Goal: Task Accomplishment & Management: Manage account settings

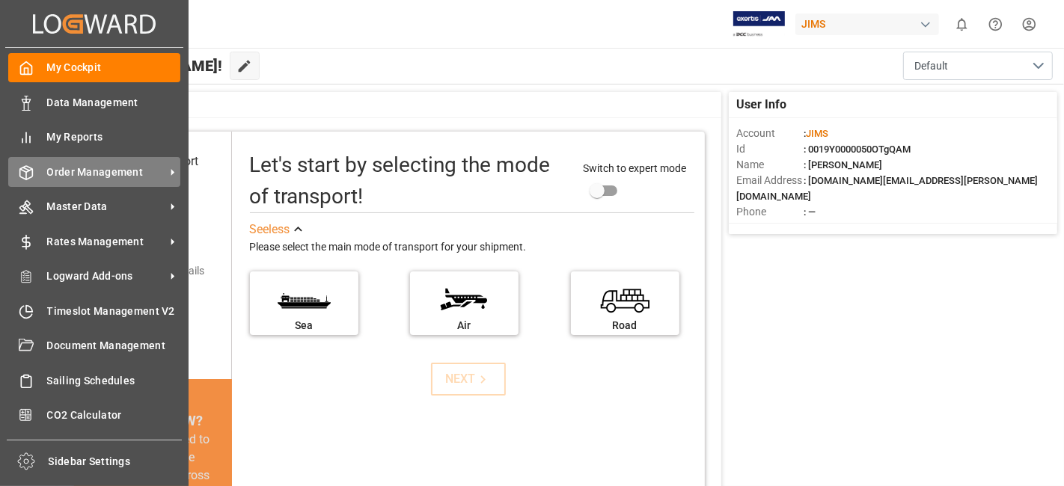
click at [117, 178] on span "Order Management" at bounding box center [106, 173] width 118 height 16
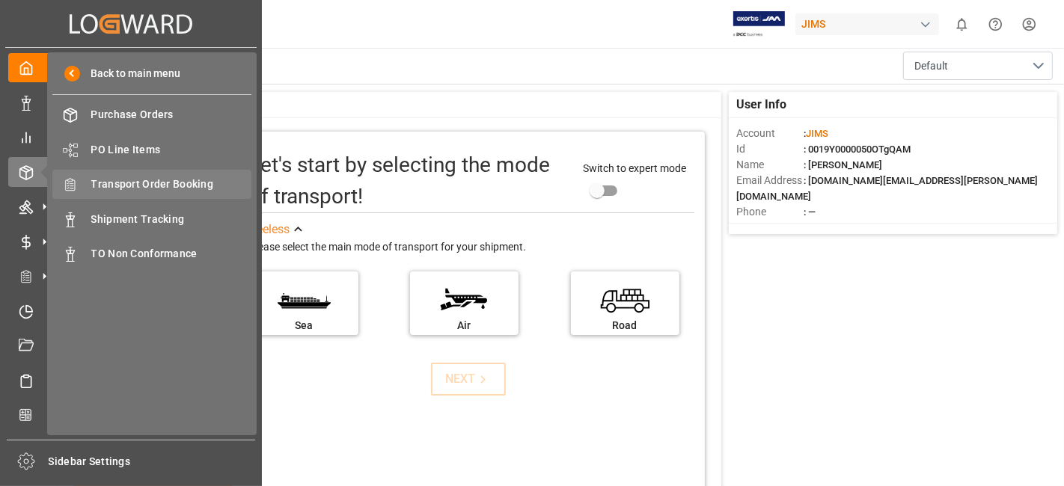
click at [181, 192] on div "Transport Order Booking Transport Order Booking" at bounding box center [151, 184] width 199 height 29
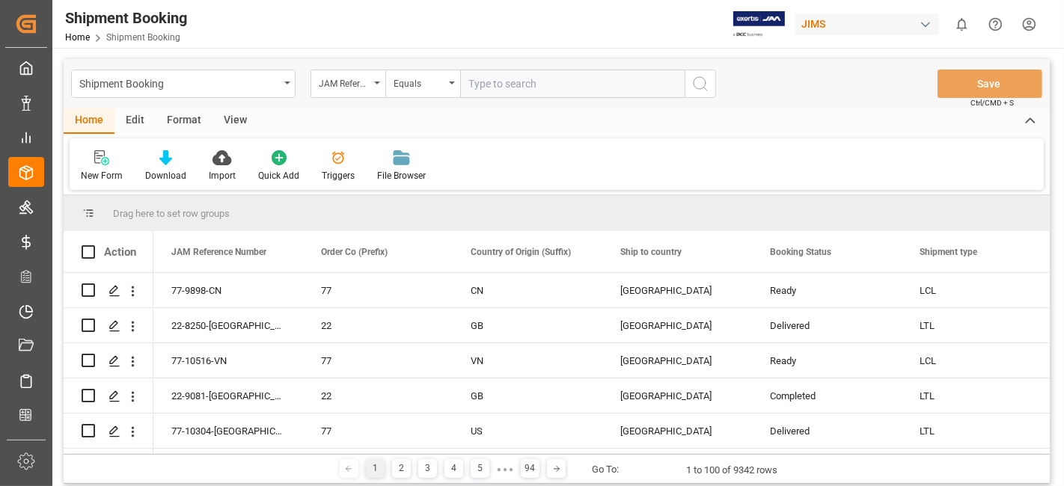
click at [492, 89] on input "text" at bounding box center [572, 84] width 224 height 28
type input "77-10523-US"
click at [704, 89] on icon "search button" at bounding box center [700, 84] width 18 height 18
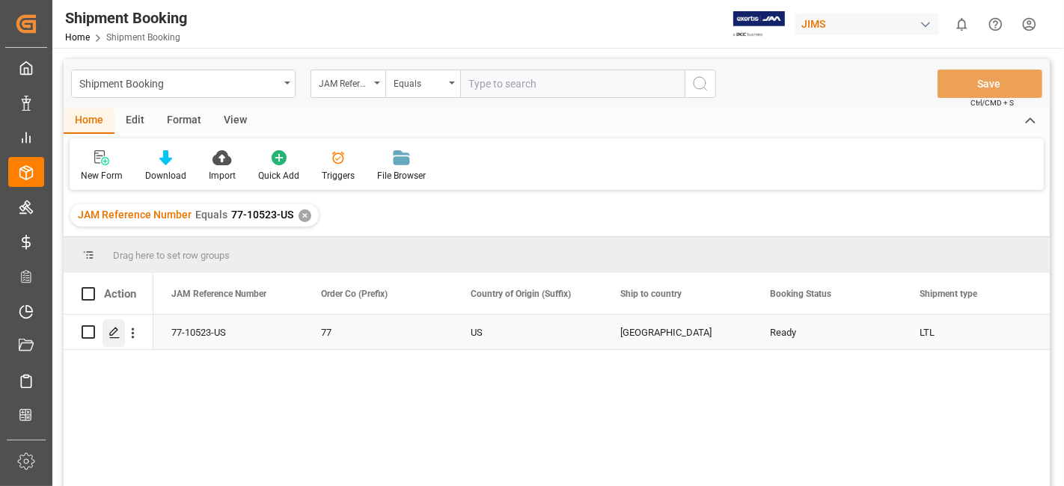
click at [117, 328] on icon "Press SPACE to select this row." at bounding box center [114, 333] width 12 height 12
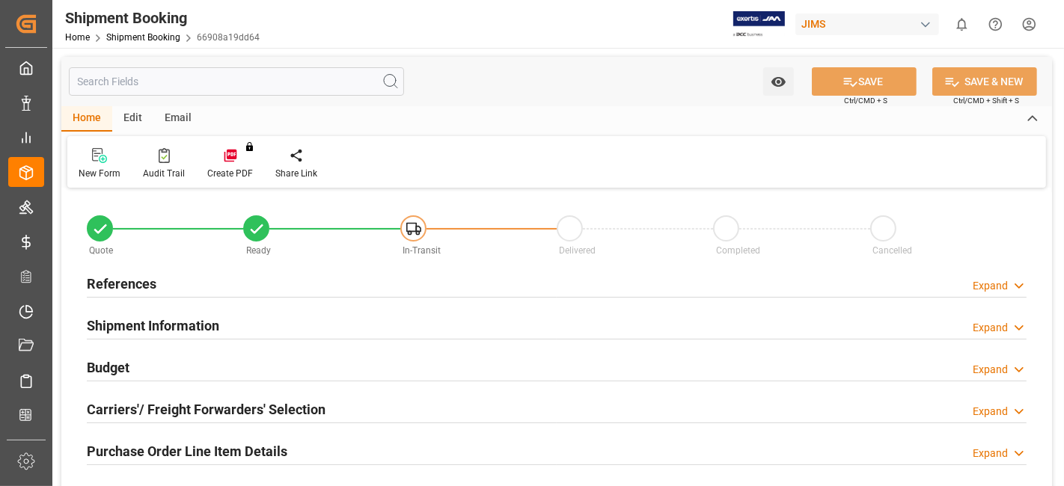
type input "0"
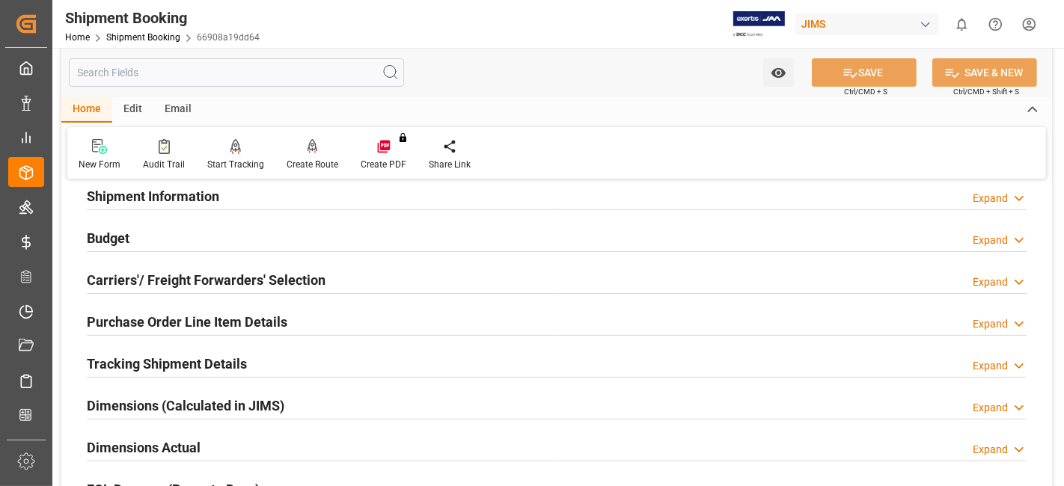
scroll to position [166, 0]
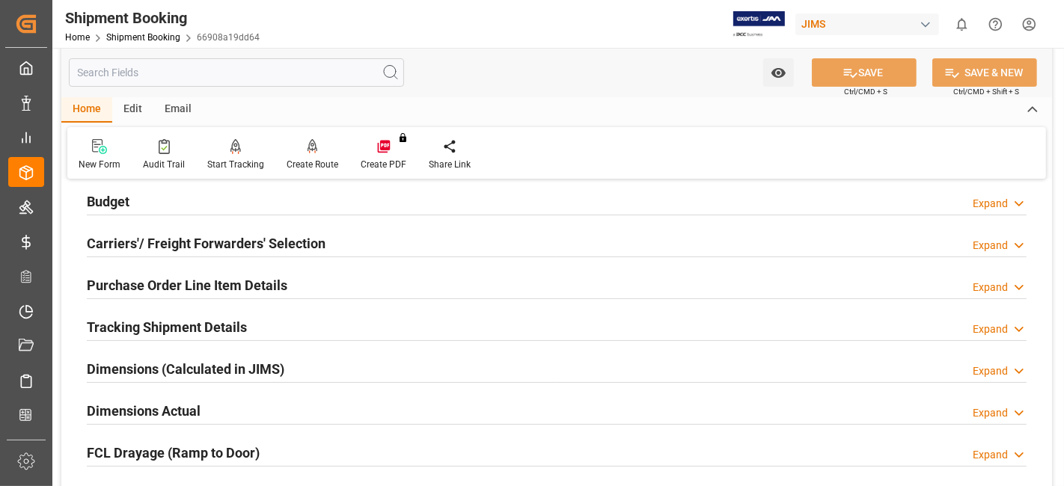
click at [186, 405] on h2 "Dimensions Actual" at bounding box center [144, 411] width 114 height 20
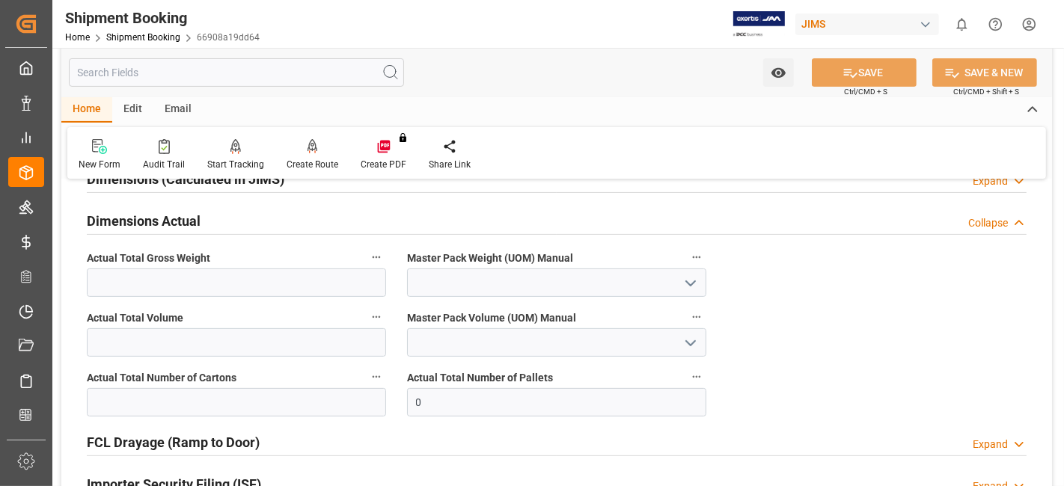
scroll to position [365, 0]
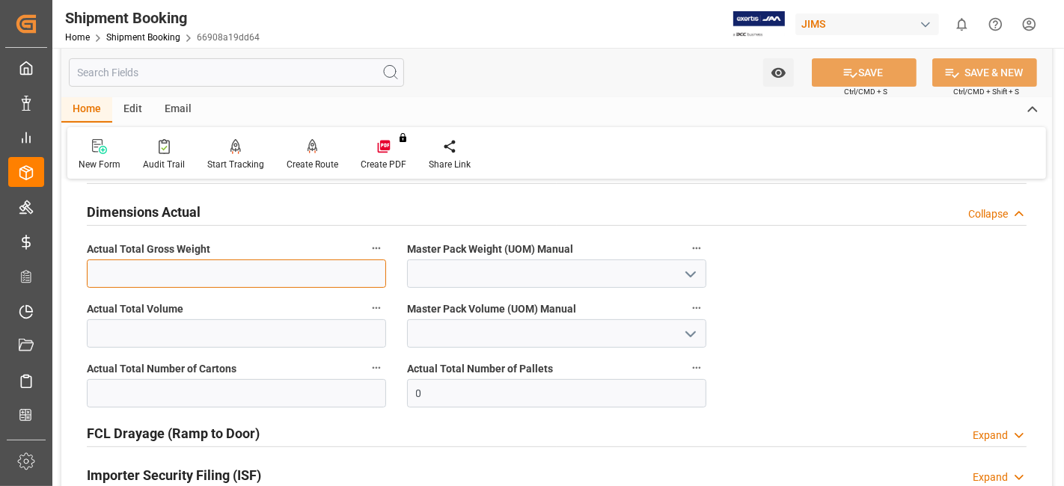
click at [197, 275] on input "text" at bounding box center [236, 274] width 299 height 28
type input "356"
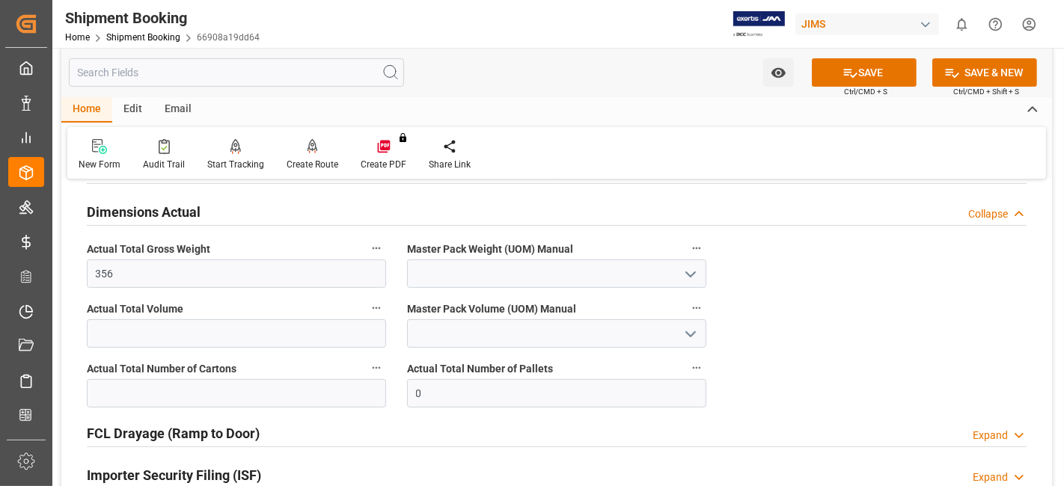
click at [688, 272] on polyline "open menu" at bounding box center [690, 274] width 9 height 4
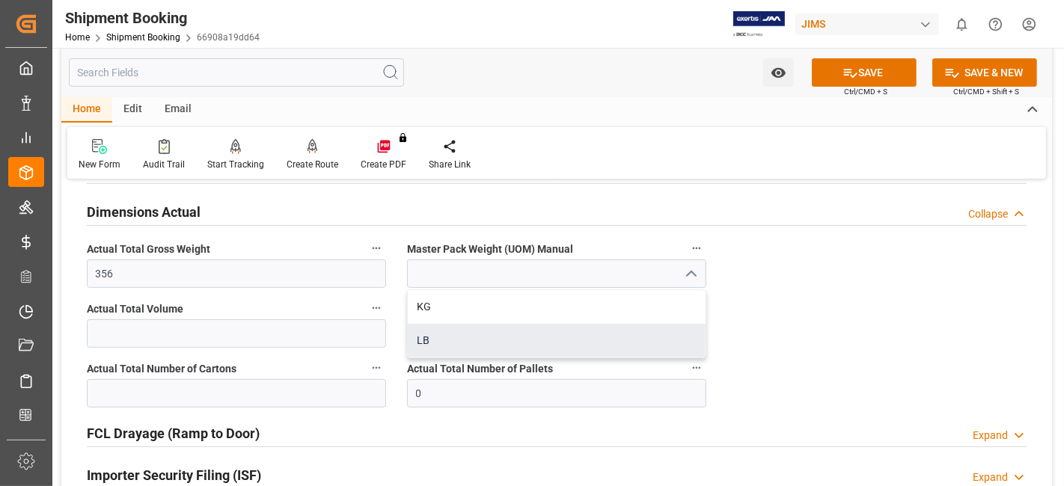
click at [609, 330] on div "LB" at bounding box center [557, 341] width 298 height 34
type input "LB"
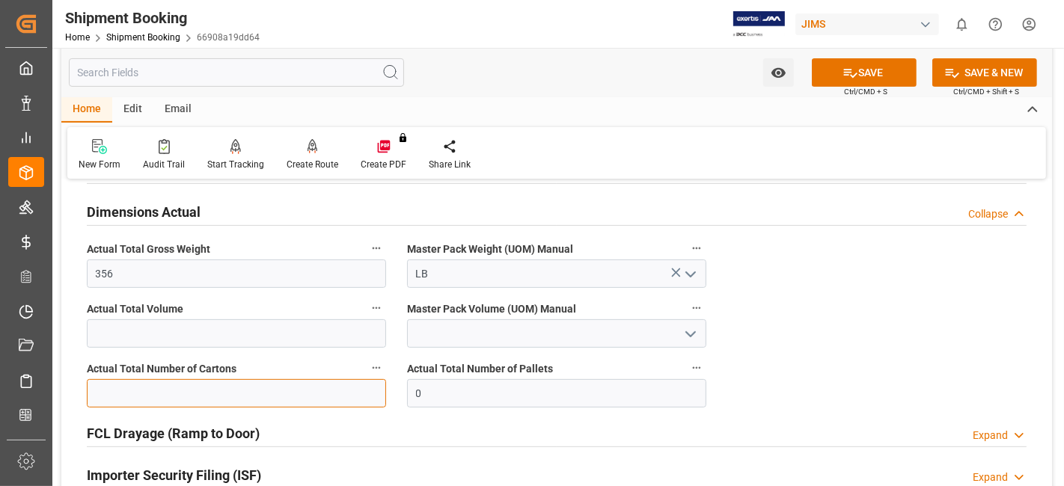
drag, startPoint x: 141, startPoint y: 386, endPoint x: 151, endPoint y: 377, distance: 13.2
click at [141, 386] on input "text" at bounding box center [236, 393] width 299 height 28
type input "24"
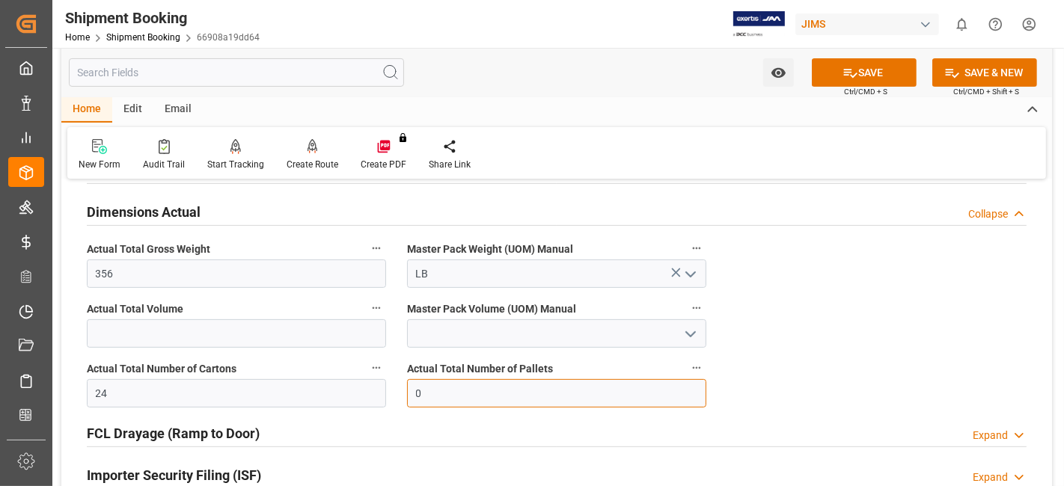
drag, startPoint x: 572, startPoint y: 404, endPoint x: 352, endPoint y: 384, distance: 220.9
click at [339, 383] on div "Quote Ready In-Transit Delivered Completed Cancelled References Expand JAM Refe…" at bounding box center [556, 232] width 991 height 810
type input "1"
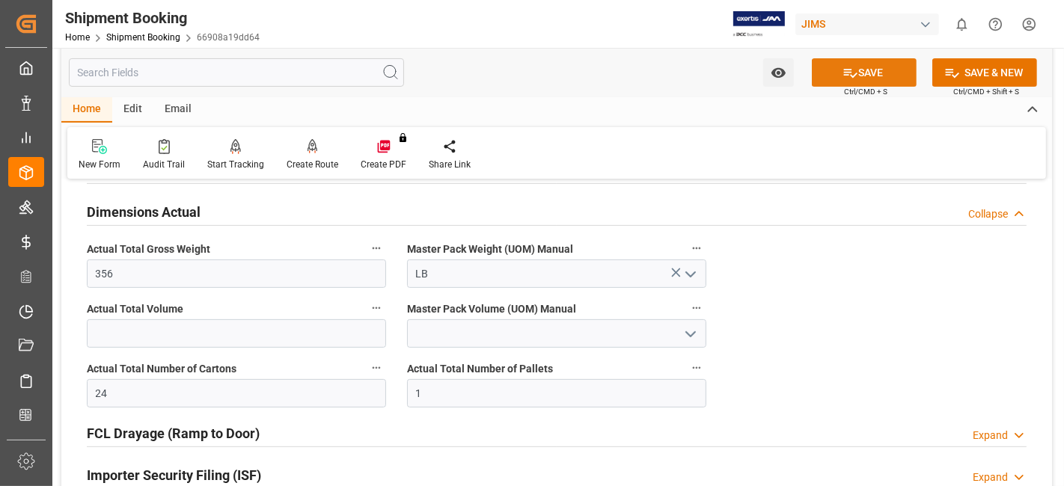
click at [861, 79] on button "SAVE" at bounding box center [864, 72] width 105 height 28
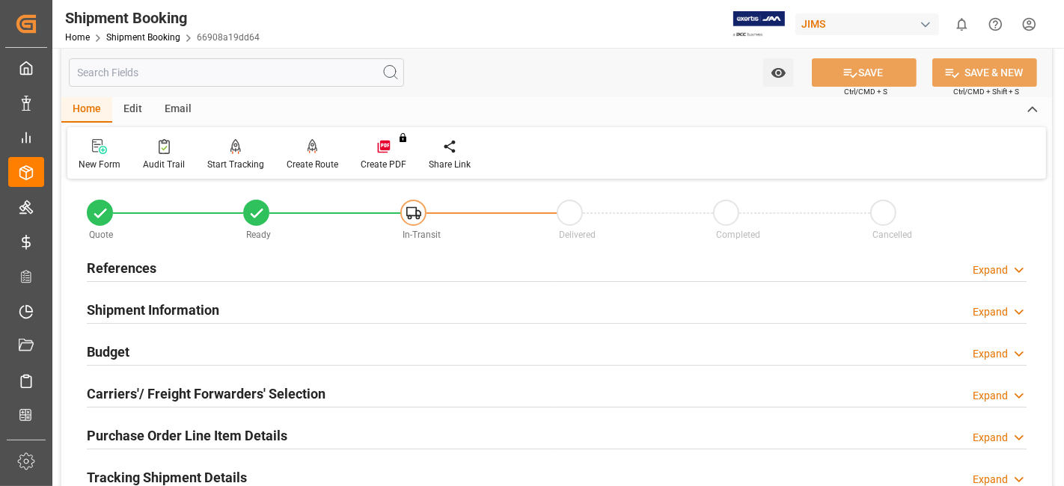
scroll to position [0, 0]
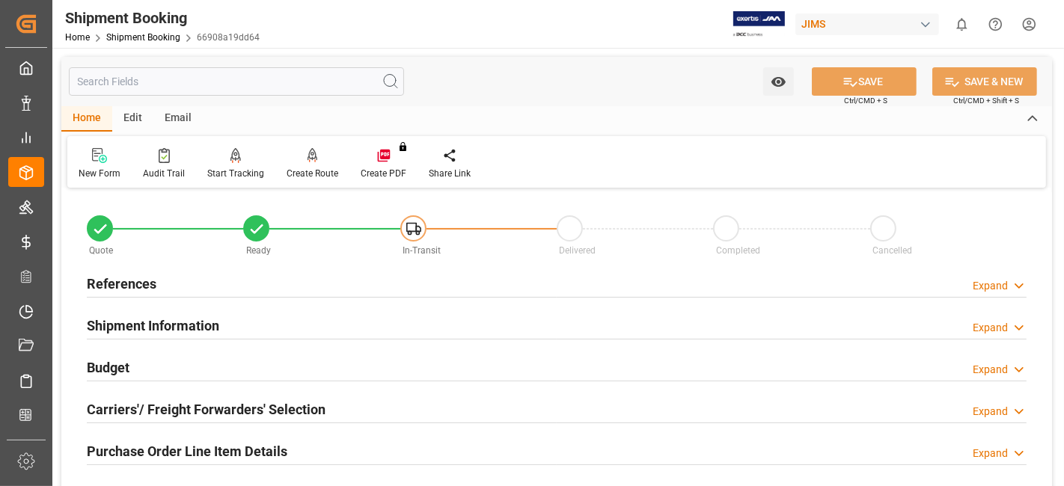
click at [143, 277] on h2 "References" at bounding box center [122, 284] width 70 height 20
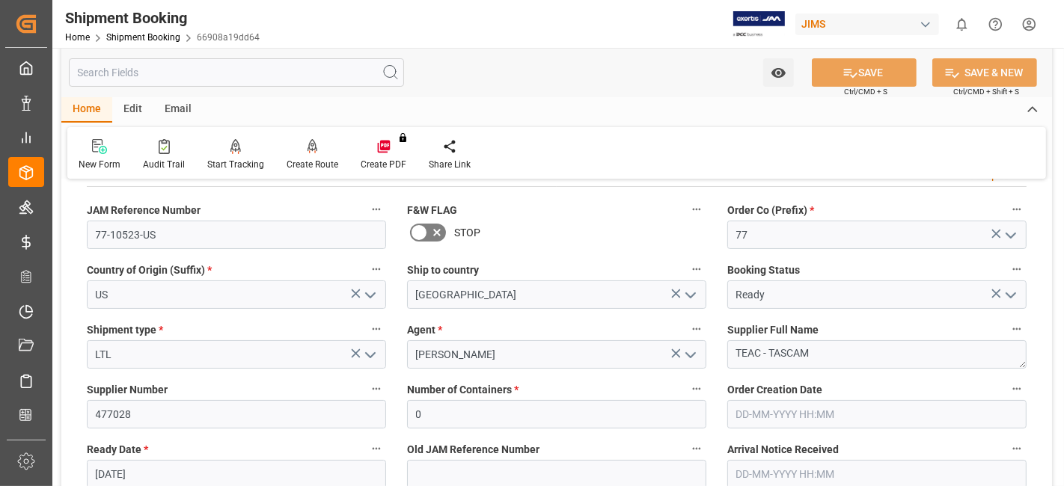
scroll to position [132, 0]
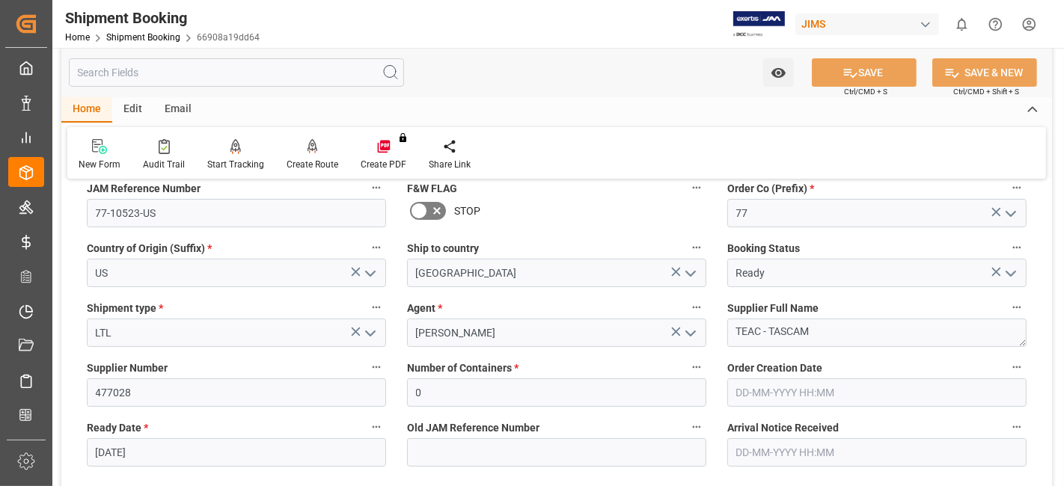
click at [162, 445] on input "13-08-2025" at bounding box center [236, 452] width 299 height 28
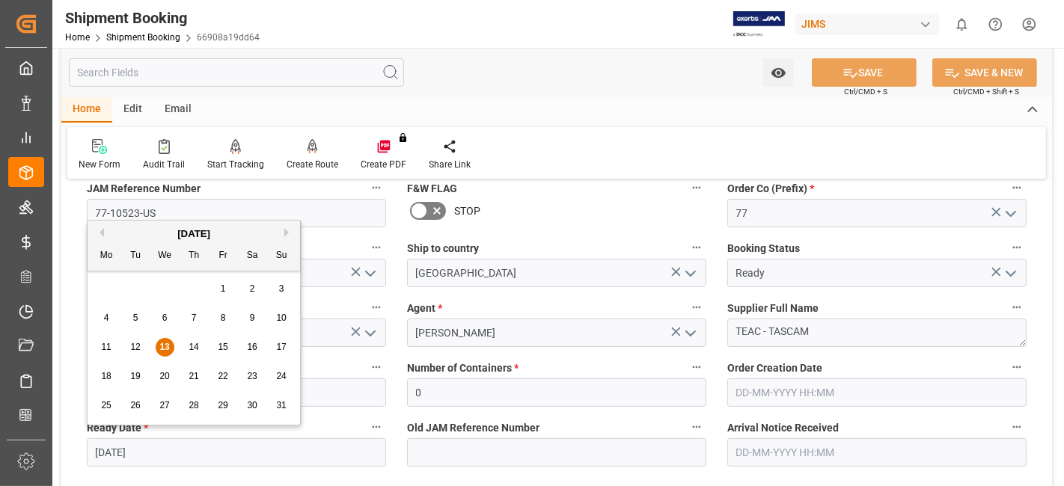
click at [396, 474] on div "Shipment Information Expand" at bounding box center [556, 493] width 961 height 42
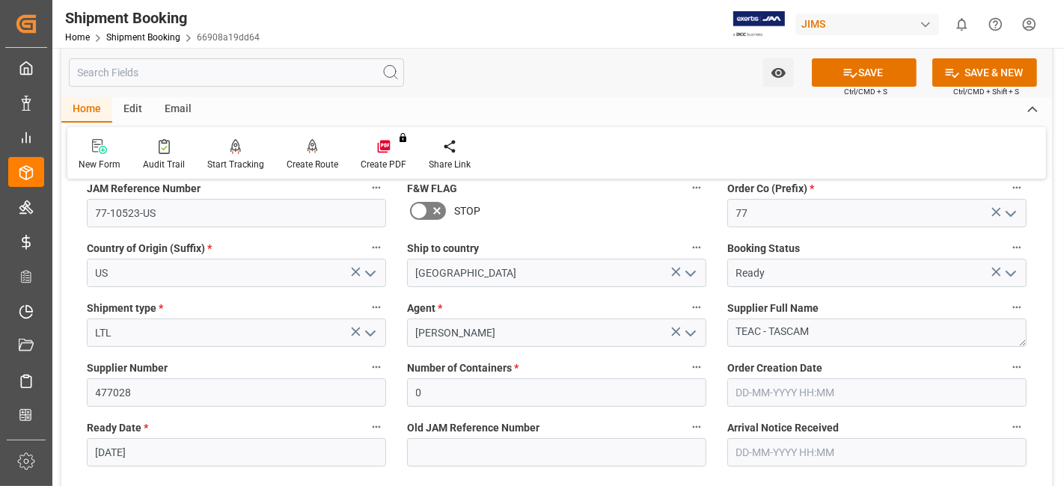
click at [534, 148] on div "New Form Audit Trail Start Tracking Create Empty Shipment Tracking Create Route…" at bounding box center [556, 153] width 979 height 52
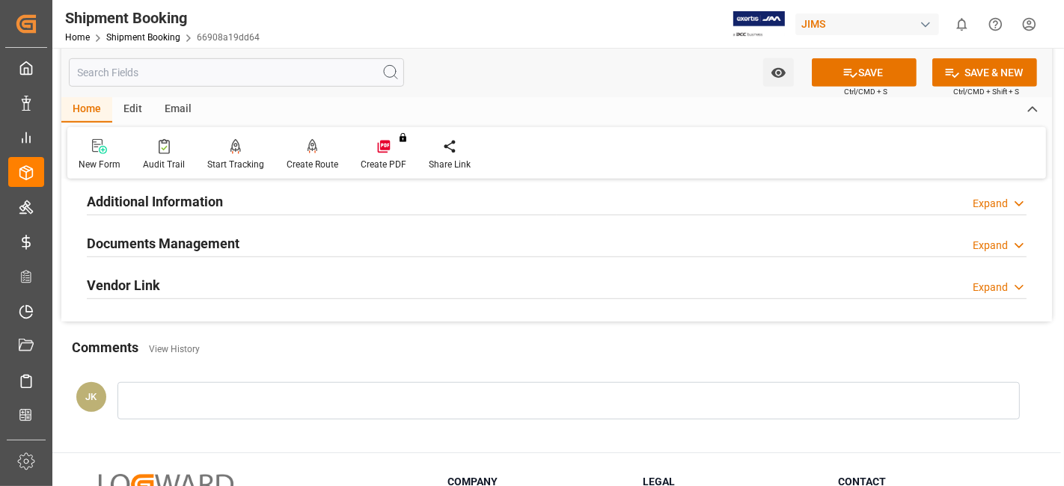
scroll to position [799, 0]
click at [163, 235] on h2 "Documents Management" at bounding box center [163, 245] width 153 height 20
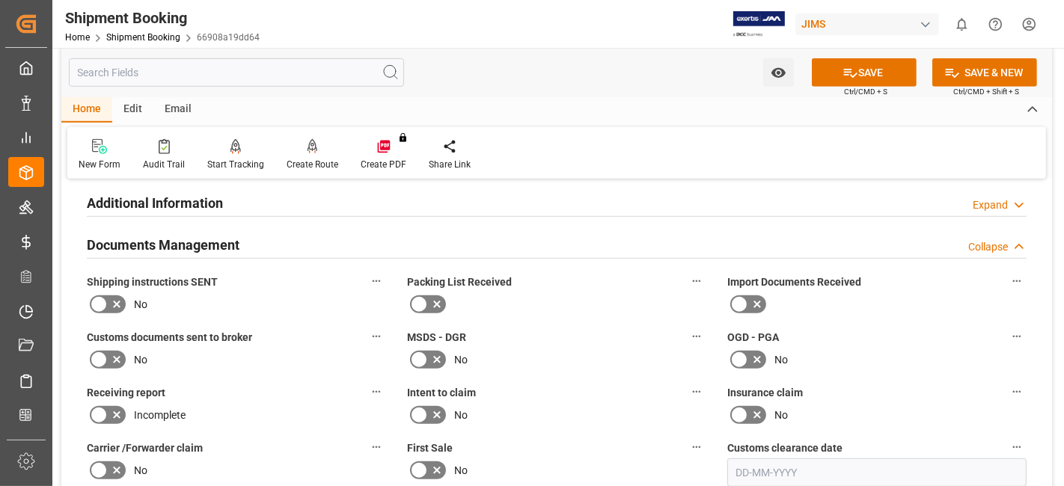
click at [114, 299] on icon at bounding box center [117, 305] width 18 height 18
click at [0, 0] on input "checkbox" at bounding box center [0, 0] width 0 height 0
click at [845, 75] on icon at bounding box center [850, 73] width 16 height 16
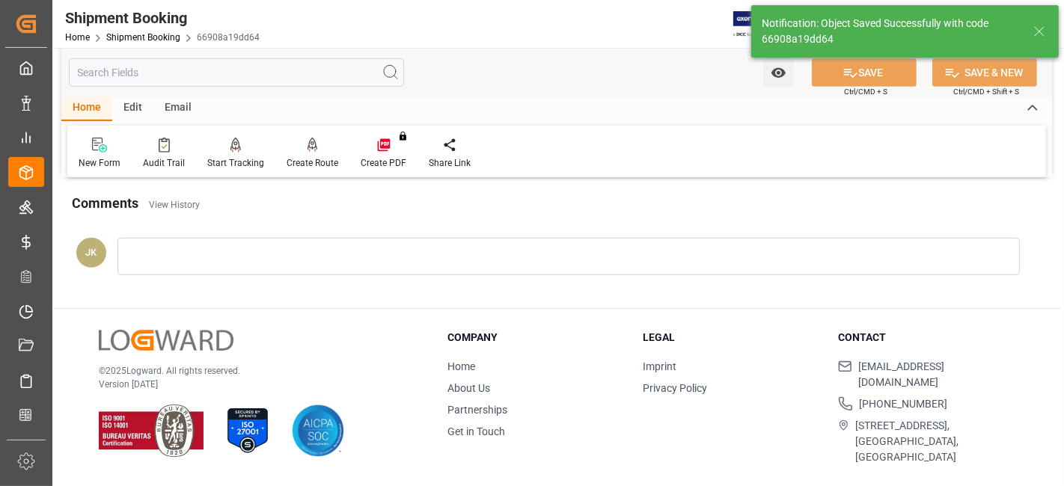
scroll to position [501, 0]
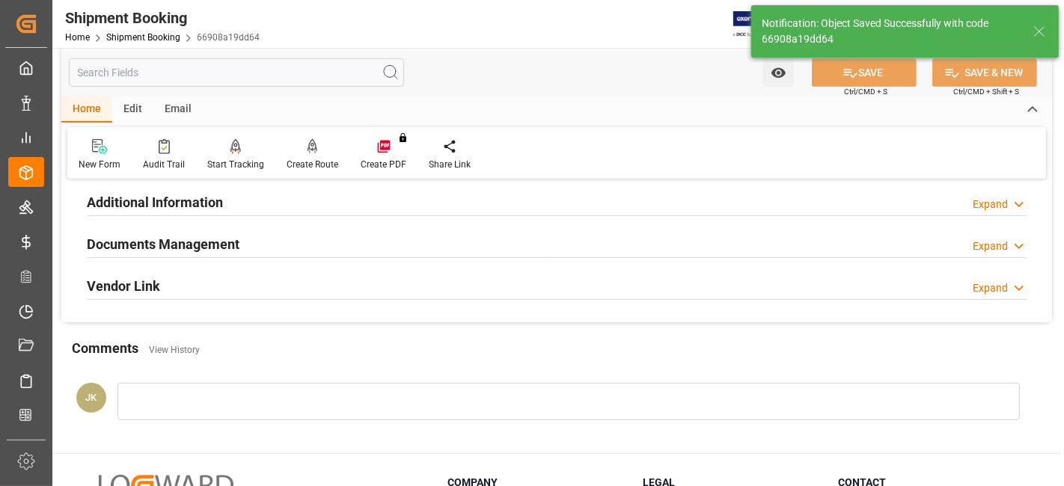
click at [284, 245] on div "Documents Management Expand" at bounding box center [557, 243] width 940 height 28
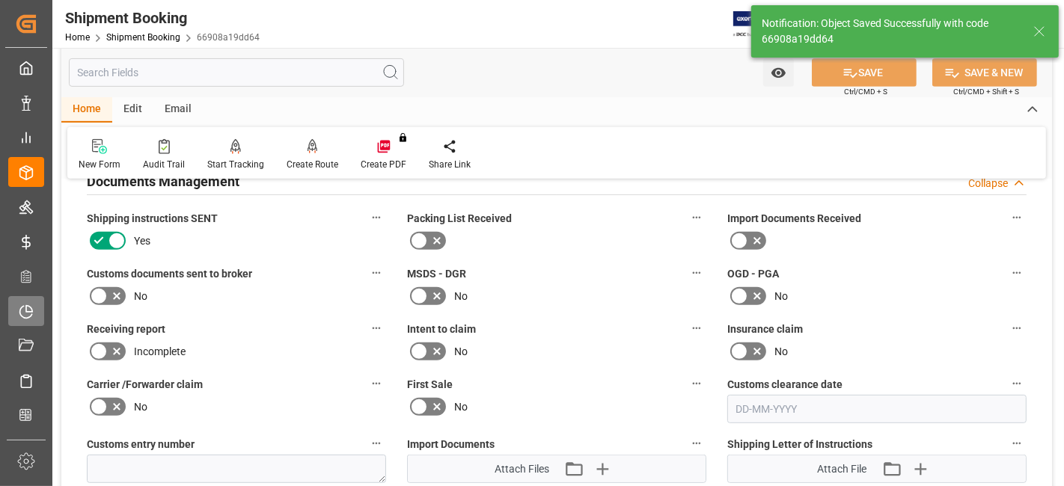
scroll to position [567, 0]
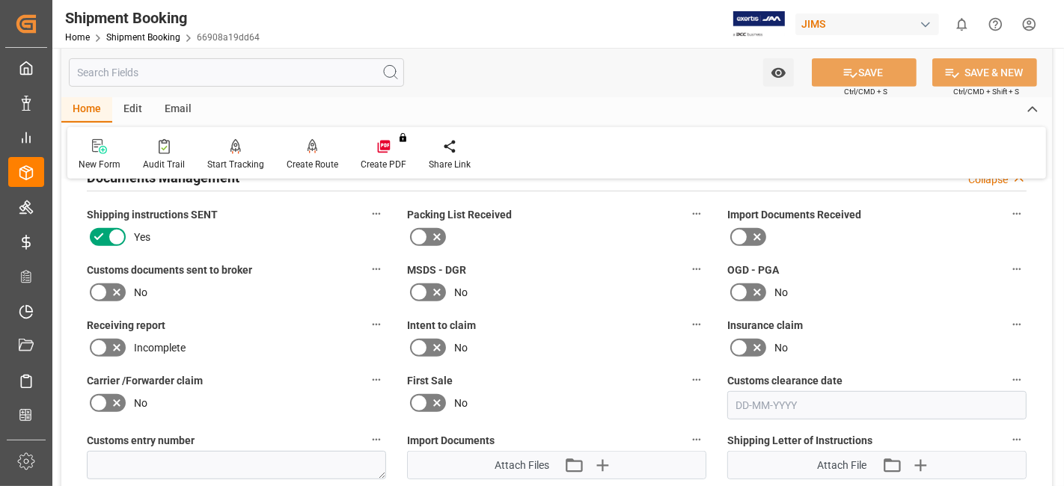
click at [602, 376] on label "First Sale" at bounding box center [556, 380] width 299 height 21
click at [687, 376] on button "First Sale" at bounding box center [696, 379] width 19 height 19
click at [601, 456] on div at bounding box center [532, 243] width 1064 height 486
click at [601, 456] on body "Created by potrace 1.15, written by Peter Selinger 2001-2017 Created by potrace…" at bounding box center [532, 243] width 1064 height 486
click at [601, 456] on icon "button" at bounding box center [602, 465] width 24 height 24
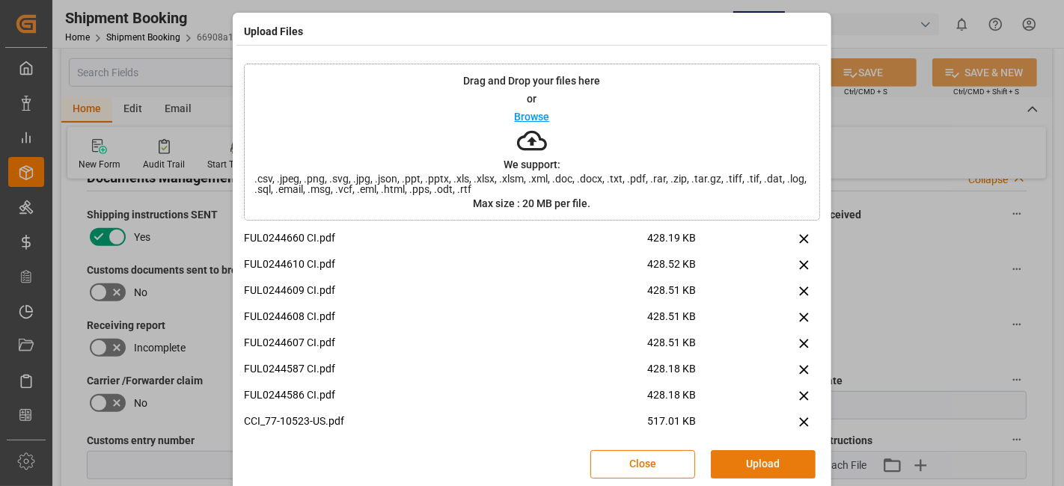
click at [741, 462] on button "Upload" at bounding box center [763, 464] width 105 height 28
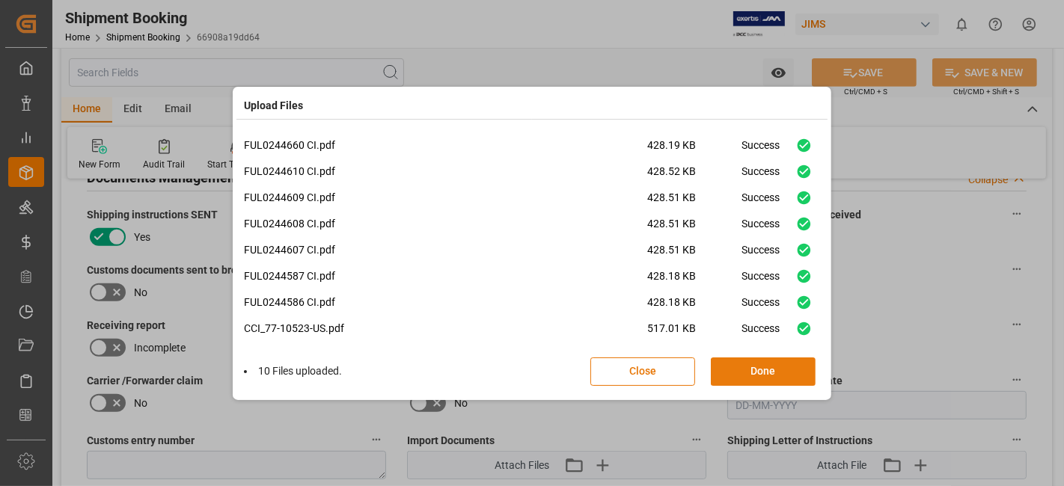
click at [769, 372] on button "Done" at bounding box center [763, 372] width 105 height 28
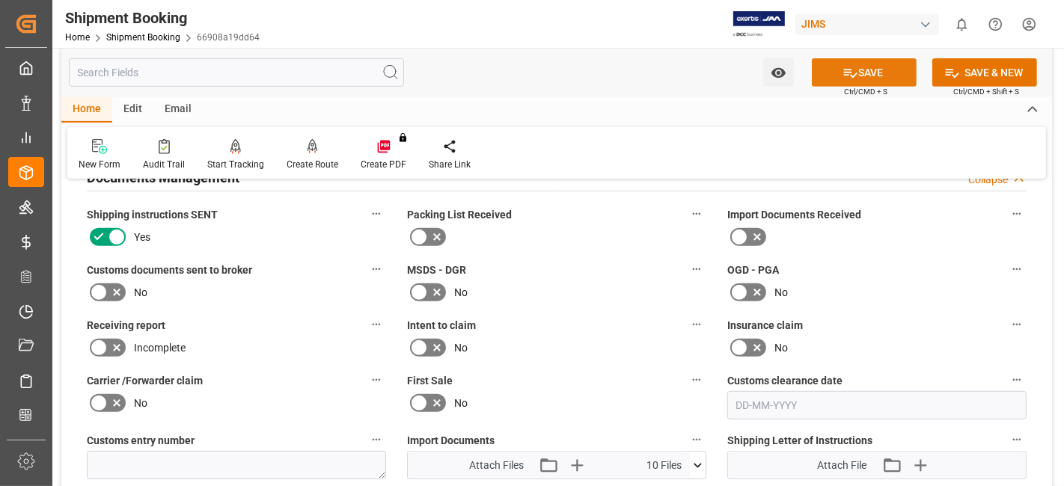
click at [833, 78] on button "SAVE" at bounding box center [864, 72] width 105 height 28
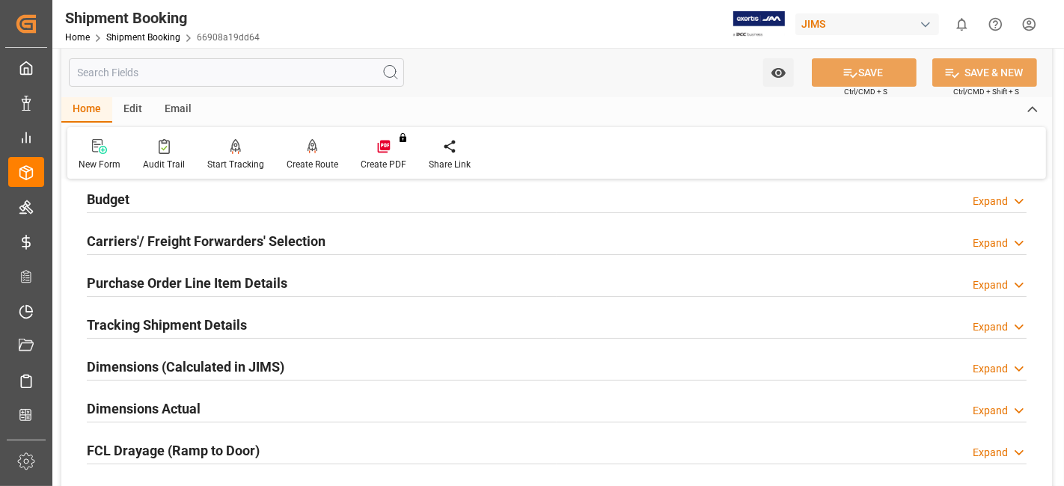
scroll to position [168, 0]
click at [198, 322] on h2 "Tracking Shipment Details" at bounding box center [167, 325] width 160 height 20
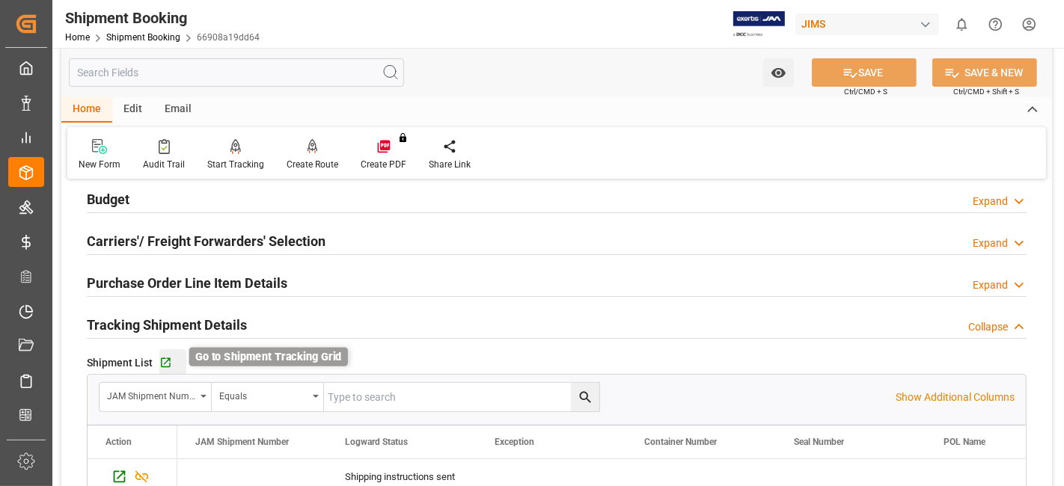
click at [161, 359] on icon "button" at bounding box center [165, 363] width 13 height 13
click at [132, 209] on div "Budget Expand" at bounding box center [557, 198] width 940 height 28
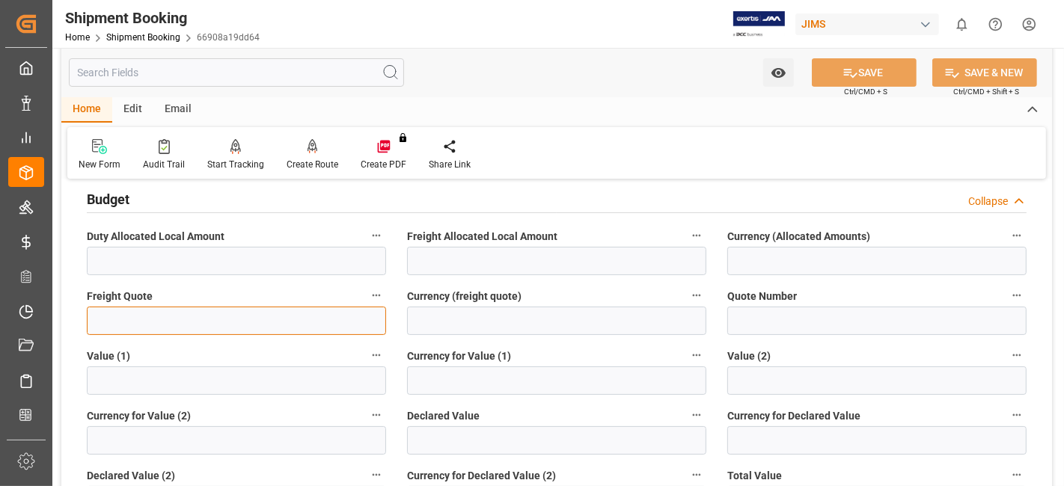
click at [147, 319] on input "text" at bounding box center [236, 321] width 299 height 28
type input "395"
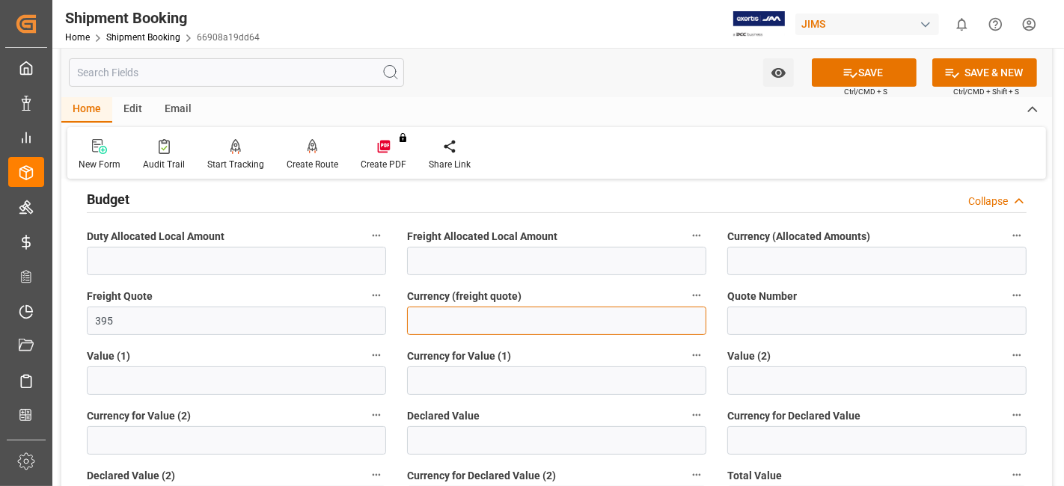
click at [435, 322] on input at bounding box center [556, 321] width 299 height 28
type input "CAD"
click at [854, 79] on button "SAVE" at bounding box center [864, 72] width 105 height 28
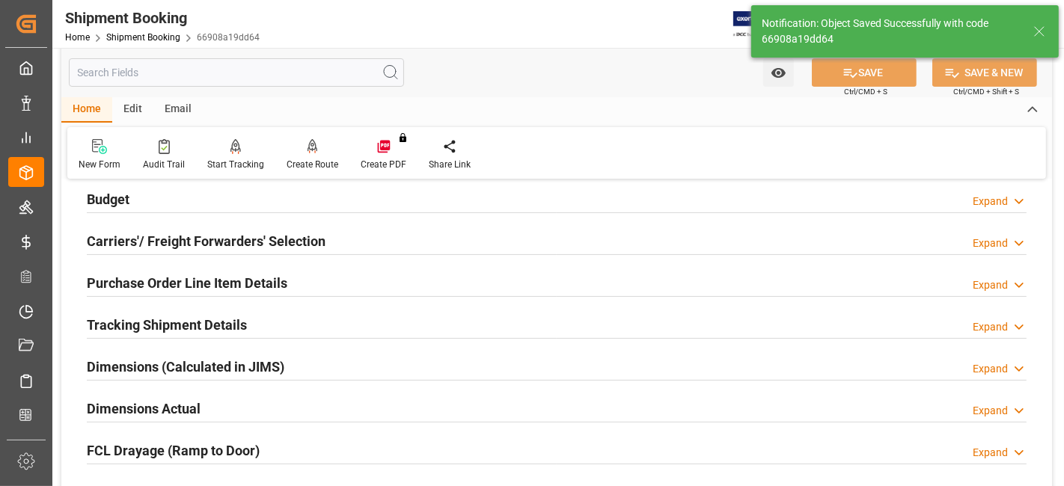
click at [144, 242] on h2 "Carriers'/ Freight Forwarders' Selection" at bounding box center [206, 241] width 239 height 20
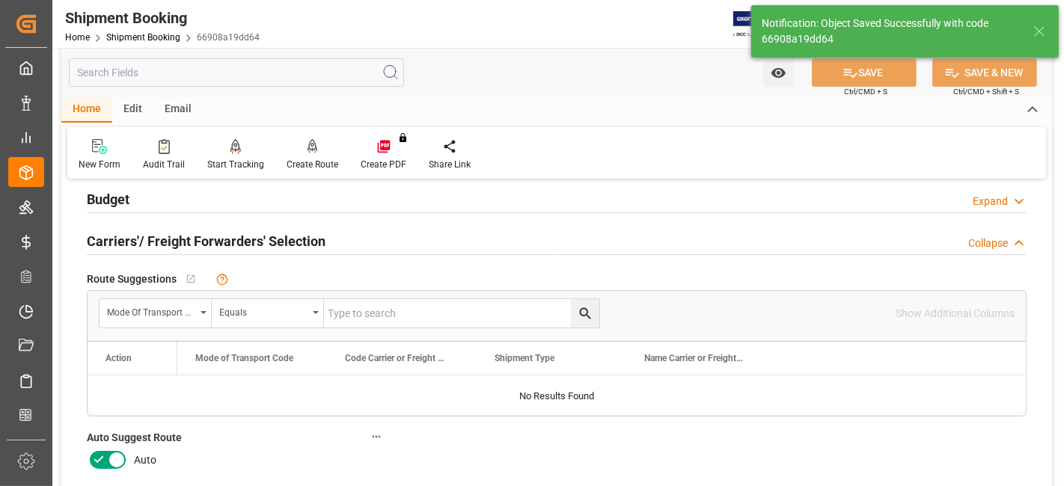
click at [97, 451] on icon at bounding box center [99, 460] width 18 height 18
click at [0, 0] on input "checkbox" at bounding box center [0, 0] width 0 height 0
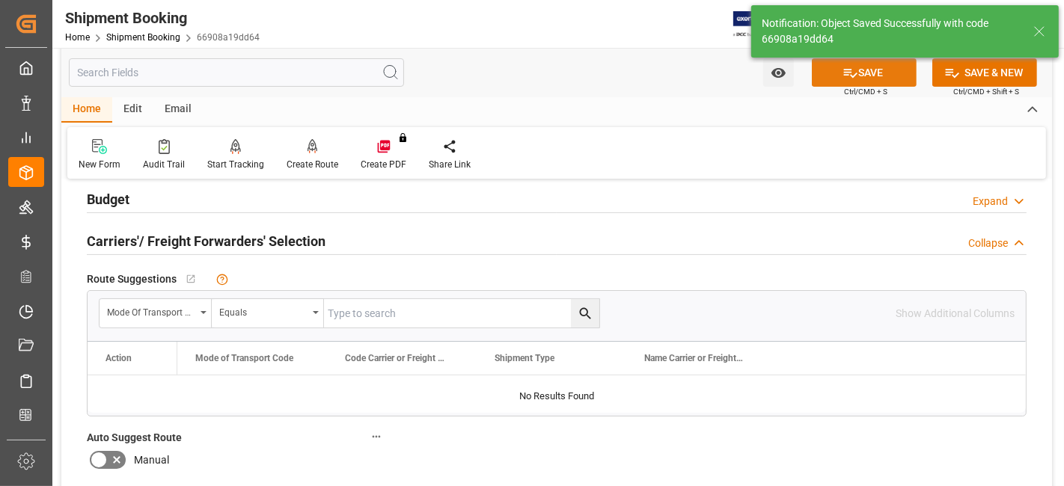
click at [852, 79] on icon at bounding box center [850, 73] width 16 height 16
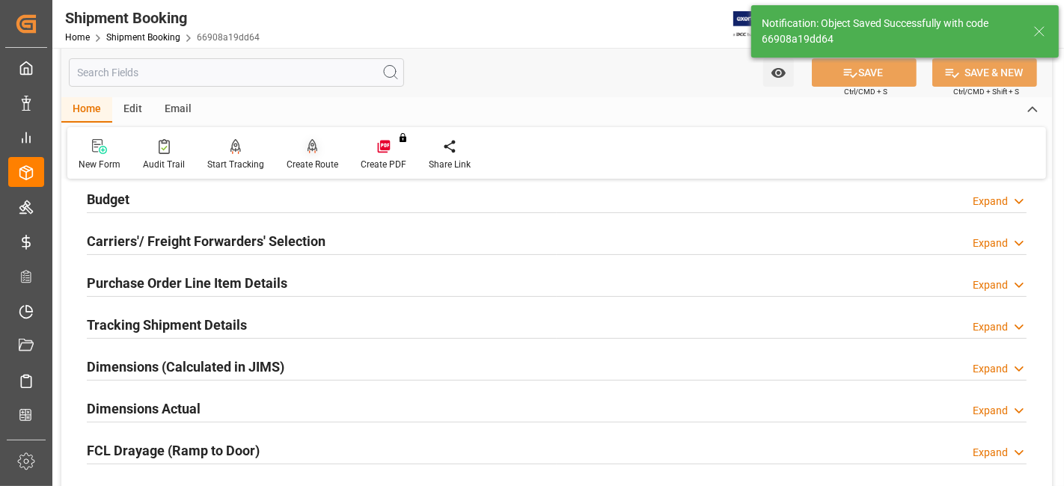
click at [306, 162] on div "Create Route" at bounding box center [313, 164] width 52 height 13
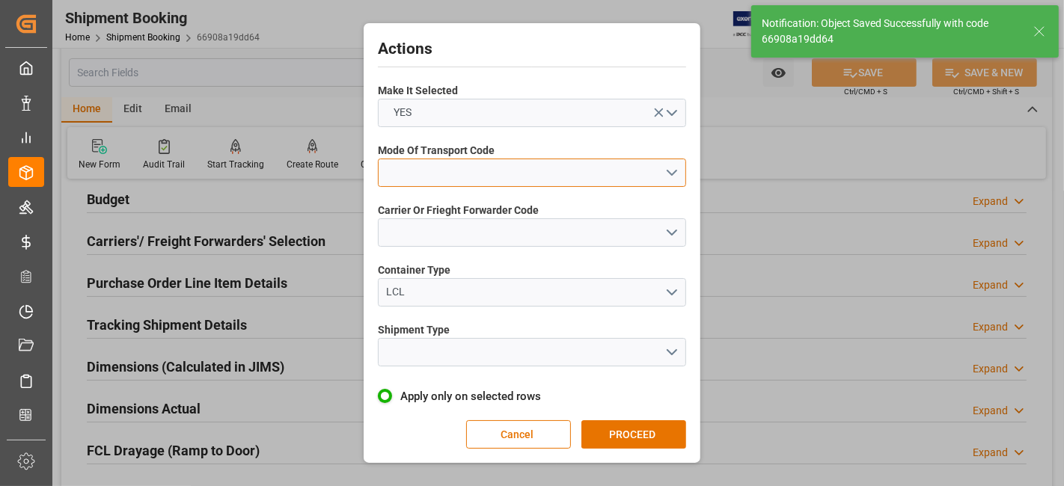
click at [669, 171] on button "open menu" at bounding box center [532, 173] width 308 height 28
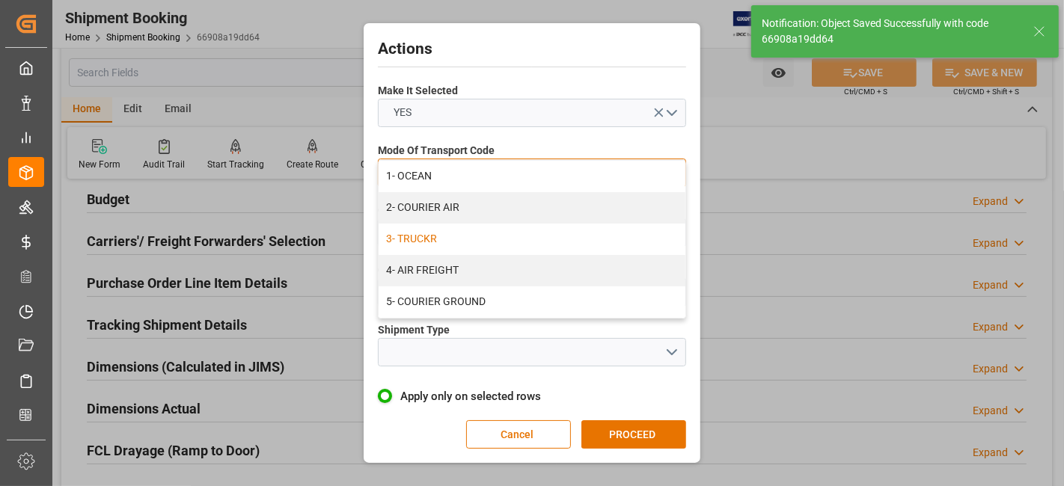
click at [510, 232] on div "3- TRUCKR" at bounding box center [532, 239] width 307 height 31
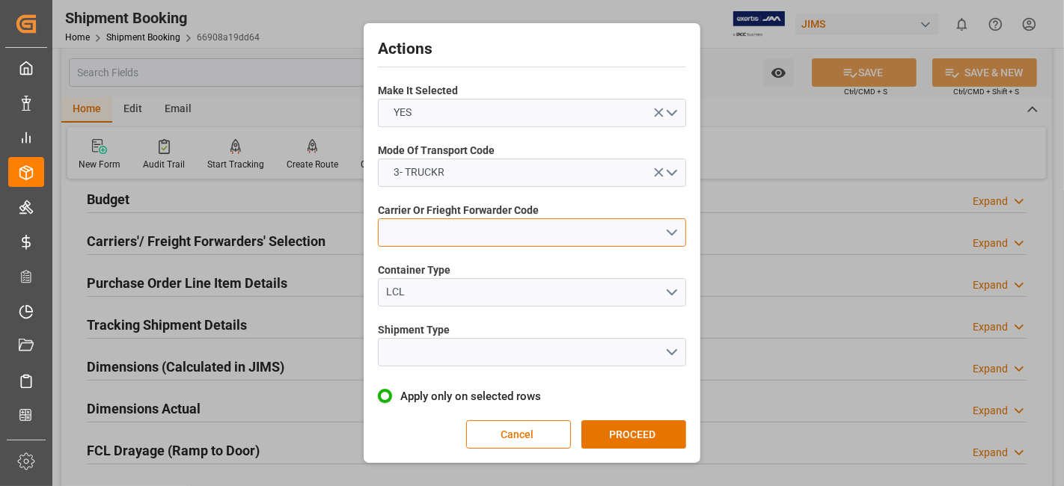
click at [671, 228] on button "open menu" at bounding box center [532, 232] width 308 height 28
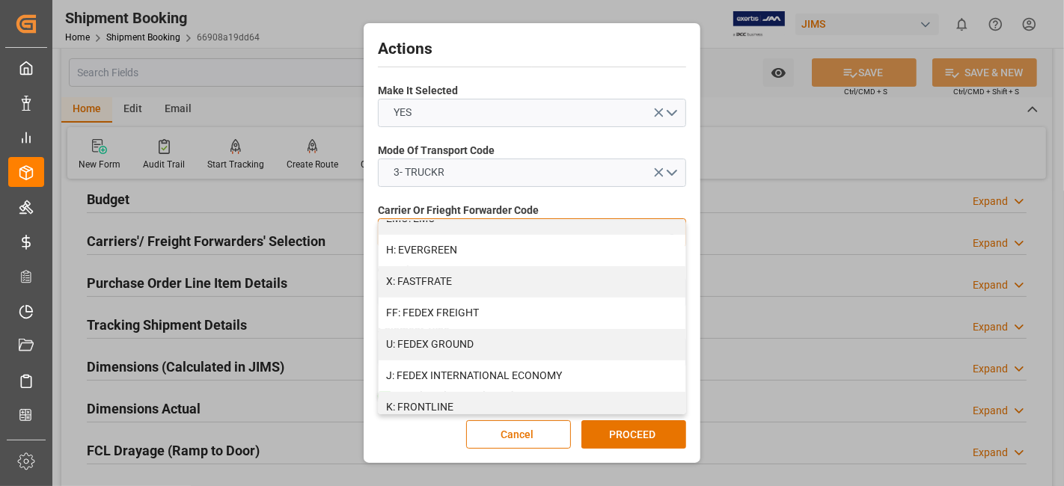
scroll to position [394, 0]
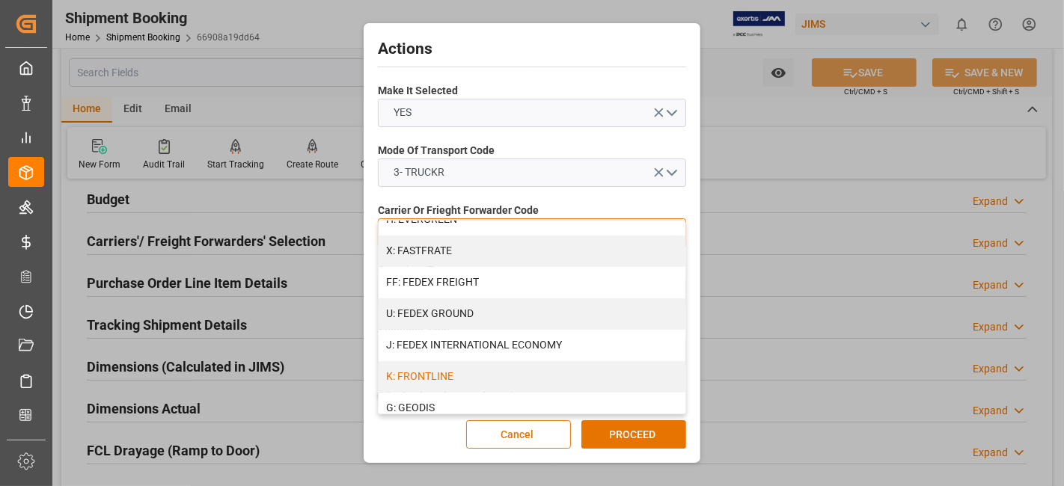
click at [538, 373] on div "K: FRONTLINE" at bounding box center [532, 376] width 307 height 31
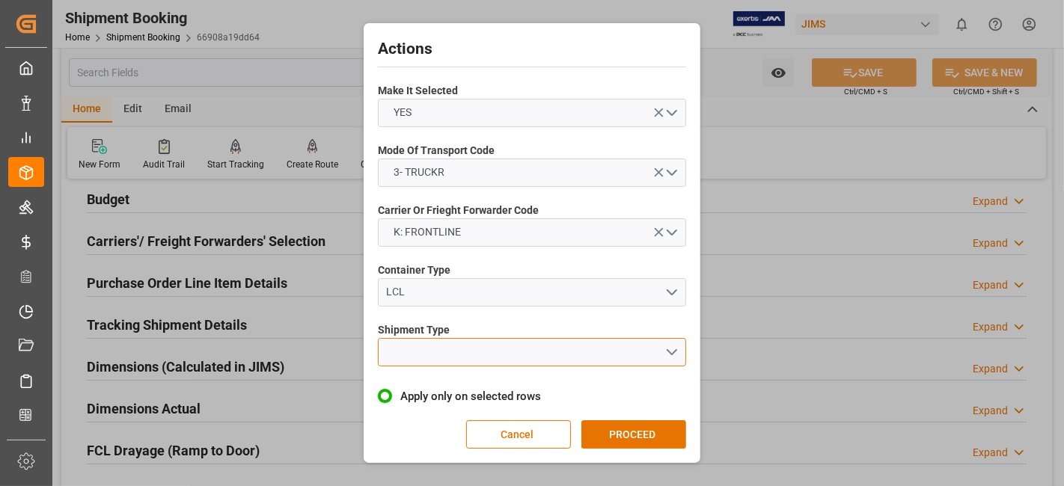
click at [667, 351] on button "open menu" at bounding box center [532, 352] width 308 height 28
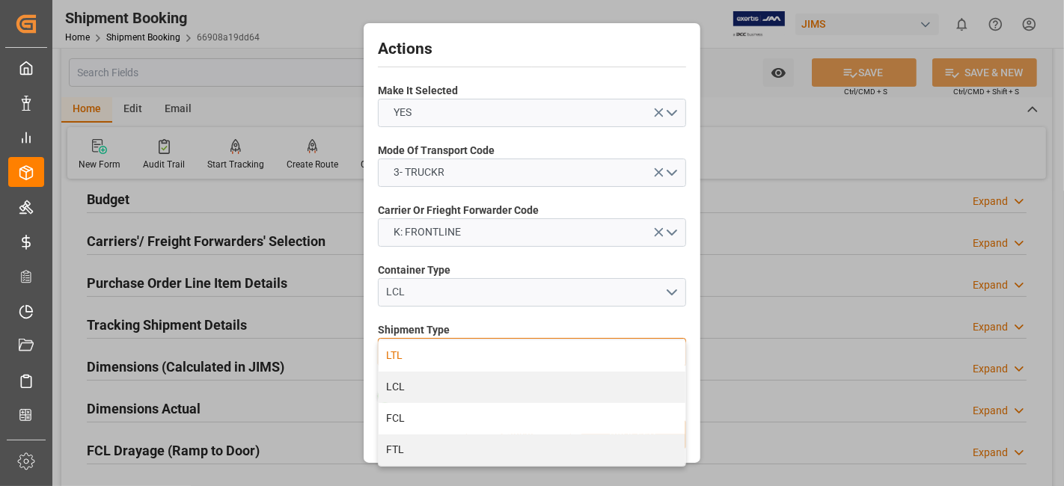
click at [587, 359] on div "LTL" at bounding box center [532, 355] width 307 height 31
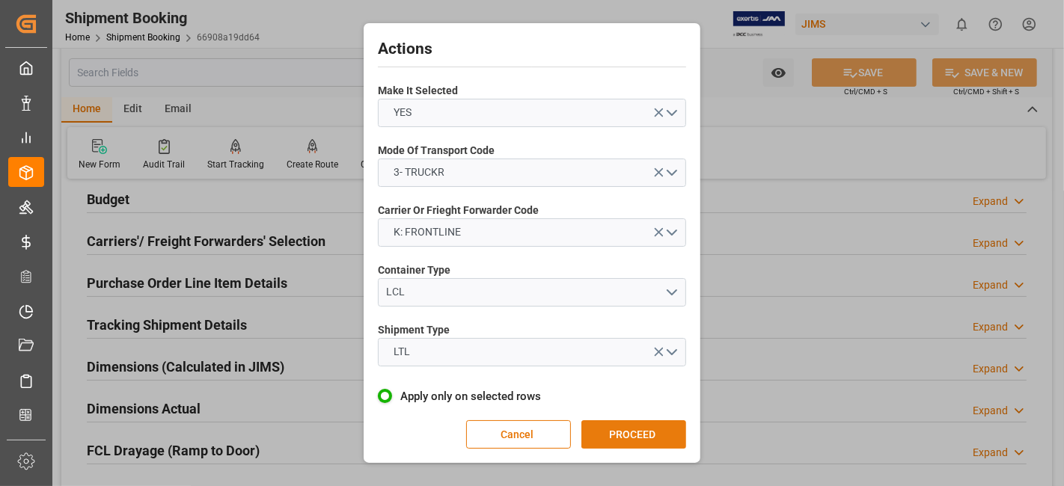
click at [650, 441] on button "PROCEED" at bounding box center [633, 434] width 105 height 28
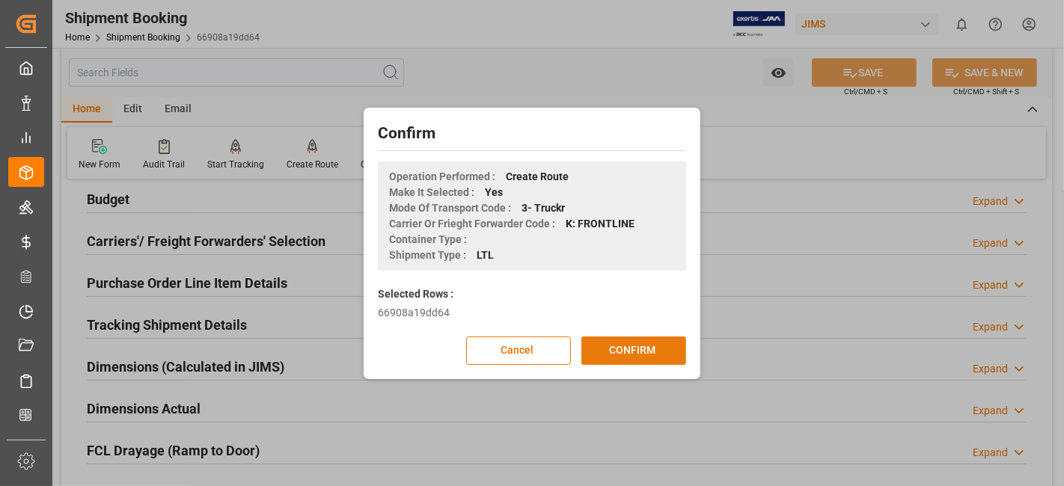
click at [632, 349] on button "CONFIRM" at bounding box center [633, 351] width 105 height 28
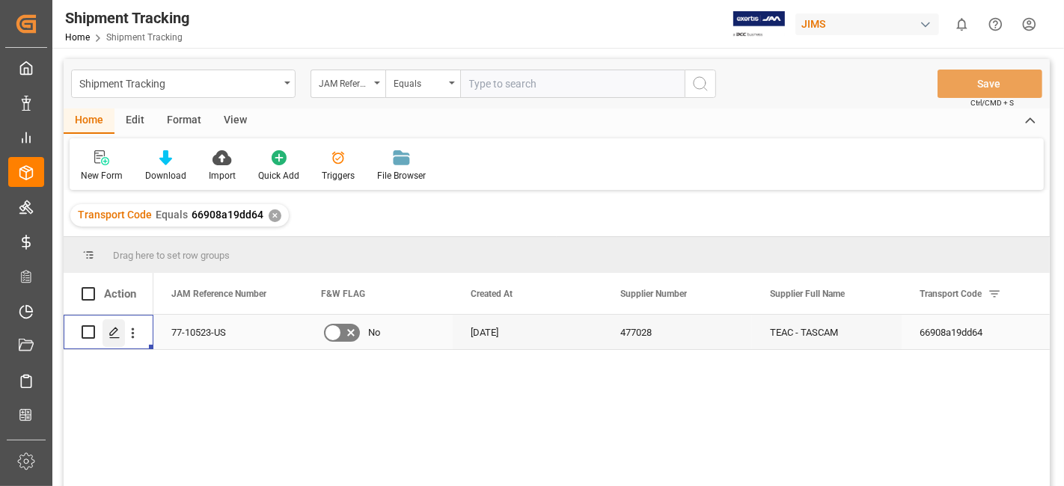
click at [116, 327] on icon "Press SPACE to select this row." at bounding box center [114, 333] width 12 height 12
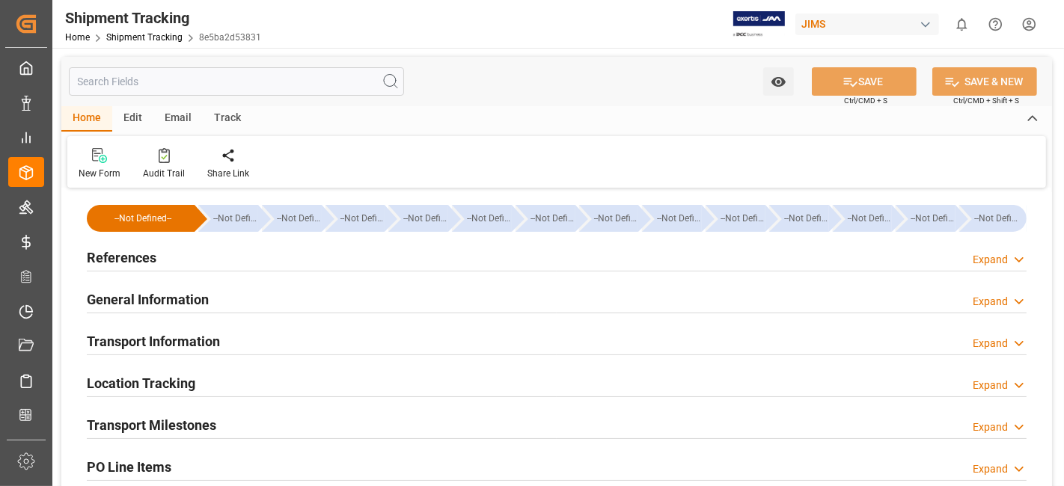
type input "11-08-2025"
drag, startPoint x: 222, startPoint y: 254, endPoint x: 221, endPoint y: 265, distance: 11.2
click at [223, 255] on div "References Expand" at bounding box center [557, 256] width 940 height 28
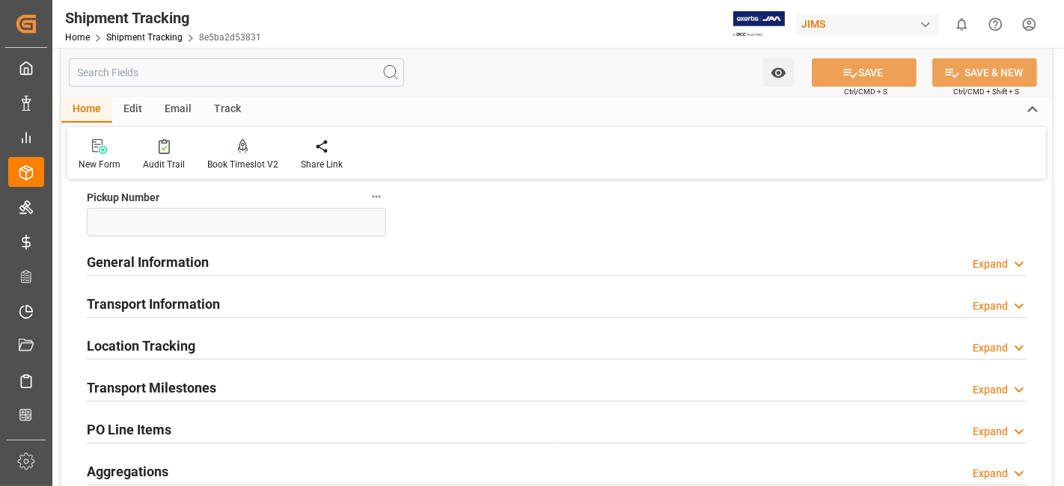
scroll to position [365, 0]
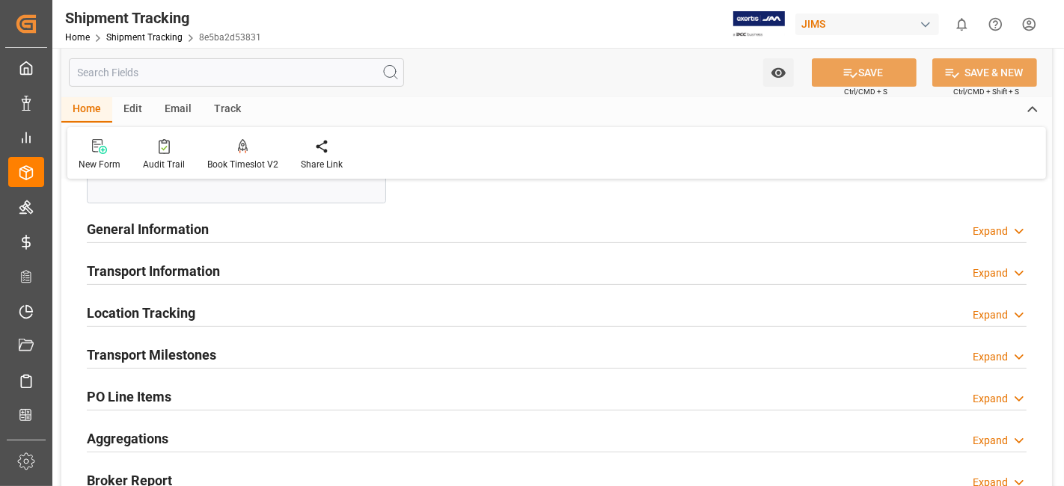
click at [197, 355] on h2 "Transport Milestones" at bounding box center [151, 355] width 129 height 20
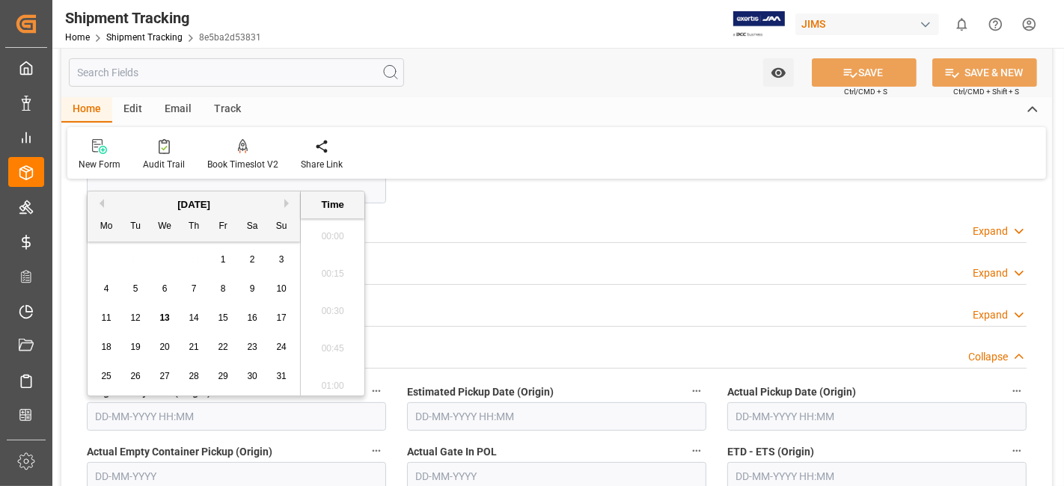
click at [159, 417] on input "text" at bounding box center [236, 417] width 299 height 28
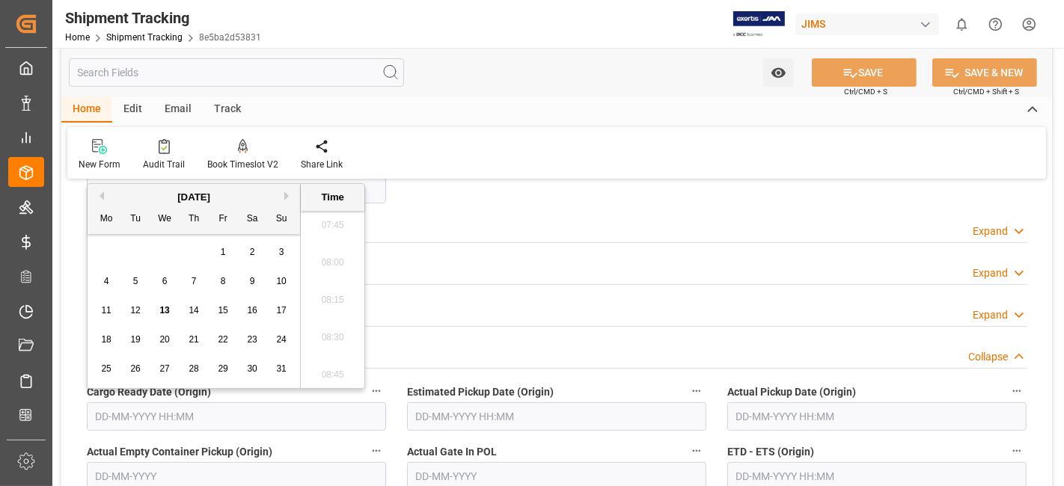
click at [165, 310] on span "13" at bounding box center [164, 310] width 10 height 10
type input "[DATE] 00:00"
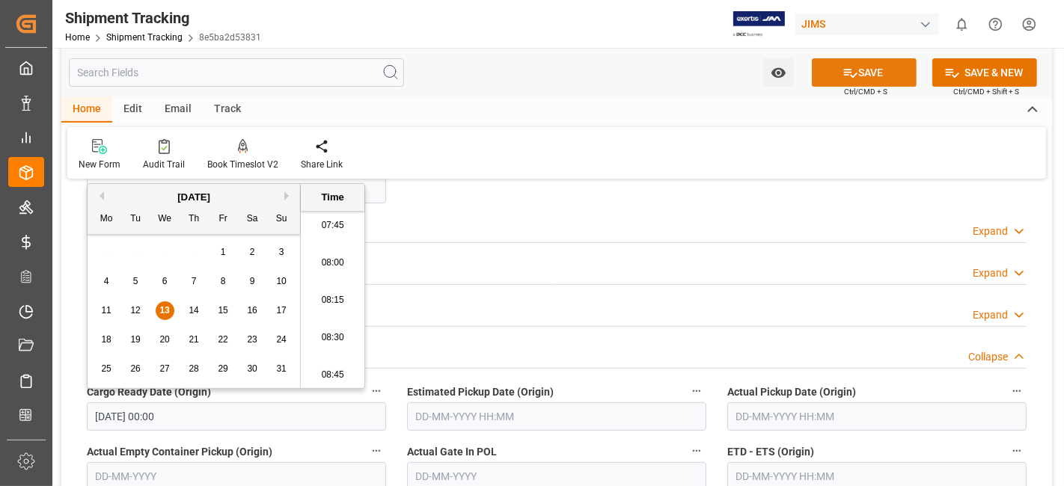
click at [842, 74] on icon at bounding box center [850, 73] width 16 height 16
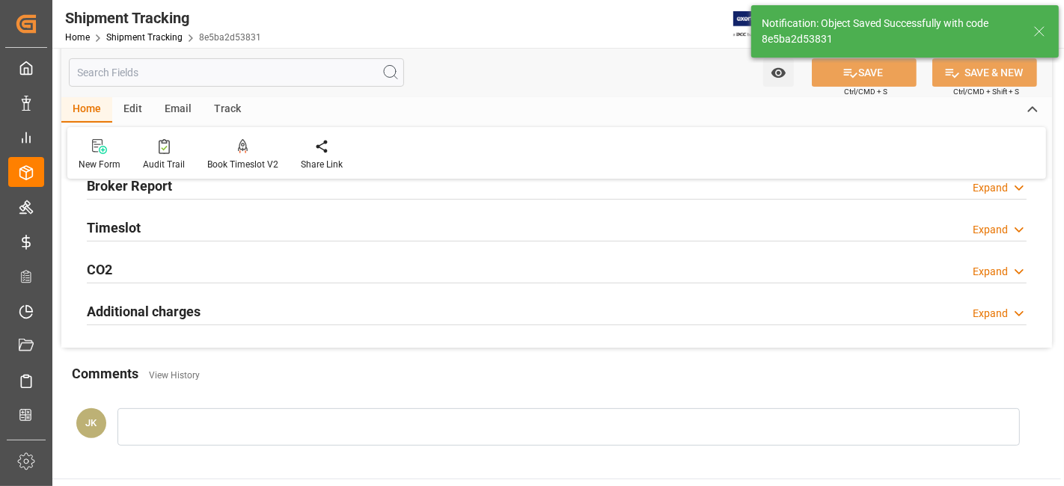
scroll to position [71, 0]
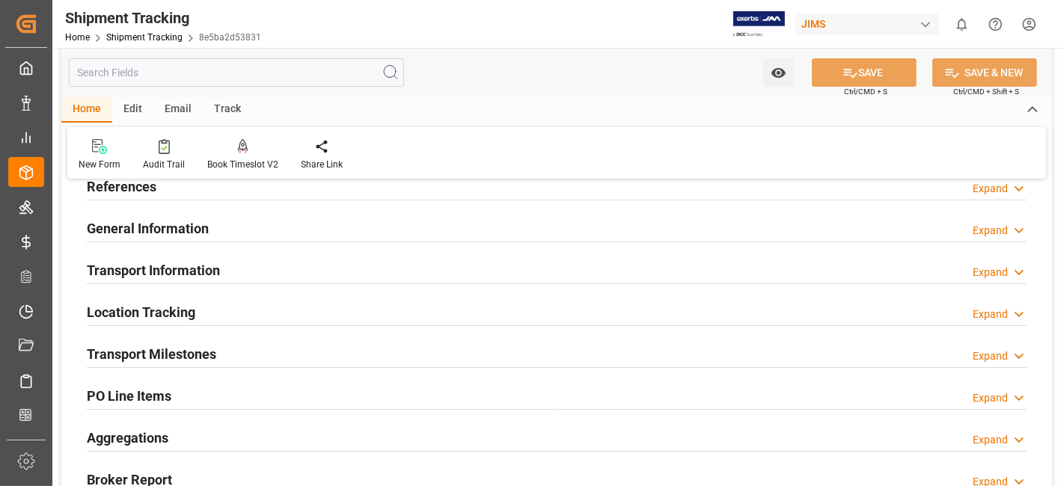
click at [241, 354] on div "Transport Milestones Expand" at bounding box center [557, 353] width 940 height 28
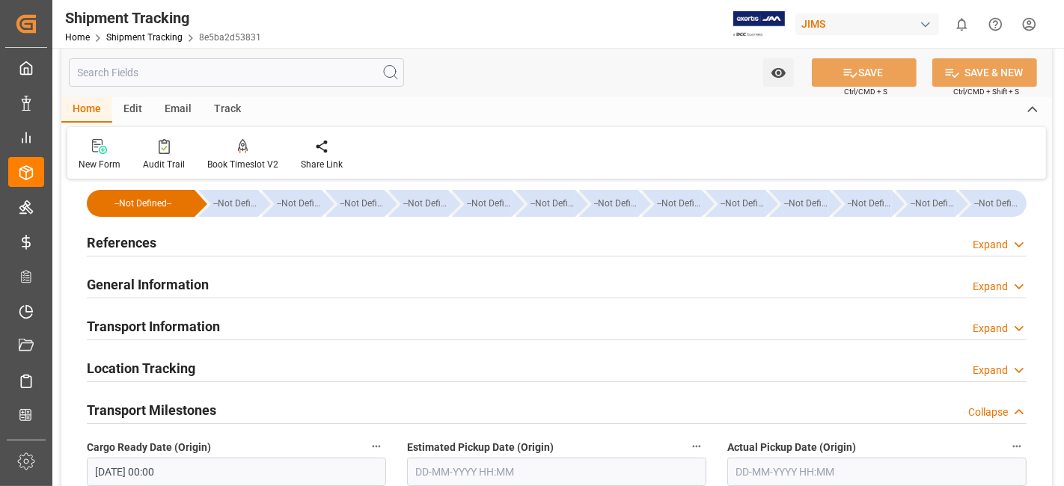
scroll to position [4, 0]
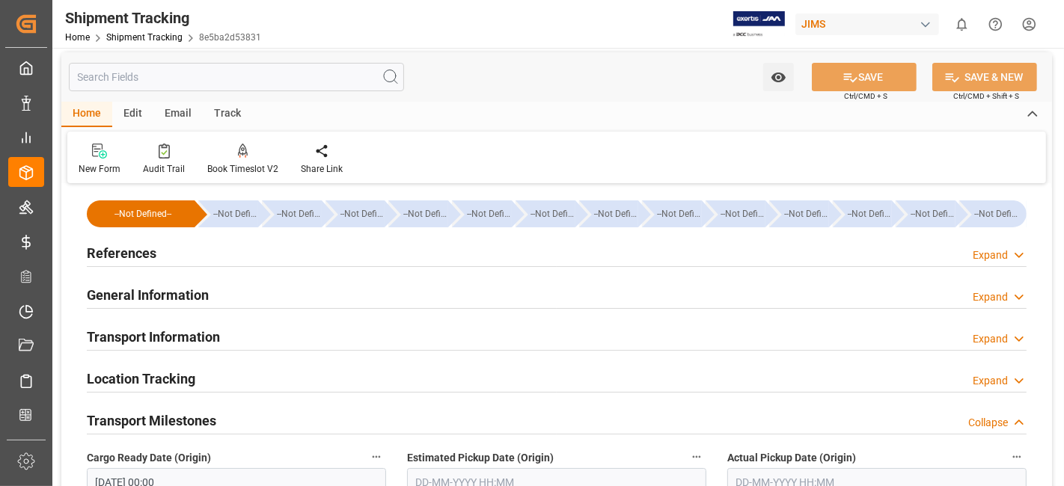
click at [181, 340] on h2 "Transport Information" at bounding box center [153, 337] width 133 height 20
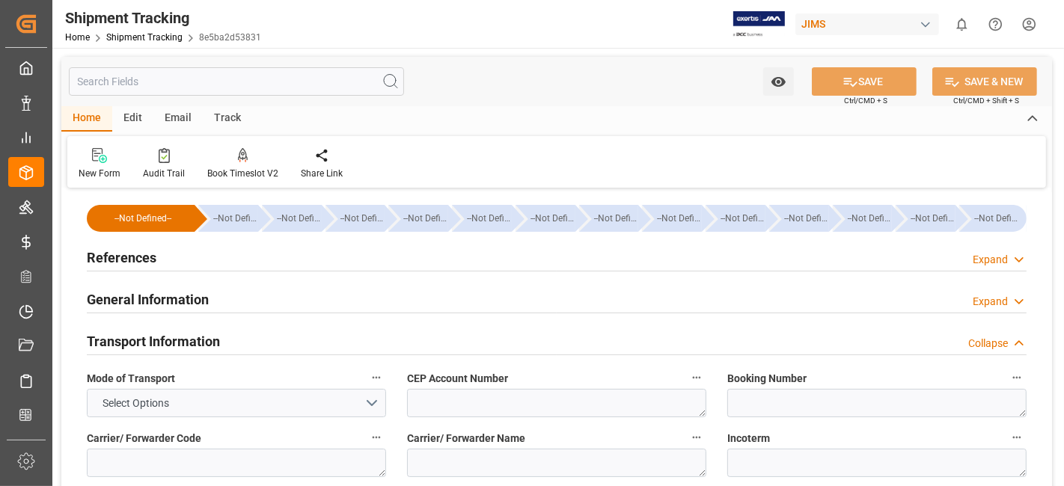
scroll to position [0, 0]
click at [197, 251] on div "References Expand" at bounding box center [557, 256] width 940 height 28
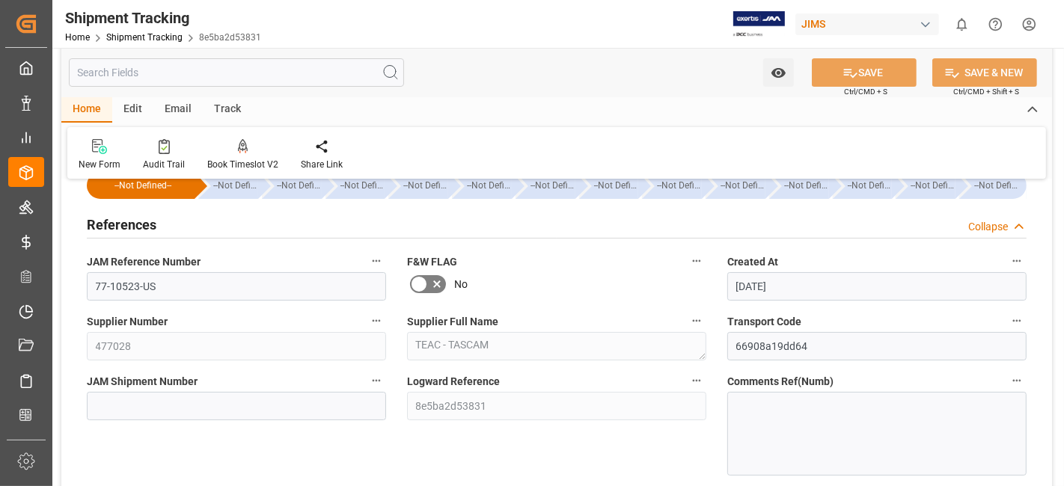
scroll to position [66, 0]
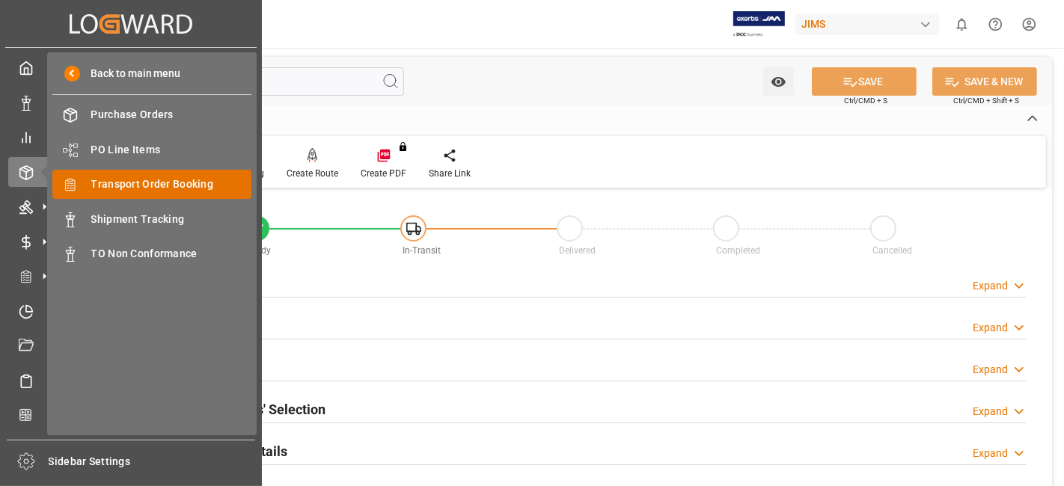
click at [190, 186] on span "Transport Order Booking" at bounding box center [171, 185] width 161 height 16
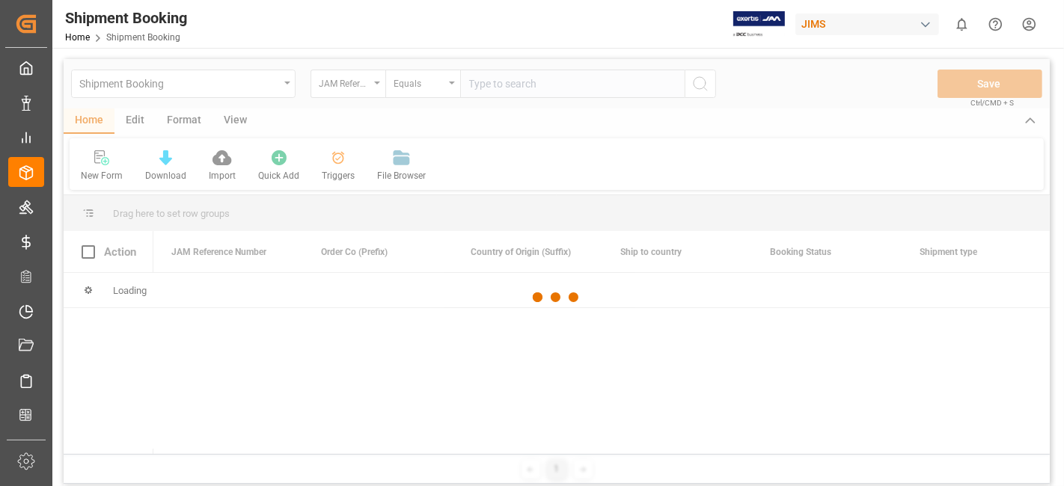
click at [493, 83] on div at bounding box center [557, 297] width 986 height 477
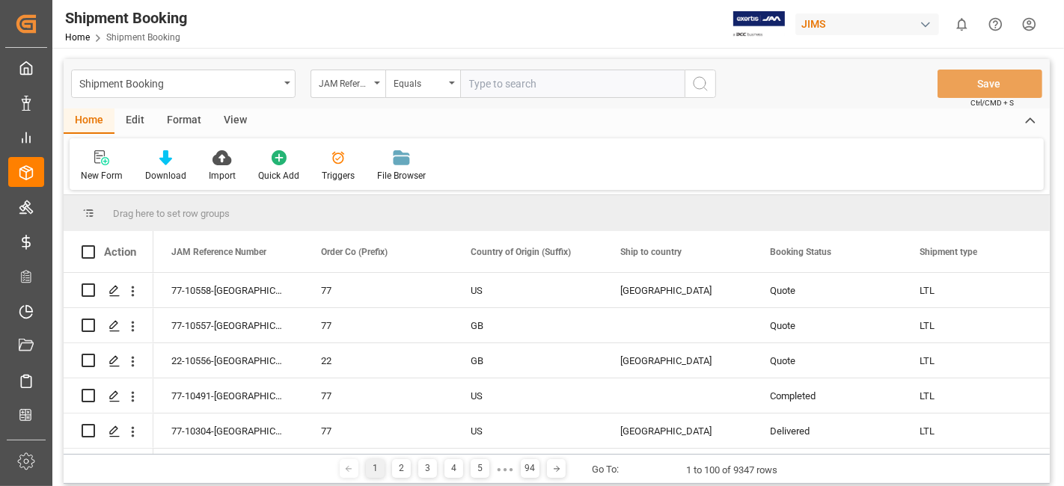
click at [492, 83] on input "text" at bounding box center [572, 84] width 224 height 28
paste input "77-10369-US"
type input "77-10369-US"
click at [695, 85] on icon "search button" at bounding box center [700, 84] width 18 height 18
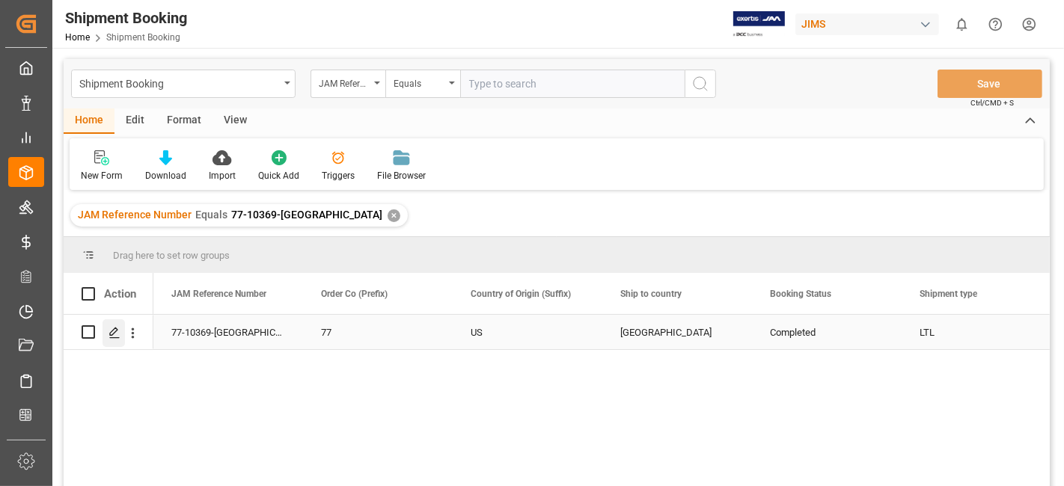
click at [121, 334] on div "Press SPACE to select this row." at bounding box center [113, 333] width 22 height 28
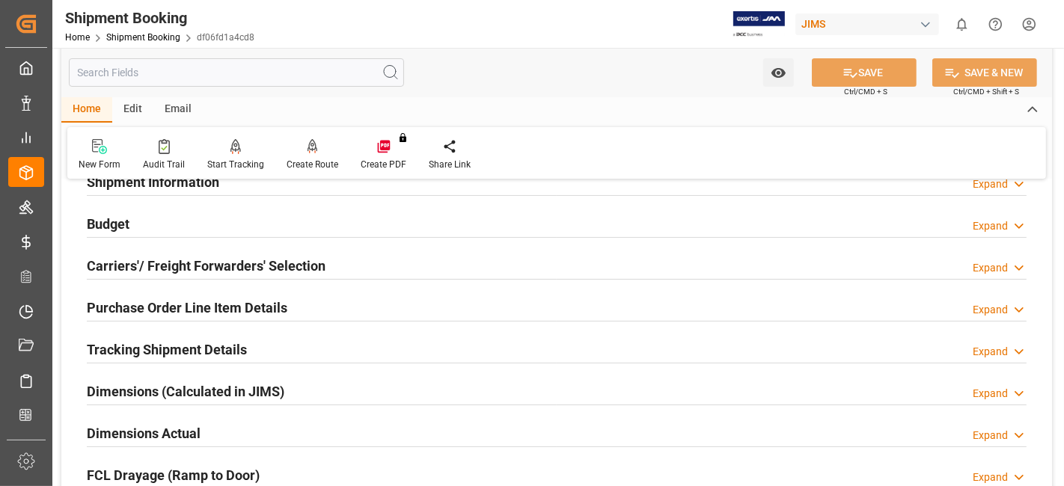
scroll to position [166, 0]
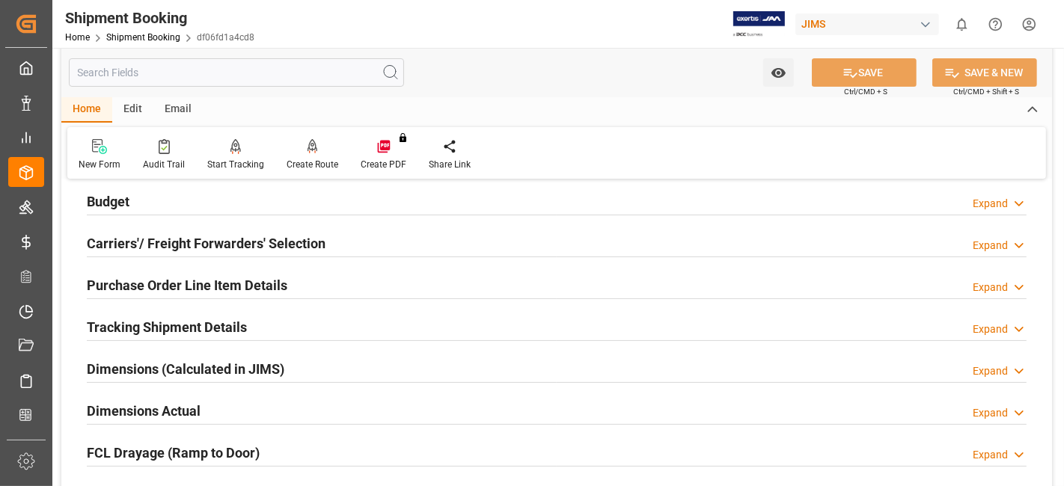
click at [133, 307] on div "Tracking Shipment Details Expand" at bounding box center [556, 328] width 961 height 42
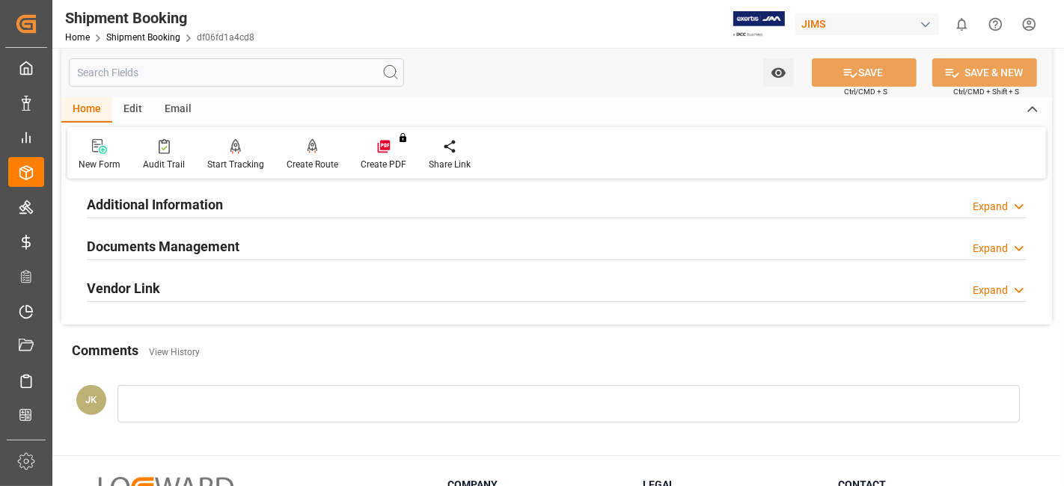
scroll to position [532, 0]
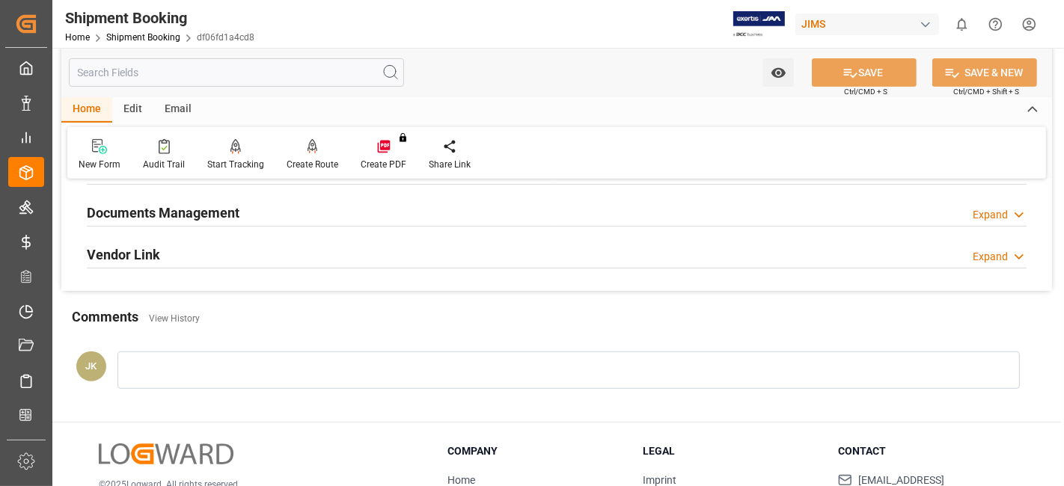
click at [175, 210] on h2 "Documents Management" at bounding box center [163, 213] width 153 height 20
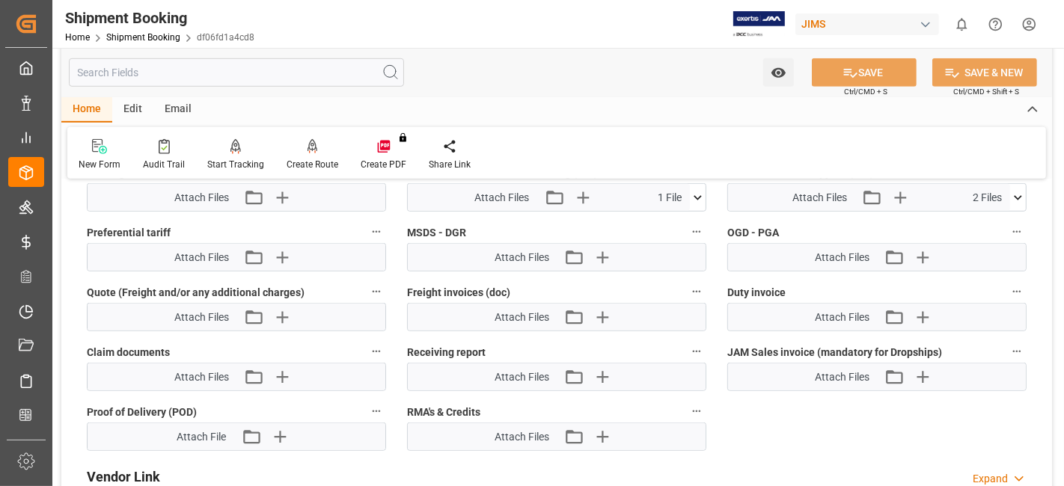
scroll to position [898, 0]
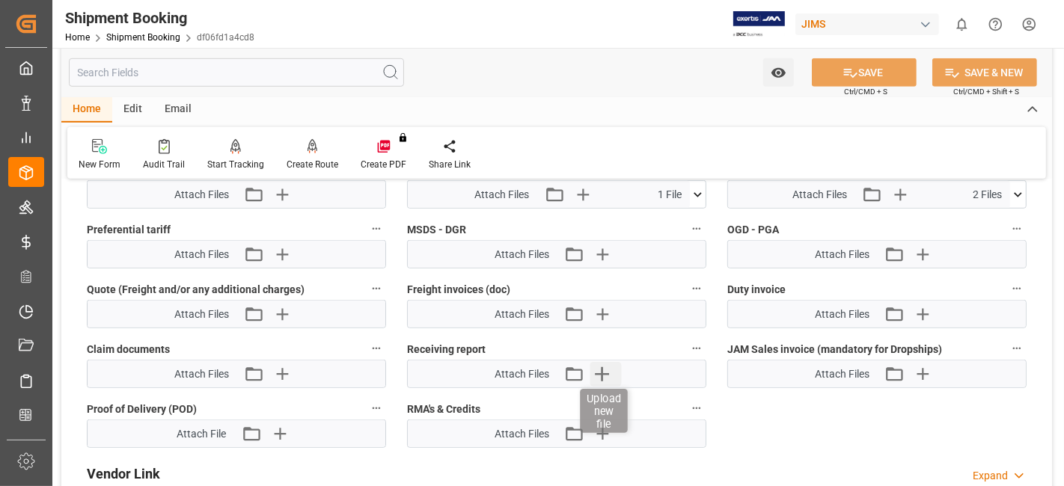
click at [607, 375] on icon "button" at bounding box center [602, 374] width 24 height 24
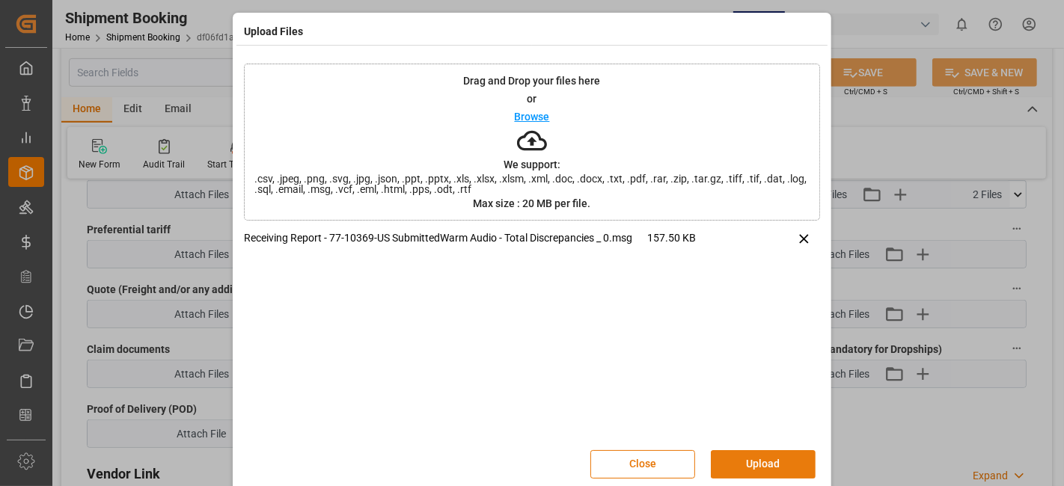
click at [759, 465] on button "Upload" at bounding box center [763, 464] width 105 height 28
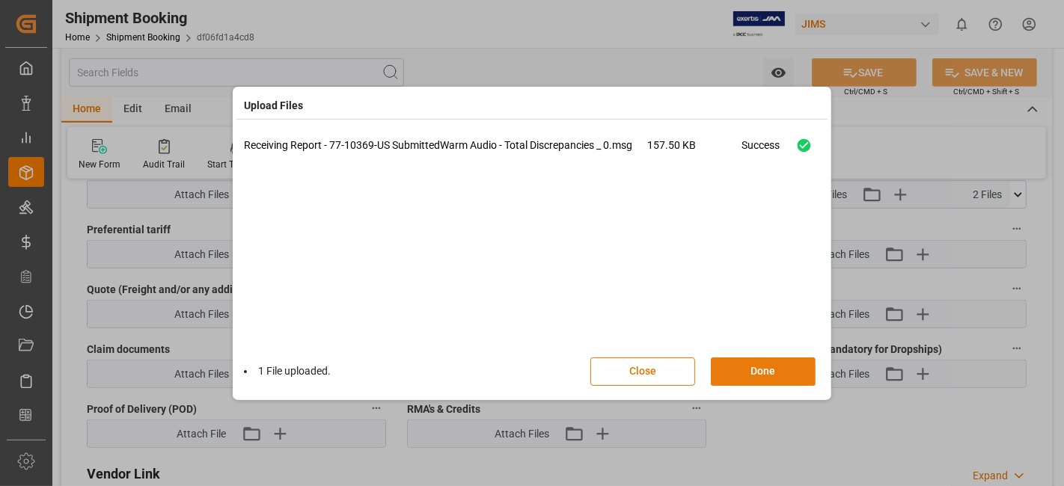
click at [760, 372] on button "Done" at bounding box center [763, 372] width 105 height 28
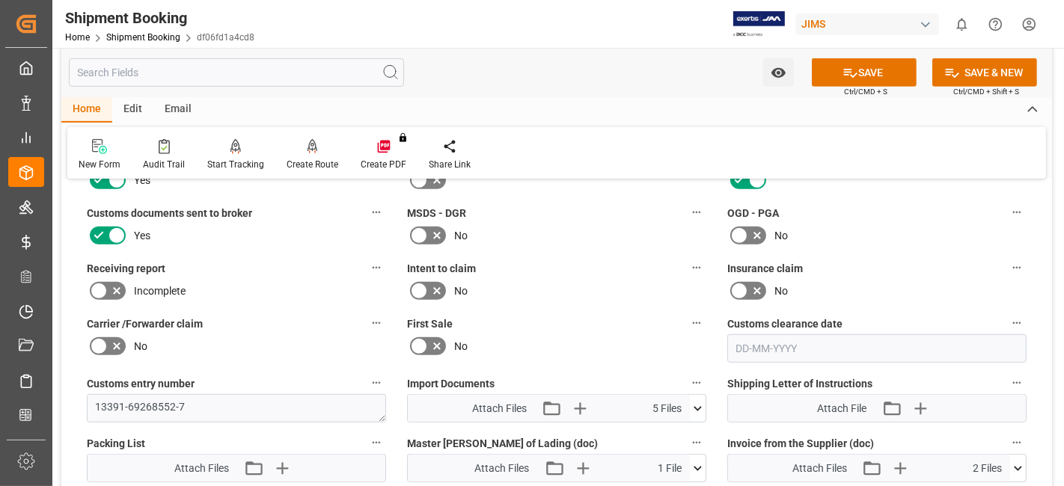
scroll to position [599, 0]
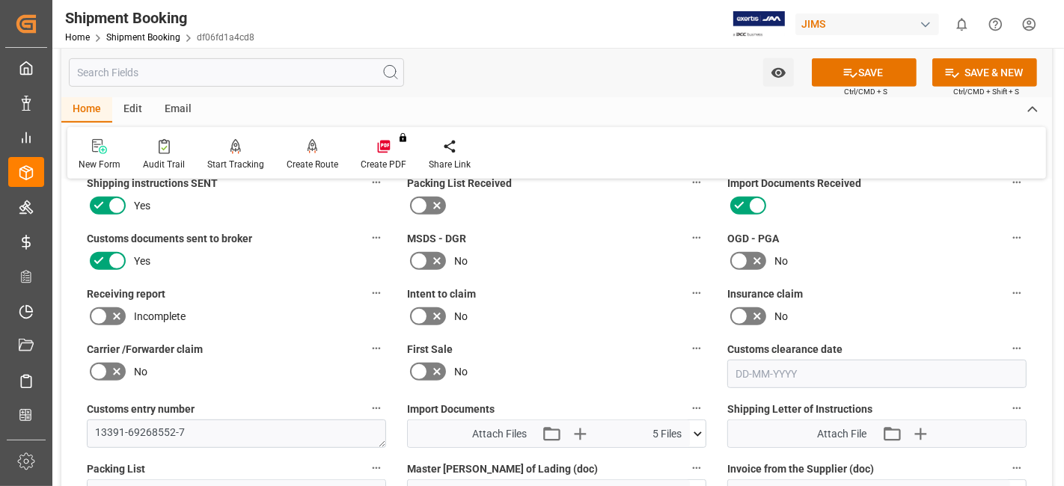
click at [120, 313] on icon at bounding box center [117, 316] width 18 height 18
click at [0, 0] on input "checkbox" at bounding box center [0, 0] width 0 height 0
click at [845, 80] on button "SAVE" at bounding box center [864, 72] width 105 height 28
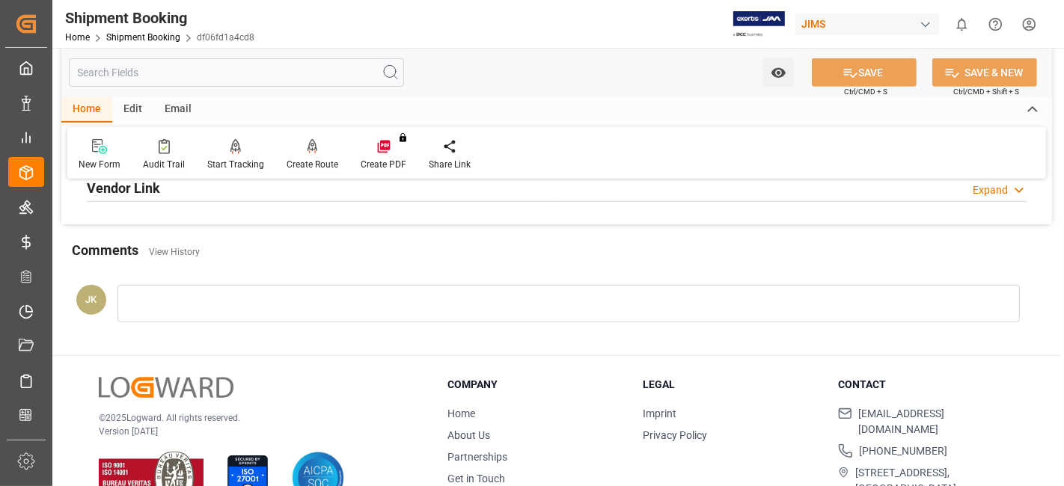
click at [307, 391] on div "© 2025 Logward. All rights reserved. Version 1.1.84" at bounding box center [254, 441] width 311 height 128
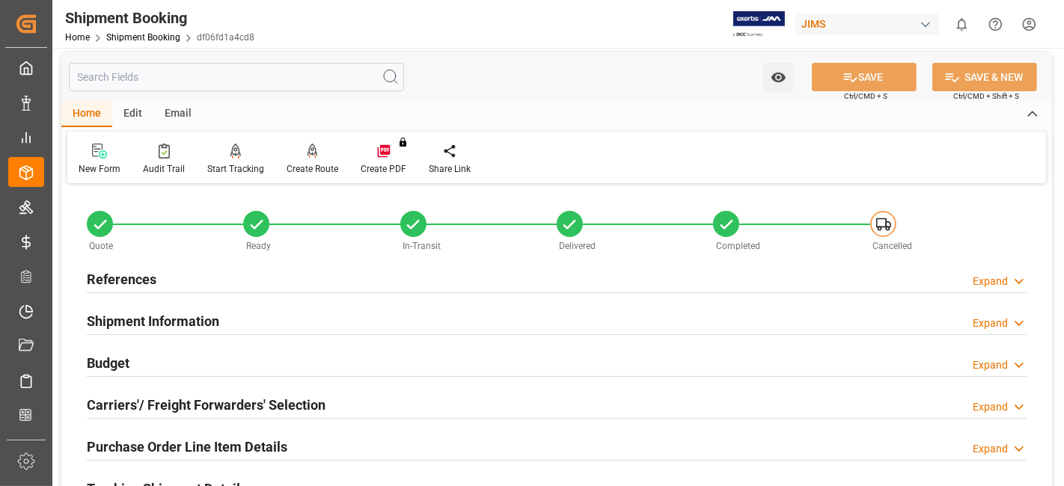
scroll to position [0, 0]
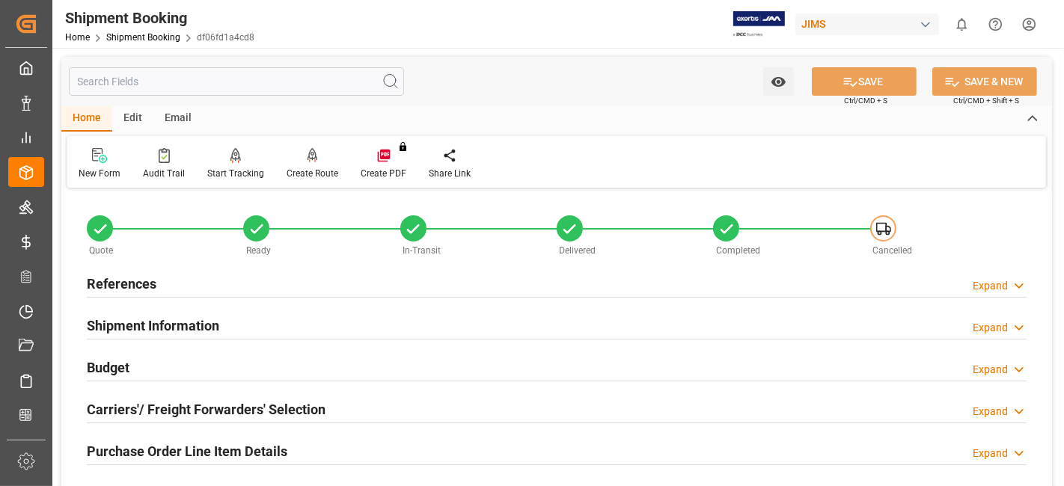
click at [153, 279] on h2 "References" at bounding box center [122, 284] width 70 height 20
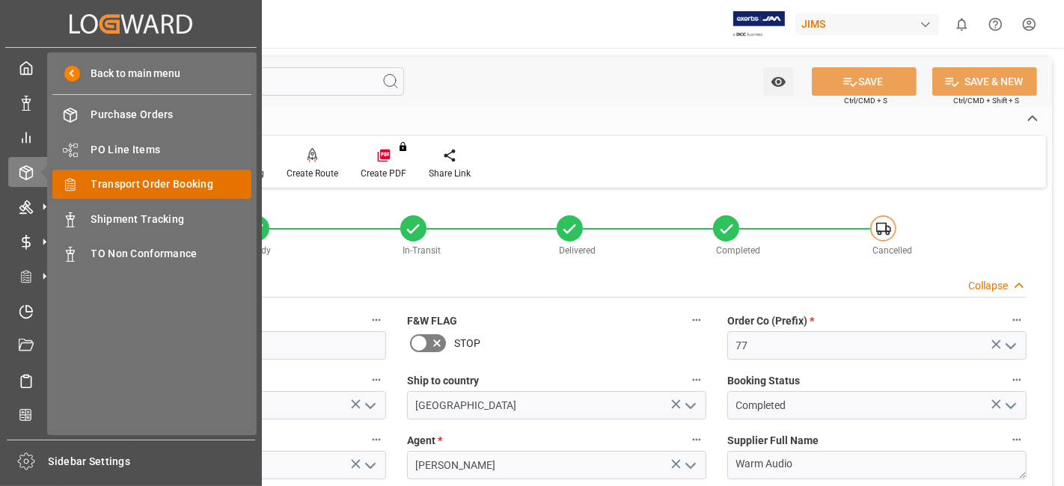
click at [171, 189] on span "Transport Order Booking" at bounding box center [171, 185] width 161 height 16
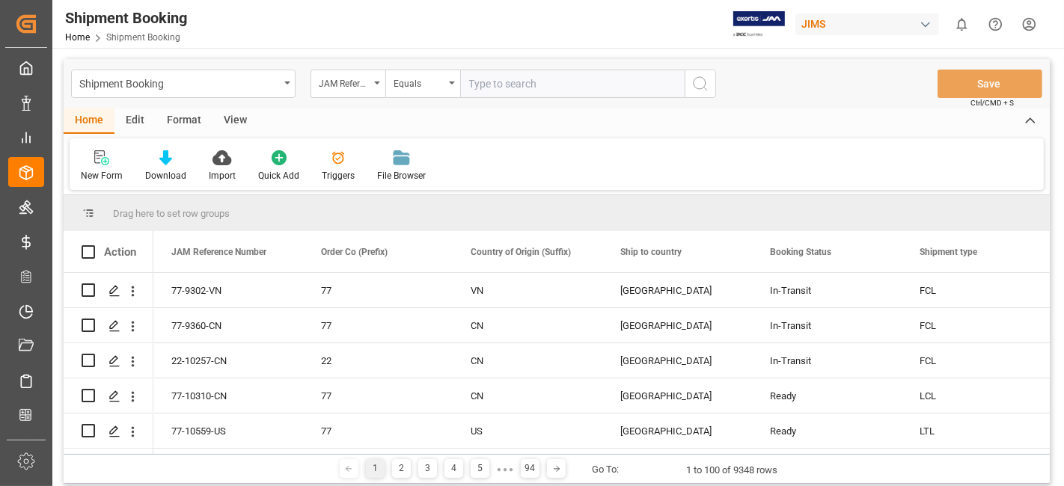
click at [494, 87] on input "text" at bounding box center [572, 84] width 224 height 28
click at [563, 86] on input "text" at bounding box center [572, 84] width 224 height 28
type input "77-10523-US"
click at [700, 91] on icon "search button" at bounding box center [700, 84] width 18 height 18
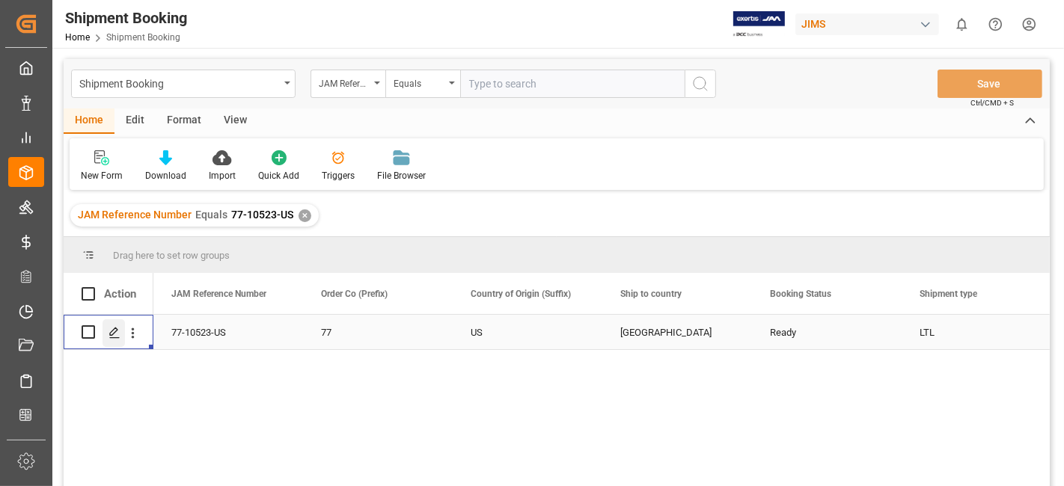
click at [107, 334] on div "Press SPACE to select this row." at bounding box center [113, 333] width 22 height 28
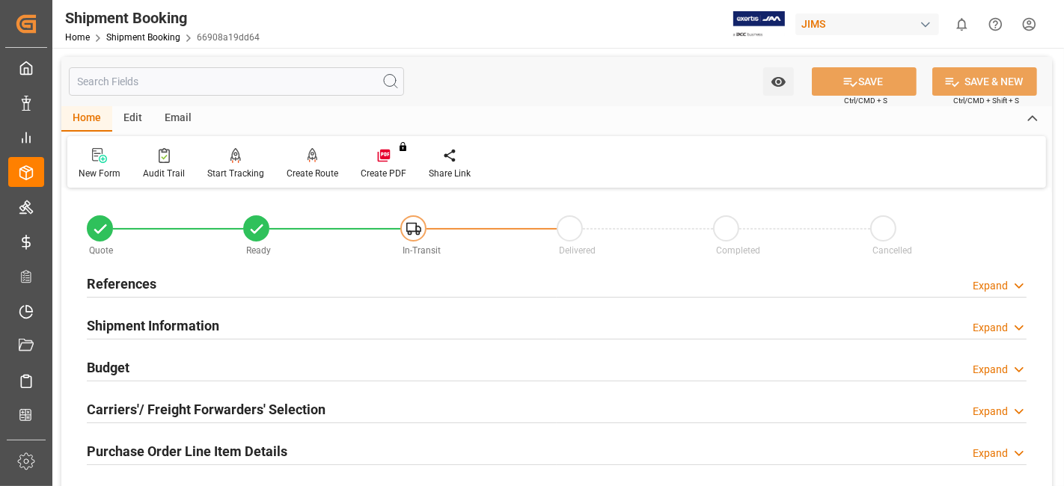
click at [237, 405] on h2 "Carriers'/ Freight Forwarders' Selection" at bounding box center [206, 410] width 239 height 20
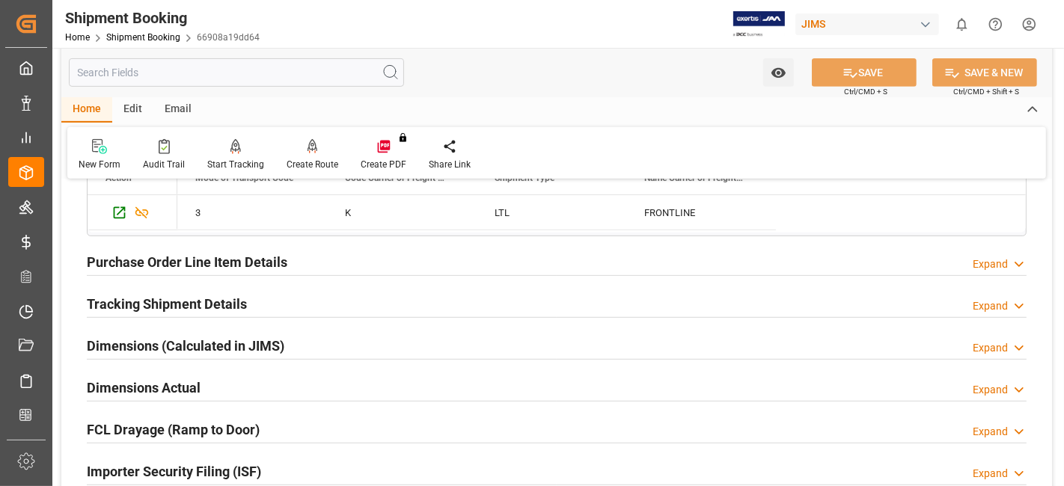
scroll to position [565, 0]
click at [228, 297] on h2 "Tracking Shipment Details" at bounding box center [167, 303] width 160 height 20
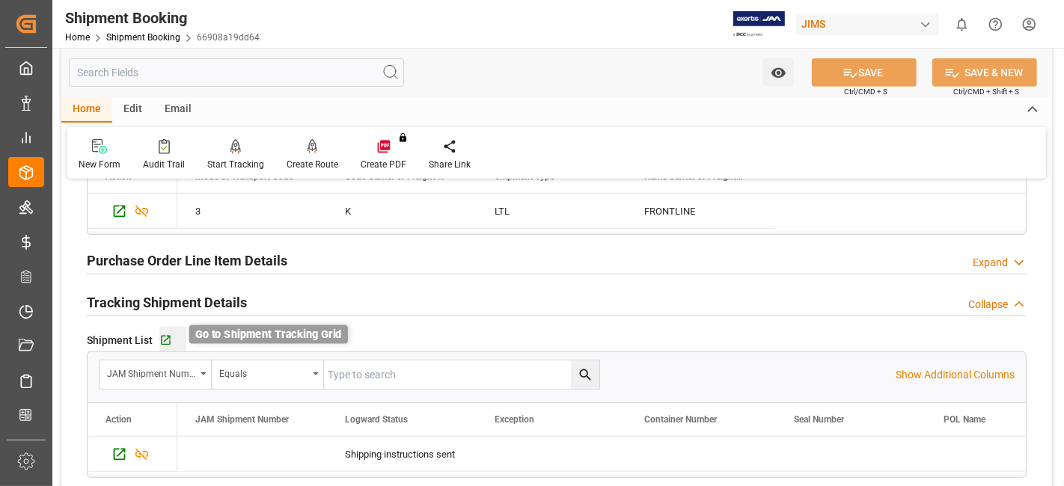
click at [163, 339] on icon "button" at bounding box center [165, 340] width 13 height 13
click at [148, 276] on div "Purchase Order Line Item Details Expand" at bounding box center [556, 261] width 961 height 42
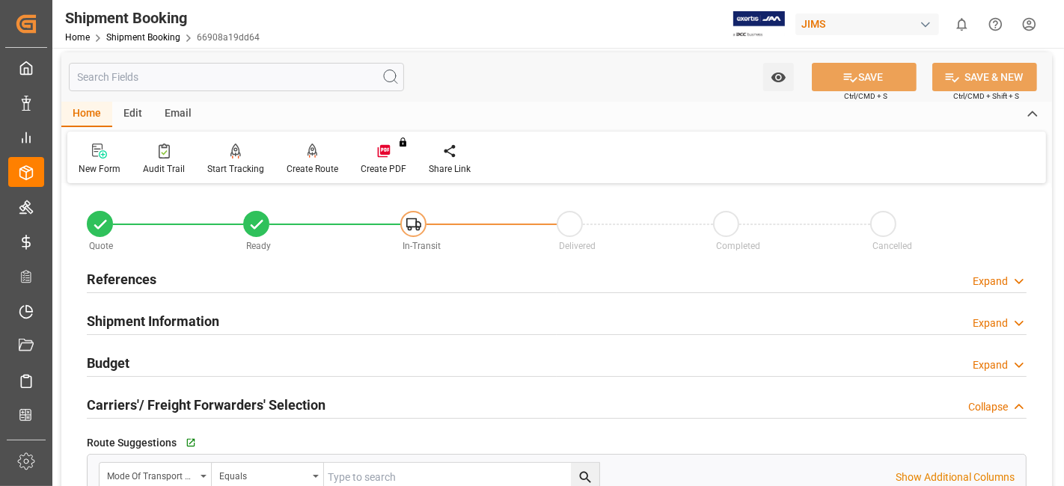
scroll to position [0, 0]
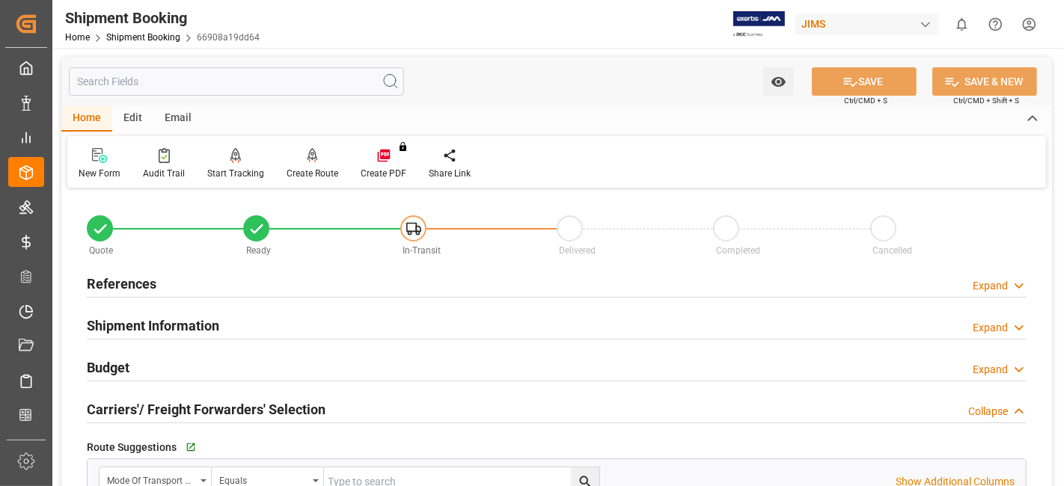
click at [119, 277] on h2 "References" at bounding box center [122, 284] width 70 height 20
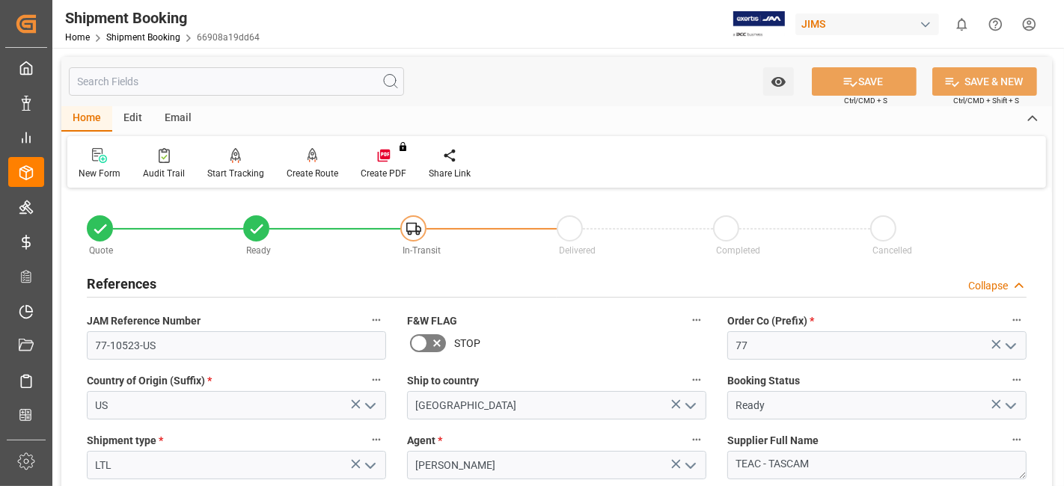
click at [119, 277] on h2 "References" at bounding box center [122, 284] width 70 height 20
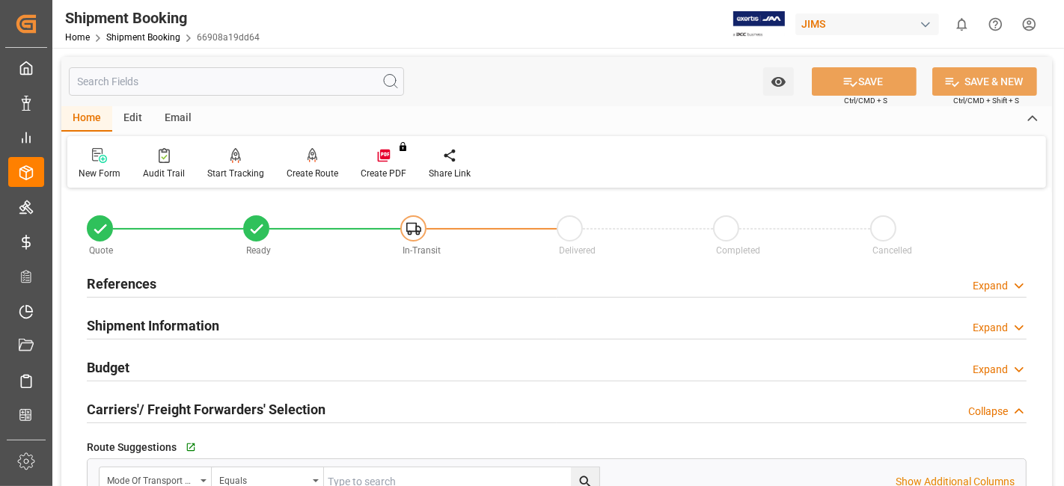
click at [186, 414] on h2 "Carriers'/ Freight Forwarders' Selection" at bounding box center [206, 410] width 239 height 20
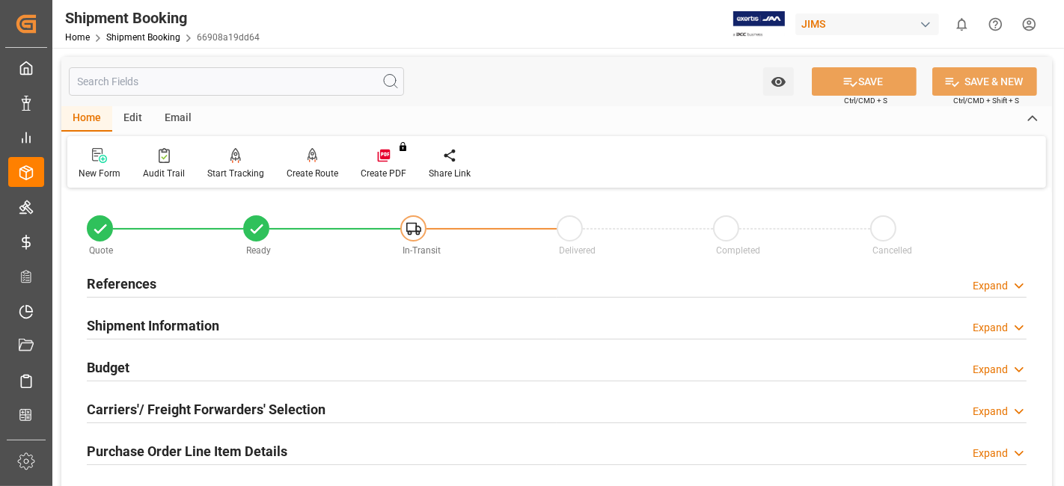
click at [212, 454] on h2 "Purchase Order Line Item Details" at bounding box center [187, 451] width 201 height 20
click at [202, 454] on h2 "Purchase Order Line Item Details" at bounding box center [187, 451] width 201 height 20
click at [138, 287] on h2 "References" at bounding box center [122, 284] width 70 height 20
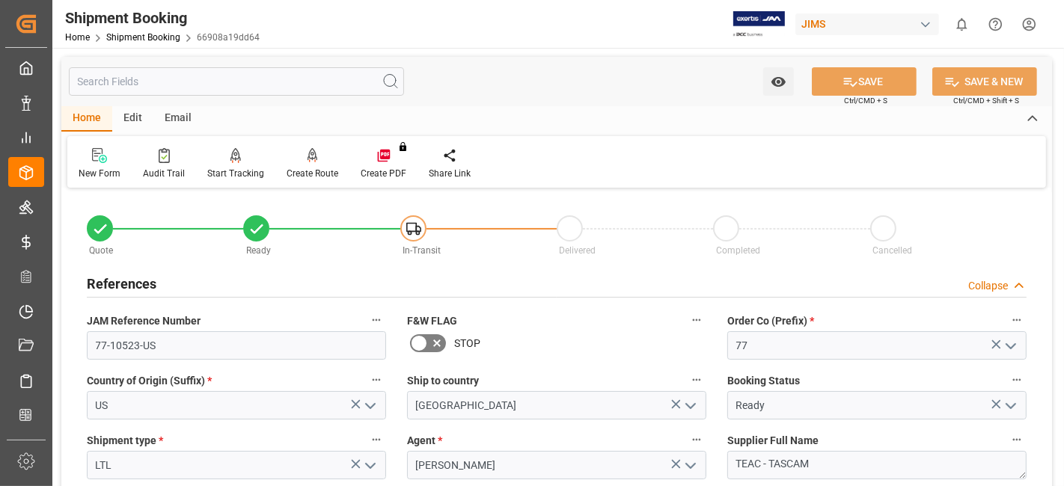
click at [138, 284] on h2 "References" at bounding box center [122, 284] width 70 height 20
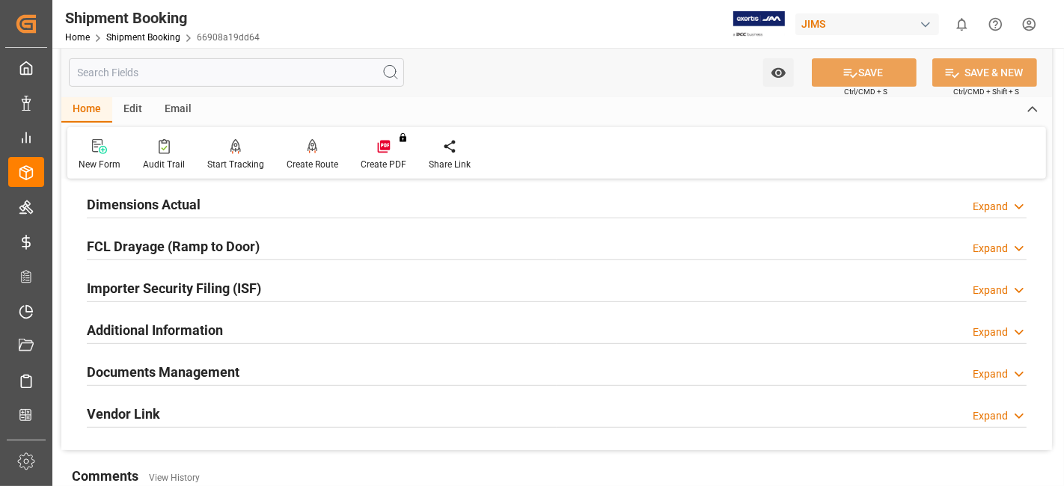
click at [195, 377] on h2 "Documents Management" at bounding box center [163, 372] width 153 height 20
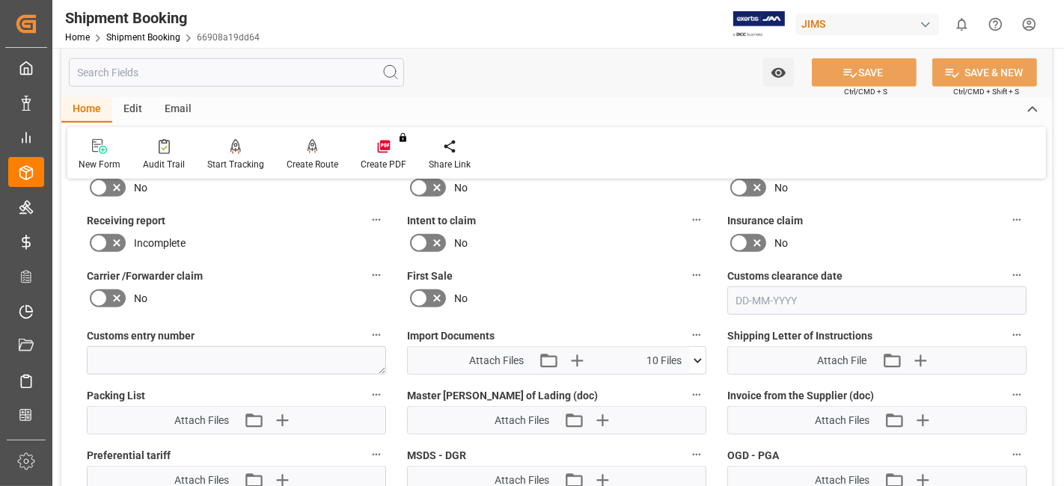
scroll to position [864, 0]
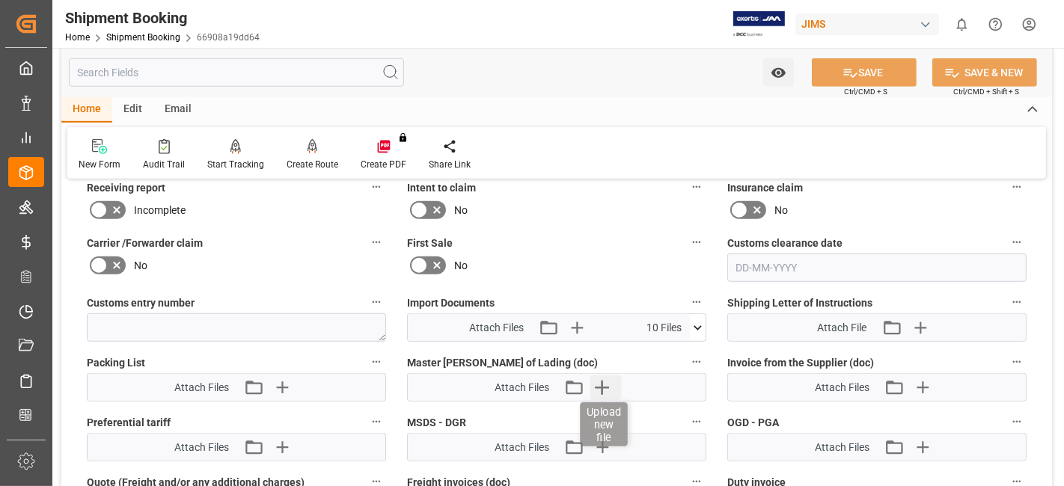
click at [596, 388] on icon "button" at bounding box center [602, 388] width 24 height 24
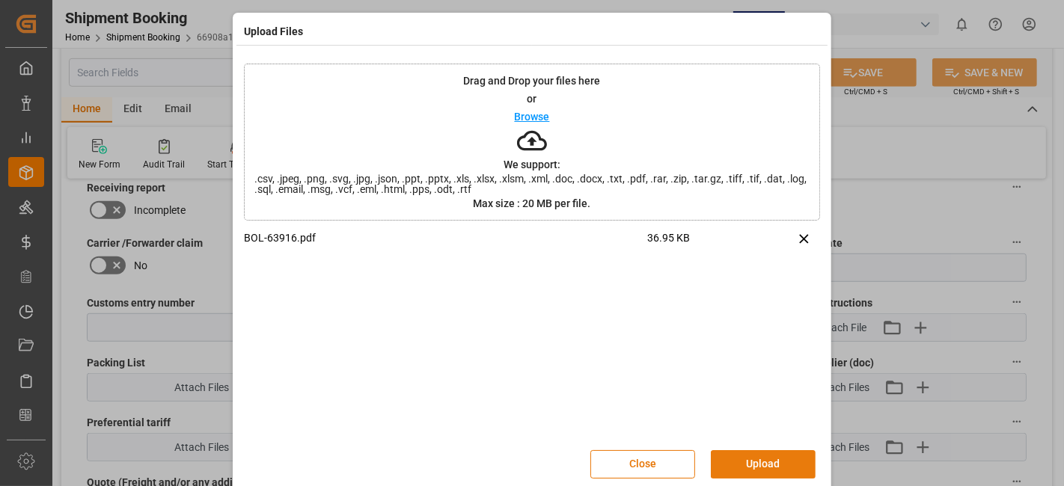
click at [765, 459] on button "Upload" at bounding box center [763, 464] width 105 height 28
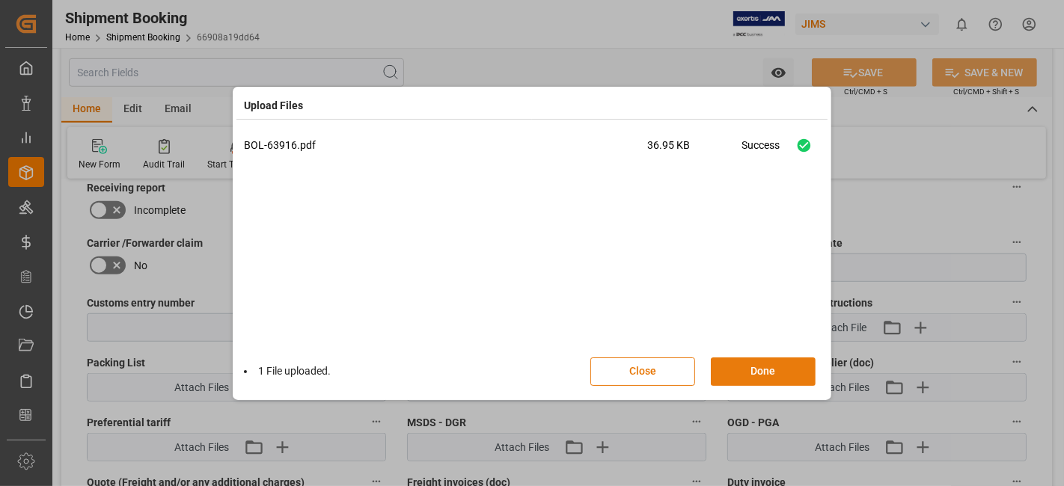
click at [758, 370] on button "Done" at bounding box center [763, 372] width 105 height 28
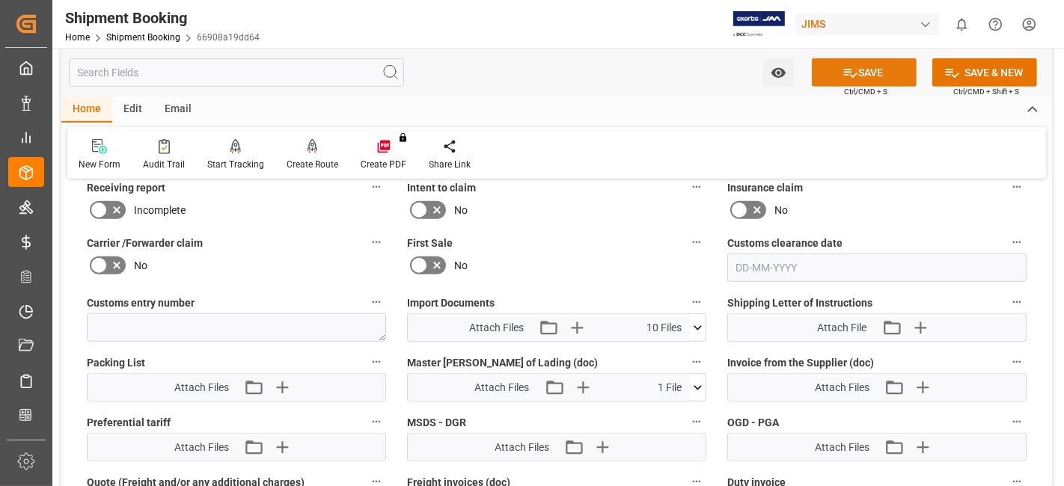
click at [846, 76] on icon at bounding box center [850, 73] width 16 height 16
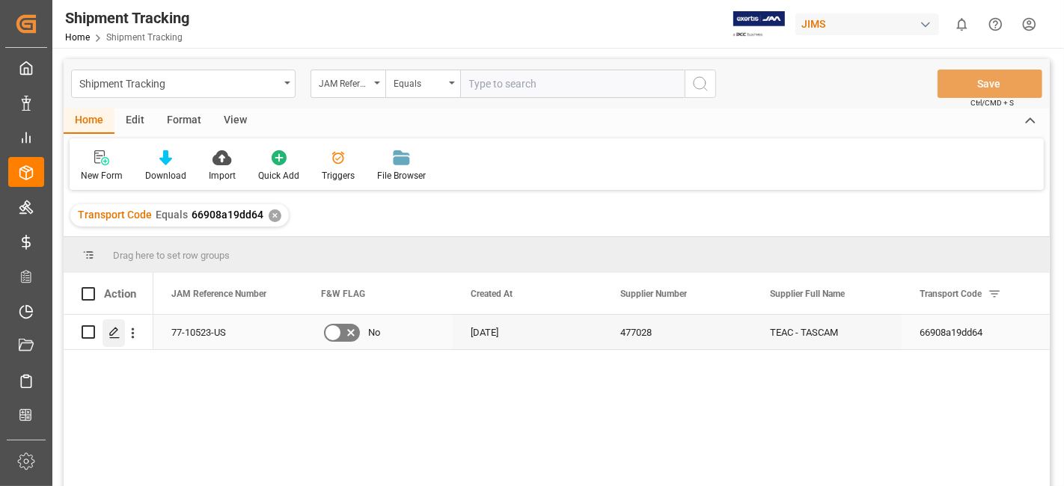
click at [113, 333] on polygon "Press SPACE to select this row." at bounding box center [113, 331] width 7 height 7
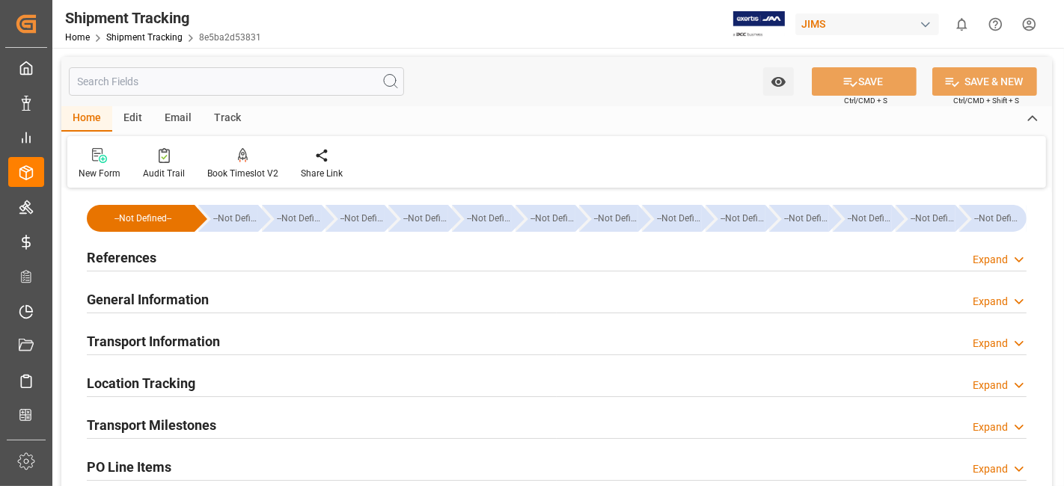
type input "[DATE]"
click at [139, 251] on h2 "References" at bounding box center [122, 258] width 70 height 20
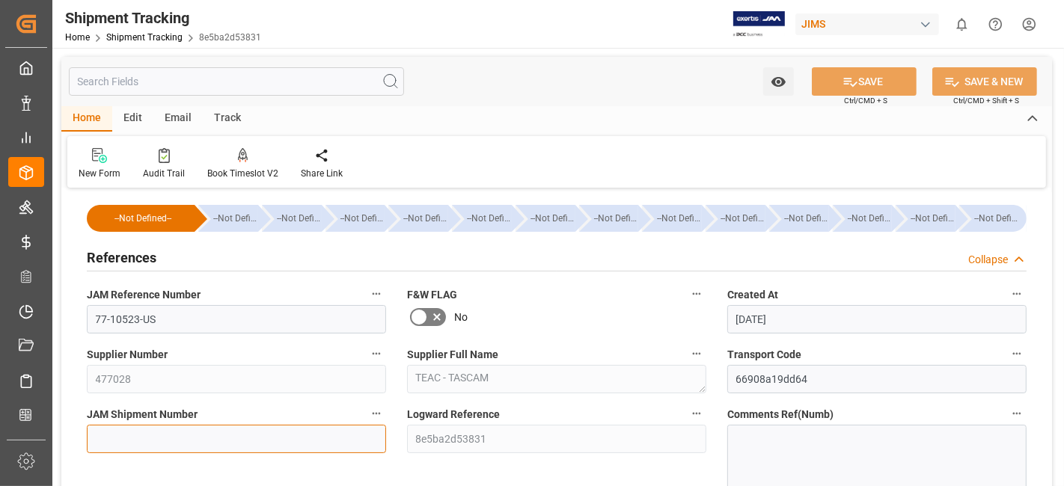
click at [114, 428] on input at bounding box center [236, 439] width 299 height 28
paste input "72554"
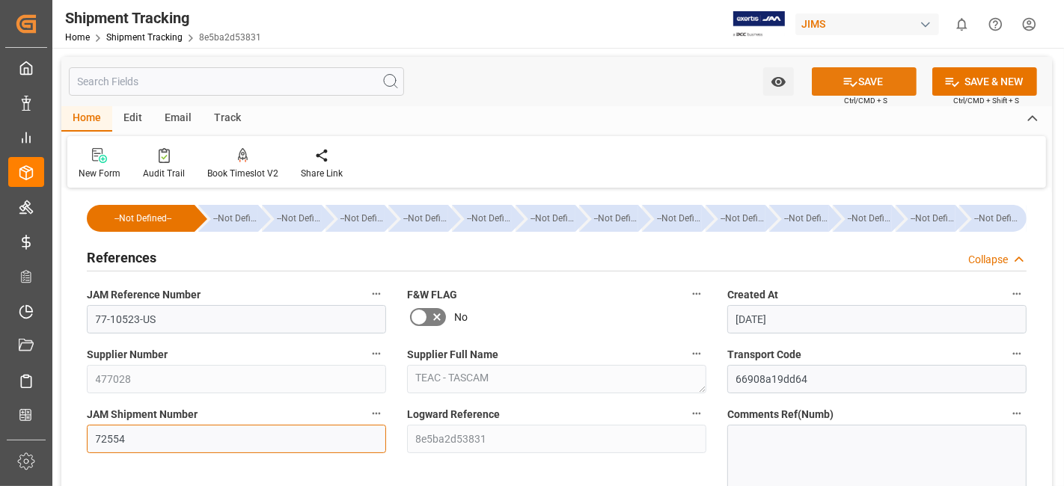
type input "72554"
click at [832, 85] on button "SAVE" at bounding box center [864, 81] width 105 height 28
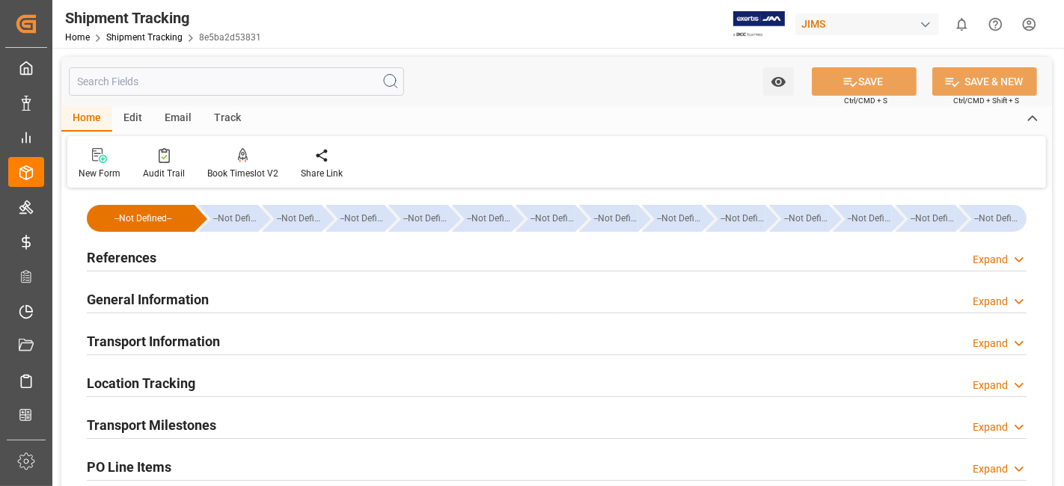
click at [151, 249] on h2 "References" at bounding box center [122, 258] width 70 height 20
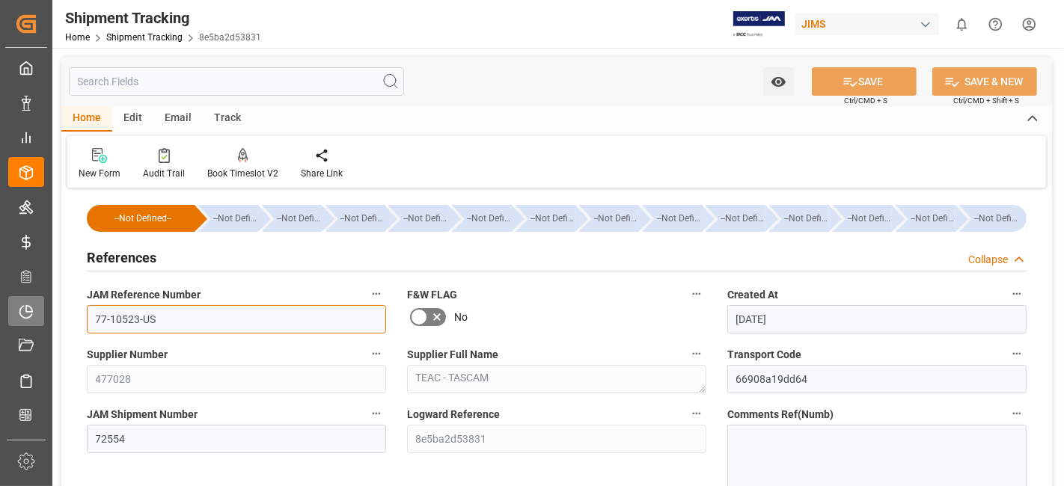
drag, startPoint x: 172, startPoint y: 319, endPoint x: 13, endPoint y: 298, distance: 160.8
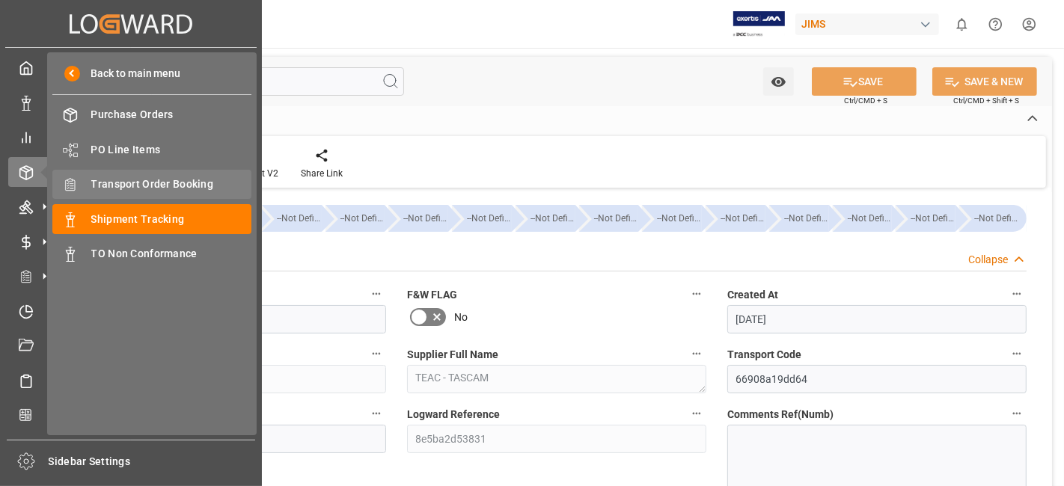
click at [171, 188] on span "Transport Order Booking" at bounding box center [171, 185] width 161 height 16
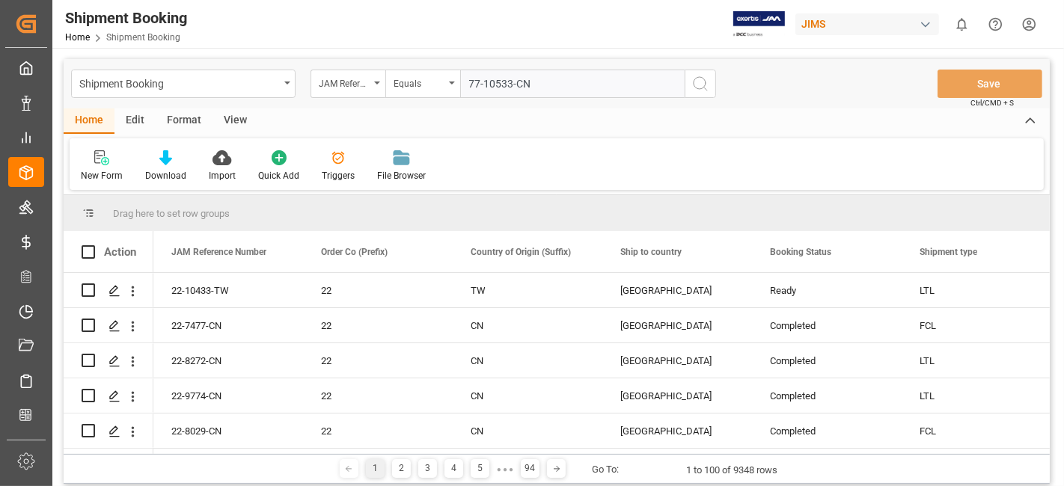
type input "77-10533-CN"
click at [707, 85] on icon "search button" at bounding box center [700, 84] width 18 height 18
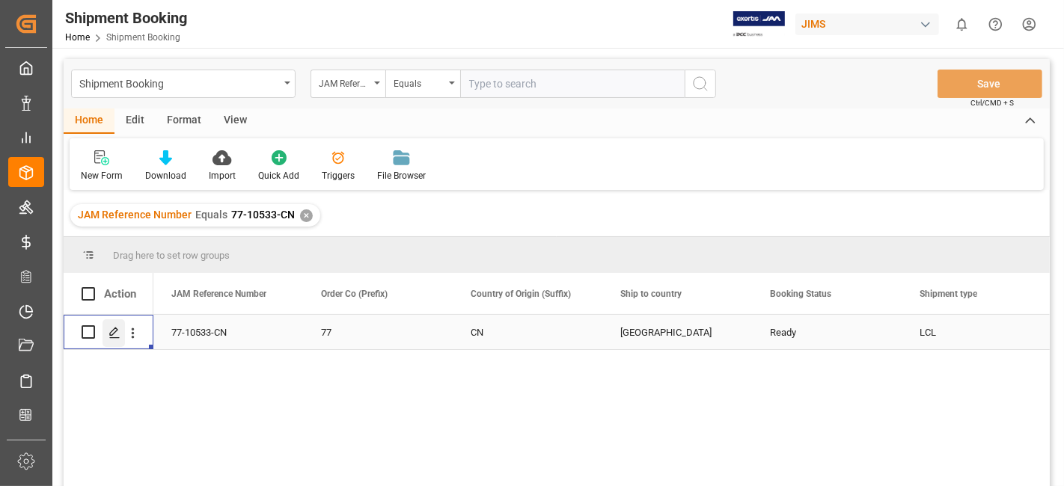
click at [110, 328] on icon "Press SPACE to select this row." at bounding box center [114, 333] width 12 height 12
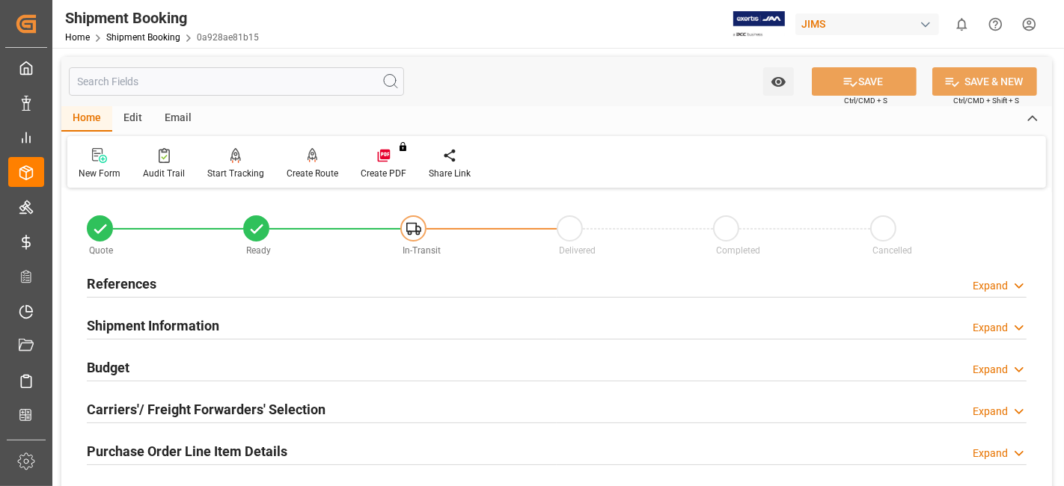
click at [132, 285] on h2 "References" at bounding box center [122, 284] width 70 height 20
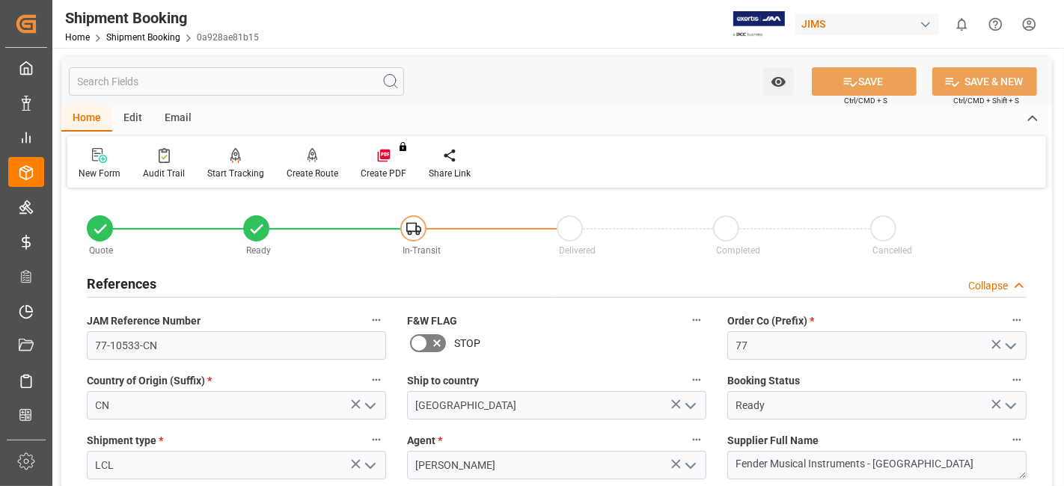
click at [131, 285] on h2 "References" at bounding box center [122, 284] width 70 height 20
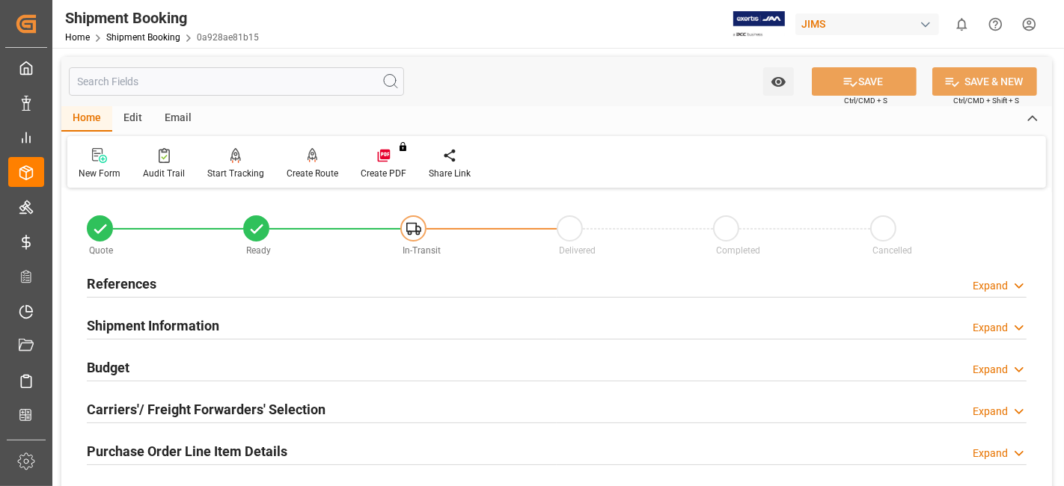
click at [159, 327] on h2 "Shipment Information" at bounding box center [153, 326] width 132 height 20
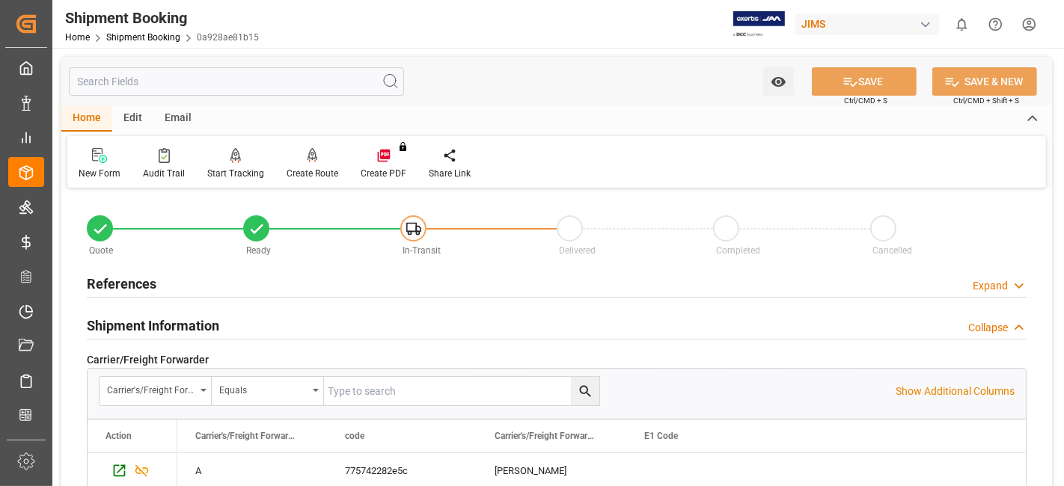
click at [159, 327] on h2 "Shipment Information" at bounding box center [153, 326] width 132 height 20
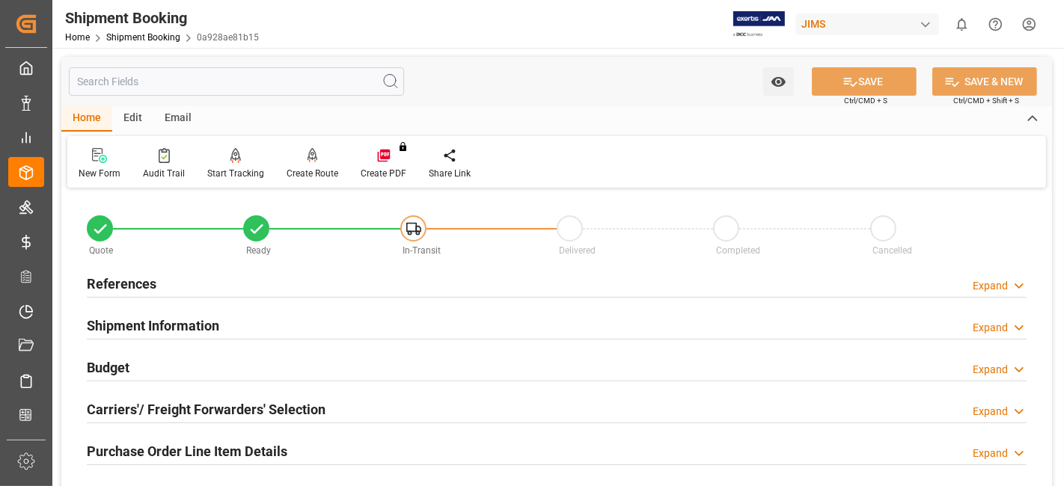
click at [159, 325] on h2 "Shipment Information" at bounding box center [153, 326] width 132 height 20
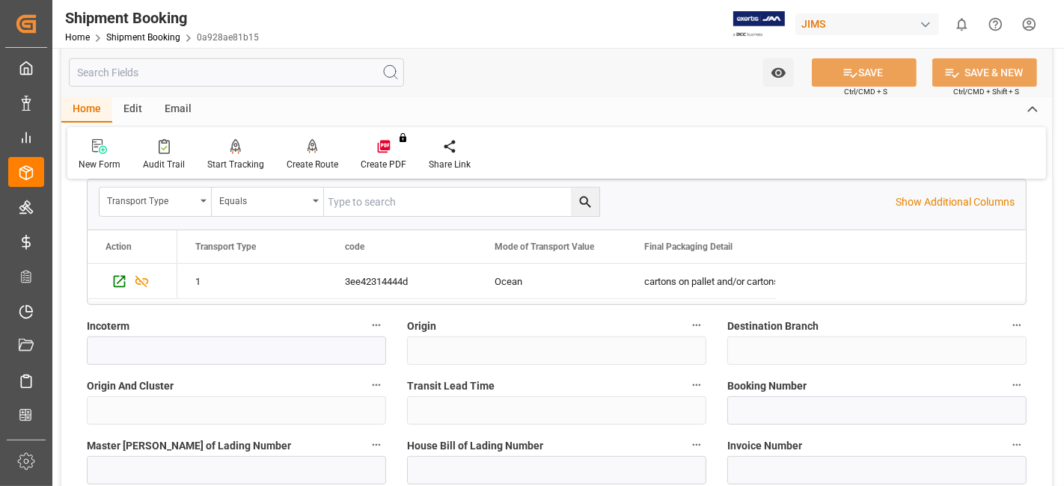
scroll to position [465, 0]
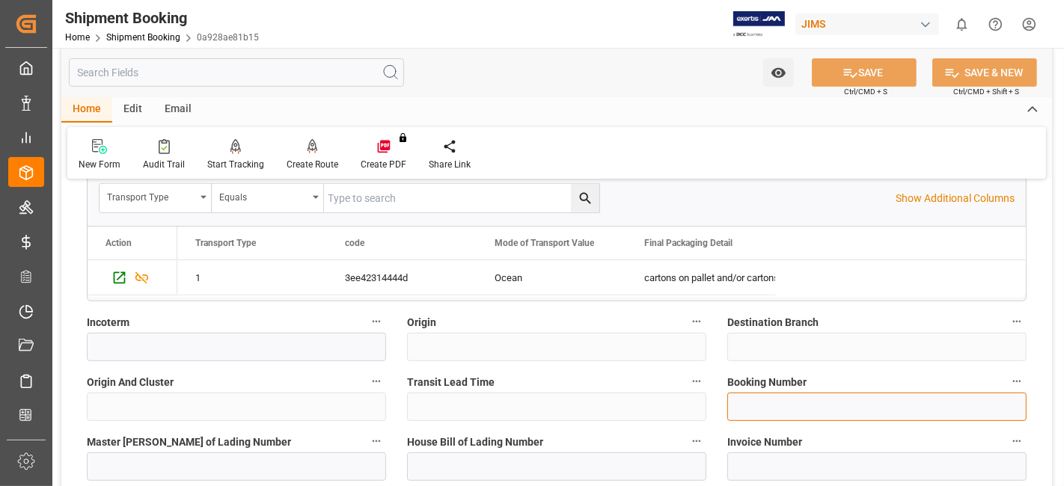
click at [756, 393] on input at bounding box center [876, 407] width 299 height 28
paste input "13634490"
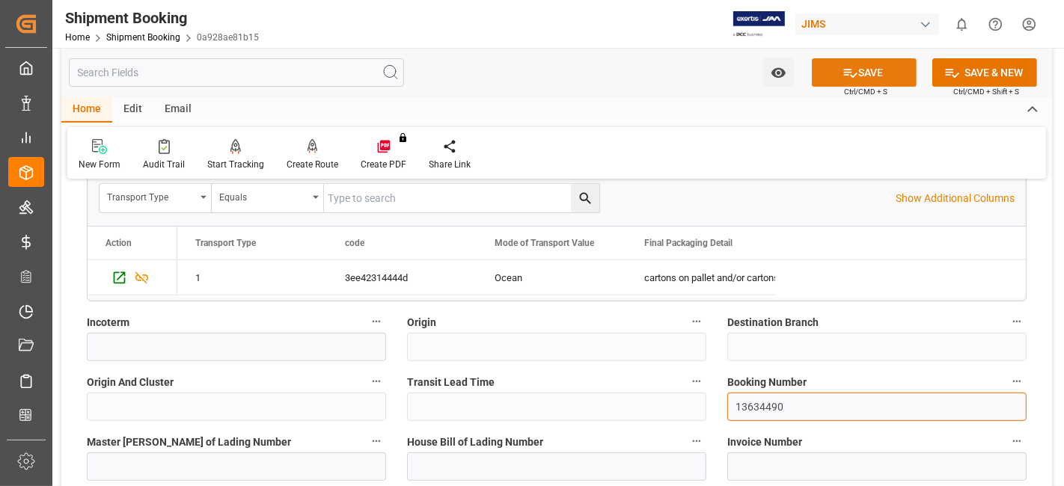
type input "13634490"
click at [828, 74] on button "SAVE" at bounding box center [864, 72] width 105 height 28
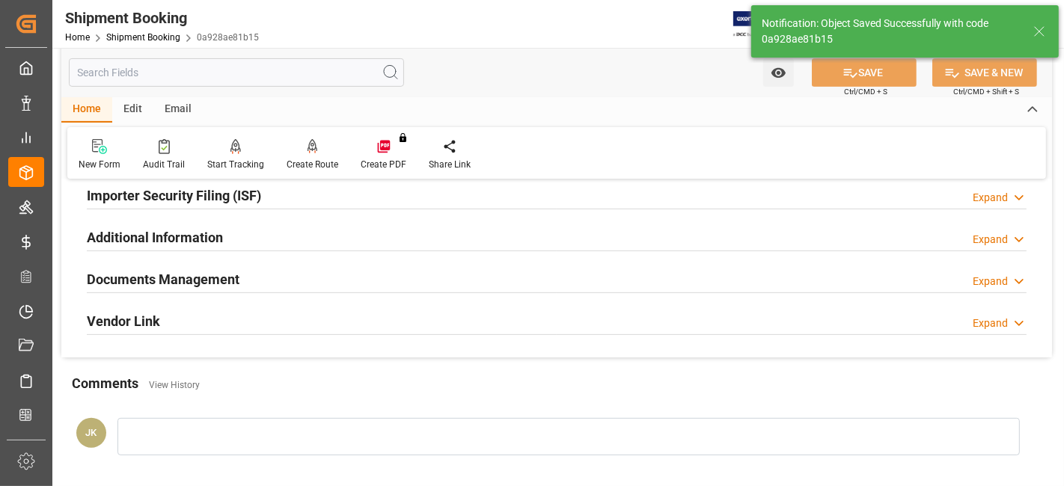
scroll to position [0, 0]
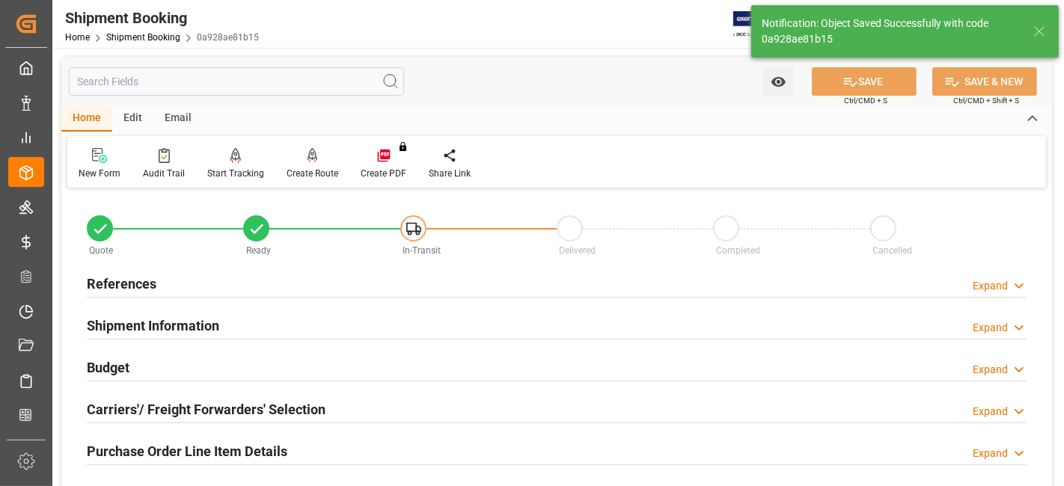
click at [145, 281] on h2 "References" at bounding box center [122, 284] width 70 height 20
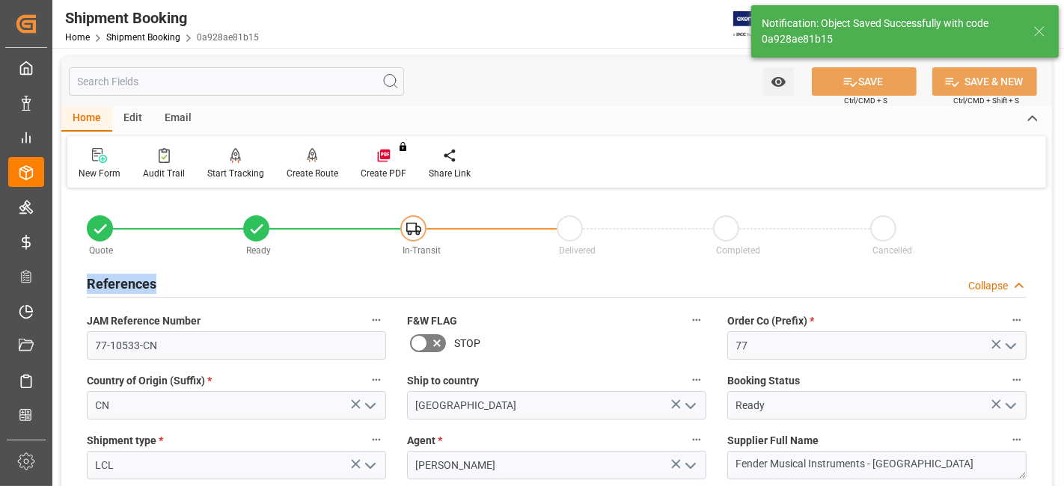
click at [145, 281] on h2 "References" at bounding box center [122, 284] width 70 height 20
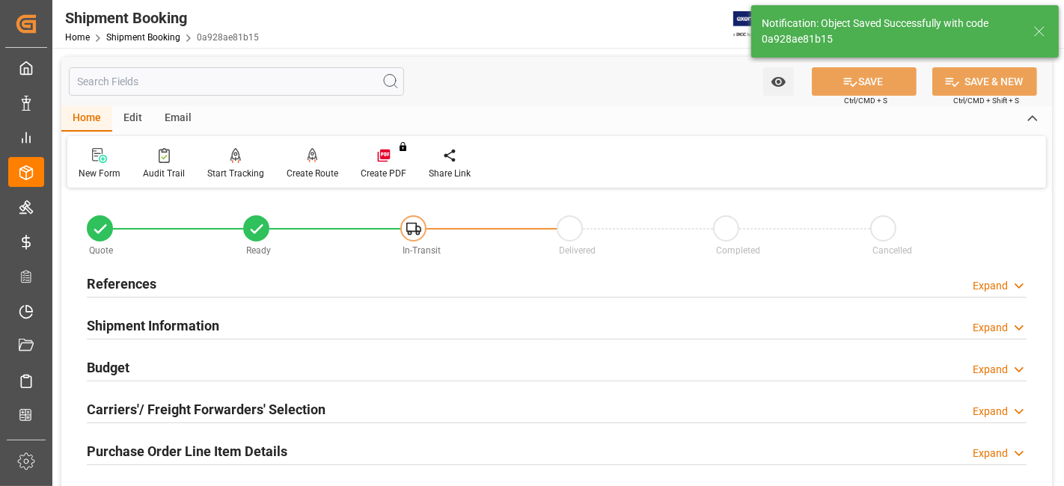
click at [140, 364] on div "Budget Expand" at bounding box center [557, 366] width 940 height 28
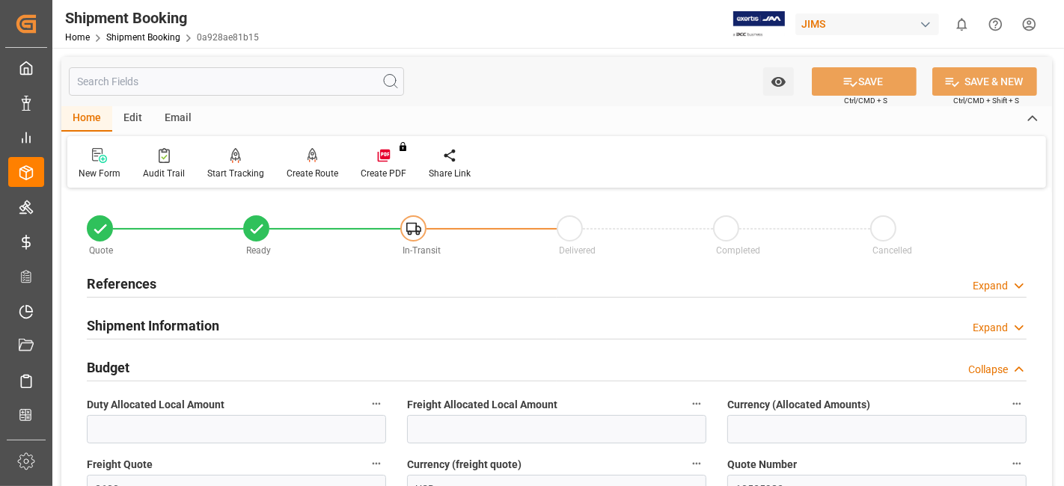
click at [140, 364] on div "Budget Collapse" at bounding box center [557, 366] width 940 height 28
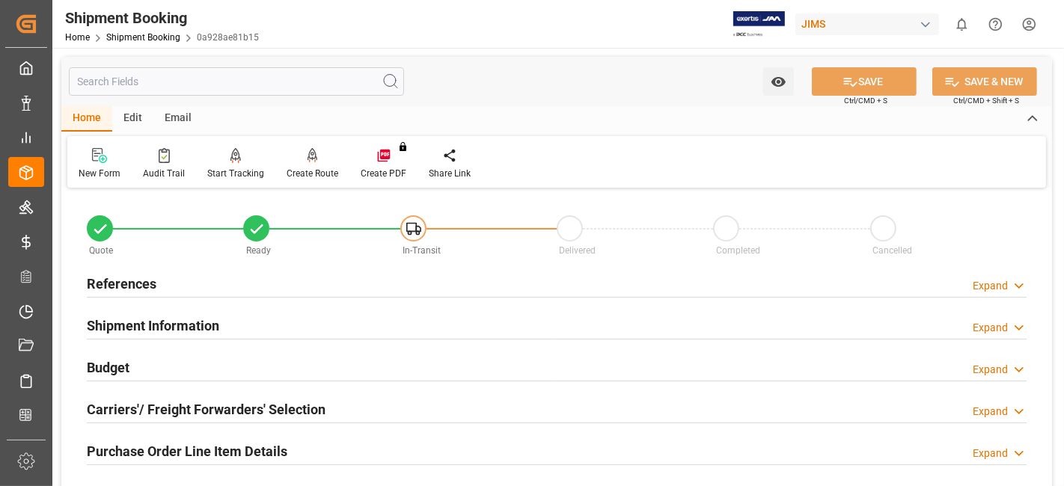
click at [136, 404] on h2 "Carriers'/ Freight Forwarders' Selection" at bounding box center [206, 410] width 239 height 20
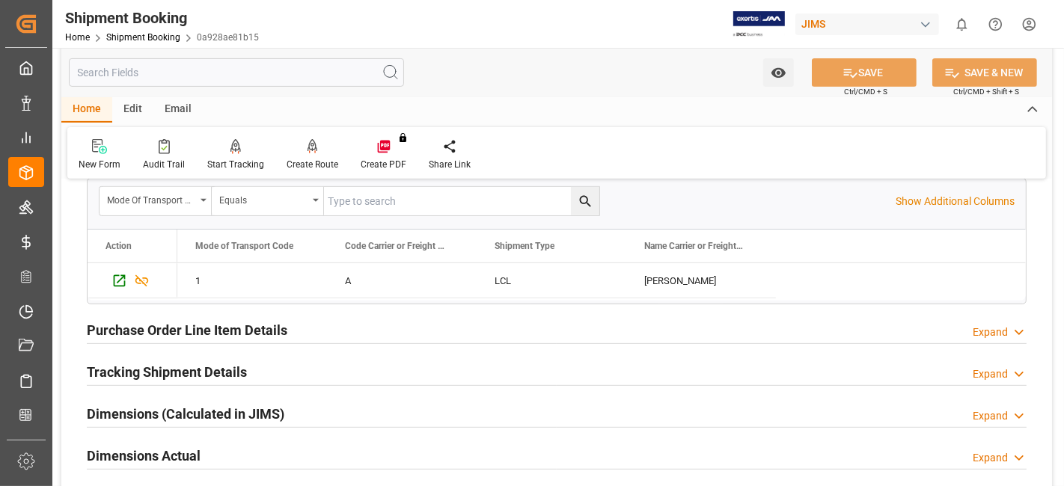
scroll to position [498, 0]
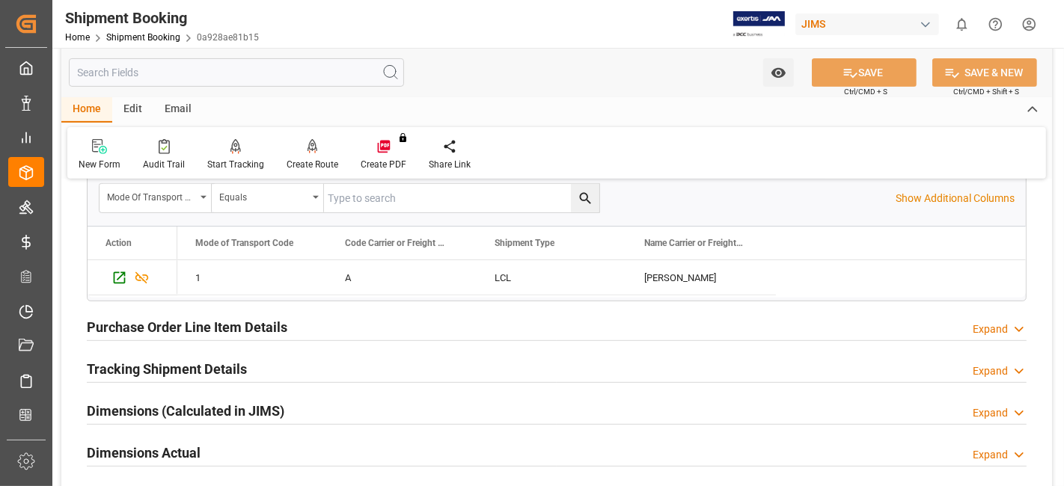
click at [153, 364] on h2 "Tracking Shipment Details" at bounding box center [167, 369] width 160 height 20
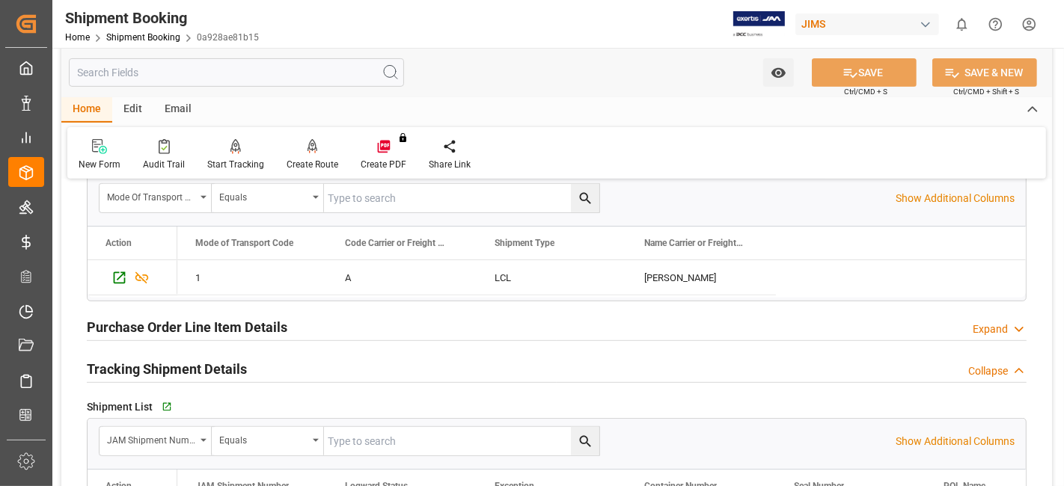
click at [153, 364] on h2 "Tracking Shipment Details" at bounding box center [167, 369] width 160 height 20
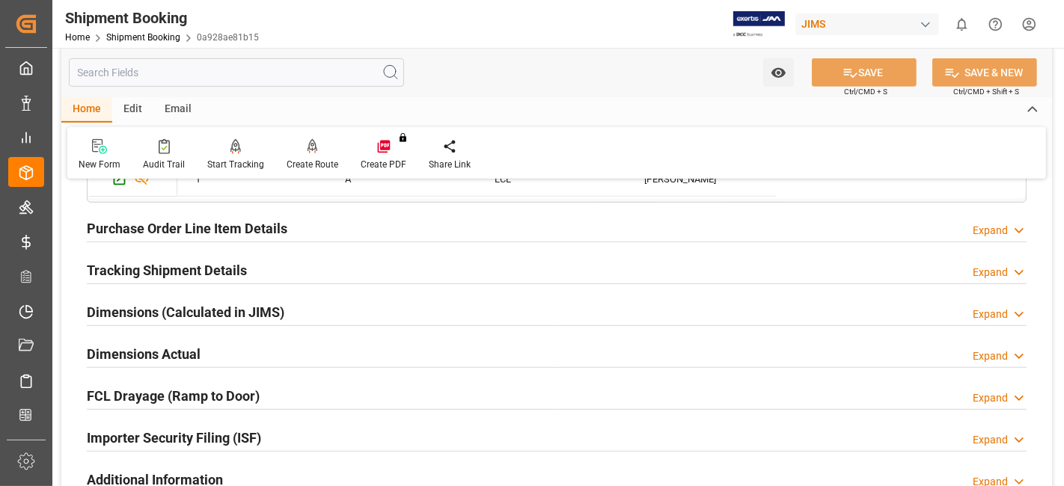
scroll to position [599, 0]
click at [150, 362] on div "Dimensions Actual Expand" at bounding box center [556, 353] width 961 height 42
click at [151, 353] on h2 "Dimensions Actual" at bounding box center [144, 353] width 114 height 20
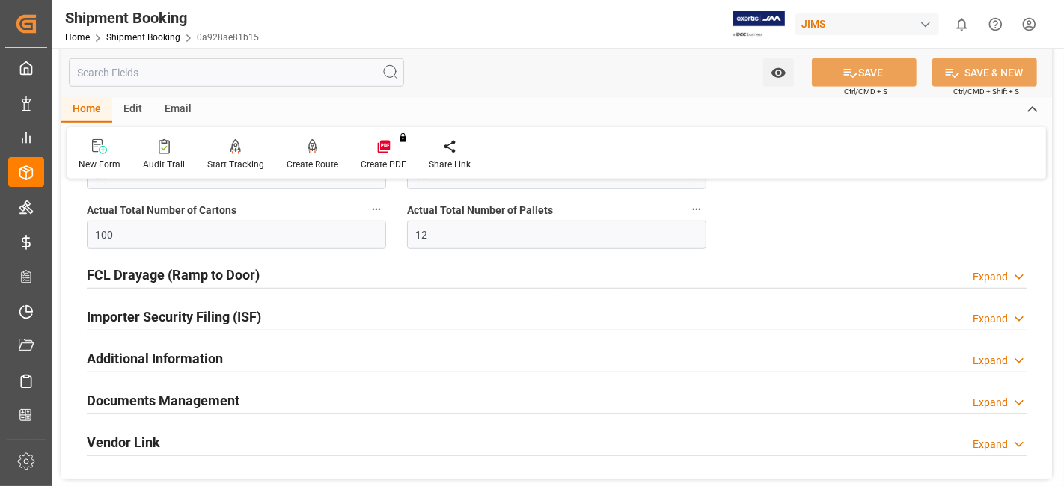
scroll to position [931, 0]
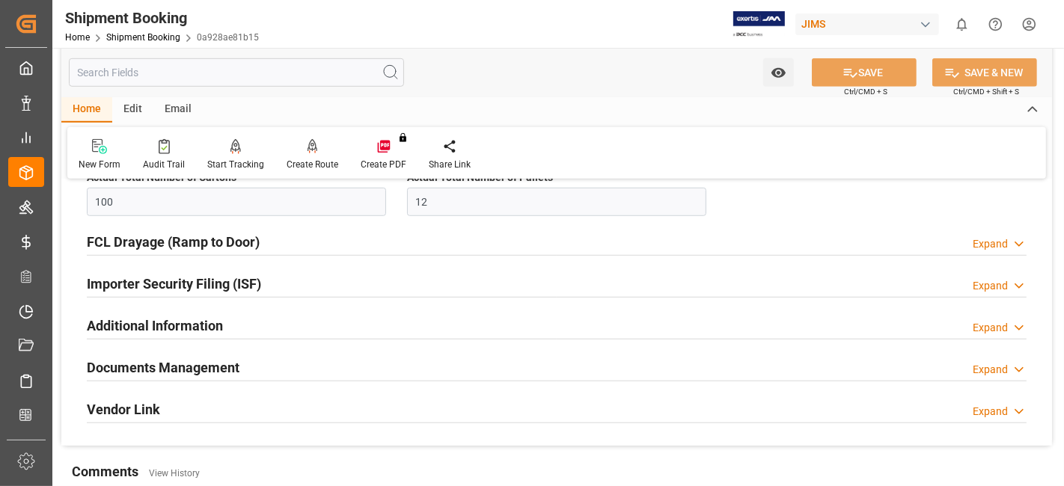
click at [147, 352] on div "Documents Management" at bounding box center [163, 366] width 153 height 28
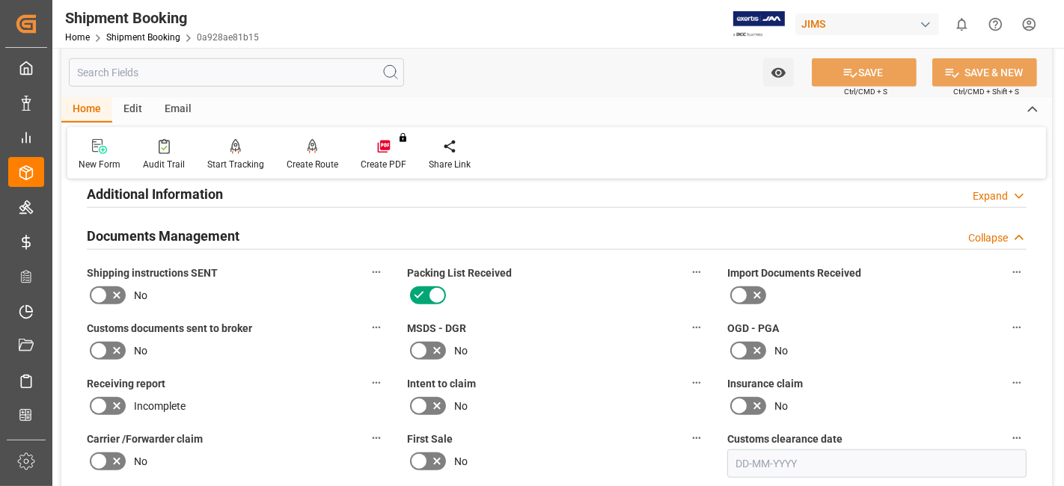
scroll to position [1064, 0]
click at [313, 319] on label "Customs documents sent to broker" at bounding box center [236, 326] width 299 height 21
click at [367, 319] on button "Customs documents sent to broker" at bounding box center [376, 325] width 19 height 19
click at [284, 314] on div at bounding box center [532, 243] width 1064 height 486
click at [284, 313] on div "Audits" at bounding box center [532, 243] width 1064 height 486
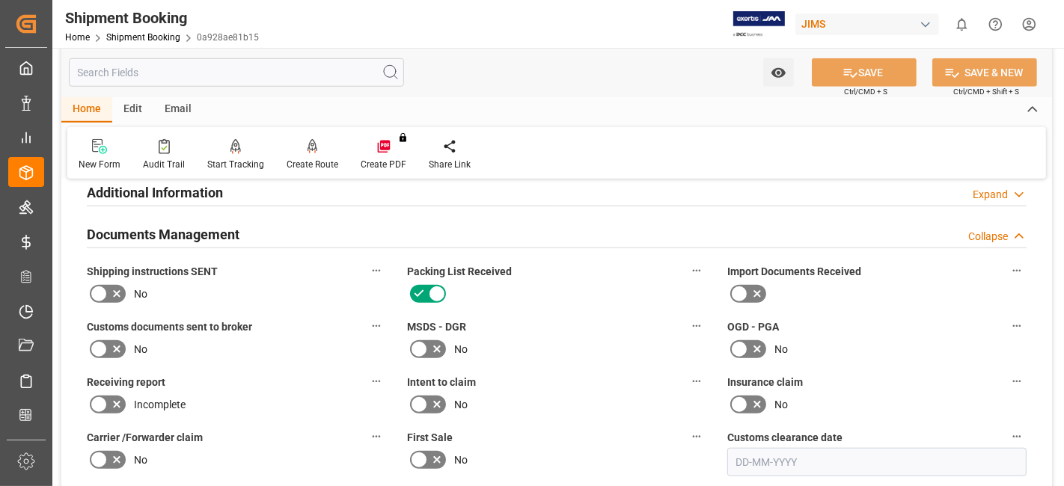
click at [222, 224] on h2 "Documents Management" at bounding box center [163, 234] width 153 height 20
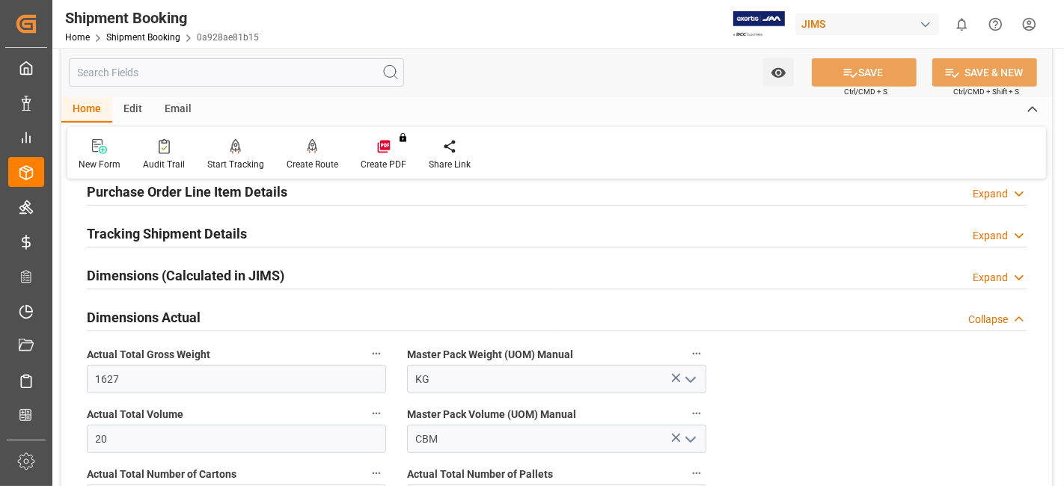
scroll to position [631, 0]
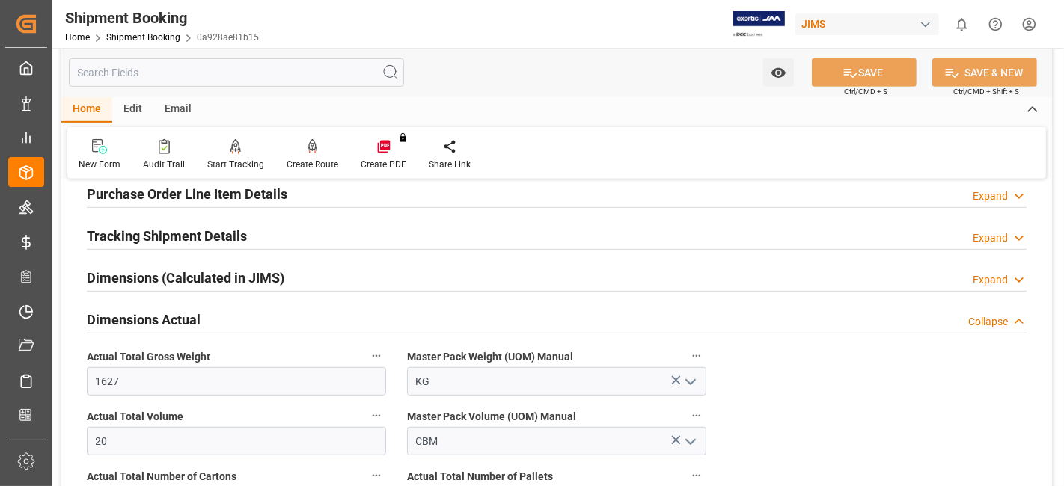
click at [162, 232] on h2 "Tracking Shipment Details" at bounding box center [167, 236] width 160 height 20
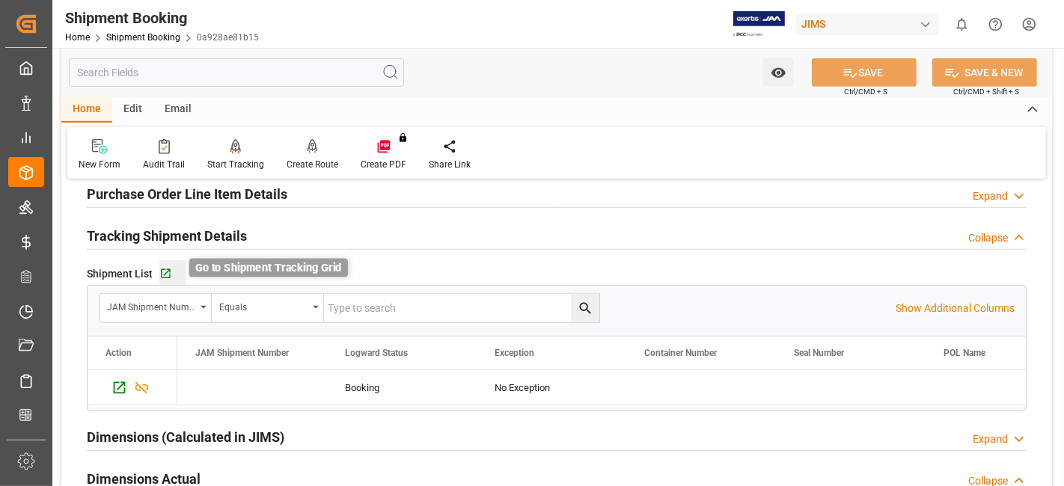
click at [166, 272] on icon "button" at bounding box center [165, 274] width 13 height 13
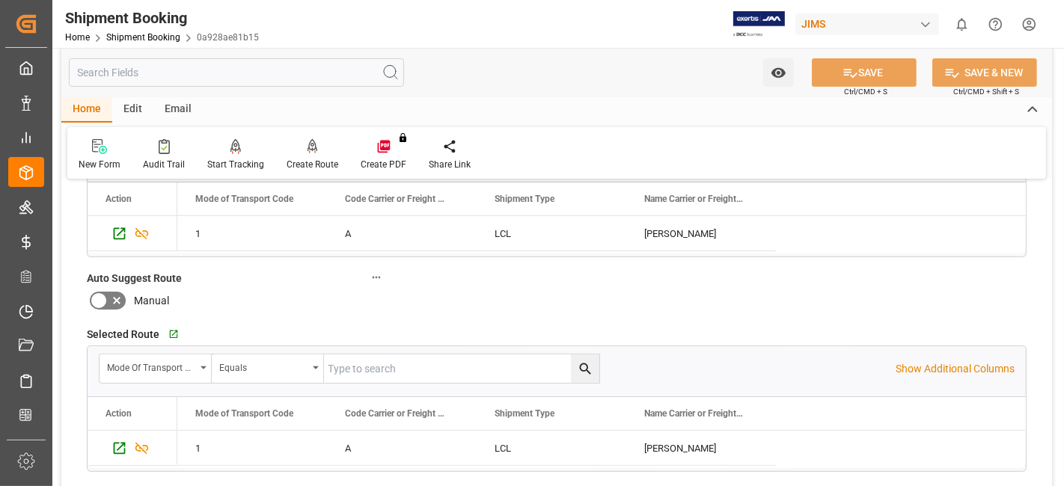
scroll to position [299, 0]
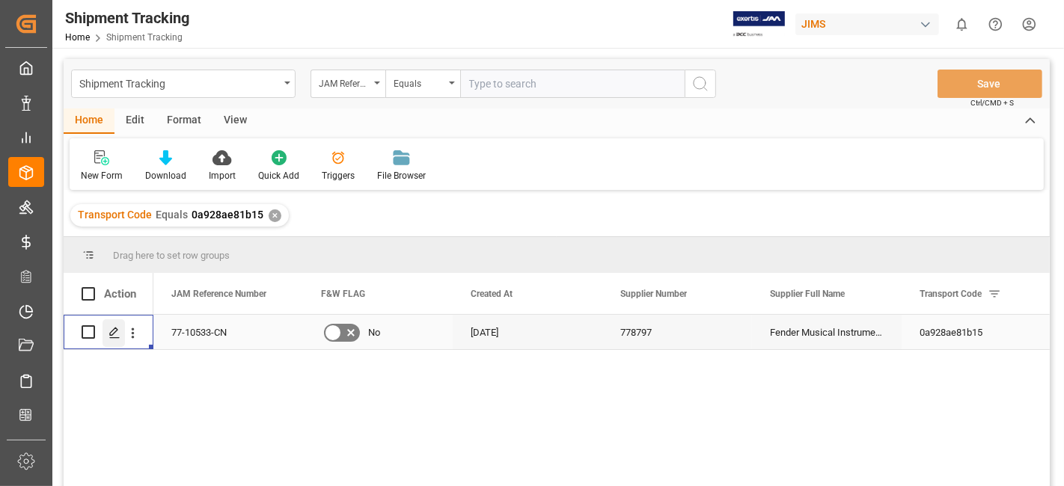
click at [119, 332] on icon "Press SPACE to select this row." at bounding box center [114, 333] width 12 height 12
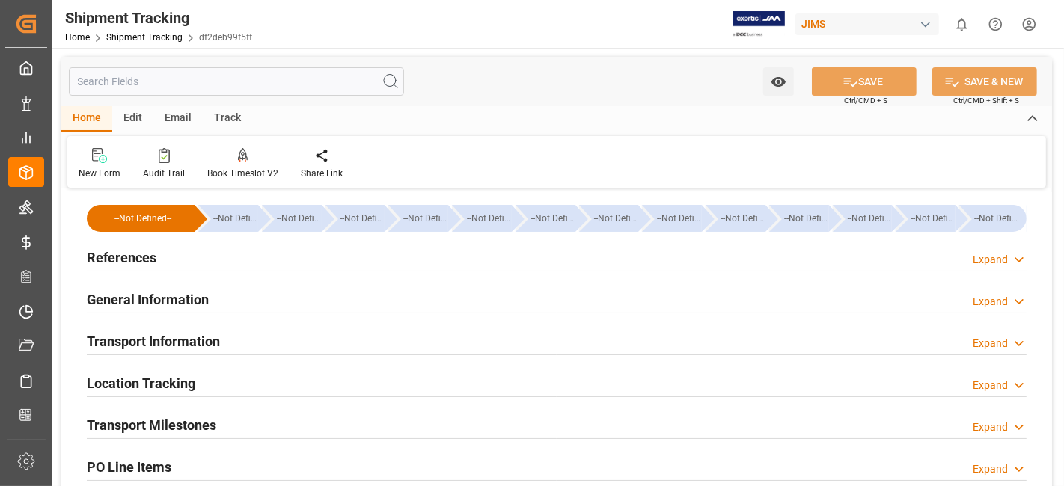
click at [297, 257] on div "References Expand" at bounding box center [557, 256] width 940 height 28
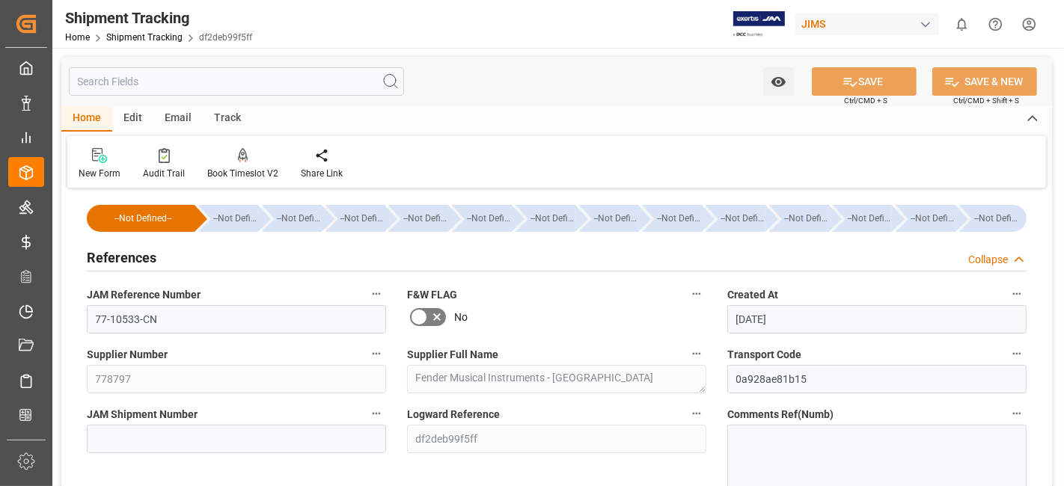
click at [297, 253] on div "References Collapse" at bounding box center [557, 256] width 940 height 28
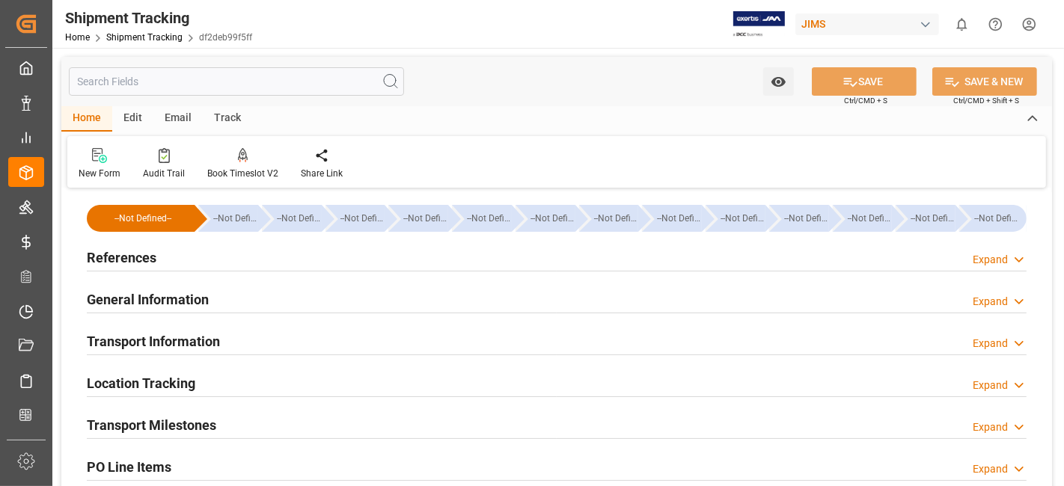
click at [271, 290] on div "General Information Expand" at bounding box center [557, 298] width 940 height 28
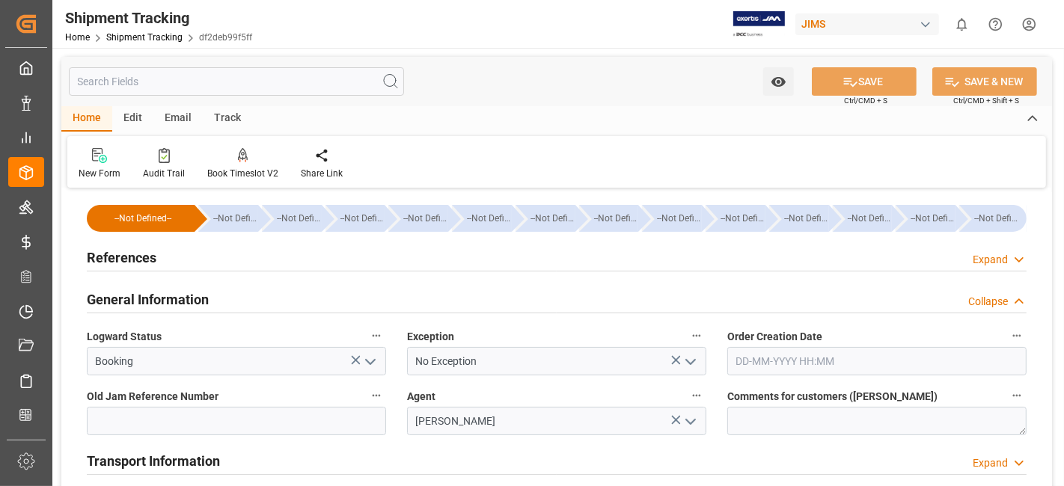
click at [271, 287] on div "General Information Collapse" at bounding box center [557, 298] width 940 height 28
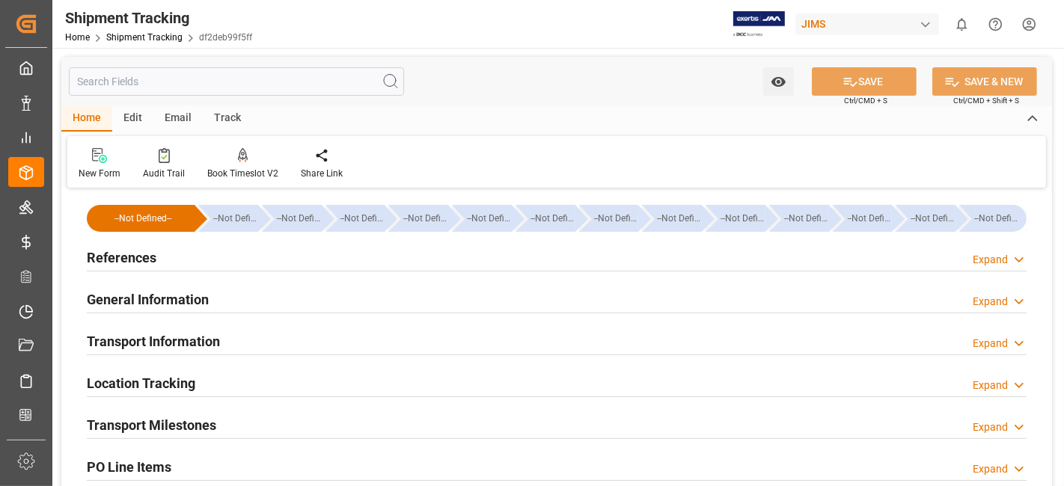
click at [231, 336] on div "Transport Information Expand" at bounding box center [557, 340] width 940 height 28
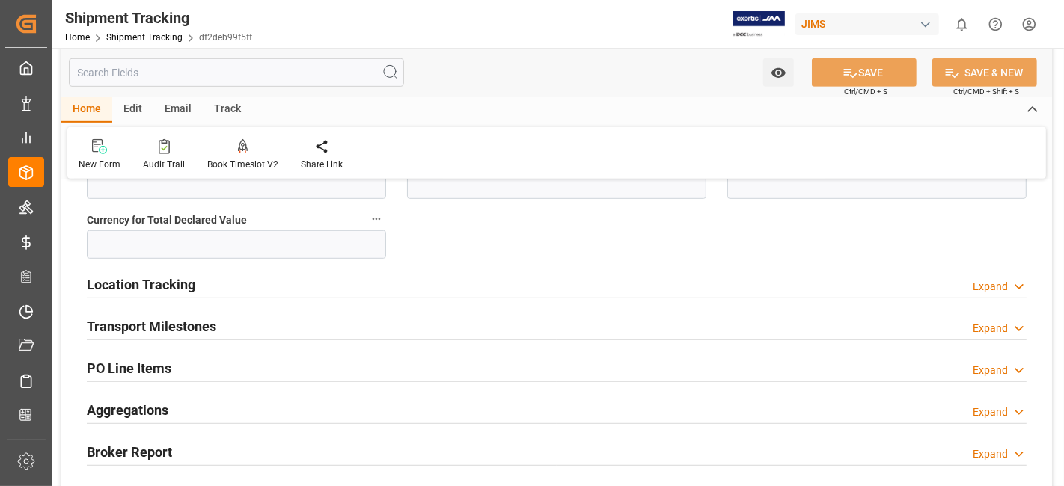
scroll to position [698, 0]
click at [230, 325] on div "Transport Milestones Expand" at bounding box center [557, 324] width 940 height 28
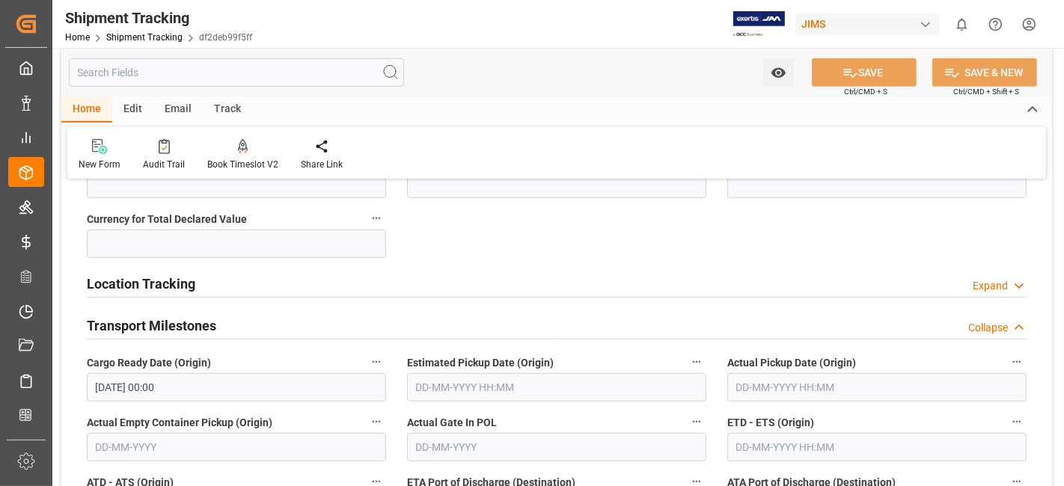
click at [547, 382] on input "text" at bounding box center [556, 387] width 299 height 28
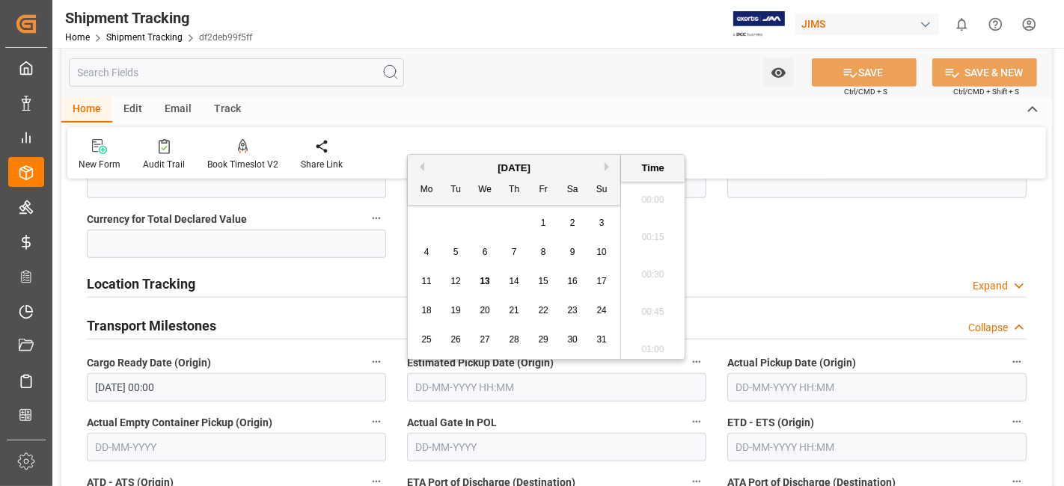
scroll to position [1350, 0]
click at [549, 288] on div "15" at bounding box center [543, 282] width 19 height 18
type input "15-08-2025 00:00"
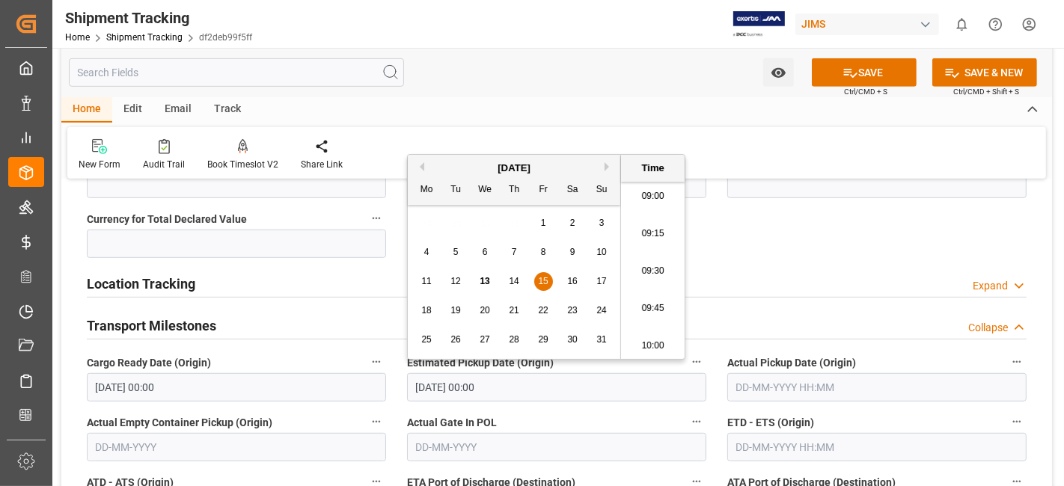
click at [315, 358] on label "Cargo Ready Date (Origin)" at bounding box center [236, 362] width 299 height 21
click at [367, 358] on button "Cargo Ready Date (Origin)" at bounding box center [376, 361] width 19 height 19
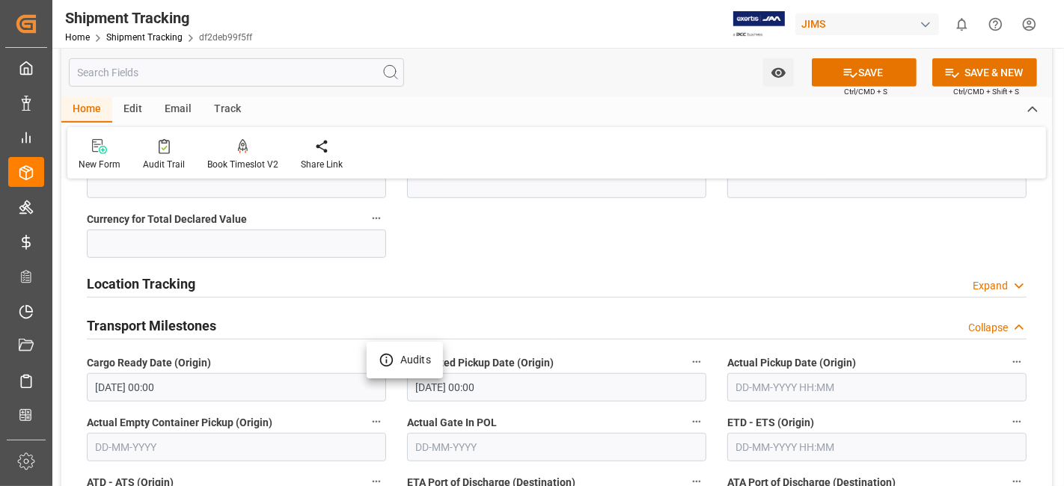
click at [546, 412] on div at bounding box center [532, 243] width 1064 height 486
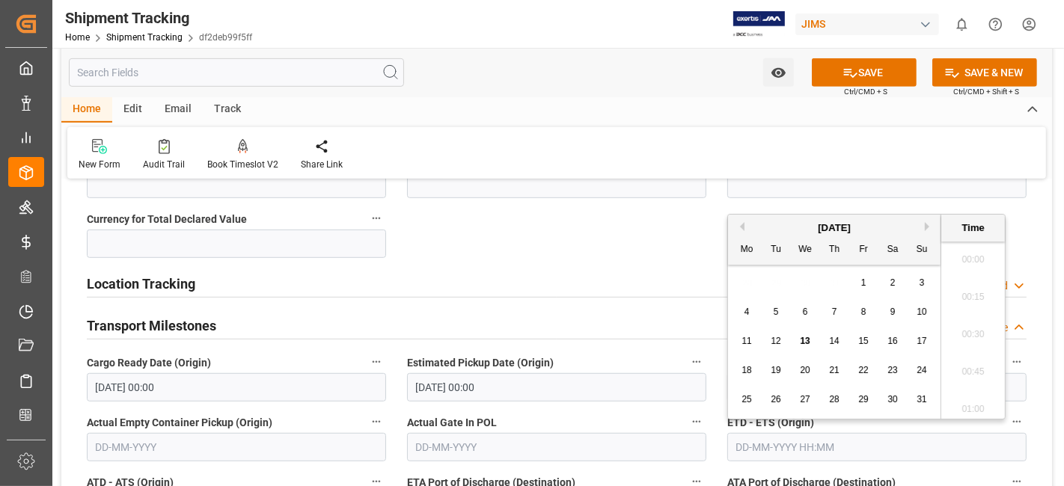
click at [746, 440] on input "text" at bounding box center [876, 447] width 299 height 28
click at [792, 287] on div "28 29 30 31 1 2 3" at bounding box center [834, 283] width 204 height 29
click at [827, 399] on div "28" at bounding box center [834, 400] width 19 height 18
type input "28-08-2025 00:00"
click at [641, 412] on label "Actual Gate In POL" at bounding box center [556, 422] width 299 height 21
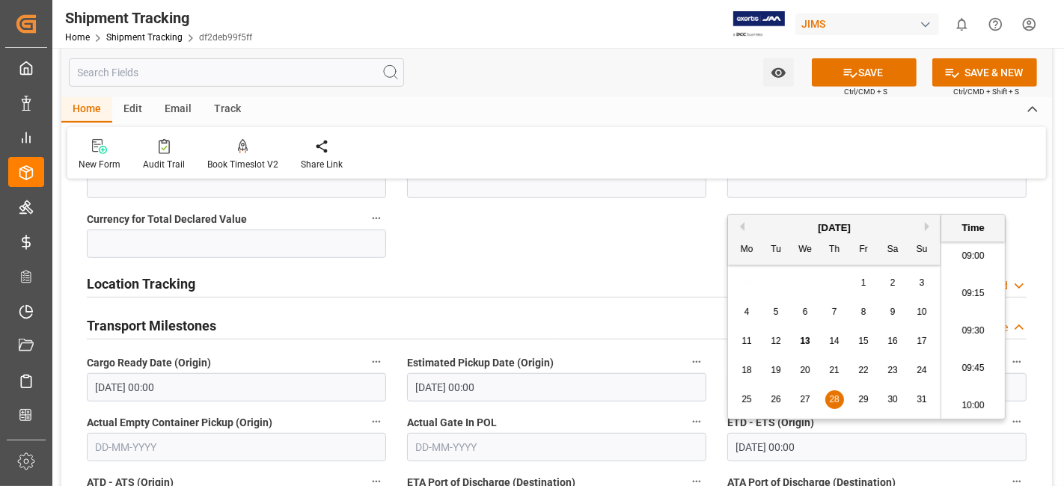
click at [687, 412] on button "Actual Gate In POL" at bounding box center [696, 421] width 19 height 19
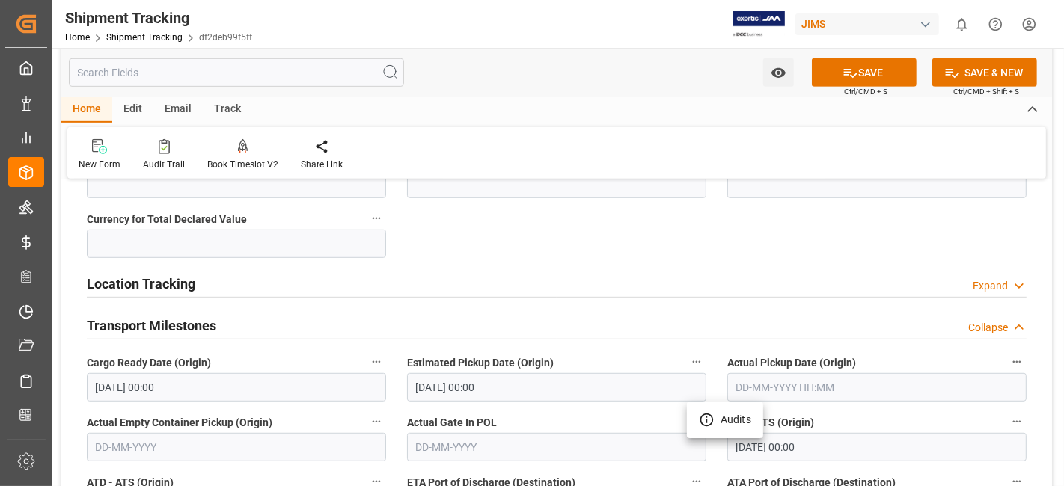
click at [512, 415] on div at bounding box center [532, 243] width 1064 height 486
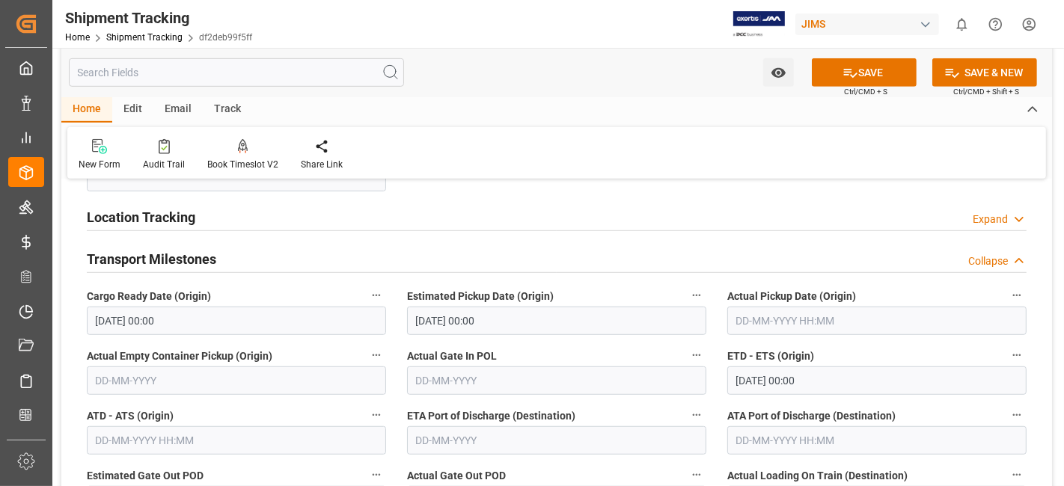
scroll to position [798, 0]
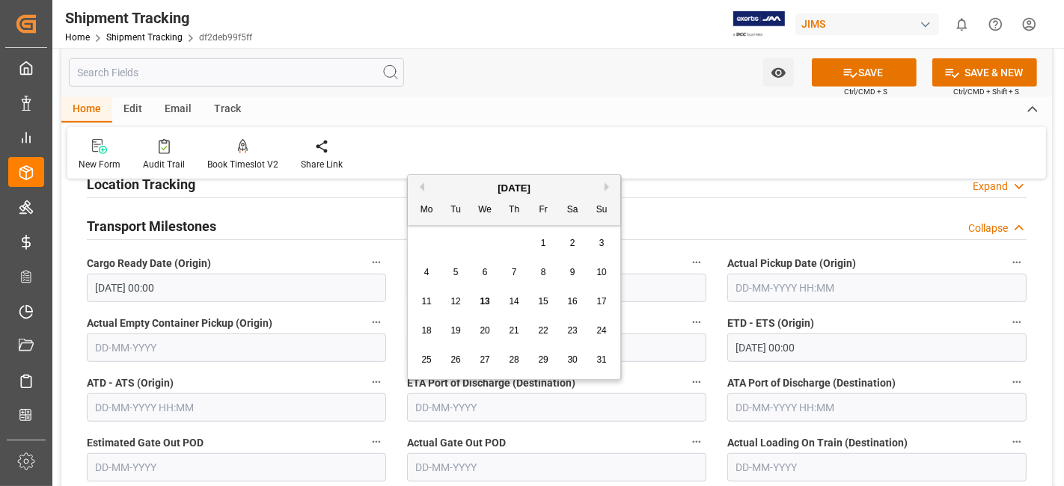
click at [500, 411] on input "text" at bounding box center [556, 408] width 299 height 28
click at [607, 186] on button "Next Month" at bounding box center [609, 187] width 9 height 9
click at [572, 272] on span "13" at bounding box center [572, 272] width 10 height 10
type input "13-09-2025"
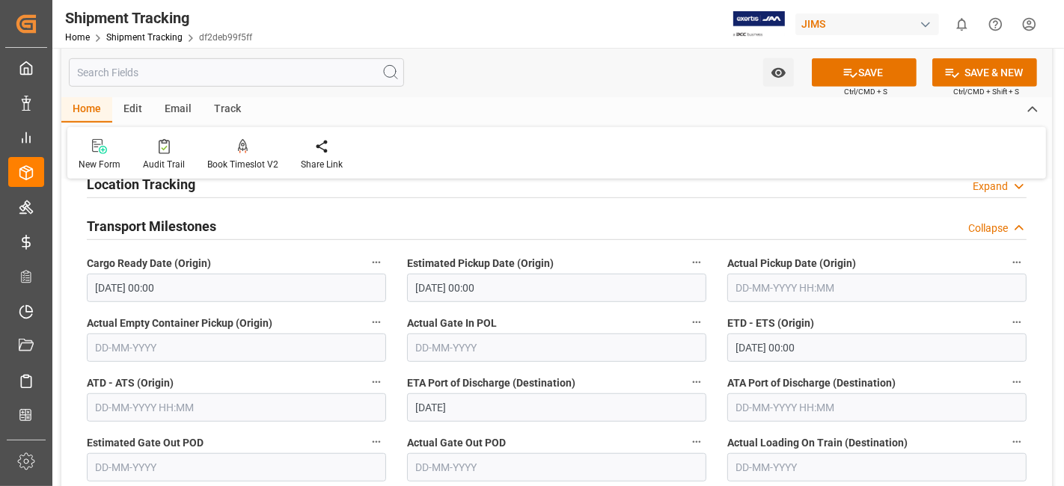
click at [519, 428] on div "Actual Gate Out POD" at bounding box center [557, 457] width 320 height 60
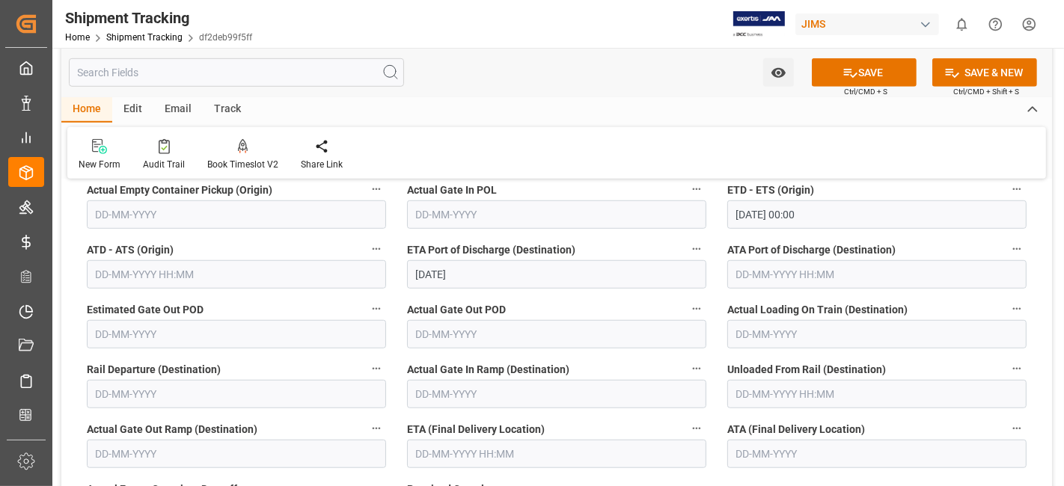
scroll to position [964, 0]
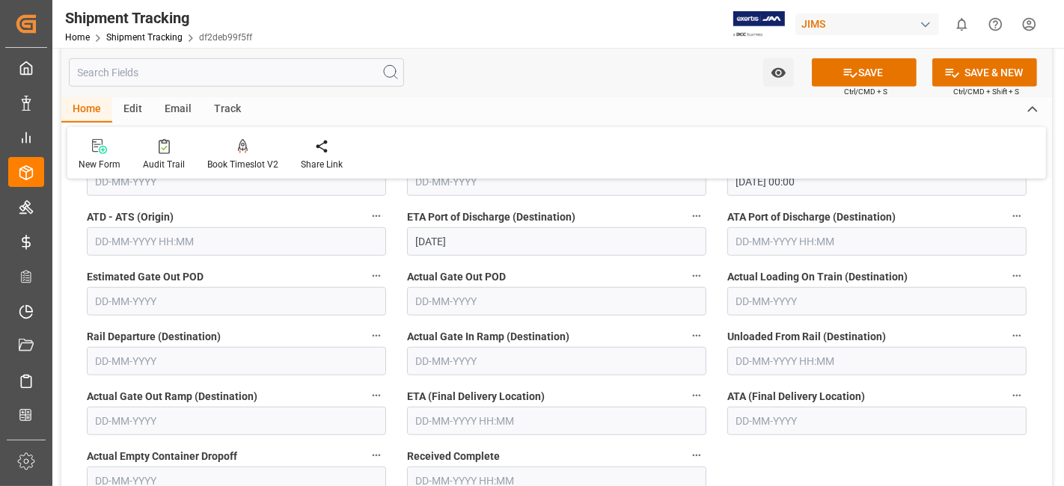
click at [502, 420] on input "text" at bounding box center [556, 421] width 299 height 28
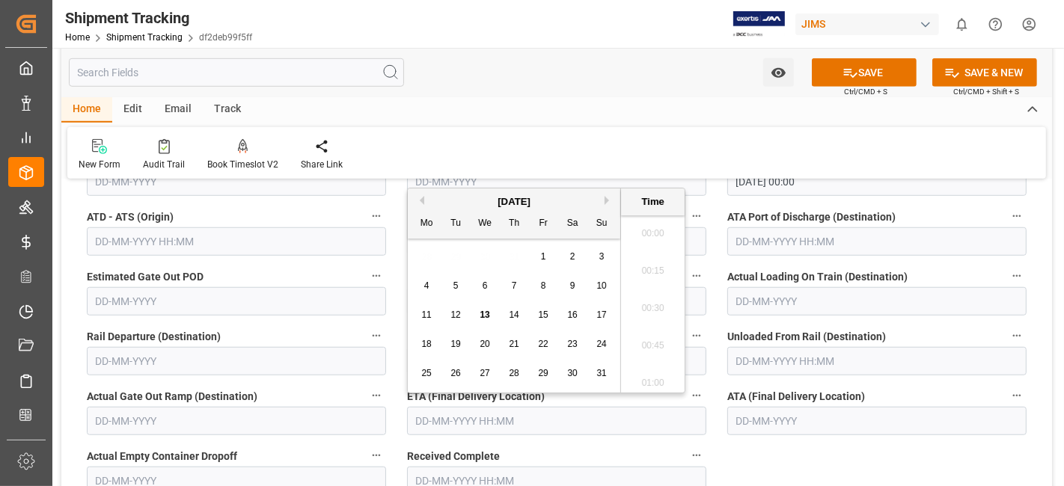
scroll to position [1350, 0]
click at [464, 254] on div "28 29 30 31 1 2 3" at bounding box center [514, 256] width 204 height 29
click at [606, 198] on button "Next Month" at bounding box center [609, 200] width 9 height 9
click at [417, 202] on button "Previous Month" at bounding box center [419, 200] width 9 height 9
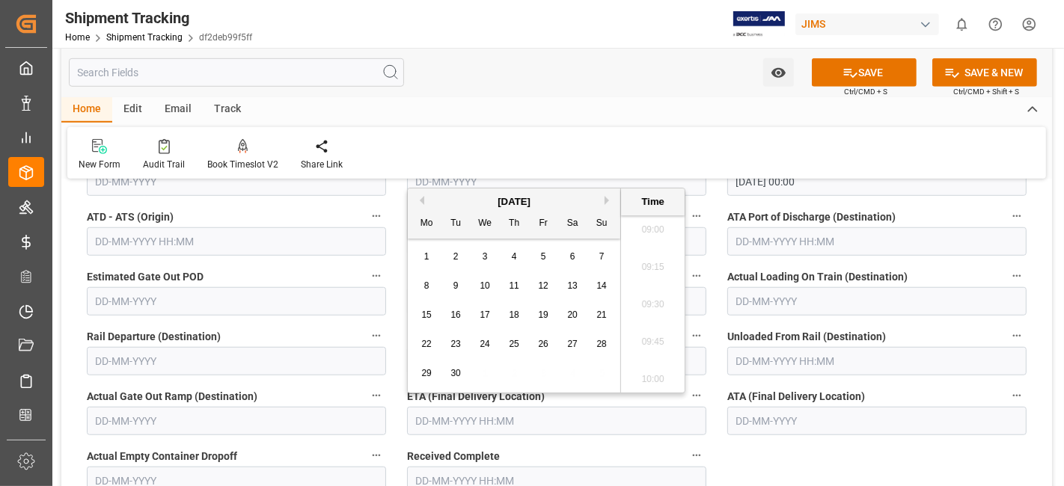
click at [600, 201] on div "September 2025" at bounding box center [514, 202] width 212 height 15
click at [610, 200] on button "Next Month" at bounding box center [609, 200] width 9 height 9
click at [543, 253] on span "3" at bounding box center [543, 256] width 5 height 10
type input "03-10-2025 00:00"
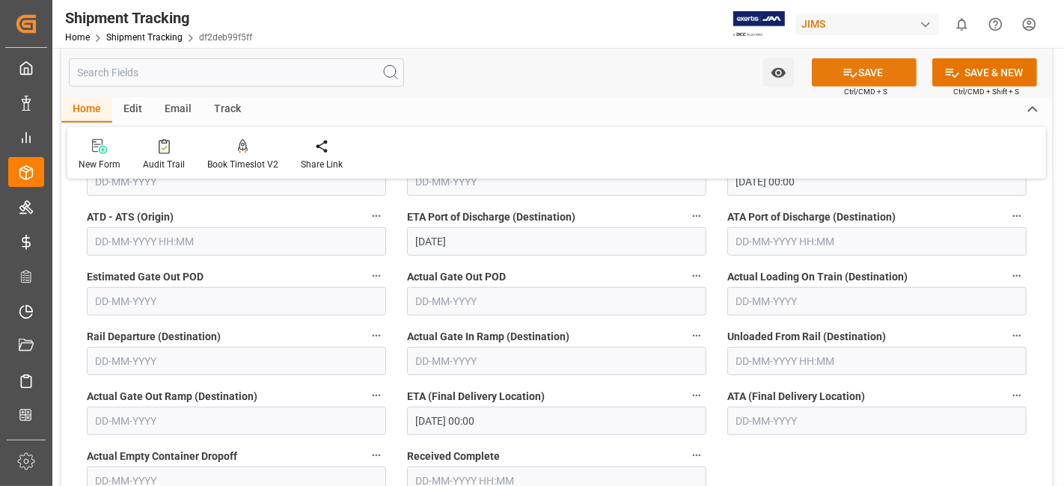
click at [823, 80] on button "SAVE" at bounding box center [864, 72] width 105 height 28
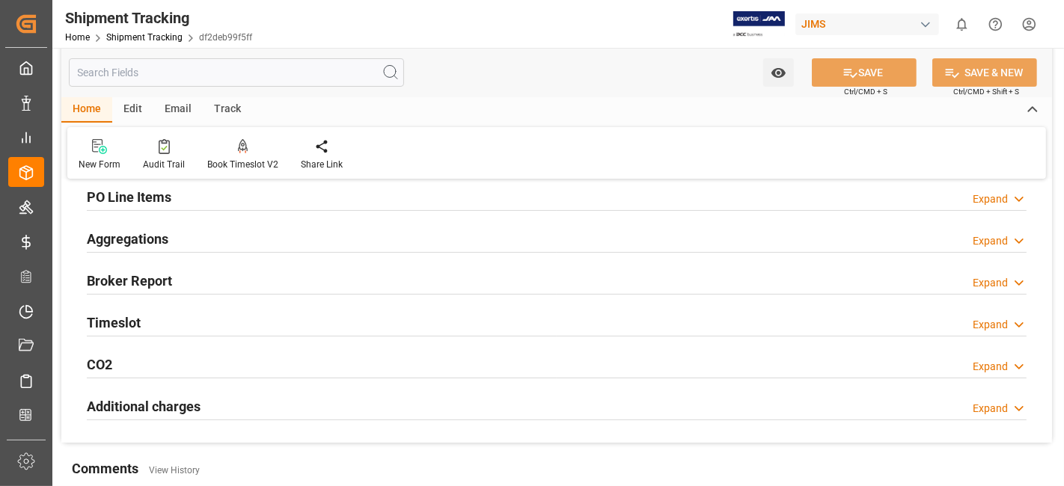
scroll to position [266, 0]
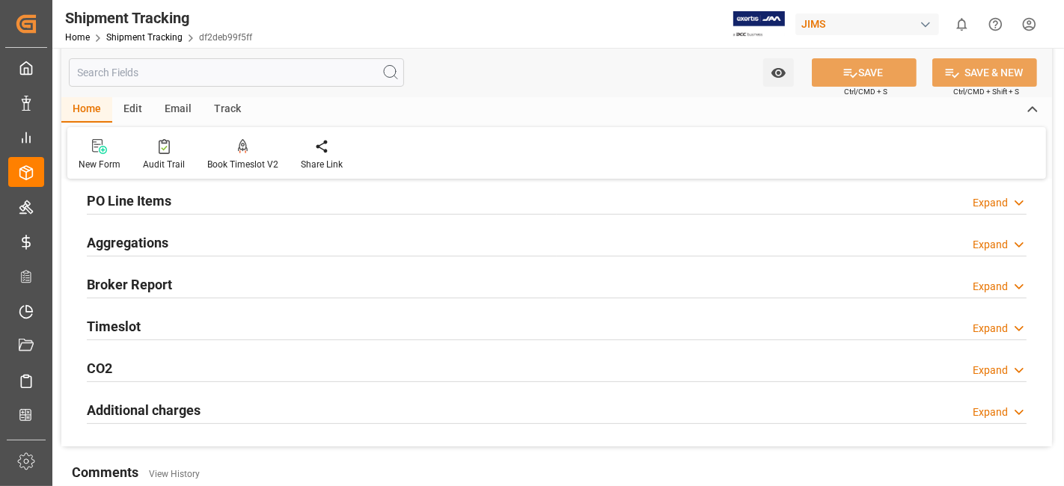
click at [138, 245] on h2 "Aggregations" at bounding box center [128, 243] width 82 height 20
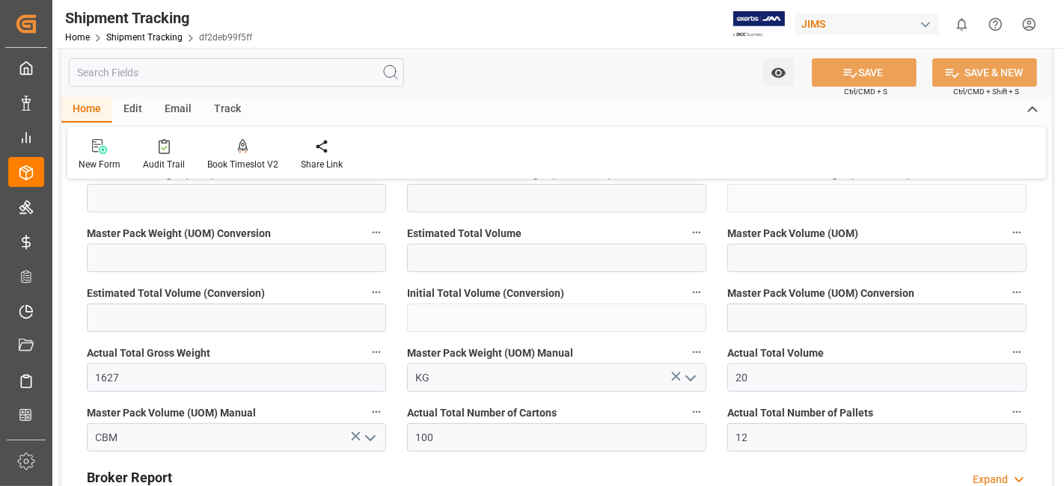
scroll to position [465, 0]
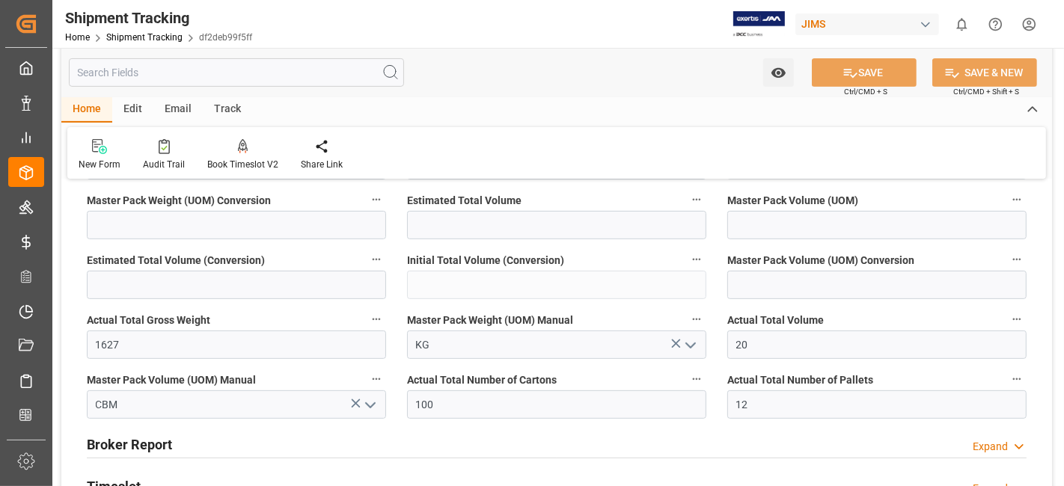
click at [314, 194] on label "Master Pack Weight (UOM) Conversion" at bounding box center [236, 200] width 299 height 21
click at [367, 194] on button "Master Pack Weight (UOM) Conversion" at bounding box center [376, 199] width 19 height 19
click at [681, 442] on div at bounding box center [532, 243] width 1064 height 486
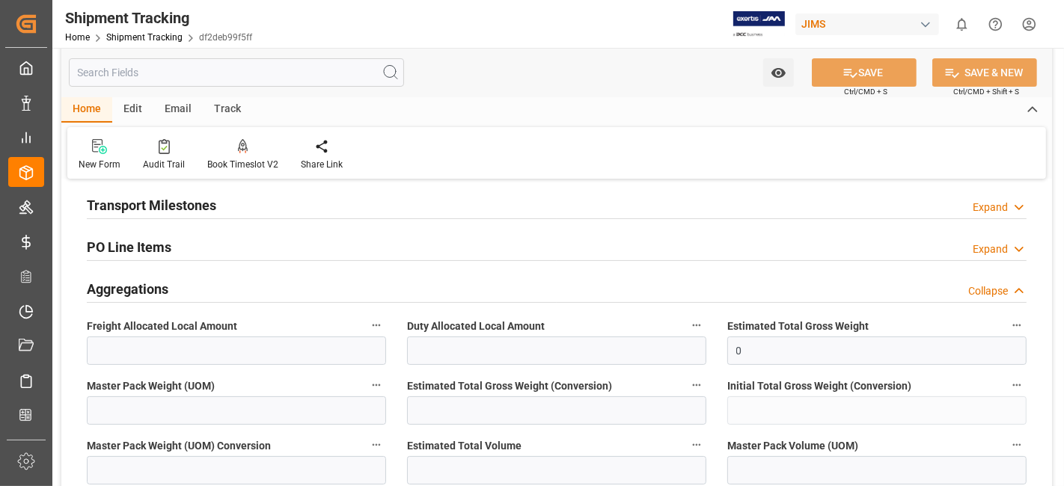
scroll to position [216, 0]
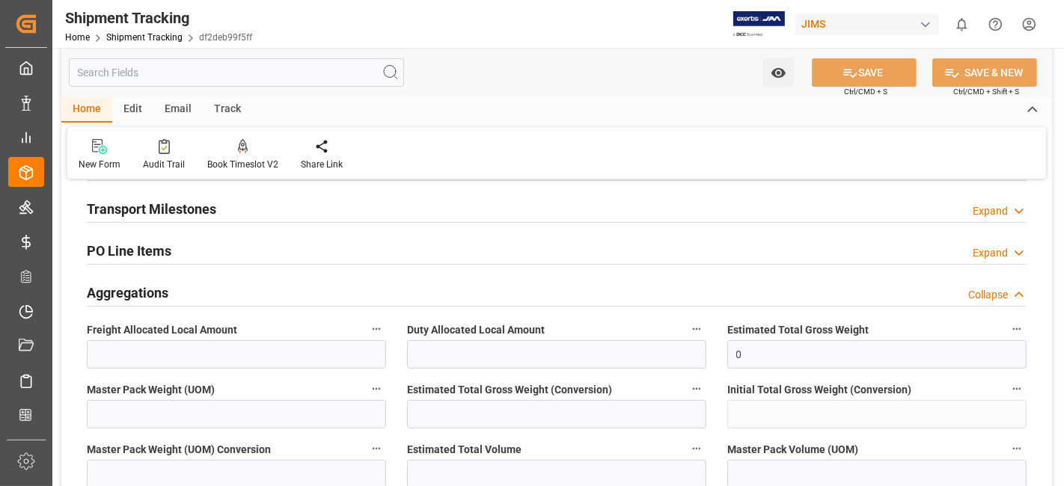
click at [162, 290] on h2 "Aggregations" at bounding box center [128, 293] width 82 height 20
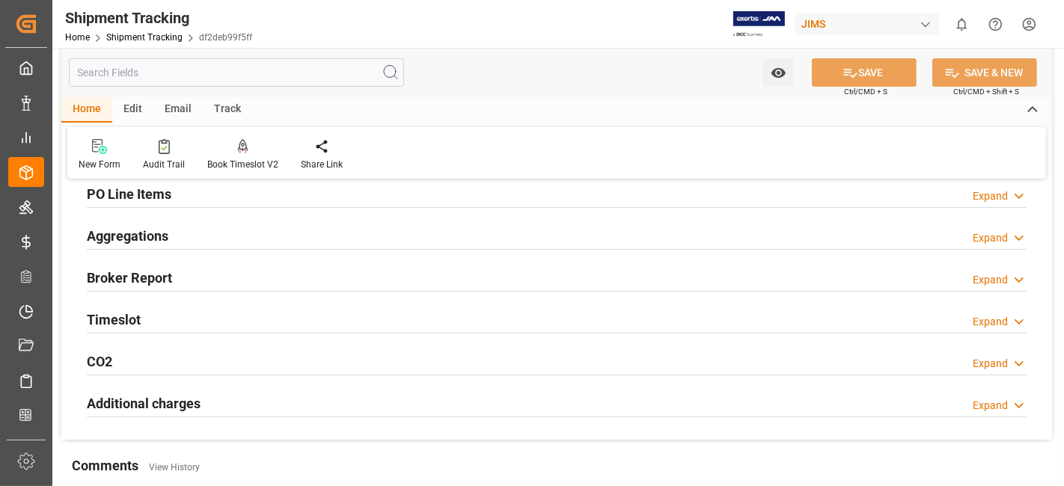
scroll to position [299, 0]
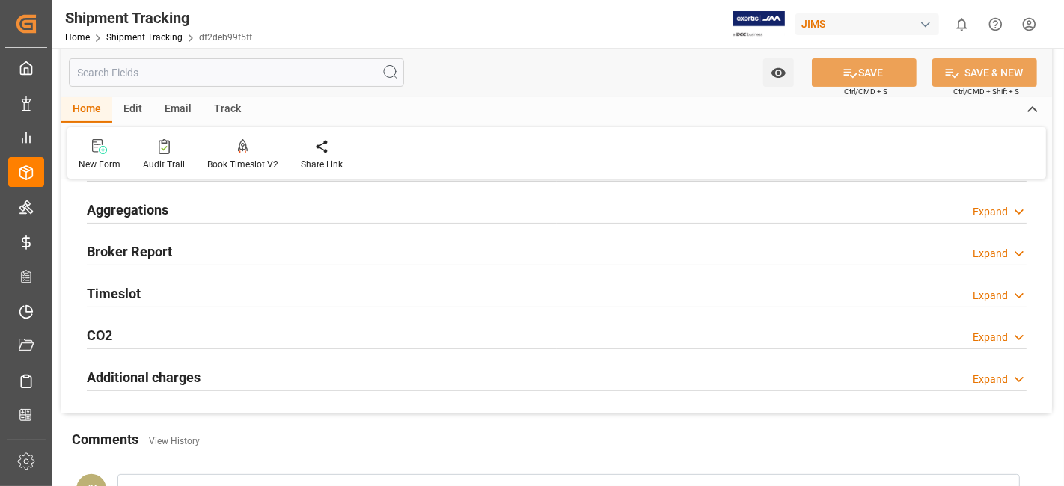
click at [208, 212] on div "Aggregations Expand" at bounding box center [557, 209] width 940 height 28
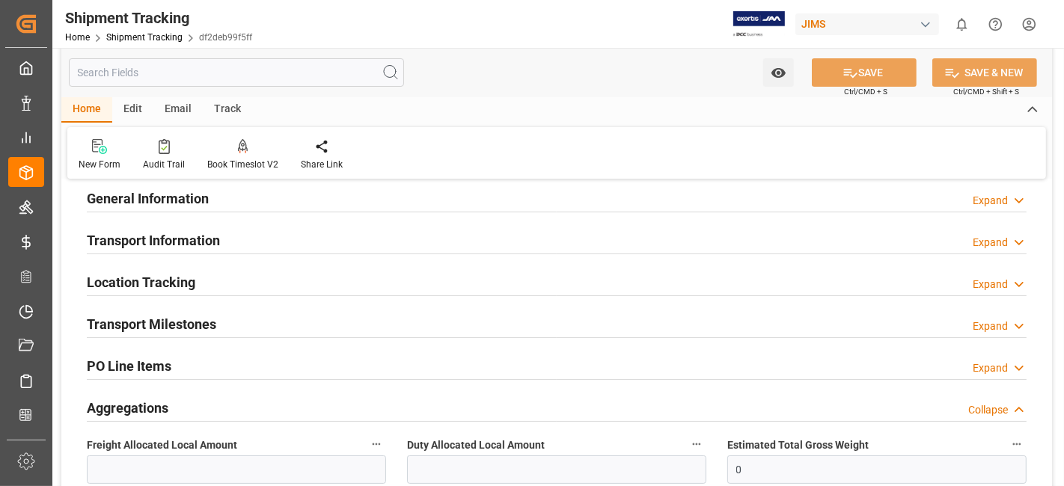
scroll to position [0, 0]
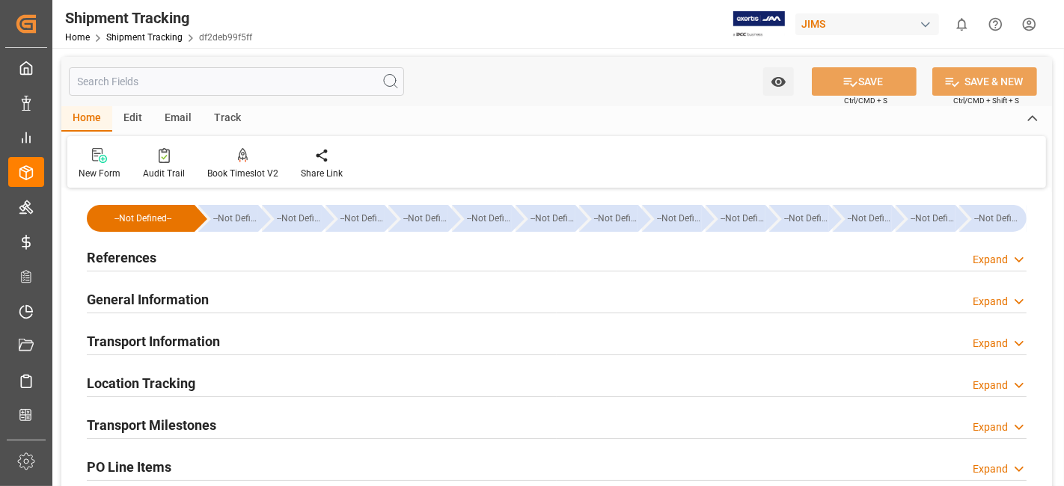
click at [159, 248] on div "References Expand" at bounding box center [557, 256] width 940 height 28
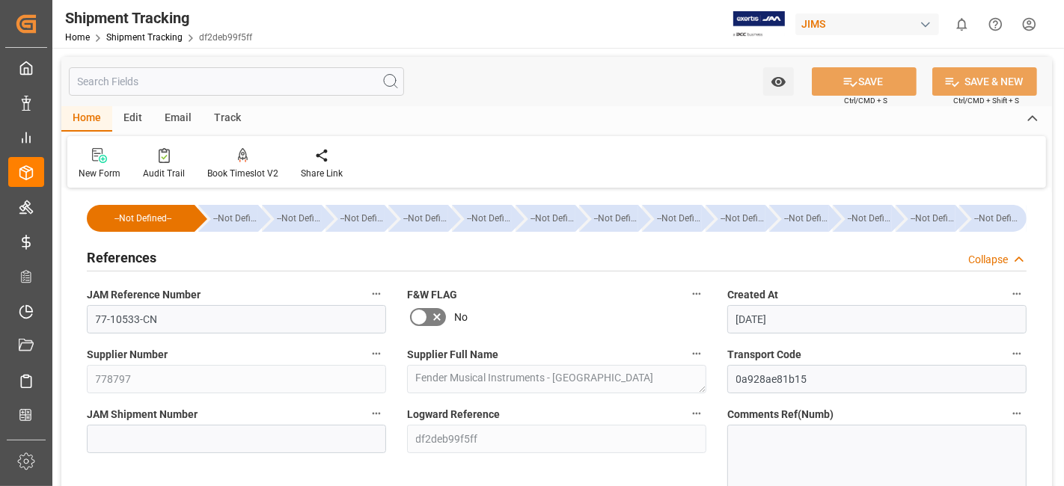
click at [153, 250] on h2 "References" at bounding box center [122, 258] width 70 height 20
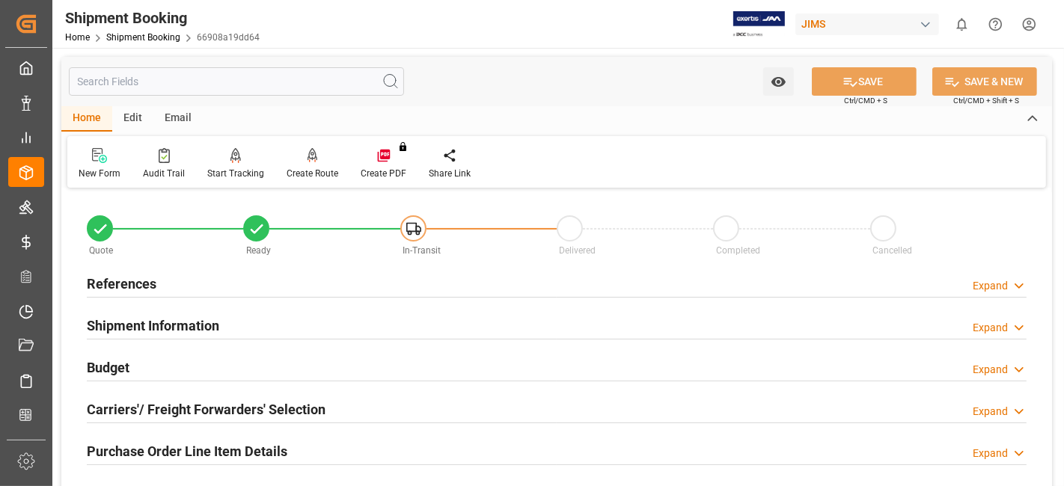
click at [417, 403] on div "Carriers'/ Freight Forwarders' Selection Expand" at bounding box center [557, 408] width 940 height 28
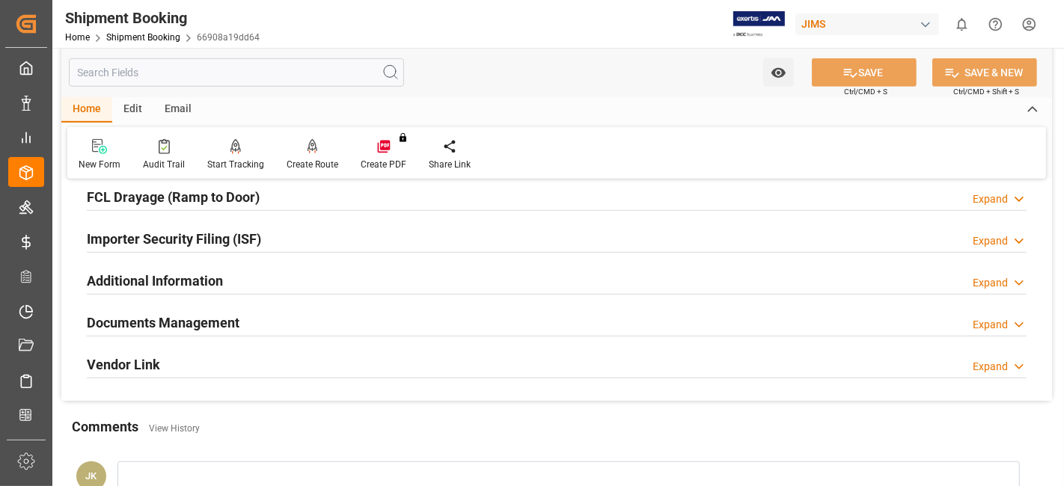
scroll to position [798, 0]
click at [387, 319] on div "Documents Management Expand" at bounding box center [557, 320] width 940 height 28
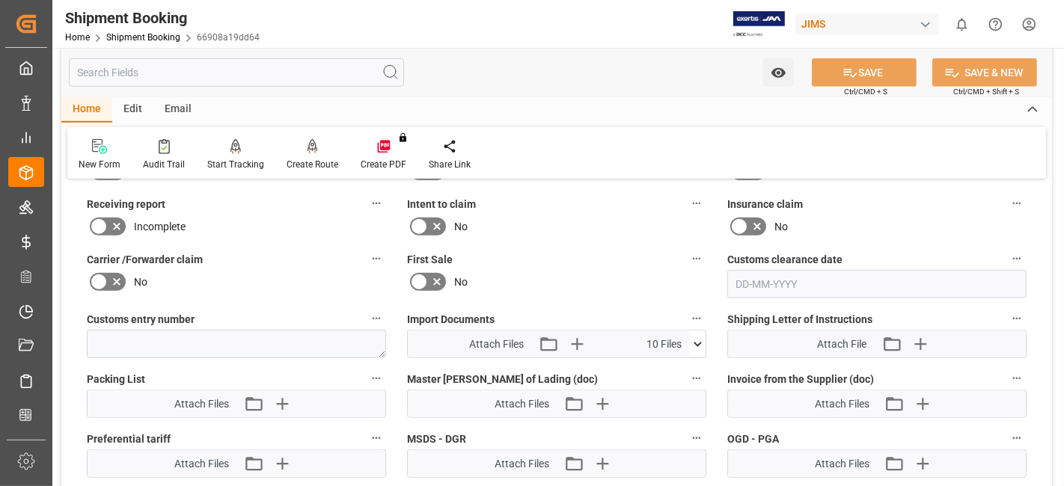
scroll to position [1064, 0]
click at [600, 397] on icon "button" at bounding box center [602, 403] width 24 height 24
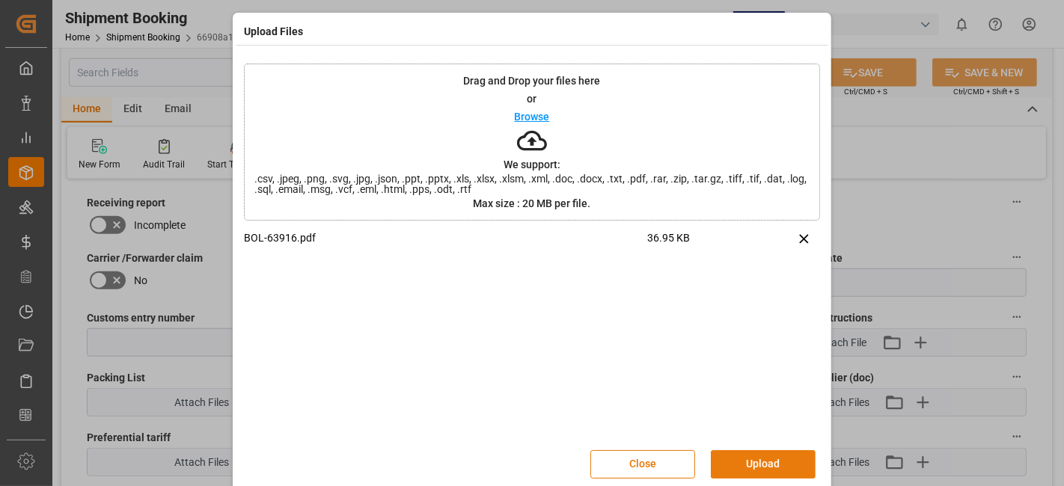
click at [758, 457] on button "Upload" at bounding box center [763, 464] width 105 height 28
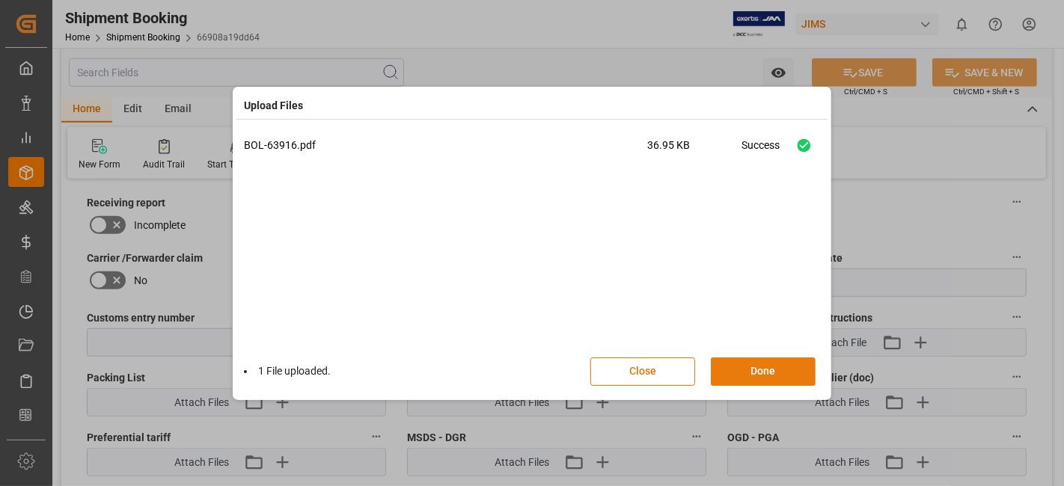
click at [756, 370] on button "Done" at bounding box center [763, 372] width 105 height 28
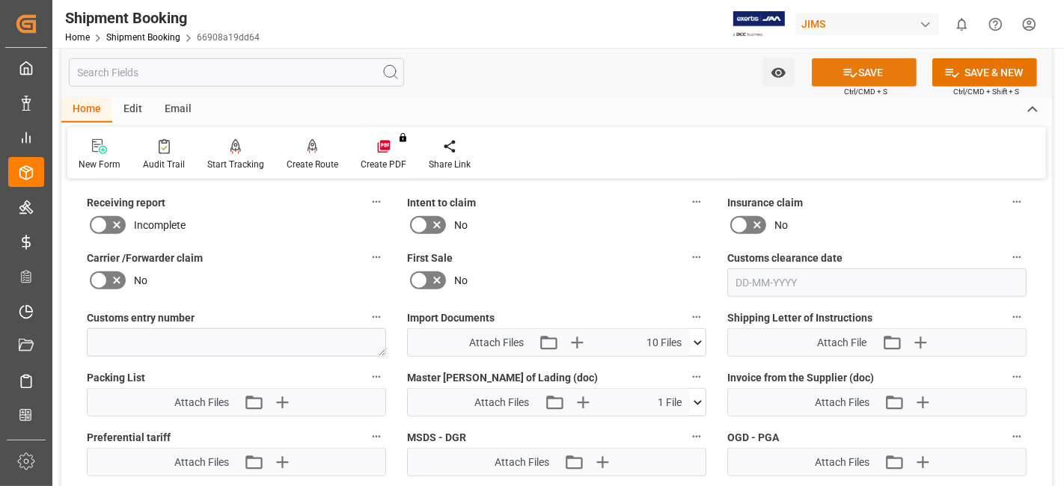
click at [854, 76] on button "SAVE" at bounding box center [864, 72] width 105 height 28
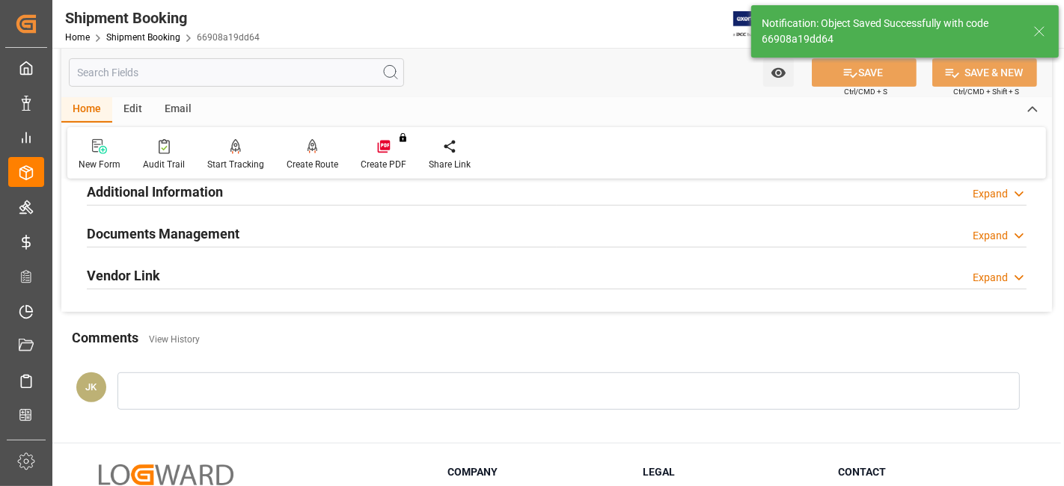
scroll to position [500, 0]
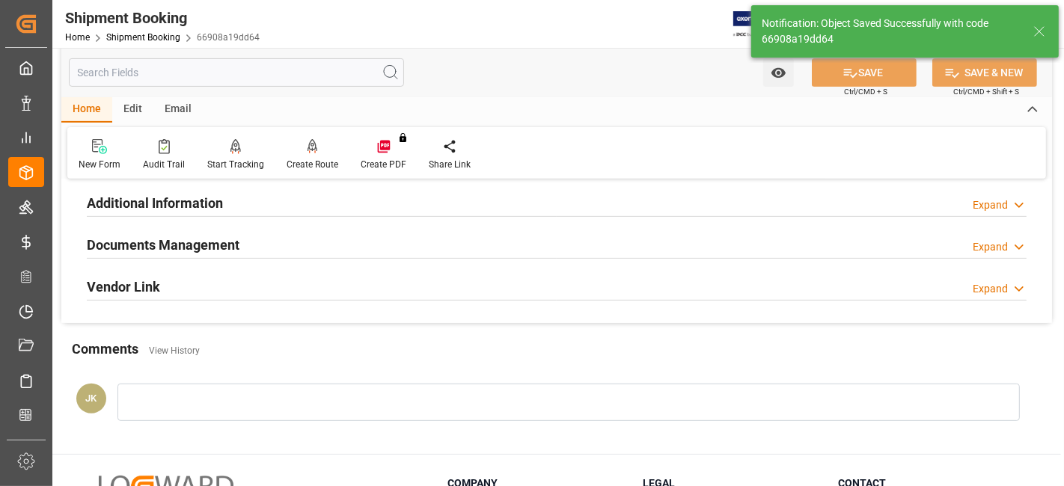
click at [290, 242] on div "Documents Management Expand" at bounding box center [557, 244] width 940 height 28
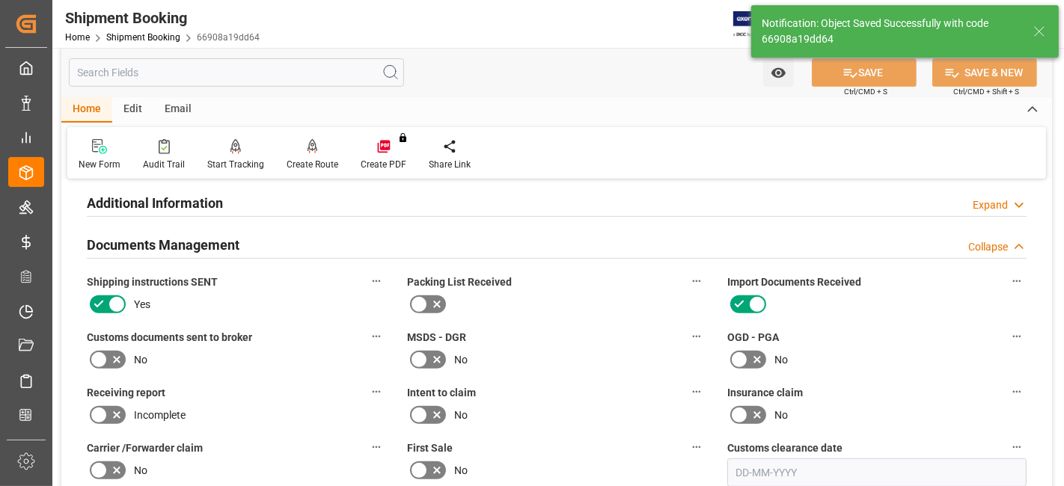
click at [290, 242] on div "Documents Management Collapse" at bounding box center [557, 244] width 940 height 28
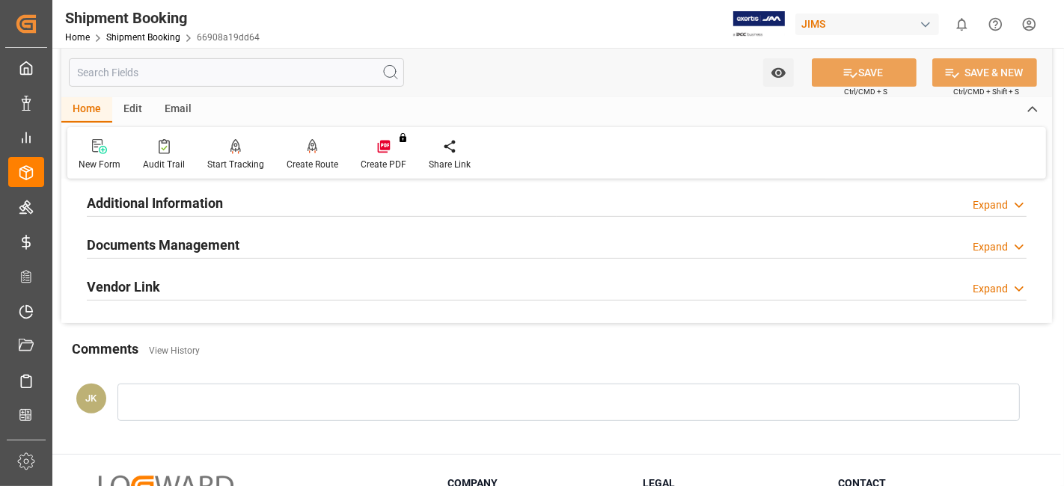
click at [290, 242] on div "Documents Management Expand" at bounding box center [557, 244] width 940 height 28
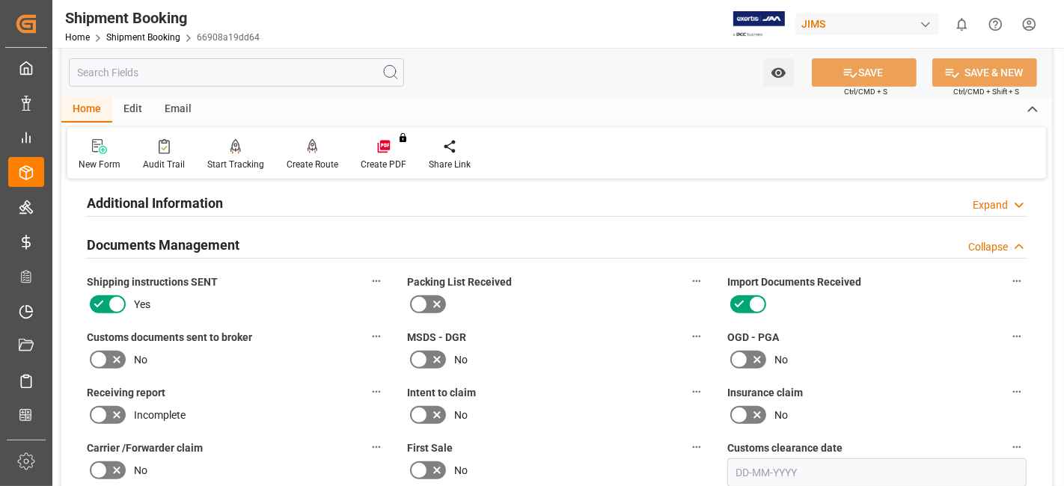
click at [291, 240] on div "Documents Management Collapse" at bounding box center [557, 244] width 940 height 28
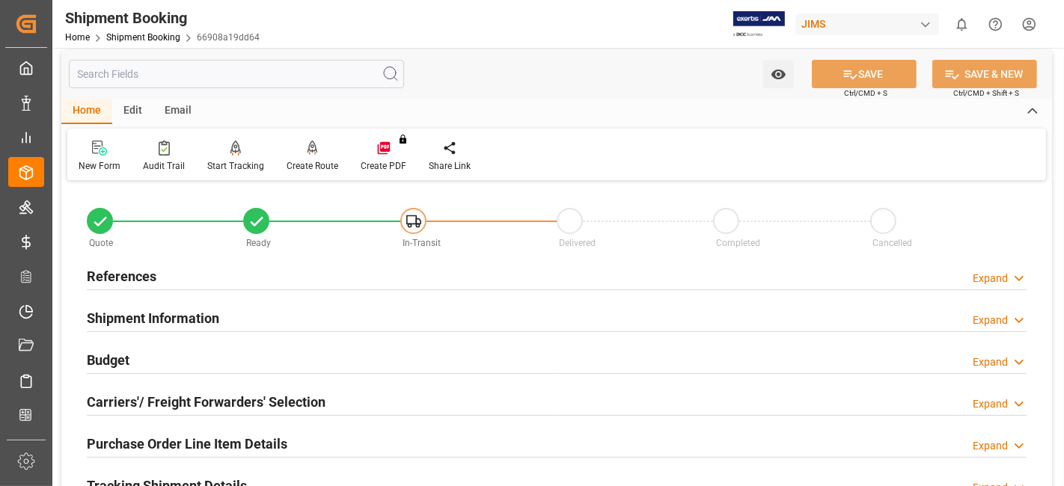
scroll to position [0, 0]
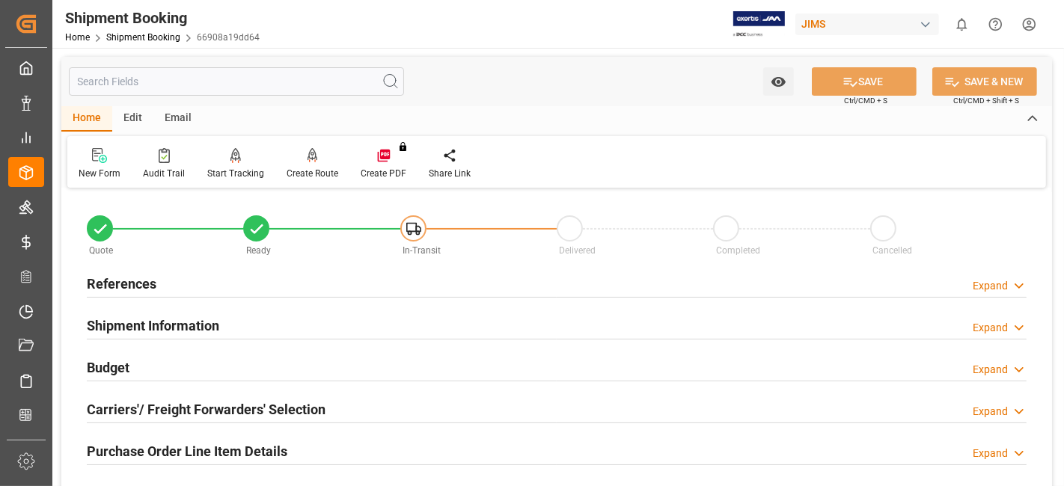
click at [160, 278] on div "References Expand" at bounding box center [557, 283] width 940 height 28
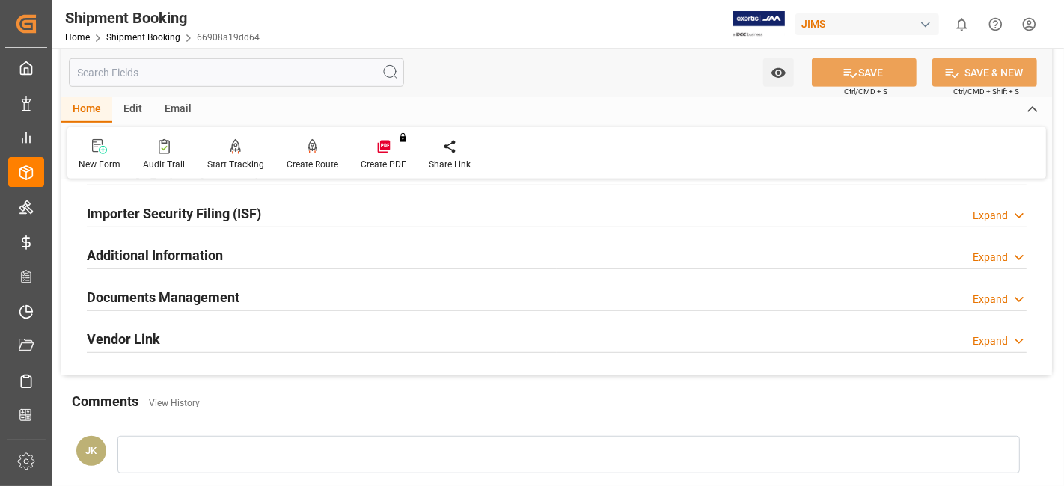
scroll to position [748, 0]
click at [168, 292] on h2 "Documents Management" at bounding box center [163, 296] width 153 height 20
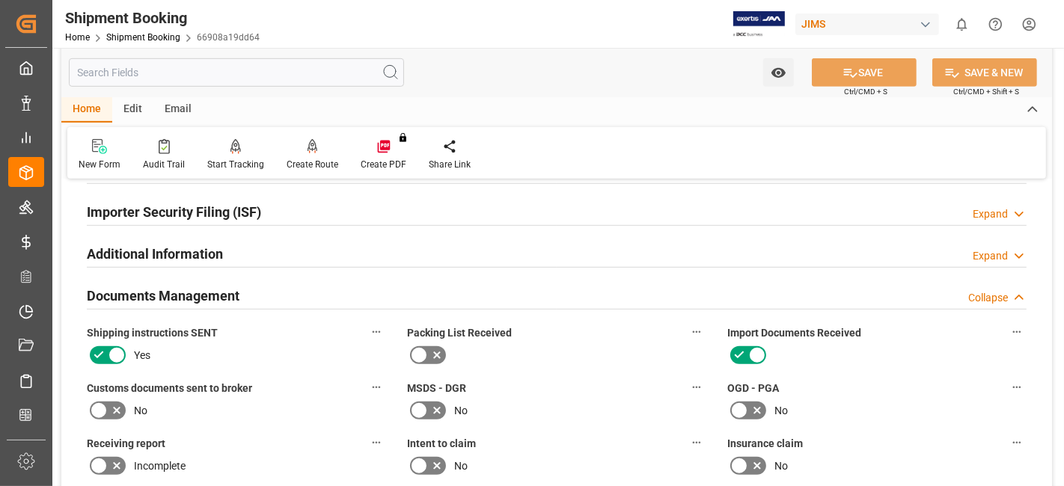
click at [117, 408] on icon at bounding box center [116, 411] width 7 height 7
click at [0, 0] on input "checkbox" at bounding box center [0, 0] width 0 height 0
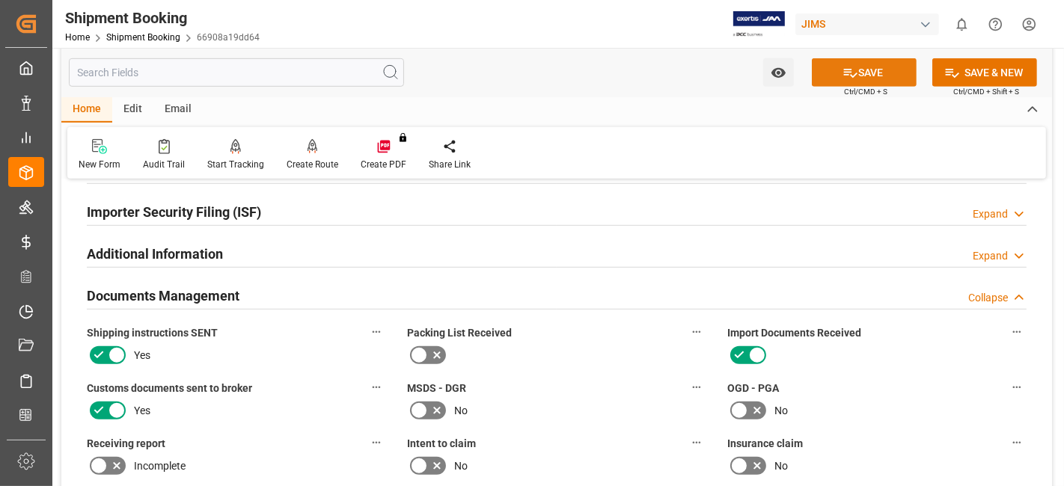
drag, startPoint x: 839, startPoint y: 82, endPoint x: 831, endPoint y: 85, distance: 8.1
click at [839, 81] on button "SAVE" at bounding box center [864, 72] width 105 height 28
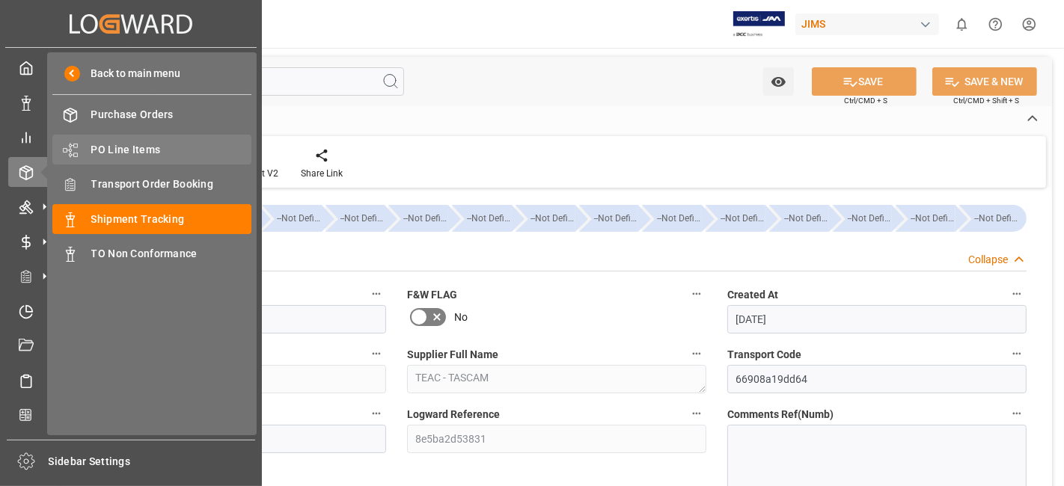
click at [153, 144] on span "PO Line Items" at bounding box center [171, 150] width 161 height 16
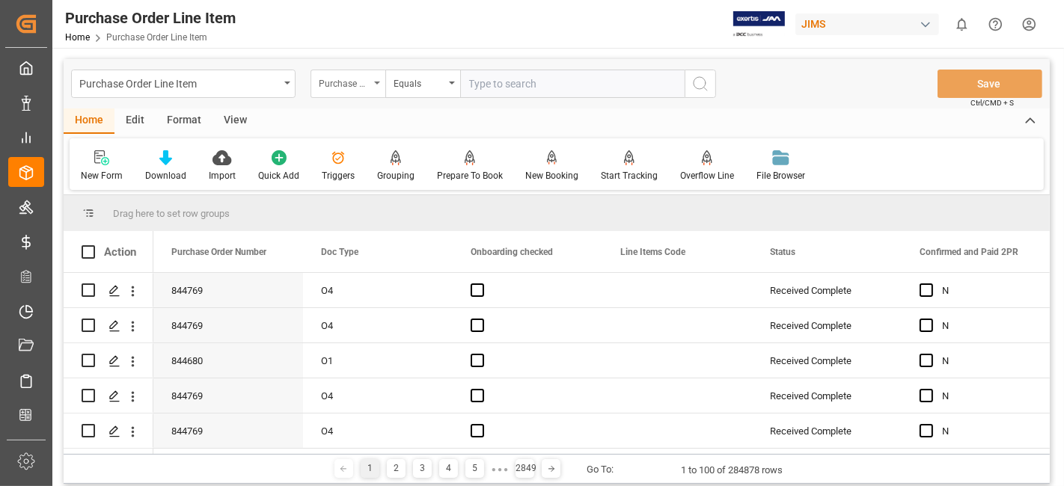
click at [370, 88] on div "Purchase Order Number" at bounding box center [347, 84] width 75 height 28
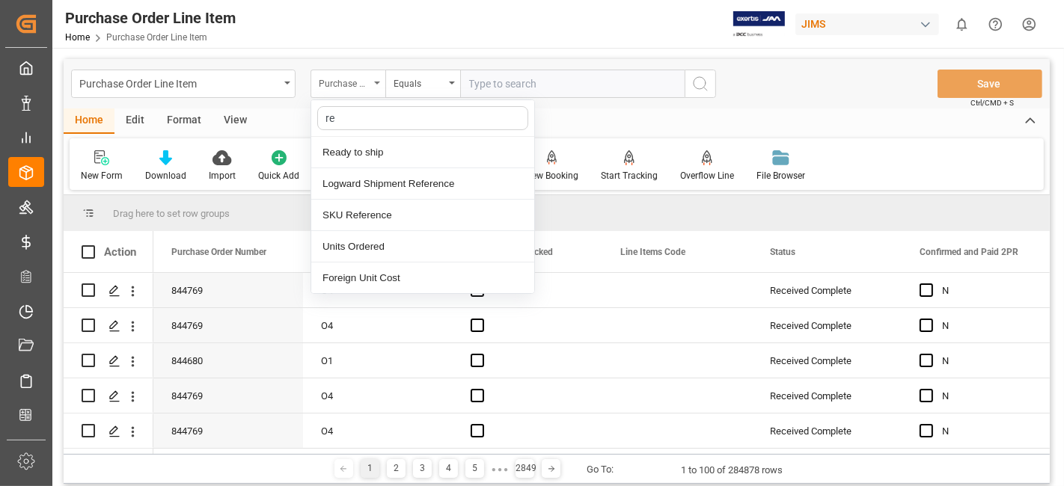
type input "ref"
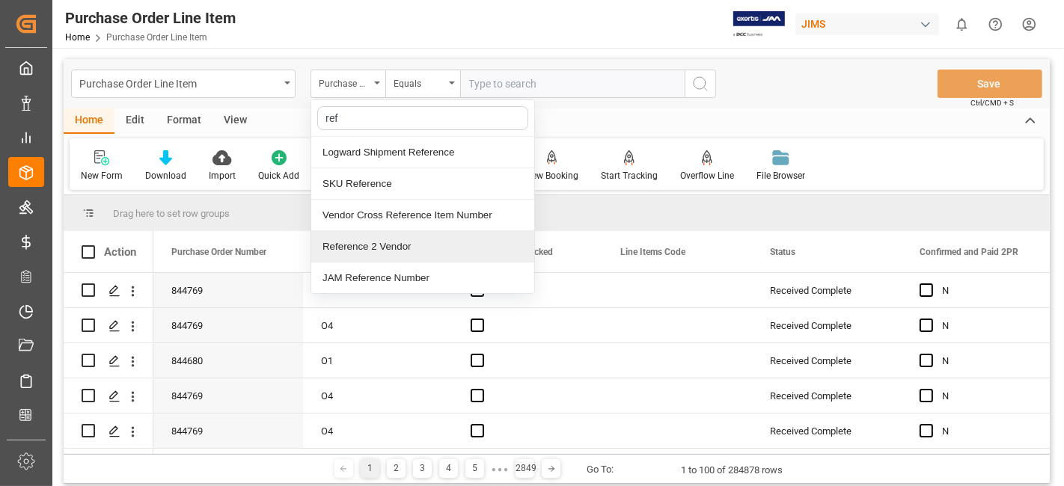
click at [398, 257] on div "Reference 2 Vendor" at bounding box center [422, 246] width 223 height 31
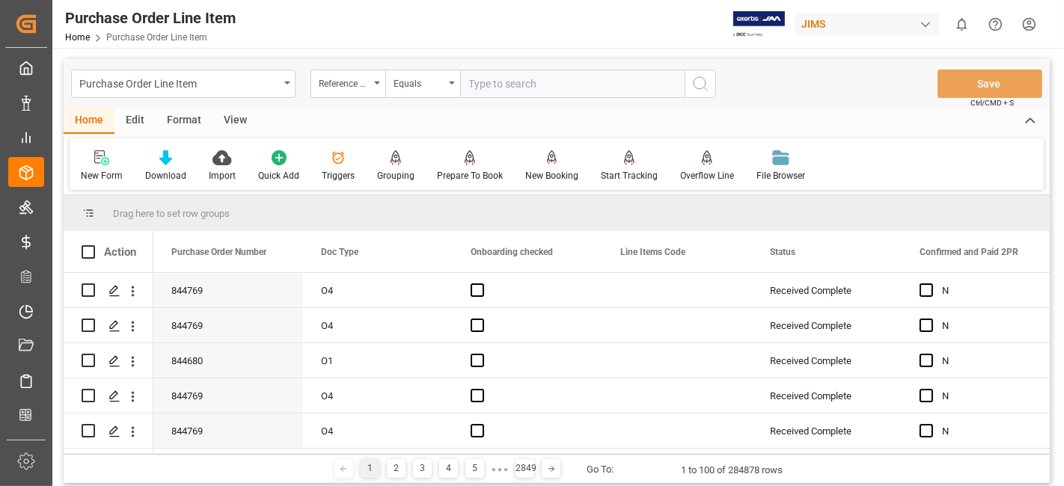
click at [488, 85] on input "text" at bounding box center [572, 84] width 224 height 28
paste input "77-10523-US"
type input "77-10523-US"
click at [685, 97] on button "search button" at bounding box center [700, 84] width 31 height 28
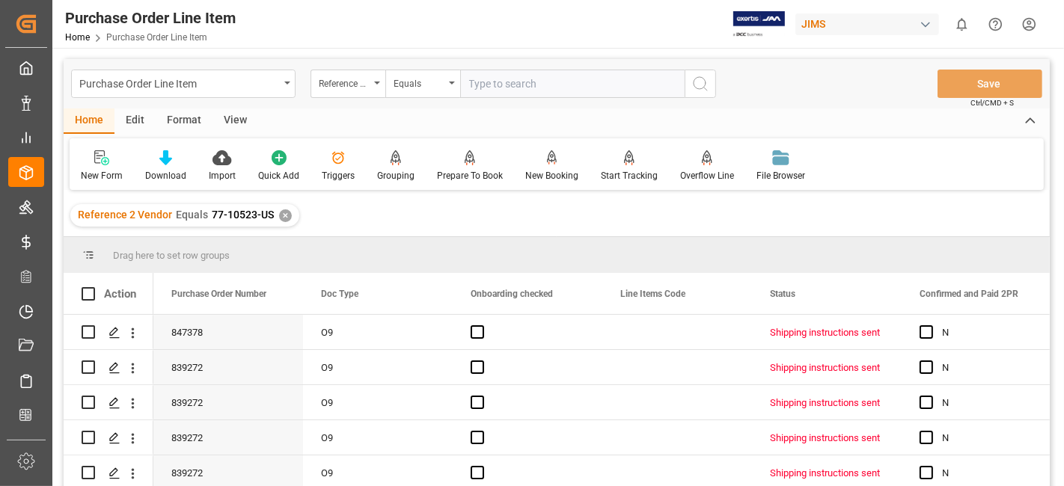
click at [227, 120] on div "View" at bounding box center [235, 120] width 46 height 25
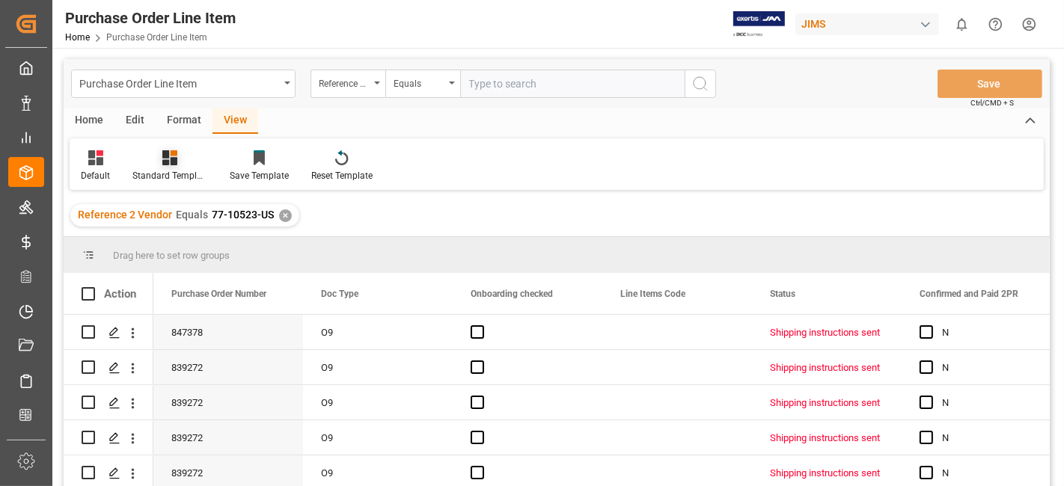
click at [180, 159] on div at bounding box center [169, 158] width 75 height 16
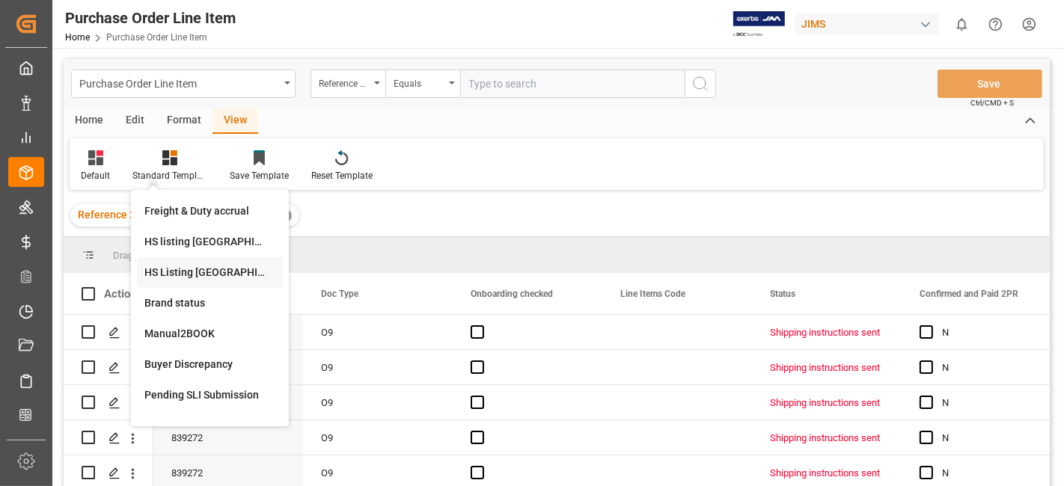
click at [207, 273] on div "HS Listing [GEOGRAPHIC_DATA]" at bounding box center [209, 273] width 131 height 16
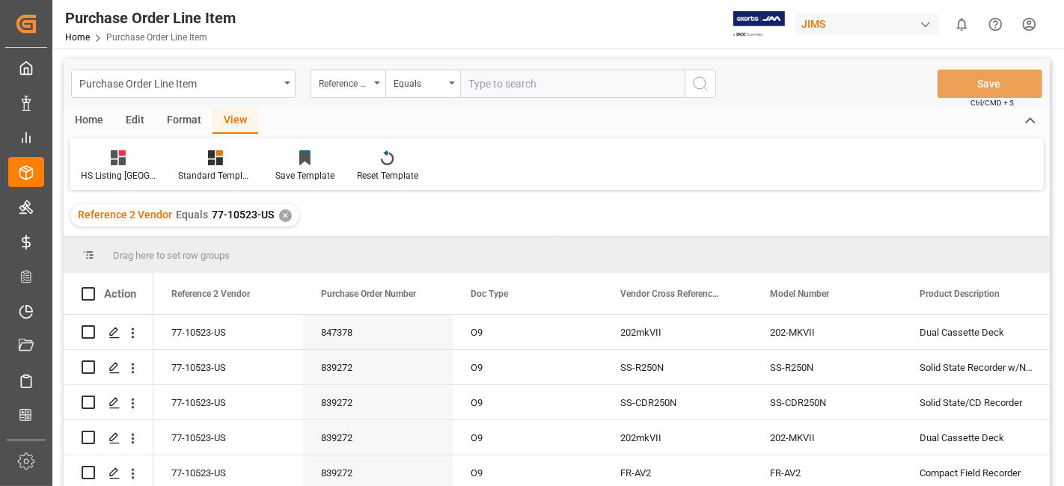
click at [91, 123] on div "Home" at bounding box center [89, 120] width 51 height 25
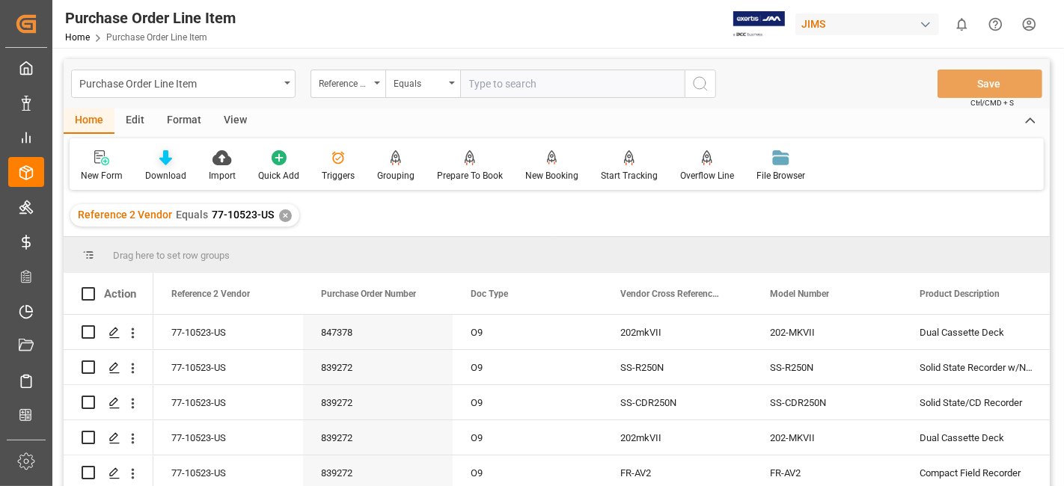
click at [149, 171] on div "Download" at bounding box center [165, 175] width 41 height 13
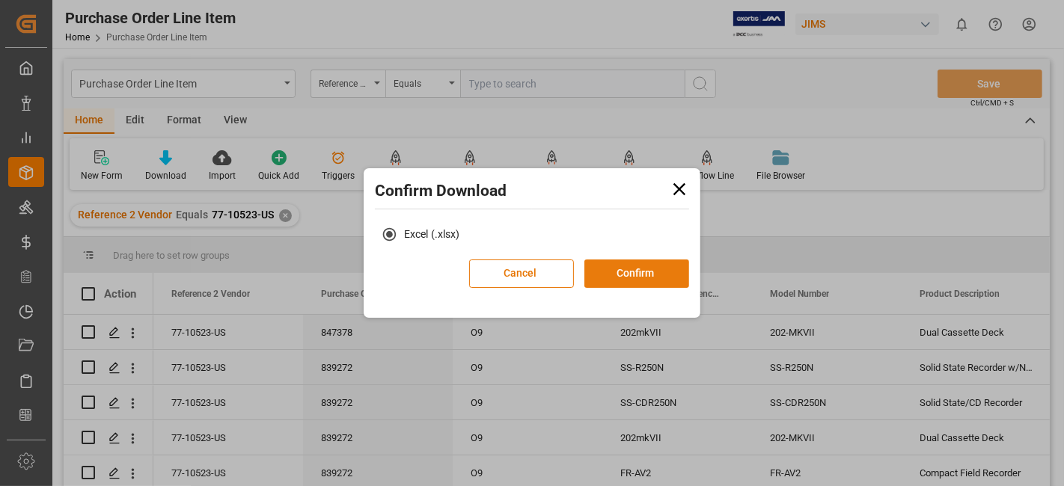
click at [634, 278] on button "Confirm" at bounding box center [636, 274] width 105 height 28
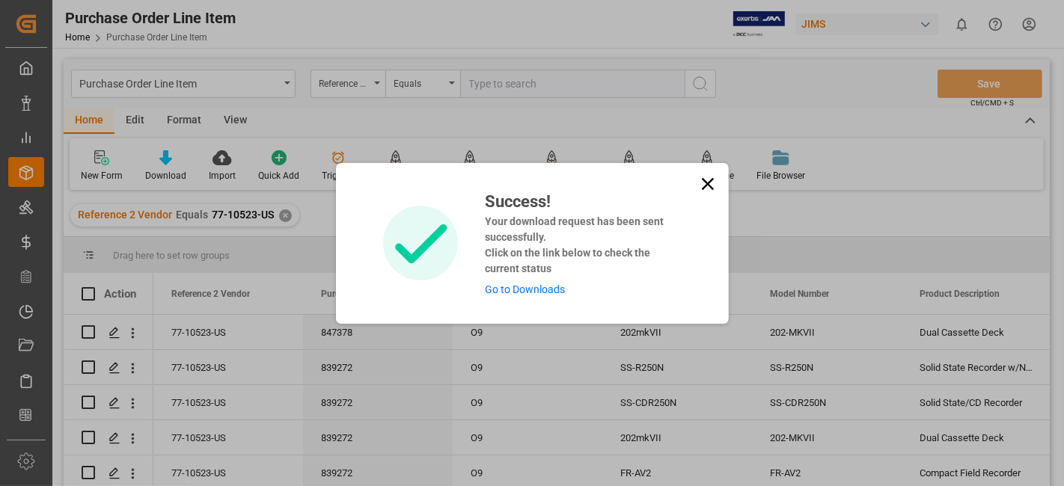
click at [539, 290] on link "Go to Downloads" at bounding box center [525, 290] width 80 height 12
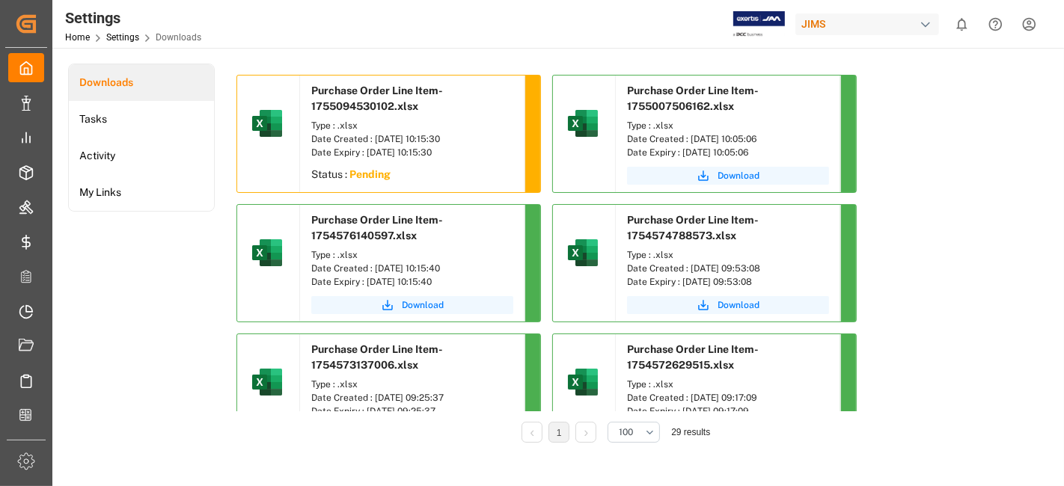
click at [163, 299] on div "Downloads Tasks Activity My Links" at bounding box center [141, 264] width 147 height 400
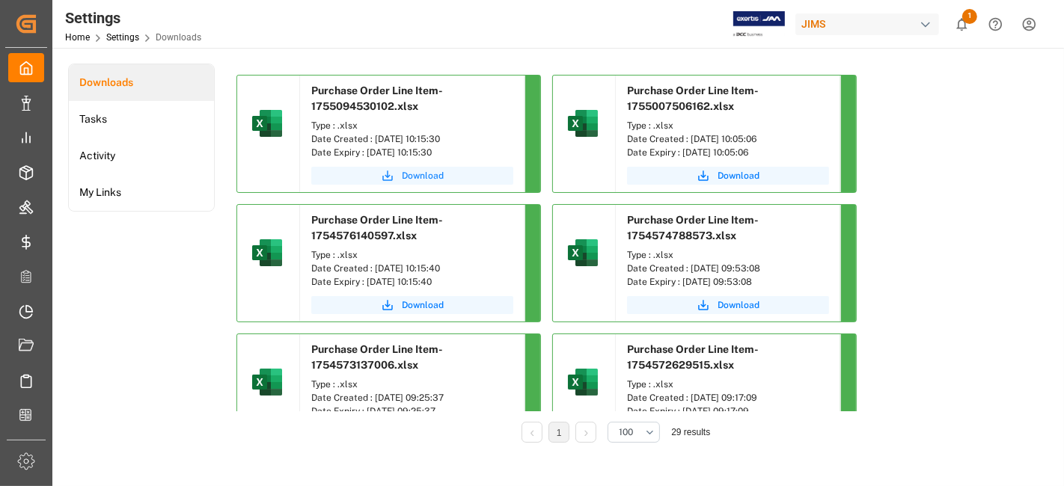
click at [412, 175] on span "Download" at bounding box center [423, 175] width 42 height 13
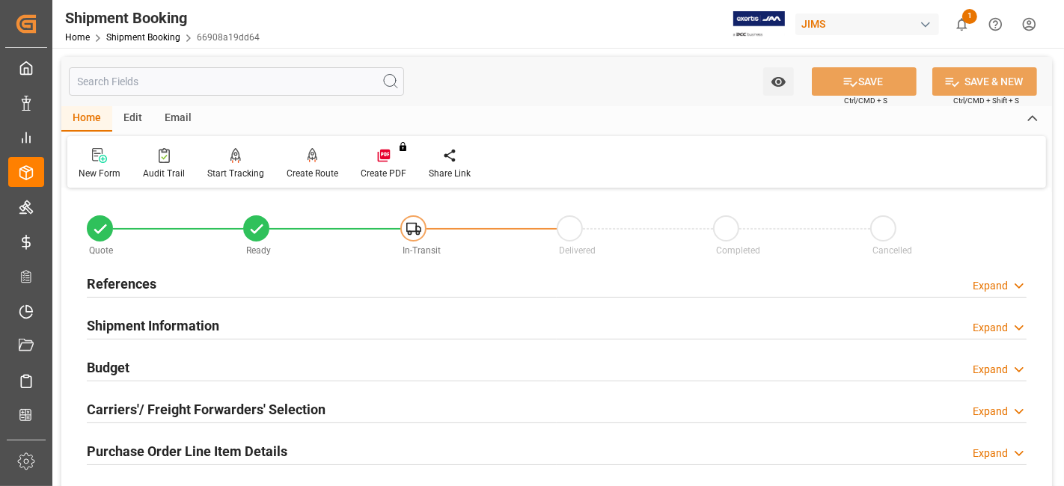
click at [139, 283] on h2 "References" at bounding box center [122, 284] width 70 height 20
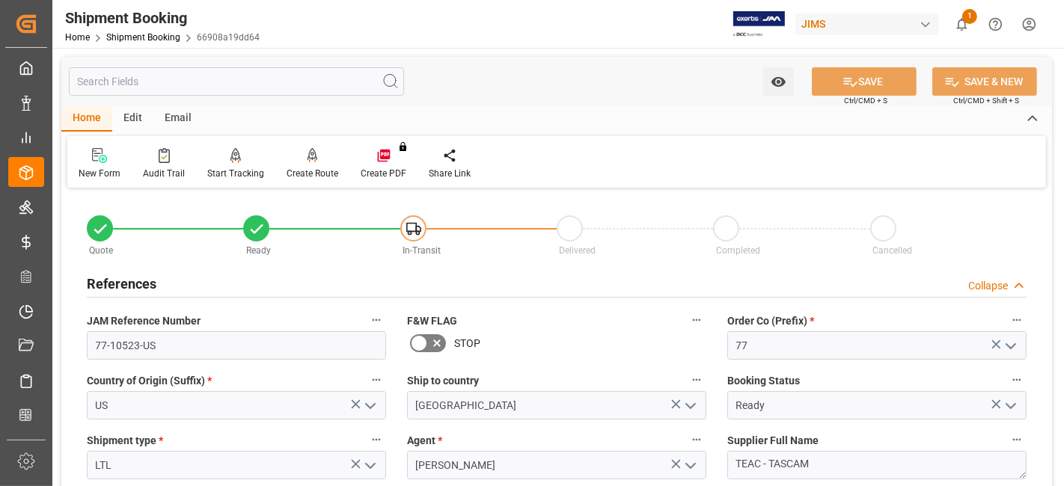
click at [139, 283] on h2 "References" at bounding box center [122, 284] width 70 height 20
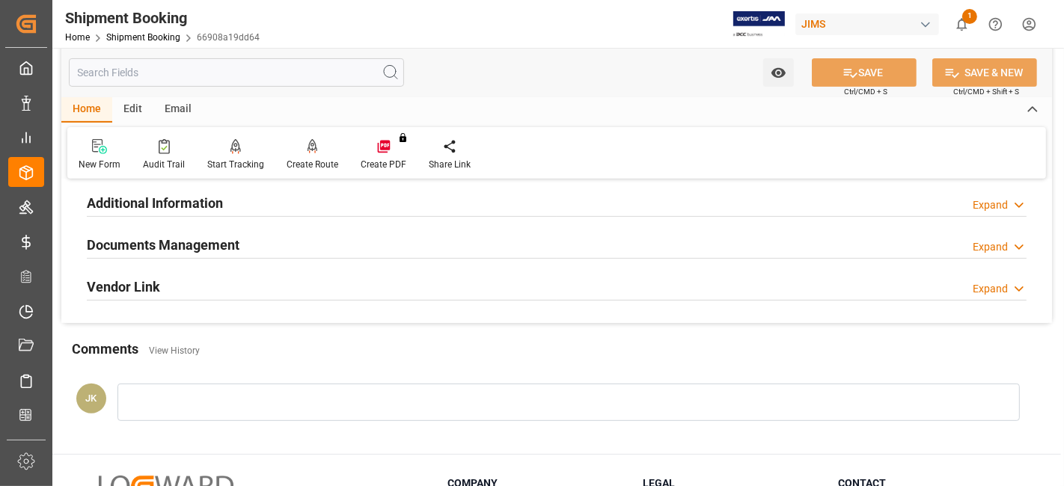
scroll to position [498, 0]
click at [163, 243] on h2 "Documents Management" at bounding box center [163, 246] width 153 height 20
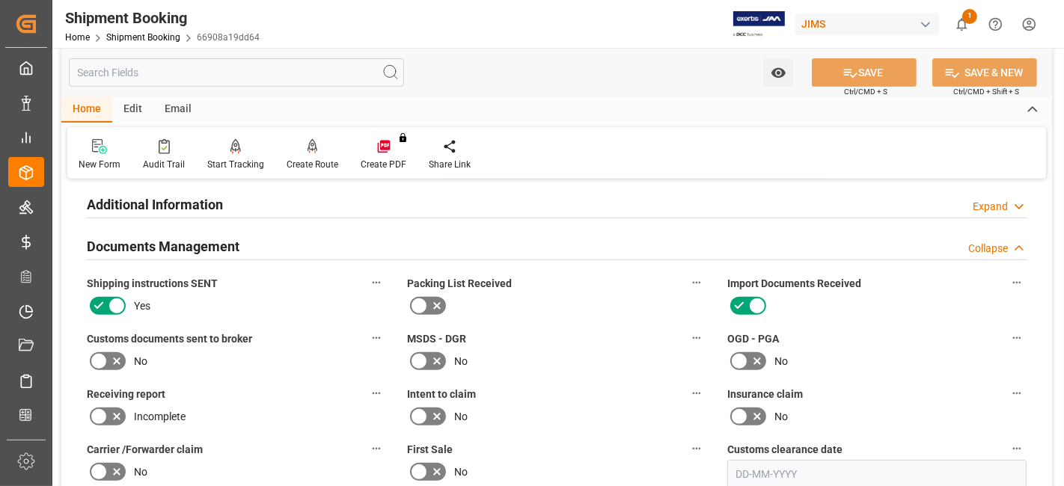
click at [119, 358] on icon at bounding box center [116, 361] width 7 height 7
click at [0, 0] on input "checkbox" at bounding box center [0, 0] width 0 height 0
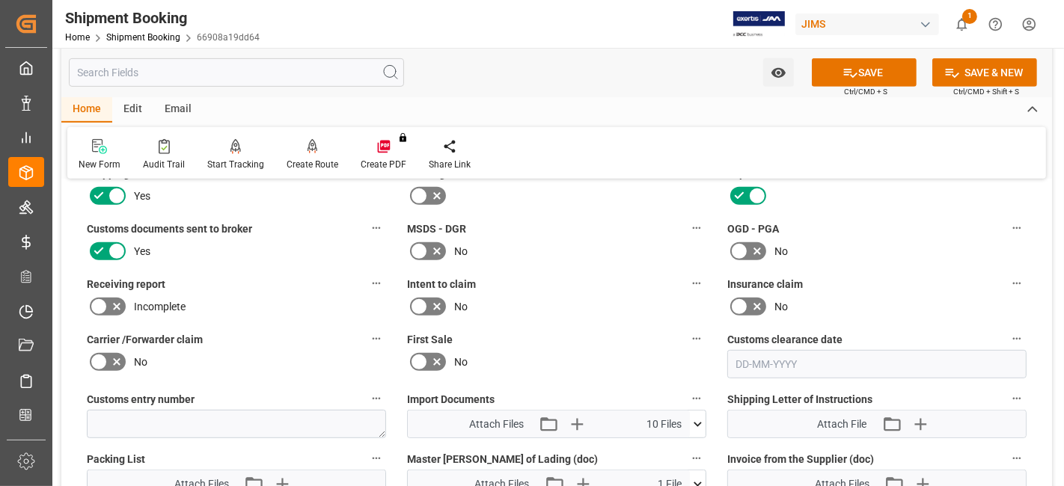
scroll to position [765, 0]
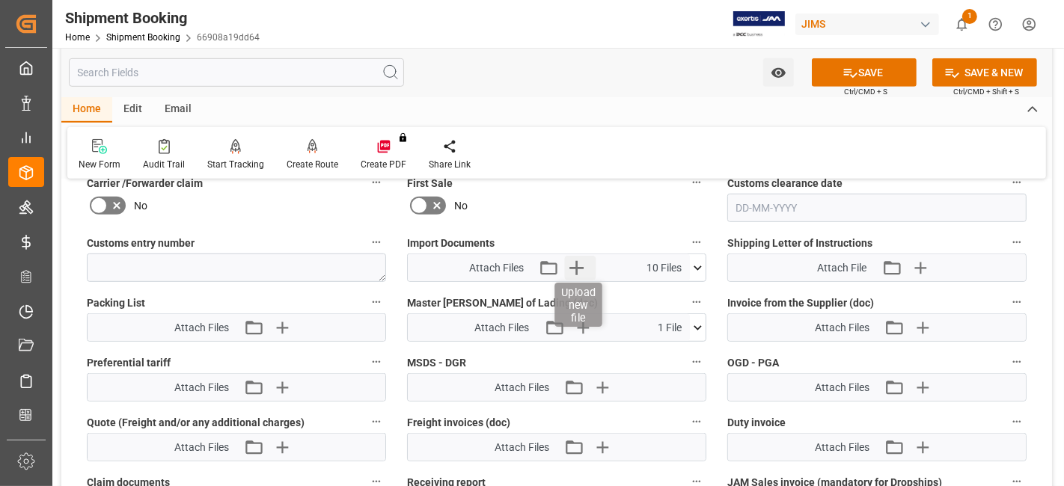
click at [575, 269] on icon "button" at bounding box center [577, 268] width 24 height 24
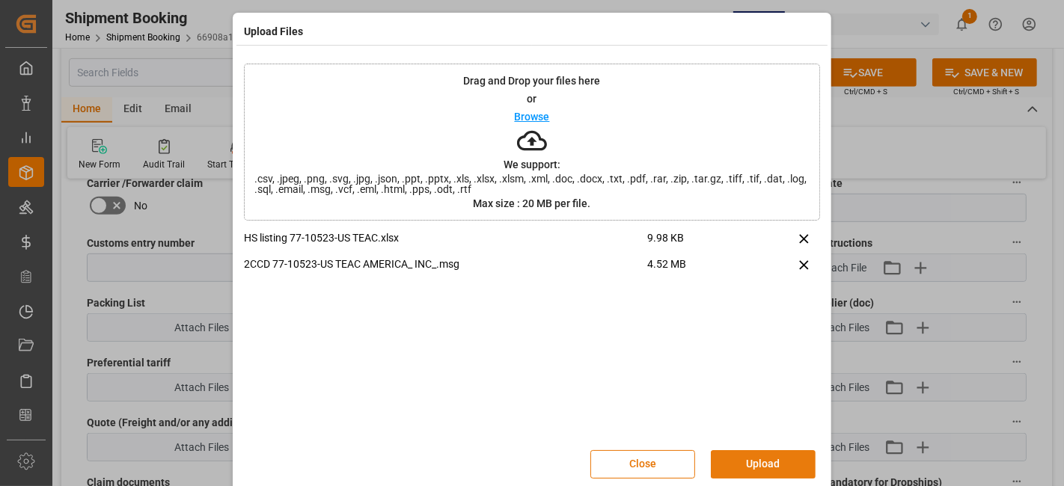
click at [748, 459] on button "Upload" at bounding box center [763, 464] width 105 height 28
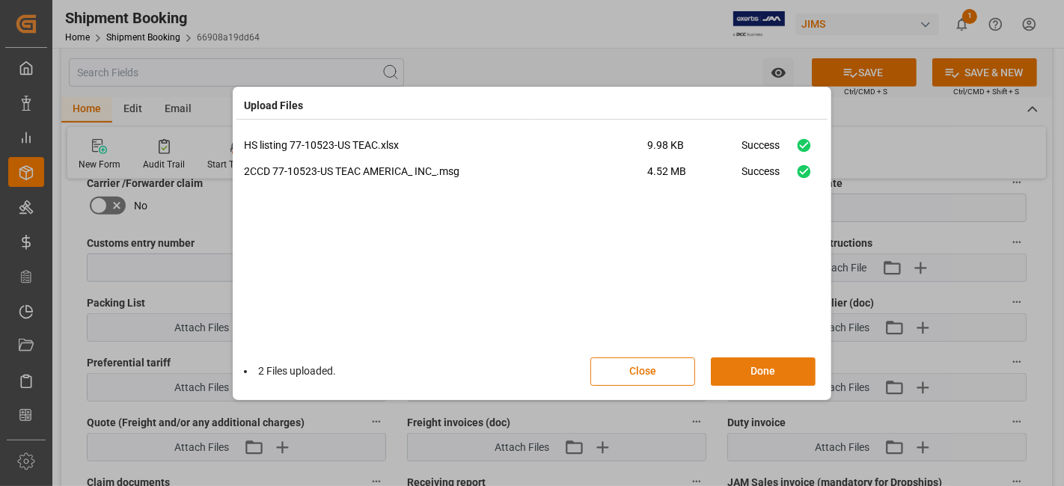
click at [736, 380] on button "Done" at bounding box center [763, 372] width 105 height 28
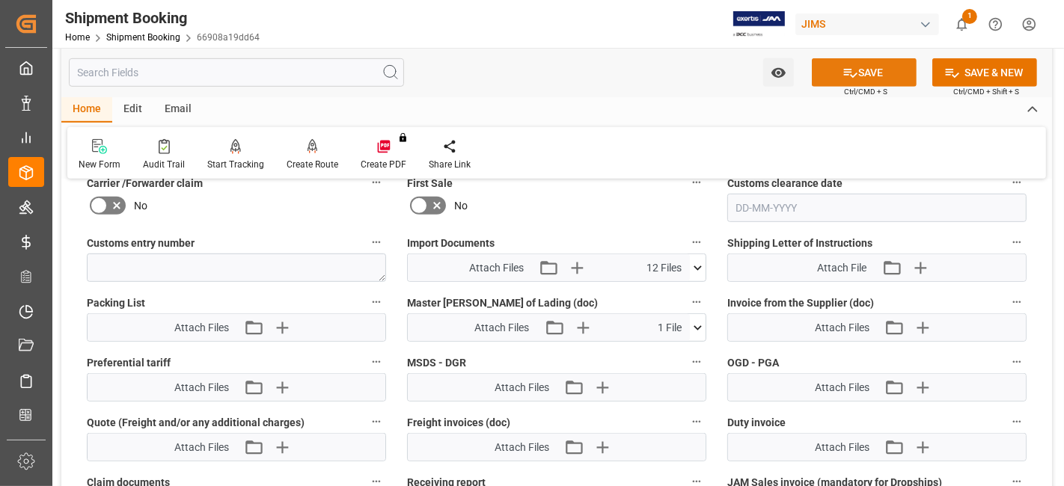
click at [845, 73] on icon at bounding box center [850, 73] width 16 height 16
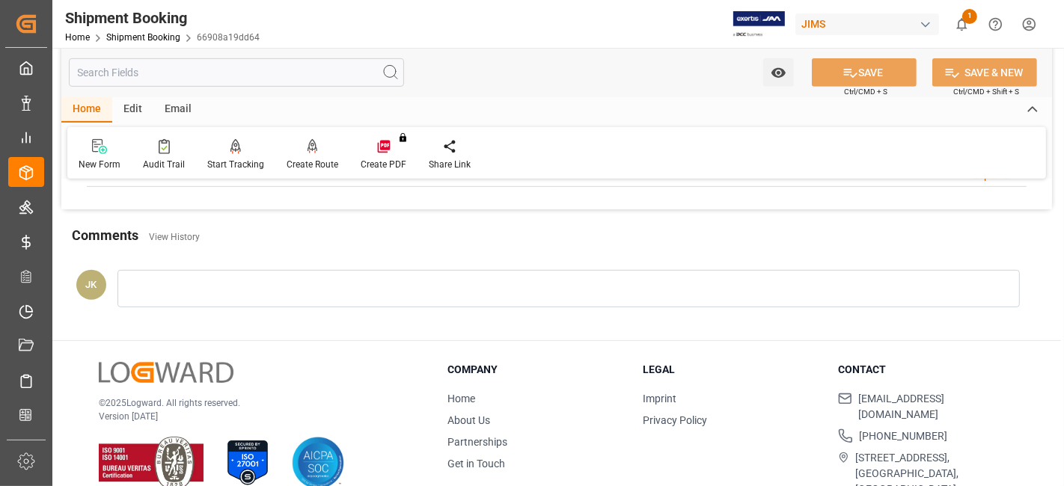
scroll to position [633, 0]
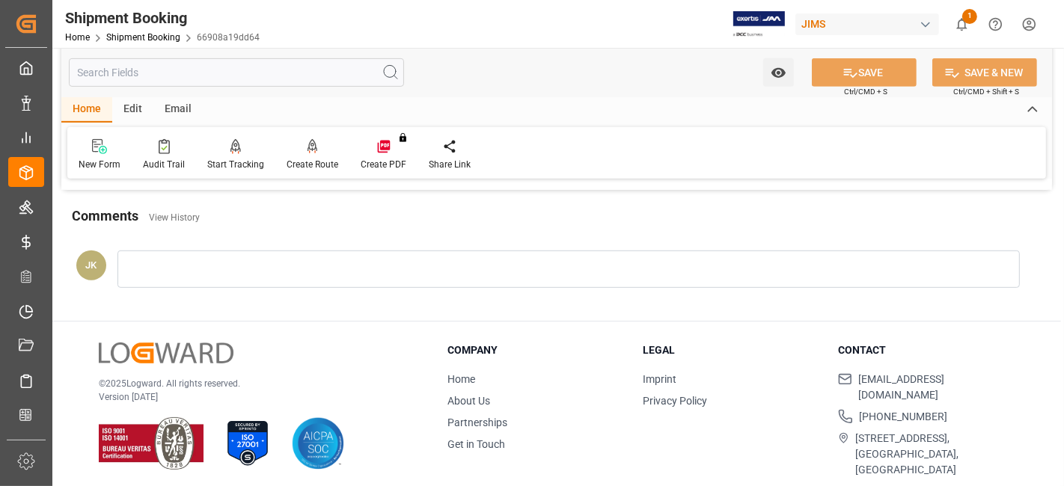
click at [296, 354] on div "© 2025 Logward. All rights reserved. Version 1.1.84" at bounding box center [254, 407] width 311 height 128
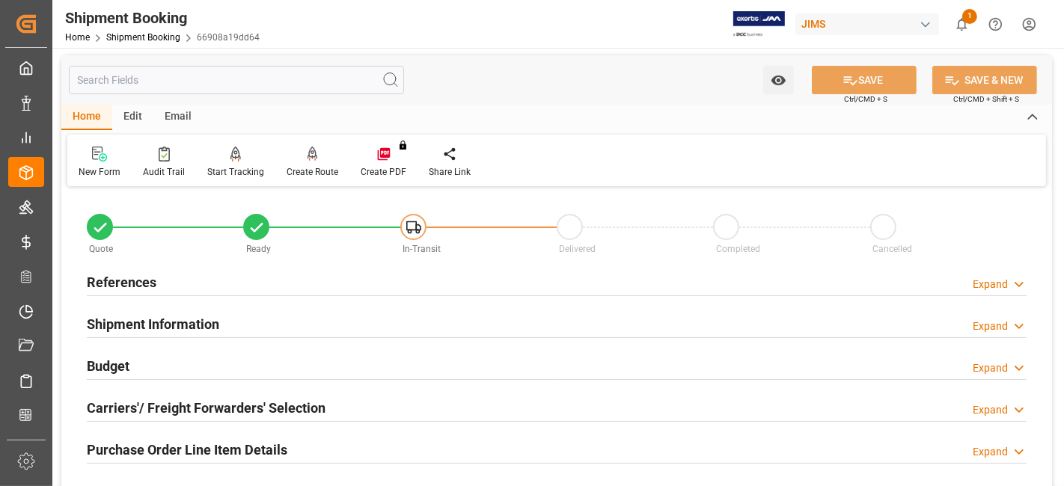
scroll to position [0, 0]
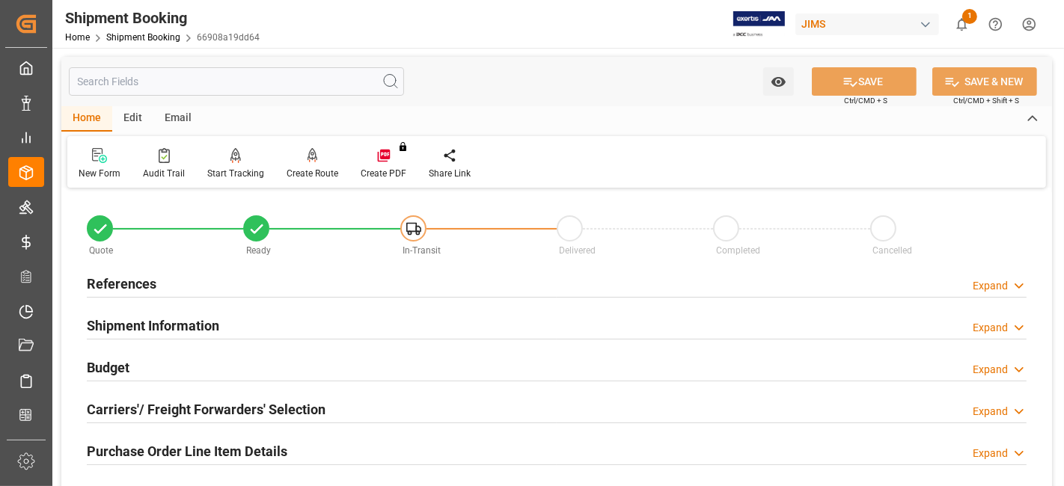
click at [160, 291] on div "References Expand" at bounding box center [557, 283] width 940 height 28
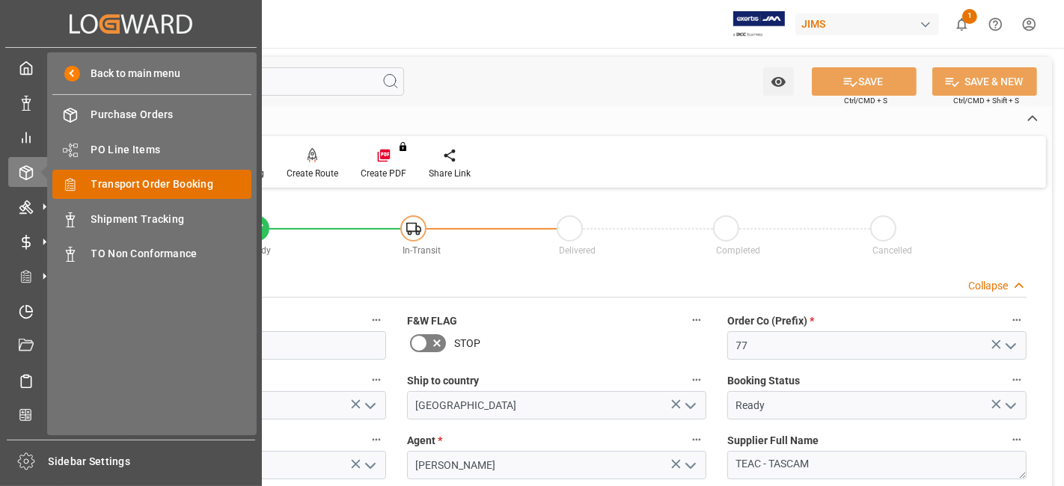
click at [144, 180] on span "Transport Order Booking" at bounding box center [171, 185] width 161 height 16
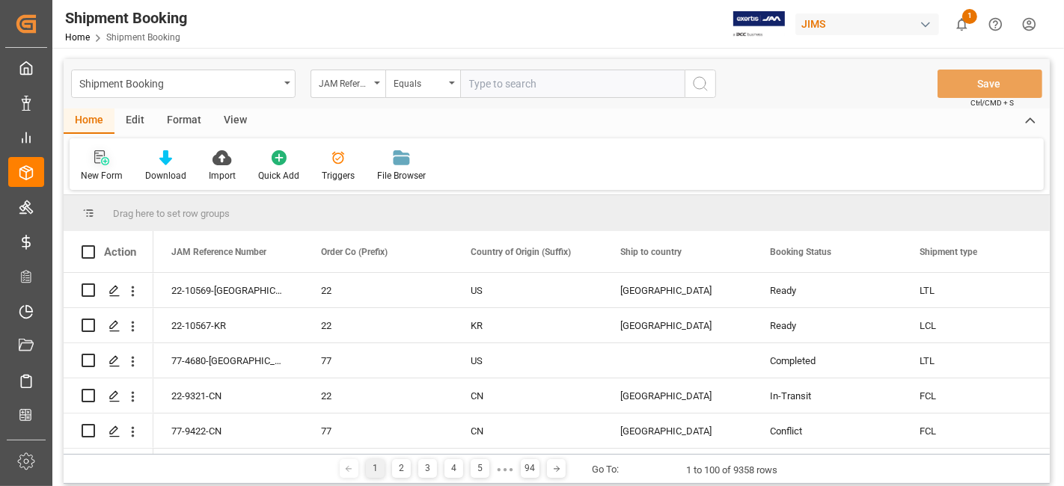
click at [105, 161] on icon at bounding box center [105, 161] width 8 height 8
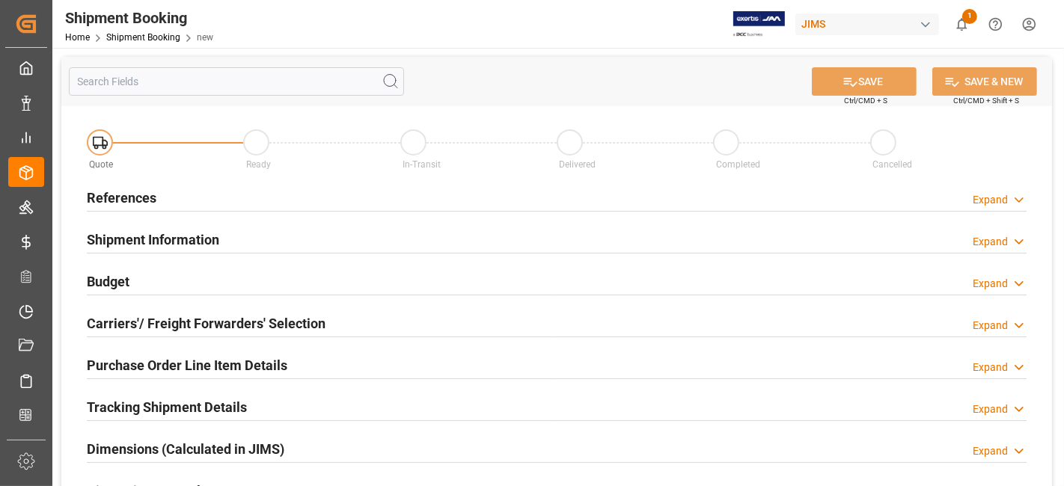
click at [205, 186] on div "References Expand" at bounding box center [557, 197] width 940 height 28
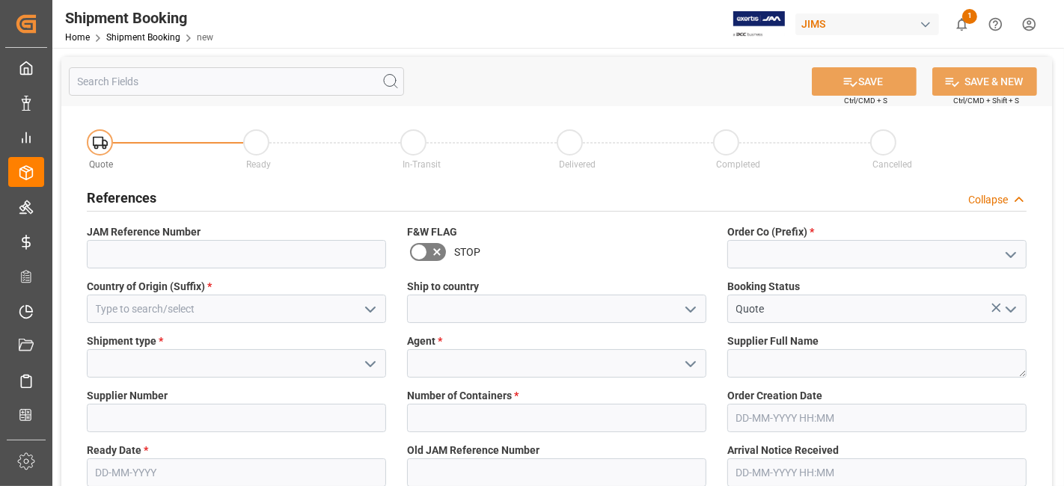
click at [1013, 260] on icon "open menu" at bounding box center [1011, 255] width 18 height 18
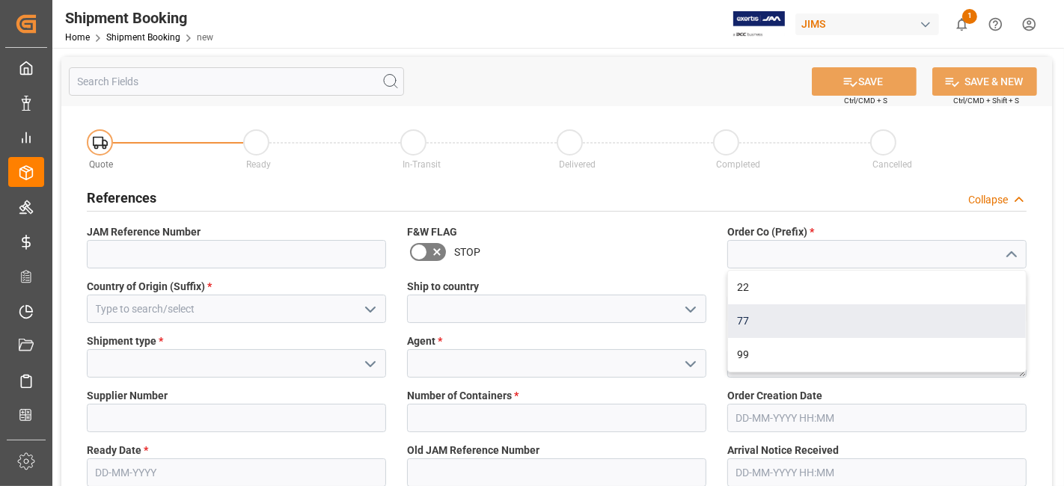
click at [913, 313] on div "77" at bounding box center [877, 321] width 298 height 34
type input "77"
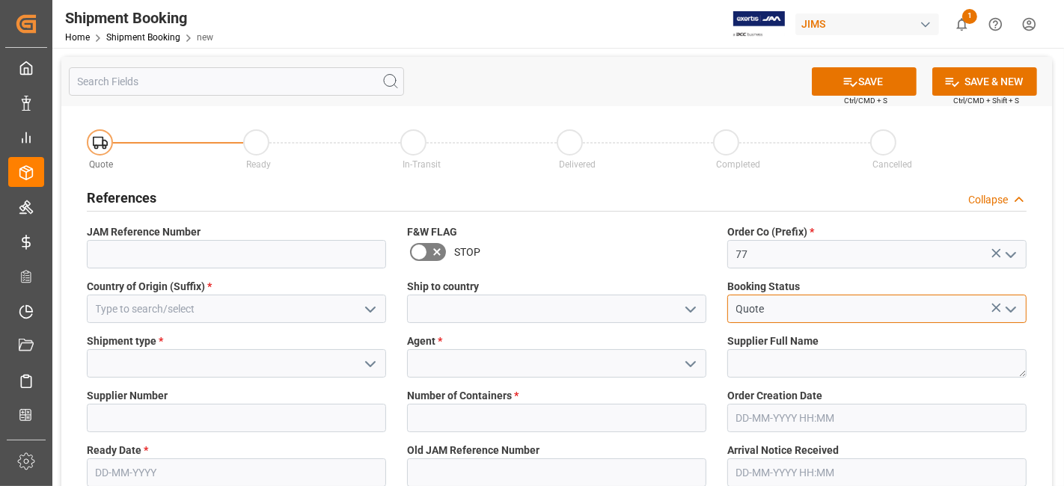
click at [913, 313] on input "Quote" at bounding box center [876, 309] width 299 height 28
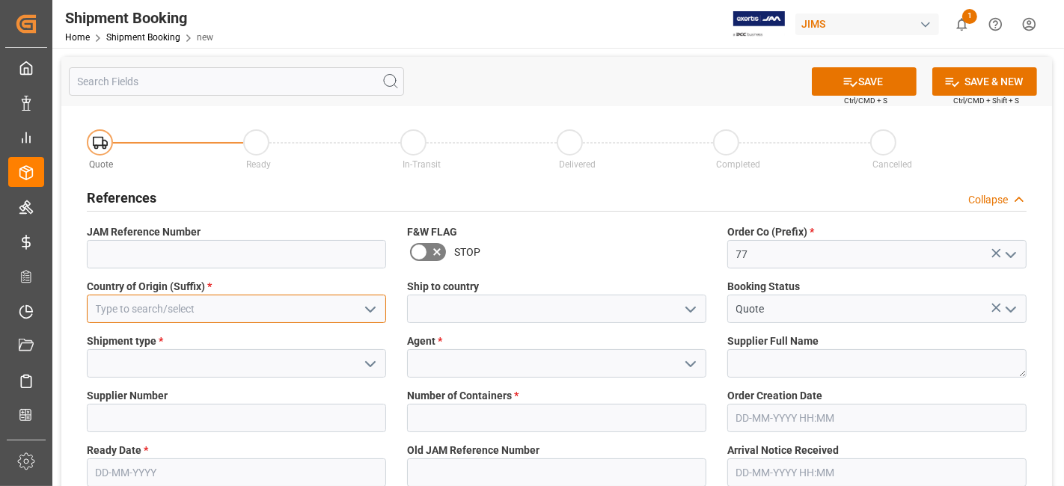
click at [380, 310] on input at bounding box center [236, 309] width 299 height 28
type input "Canada"
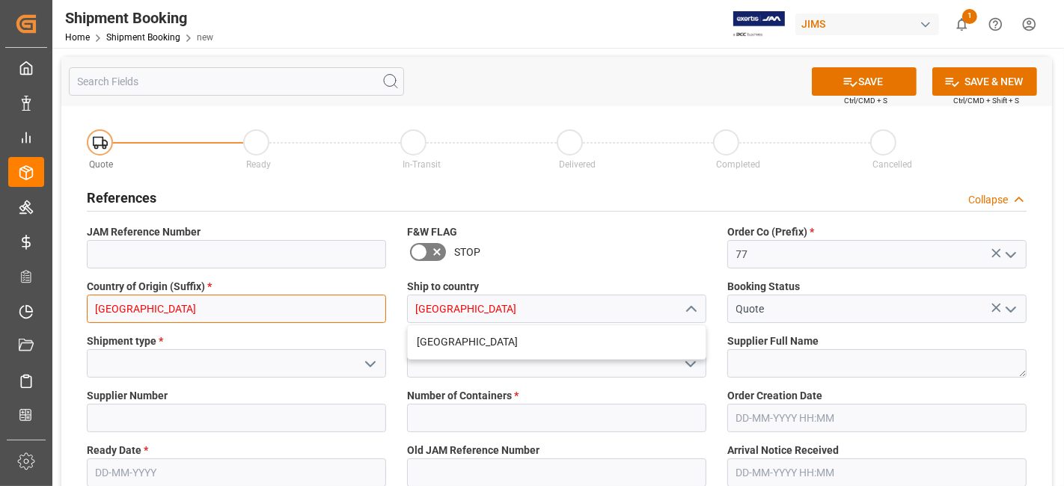
click at [160, 313] on input "Canada" at bounding box center [236, 309] width 299 height 28
click at [213, 313] on input "Canada" at bounding box center [236, 309] width 299 height 28
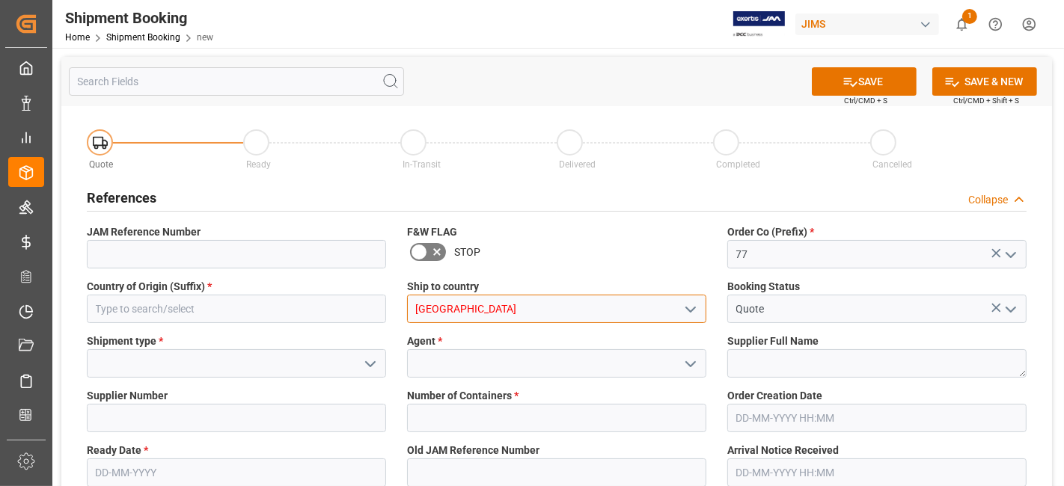
click at [496, 313] on input "Canada" at bounding box center [556, 309] width 299 height 28
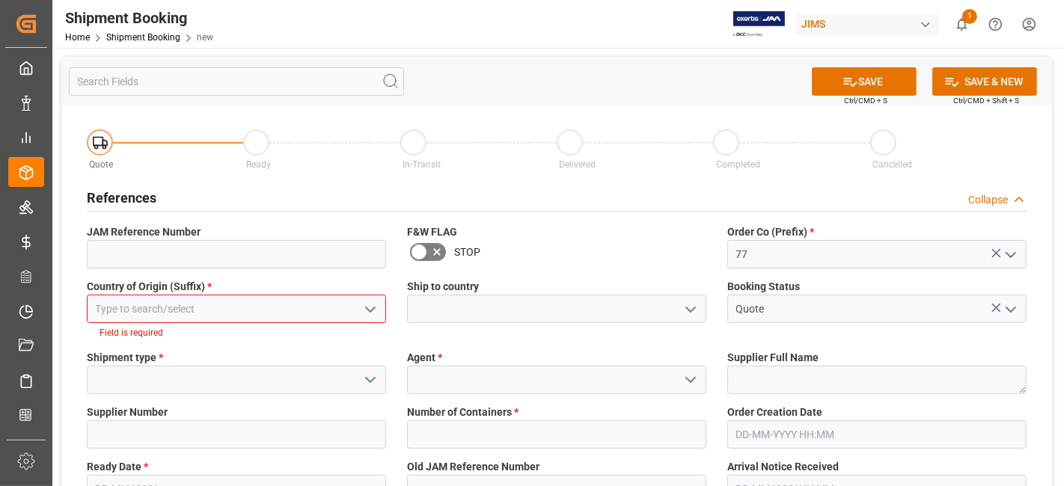
click at [168, 315] on input at bounding box center [236, 309] width 299 height 28
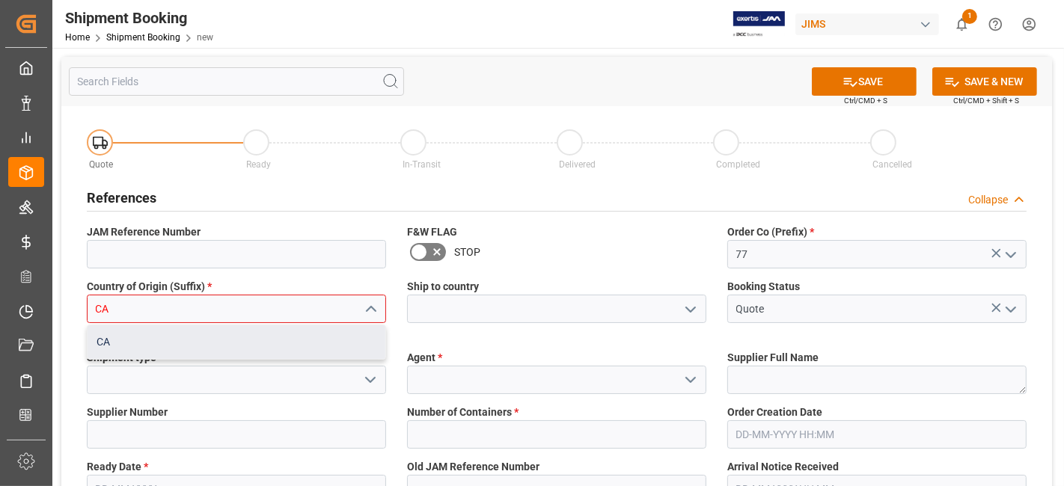
click at [120, 343] on div "CA" at bounding box center [237, 342] width 298 height 34
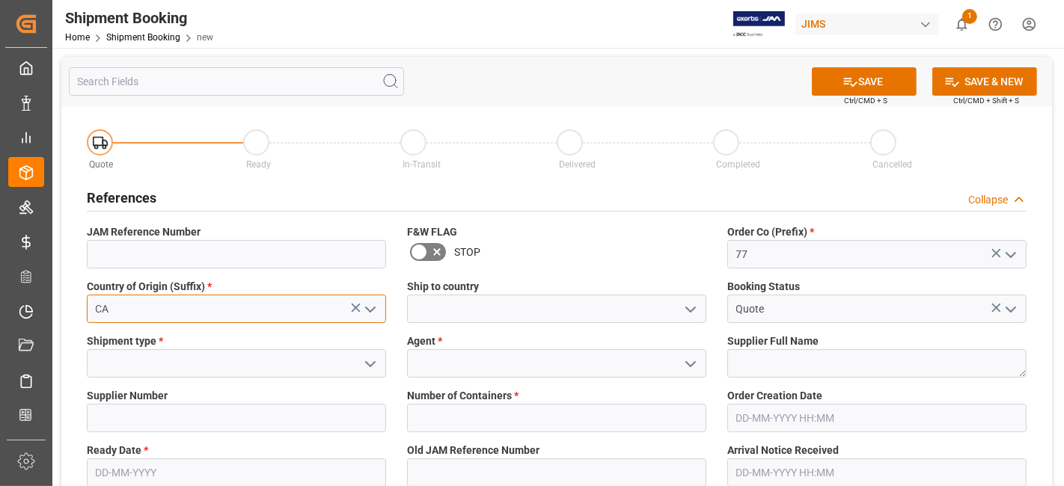
type input "CA"
click at [693, 315] on icon "open menu" at bounding box center [691, 310] width 18 height 18
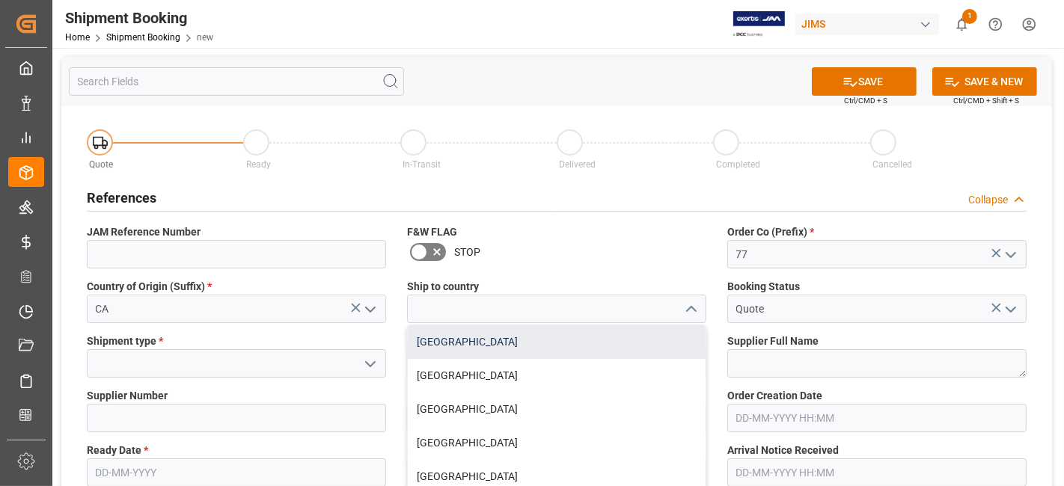
click at [578, 340] on div "Canada" at bounding box center [557, 342] width 298 height 34
type input "Canada"
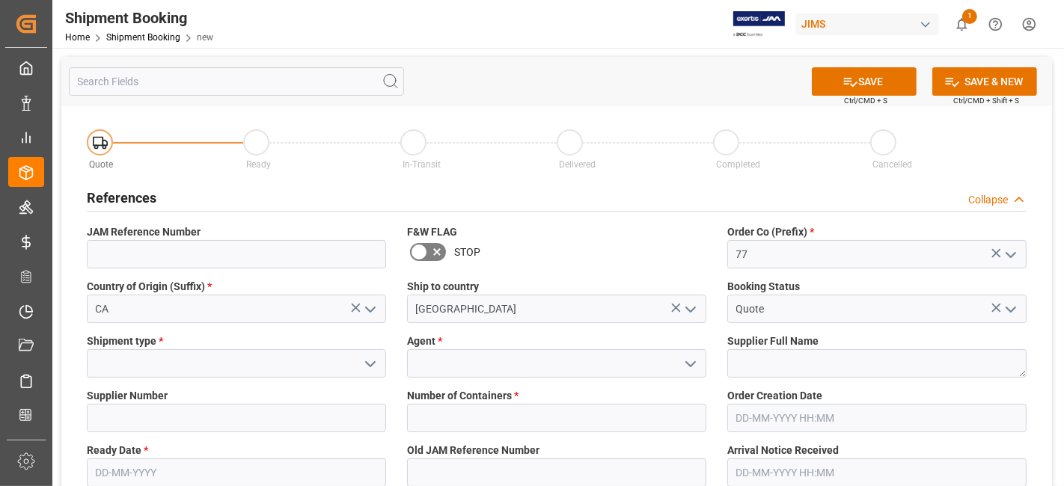
click at [365, 363] on icon "open menu" at bounding box center [370, 364] width 18 height 18
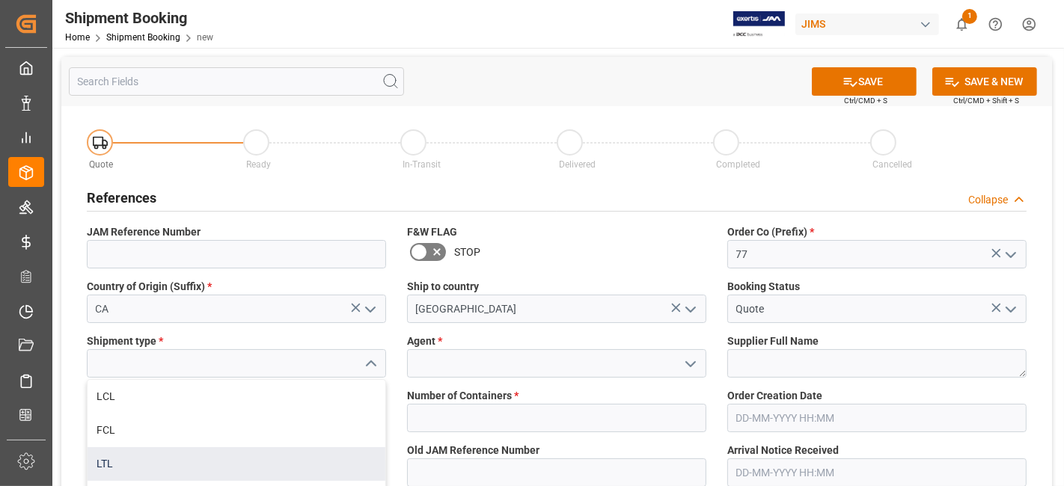
click at [271, 459] on div "LTL" at bounding box center [237, 464] width 298 height 34
type input "LTL"
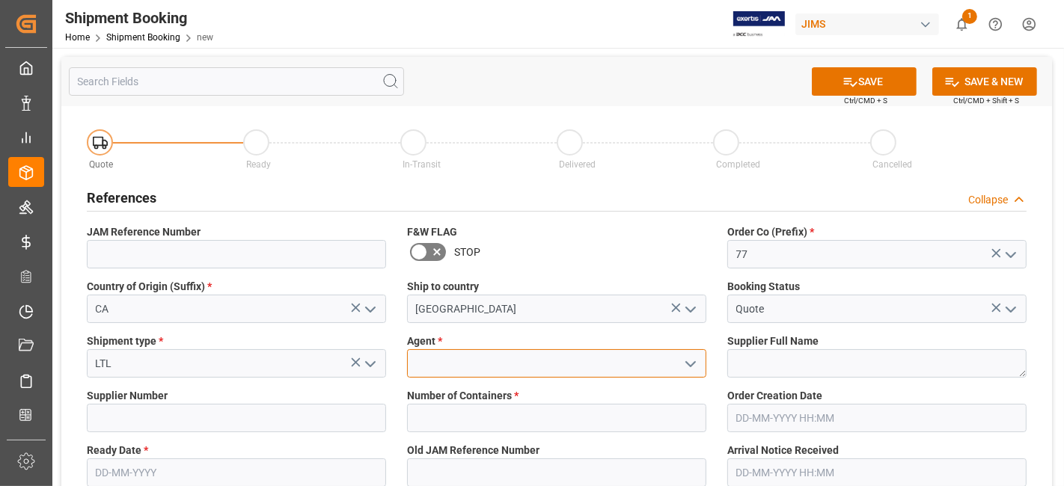
click at [572, 358] on input at bounding box center [556, 363] width 299 height 28
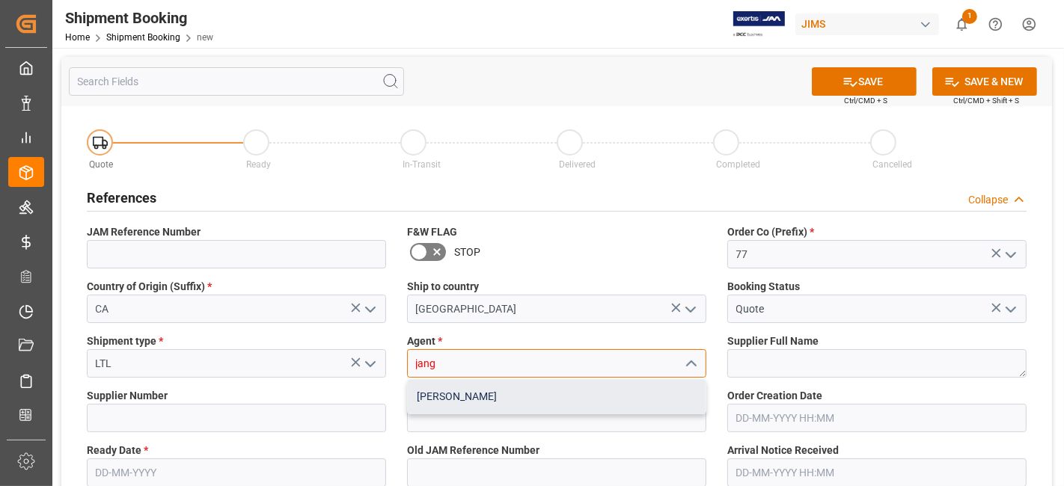
click at [566, 403] on div "[PERSON_NAME]" at bounding box center [557, 397] width 298 height 34
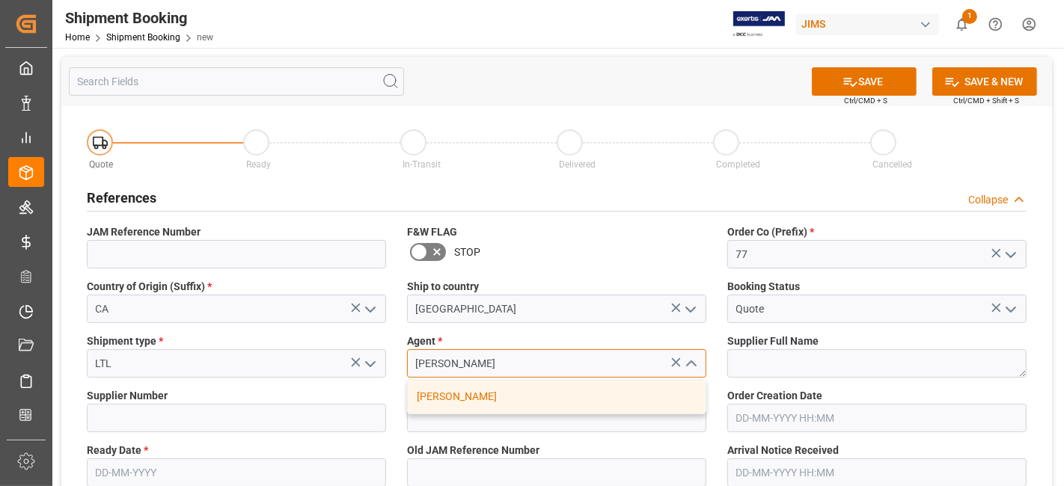
type input "[PERSON_NAME]"
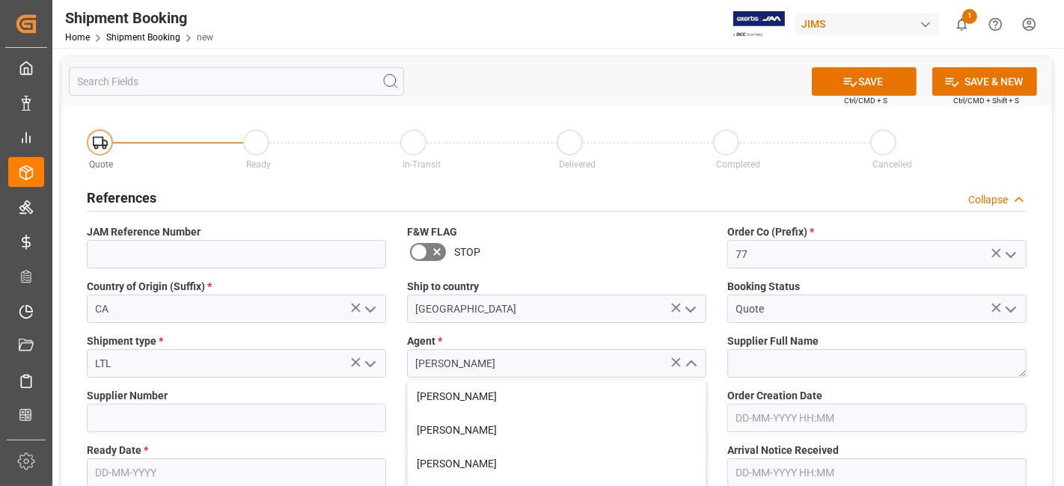
click at [1025, 390] on label "Order Creation Date" at bounding box center [876, 396] width 299 height 16
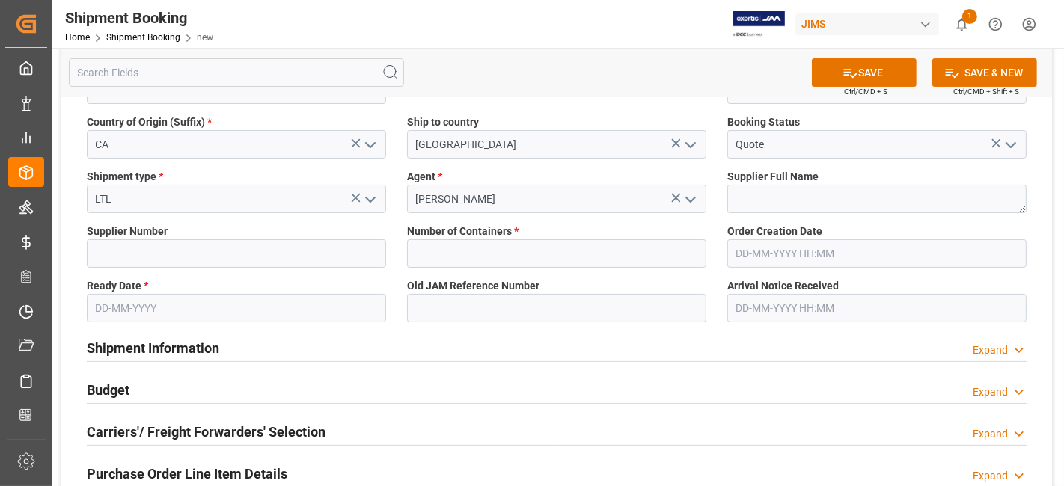
scroll to position [166, 0]
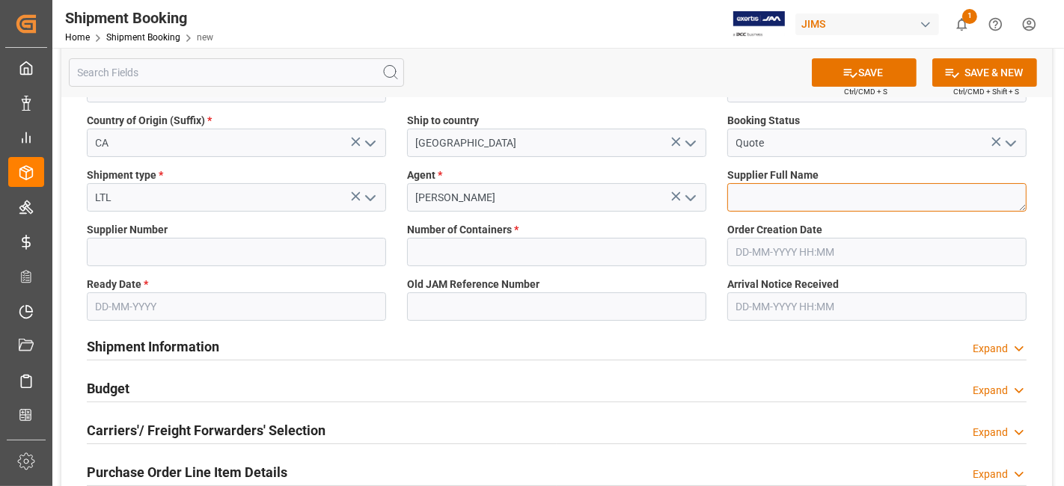
click at [762, 195] on textarea at bounding box center [876, 197] width 299 height 28
type textarea "Data Visual Marketing"
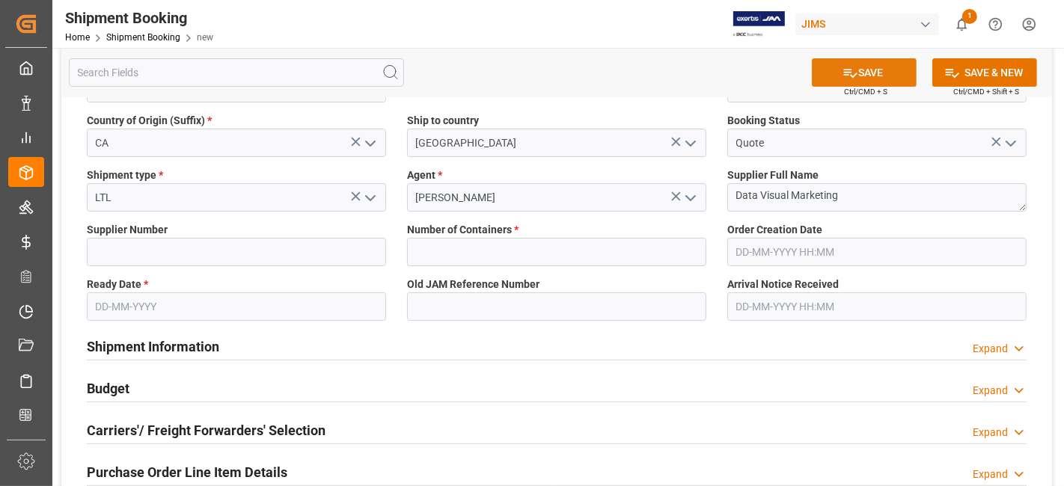
click at [850, 74] on icon at bounding box center [850, 73] width 16 height 16
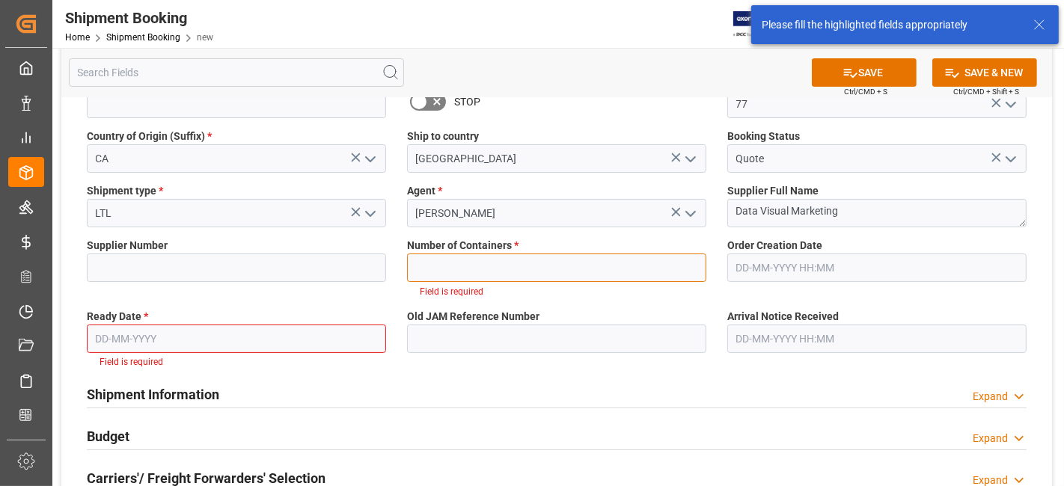
click at [464, 263] on input "text" at bounding box center [556, 268] width 299 height 28
type input "0"
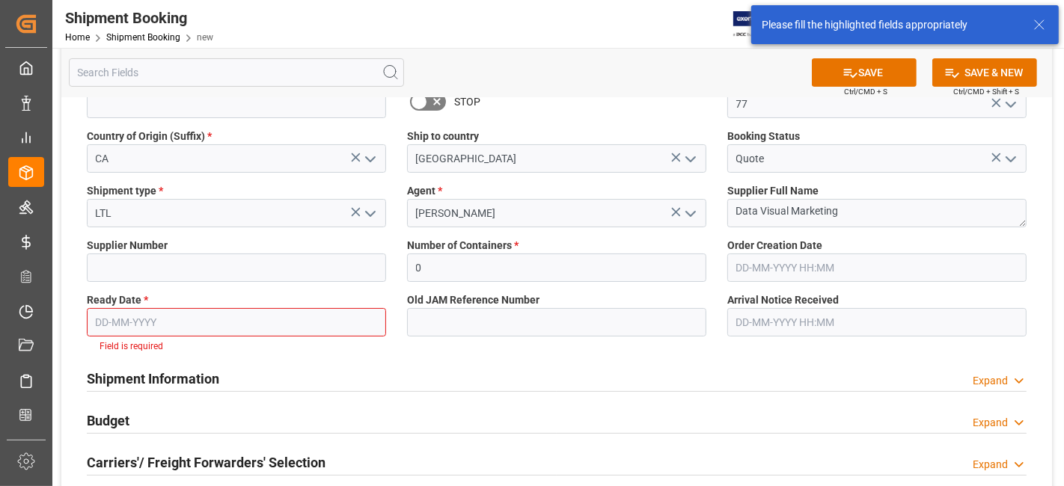
click at [225, 319] on input "text" at bounding box center [236, 322] width 299 height 28
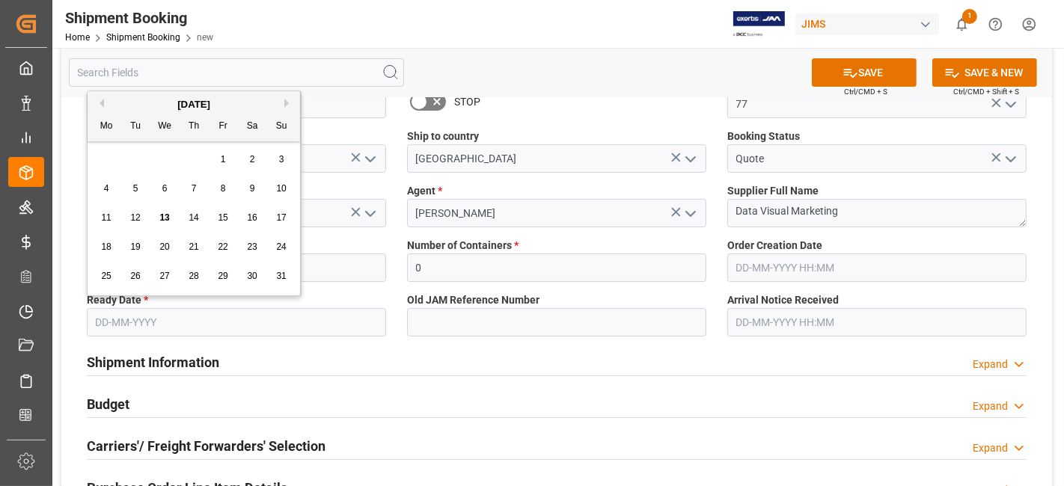
click at [138, 218] on span "12" at bounding box center [135, 217] width 10 height 10
type input "12-08-2025"
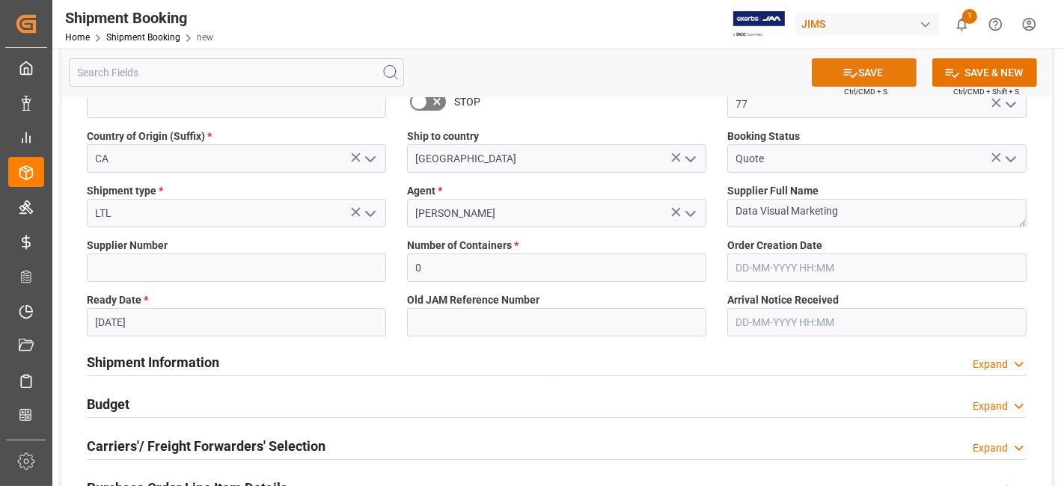
click at [856, 82] on button "SAVE" at bounding box center [864, 72] width 105 height 28
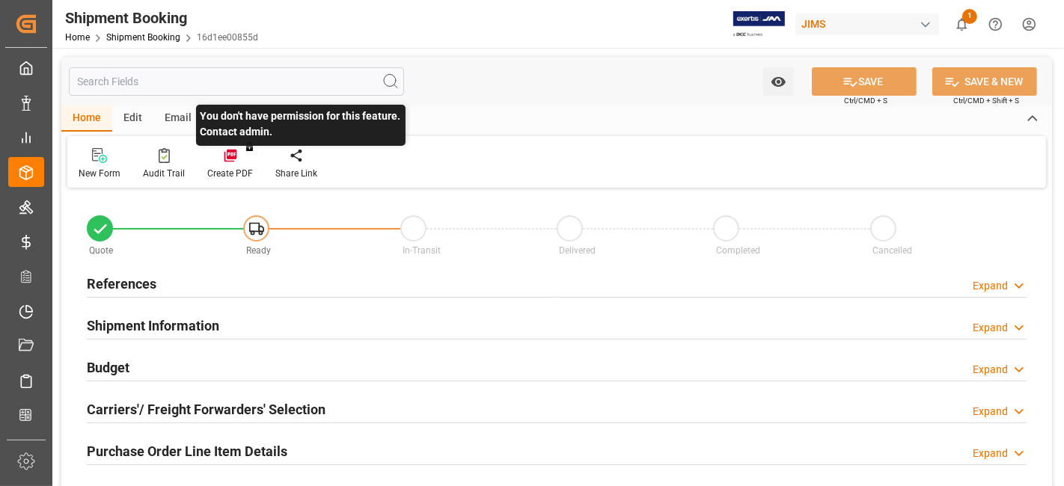
type input "0"
type input "[DATE]"
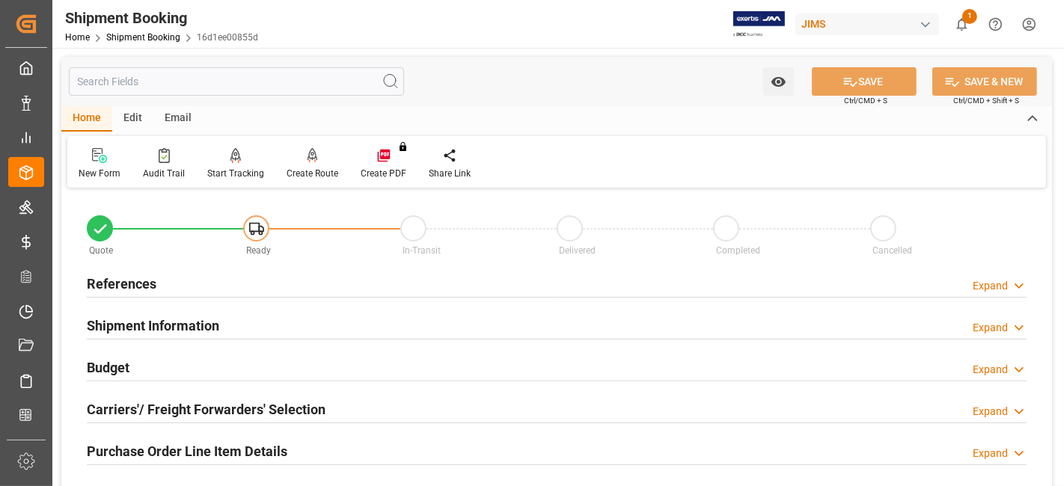
click at [189, 278] on div "References Expand" at bounding box center [557, 283] width 940 height 28
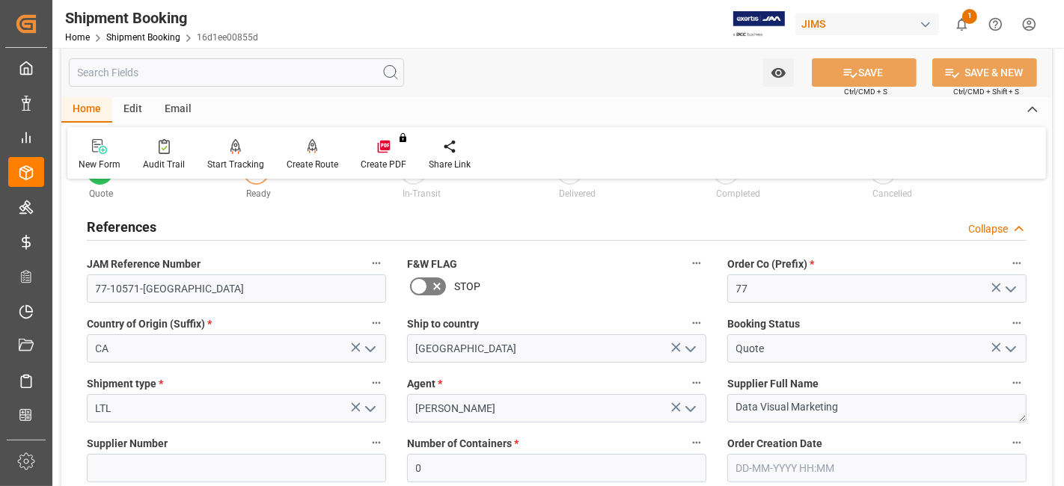
scroll to position [83, 0]
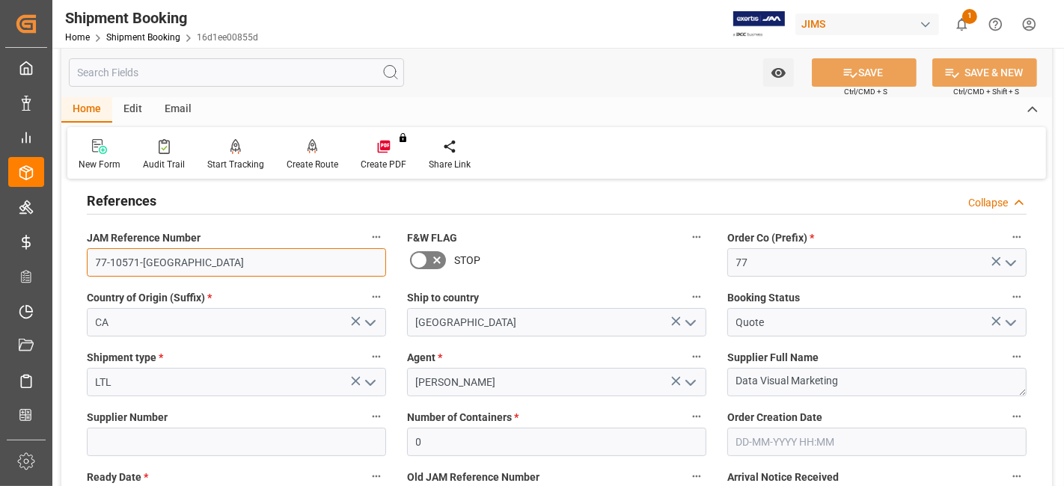
drag, startPoint x: 177, startPoint y: 264, endPoint x: 74, endPoint y: 261, distance: 102.5
click at [78, 261] on div "JAM Reference Number 77-10571-CA" at bounding box center [236, 252] width 320 height 60
click at [549, 258] on div "STOP" at bounding box center [556, 260] width 299 height 24
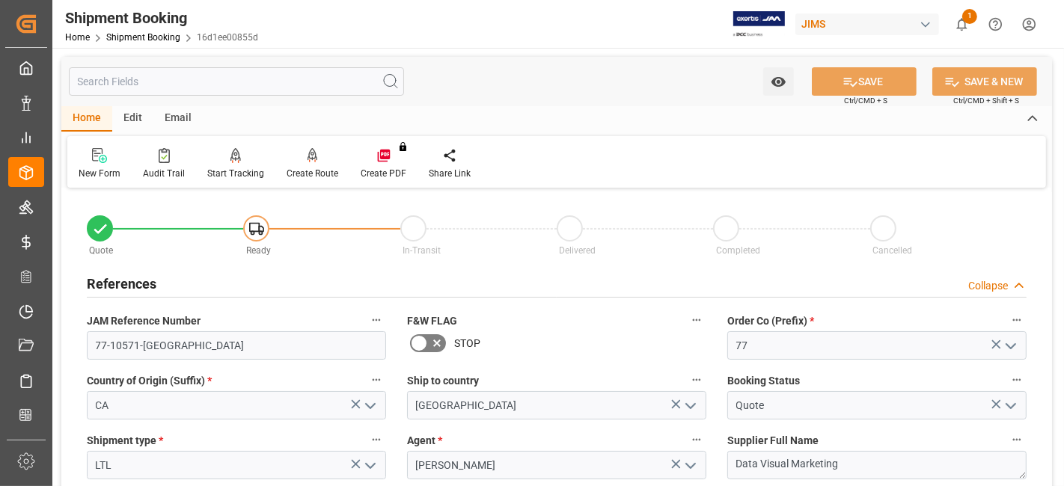
click at [552, 331] on div "STOP" at bounding box center [556, 343] width 299 height 24
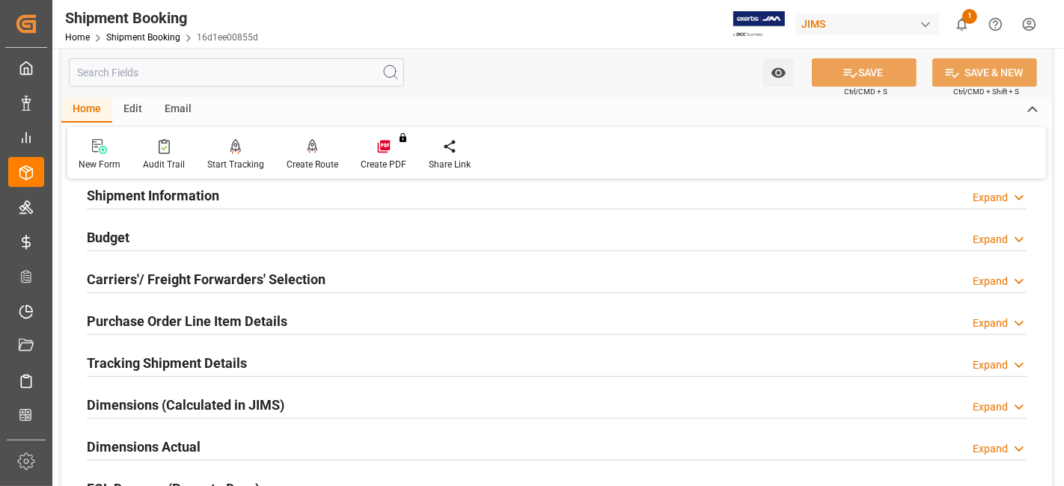
scroll to position [432, 0]
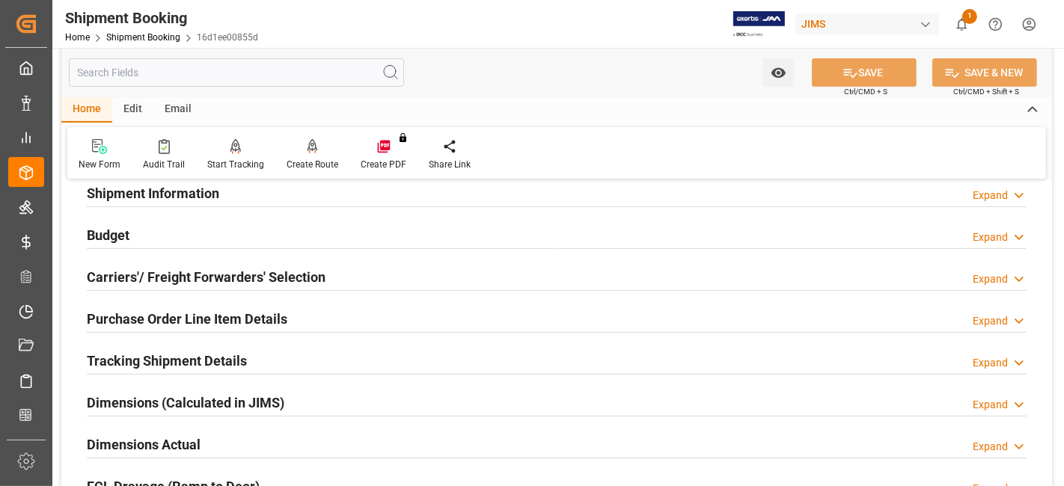
click at [288, 270] on h2 "Carriers'/ Freight Forwarders' Selection" at bounding box center [206, 277] width 239 height 20
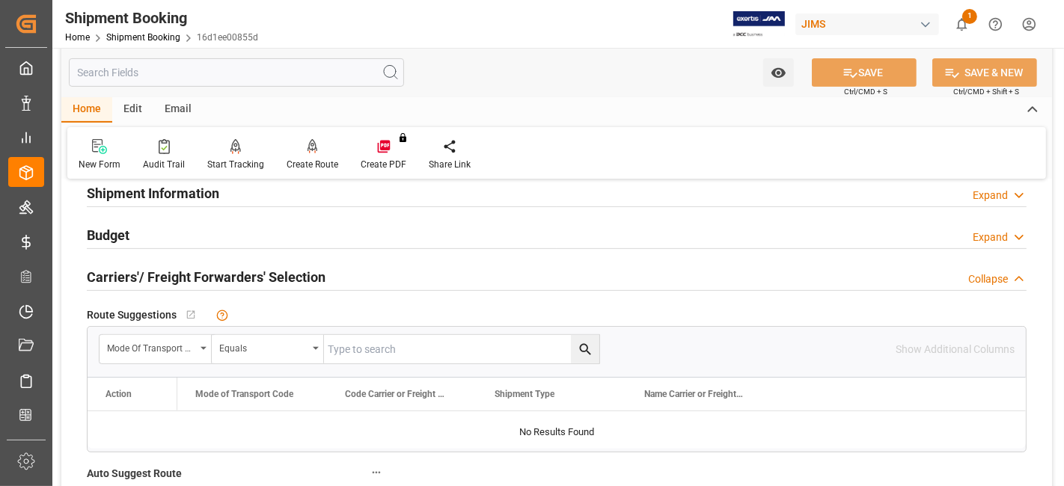
click at [288, 270] on h2 "Carriers'/ Freight Forwarders' Selection" at bounding box center [206, 277] width 239 height 20
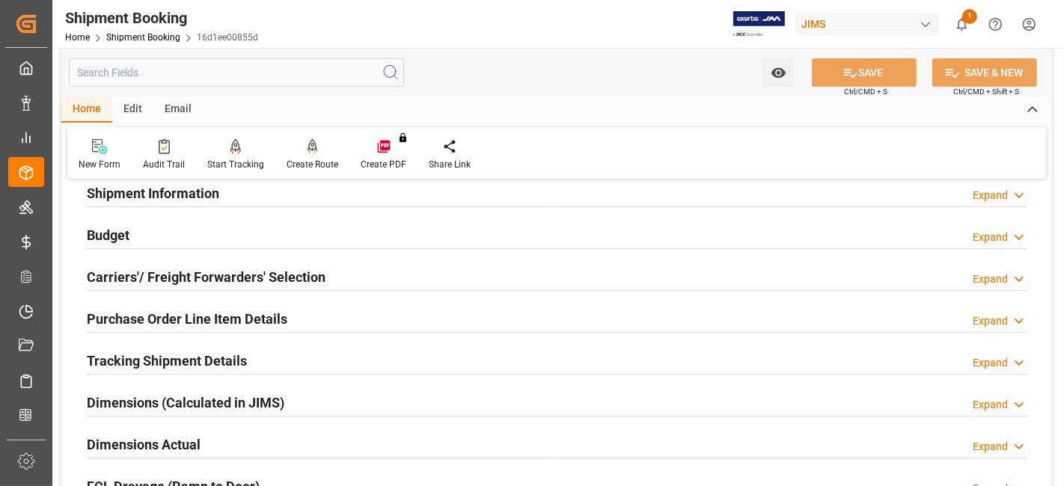
click at [269, 284] on h2 "Carriers'/ Freight Forwarders' Selection" at bounding box center [206, 277] width 239 height 20
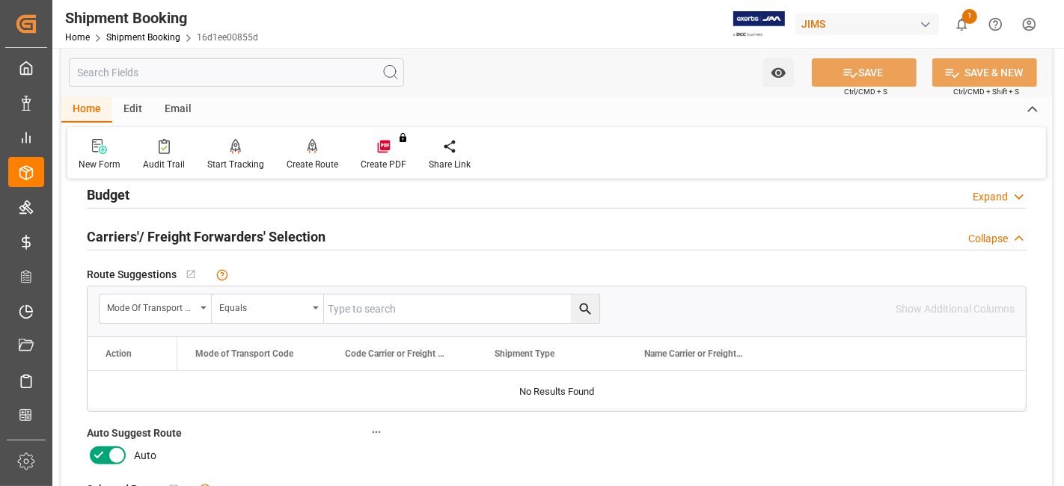
scroll to position [532, 0]
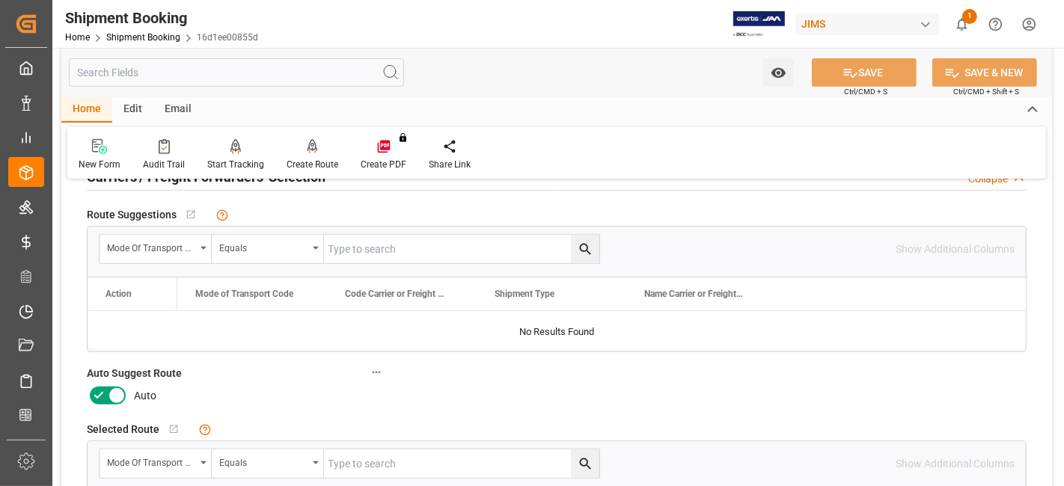
click at [97, 395] on icon at bounding box center [98, 395] width 9 height 7
click at [0, 0] on input "checkbox" at bounding box center [0, 0] width 0 height 0
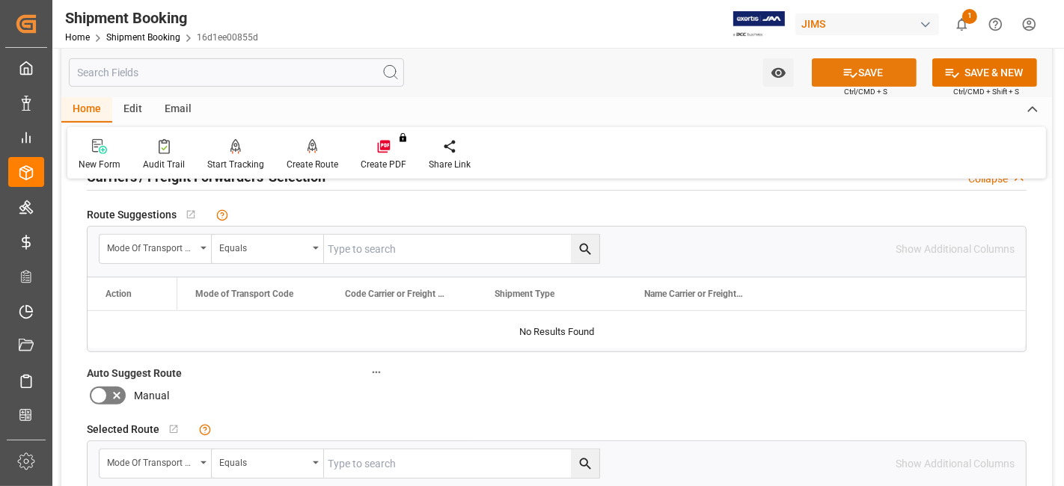
click at [842, 67] on icon at bounding box center [850, 73] width 16 height 16
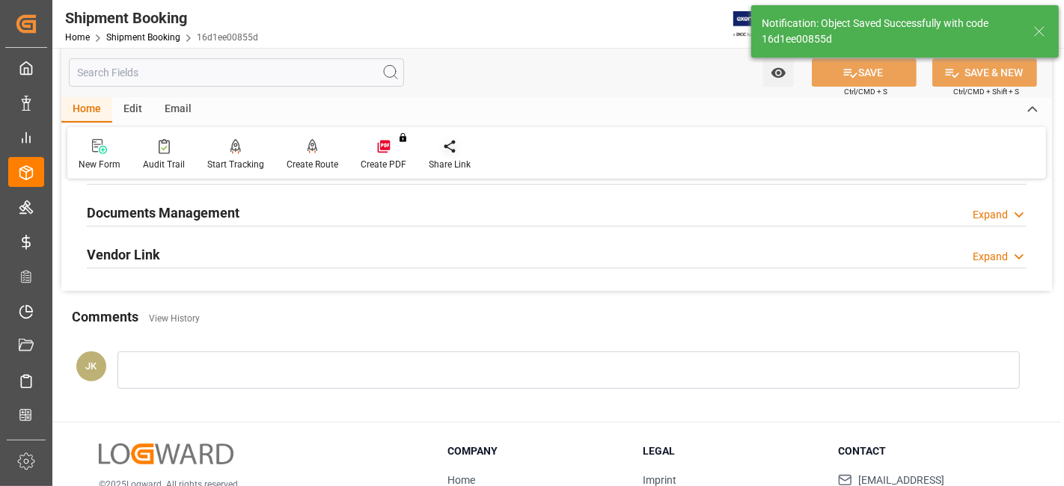
scroll to position [233, 0]
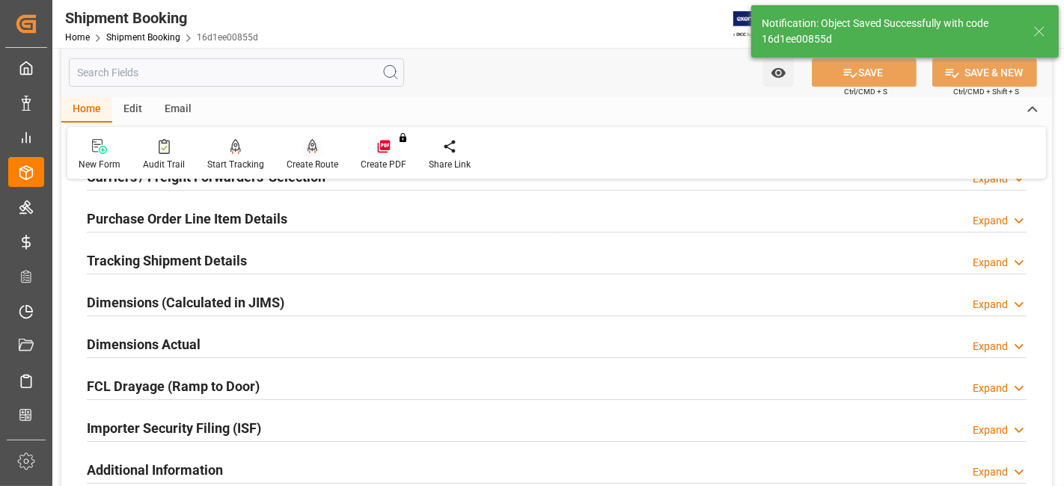
click at [305, 155] on div "Create Route" at bounding box center [312, 154] width 74 height 33
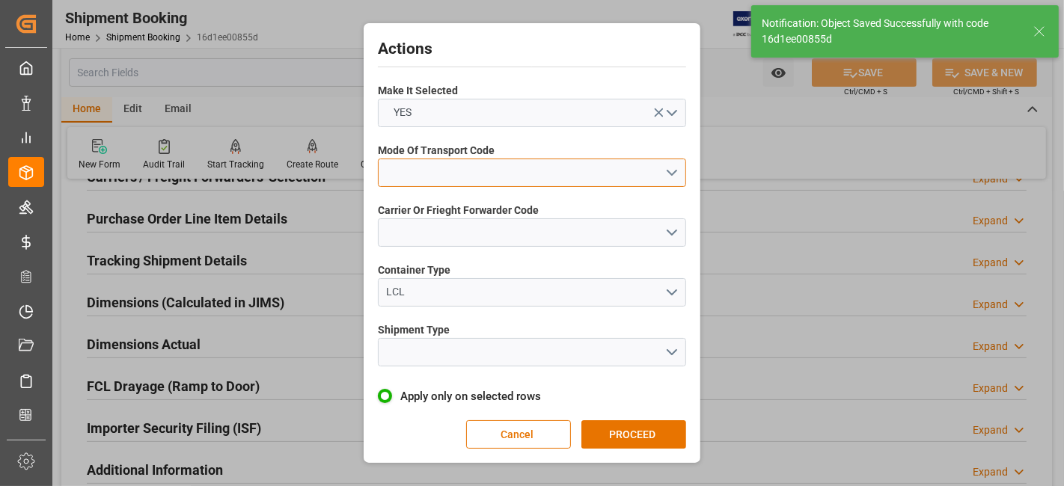
click at [670, 177] on button "open menu" at bounding box center [532, 173] width 308 height 28
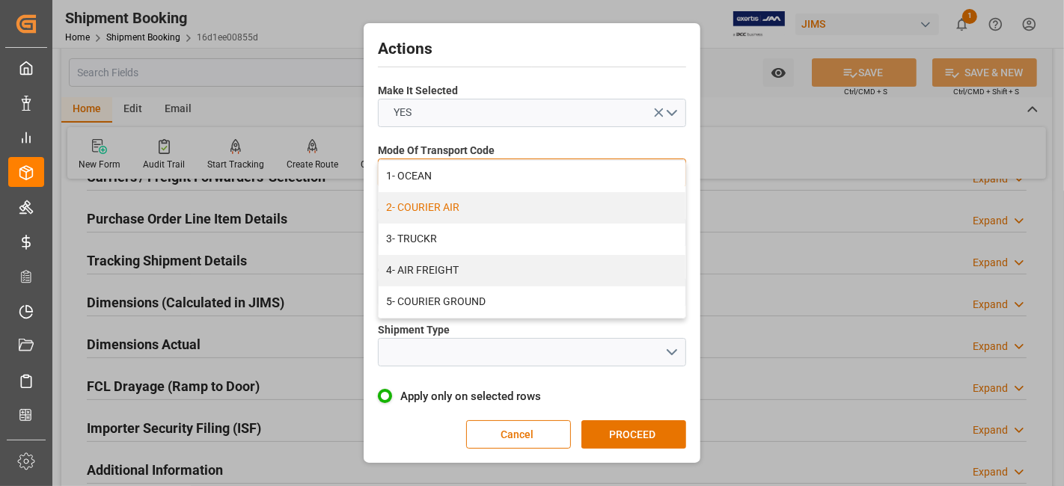
click at [471, 207] on div "2- COURIER AIR" at bounding box center [532, 207] width 307 height 31
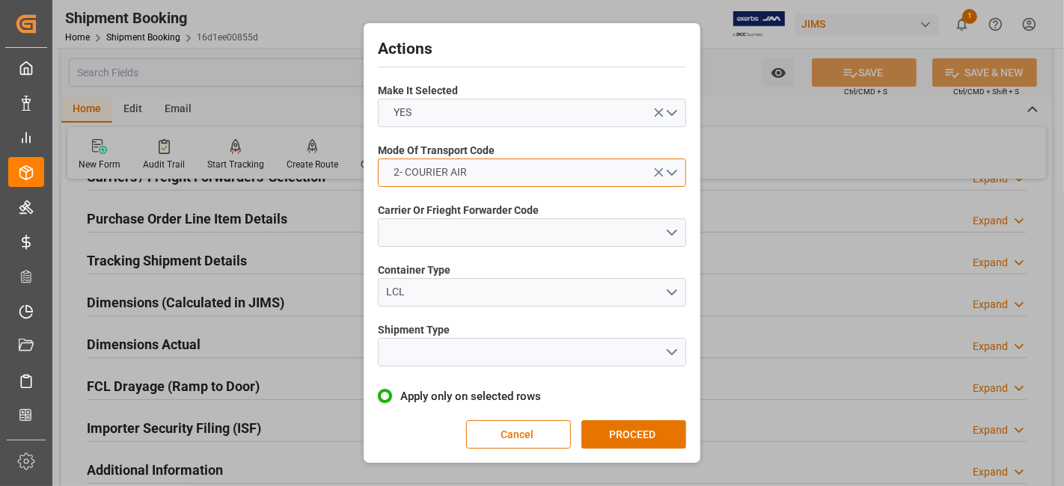
click at [672, 174] on button "2- COURIER AIR" at bounding box center [532, 173] width 308 height 28
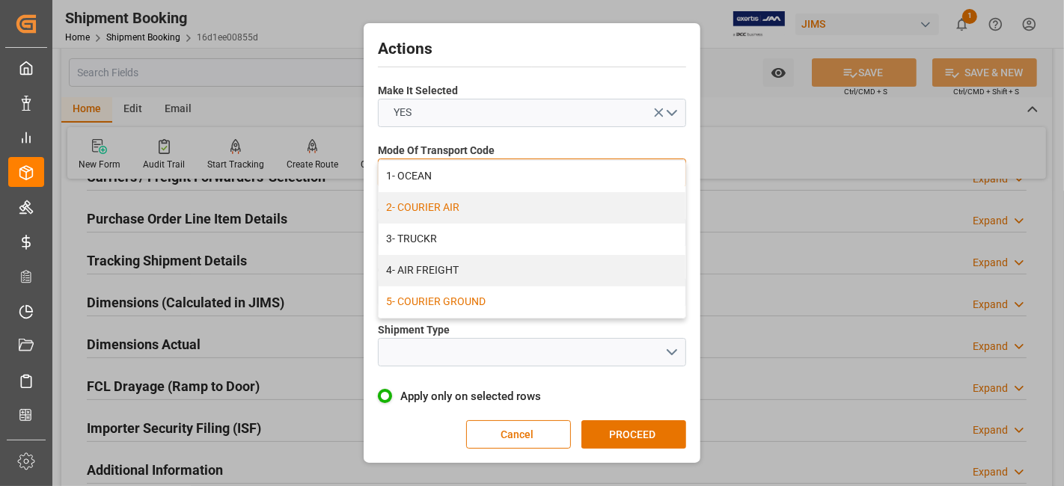
click at [495, 303] on div "5- COURIER GROUND" at bounding box center [532, 302] width 307 height 31
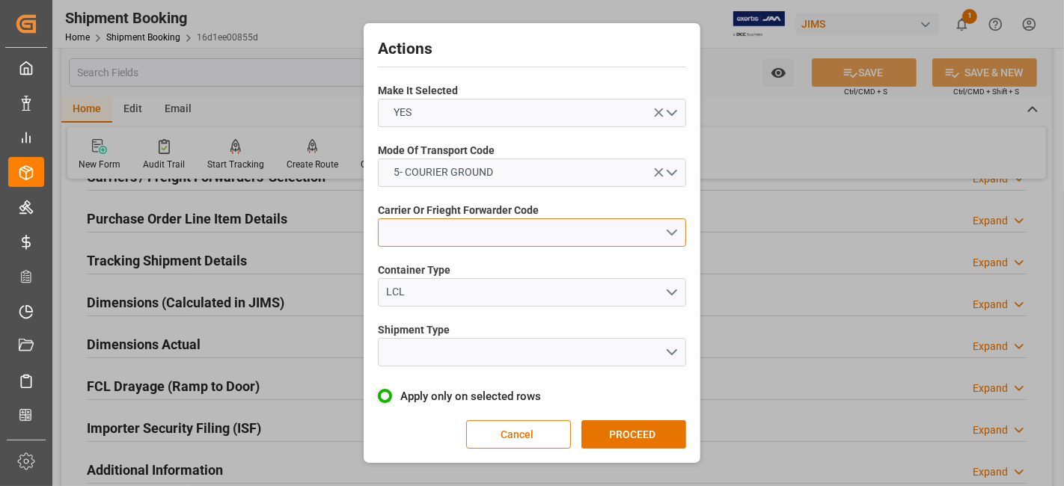
click at [666, 229] on button "open menu" at bounding box center [532, 232] width 308 height 28
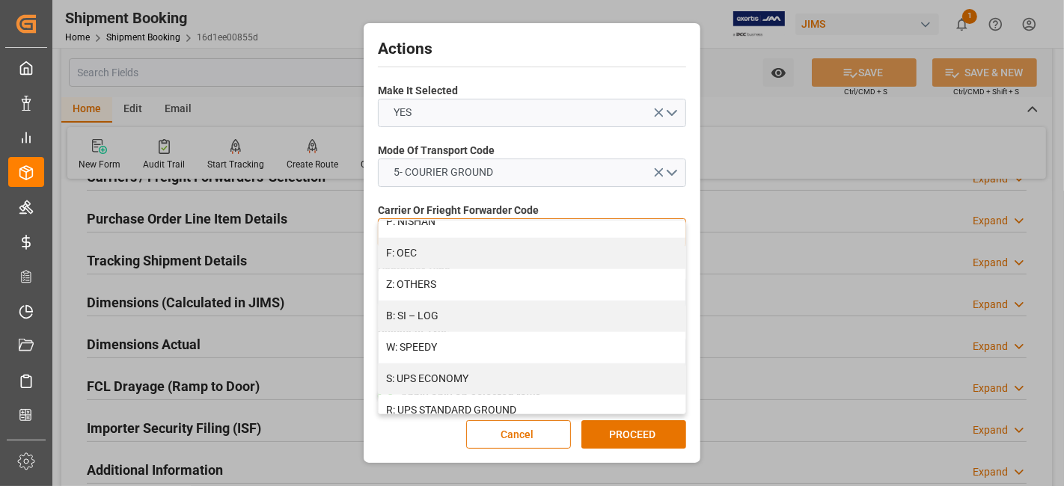
scroll to position [890, 0]
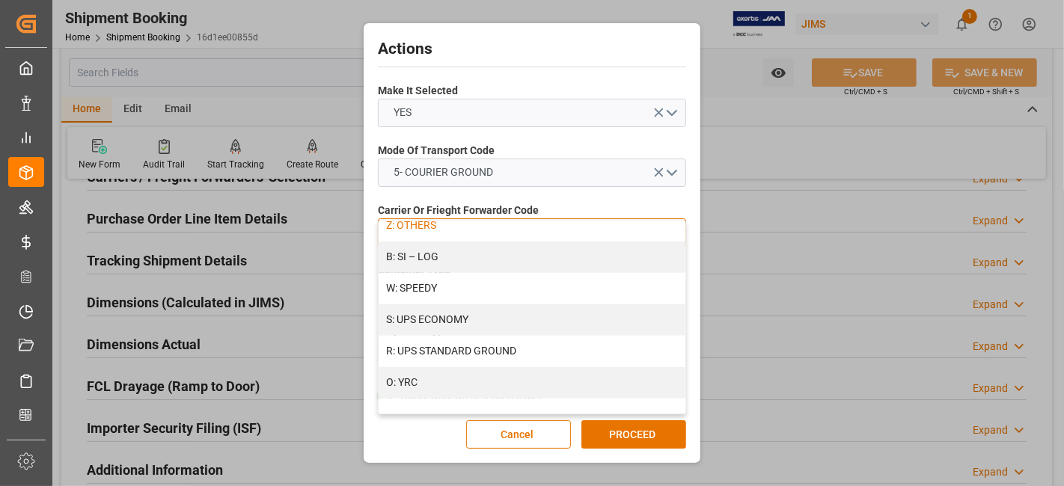
click at [470, 227] on div "Z: OTHERS" at bounding box center [532, 225] width 307 height 31
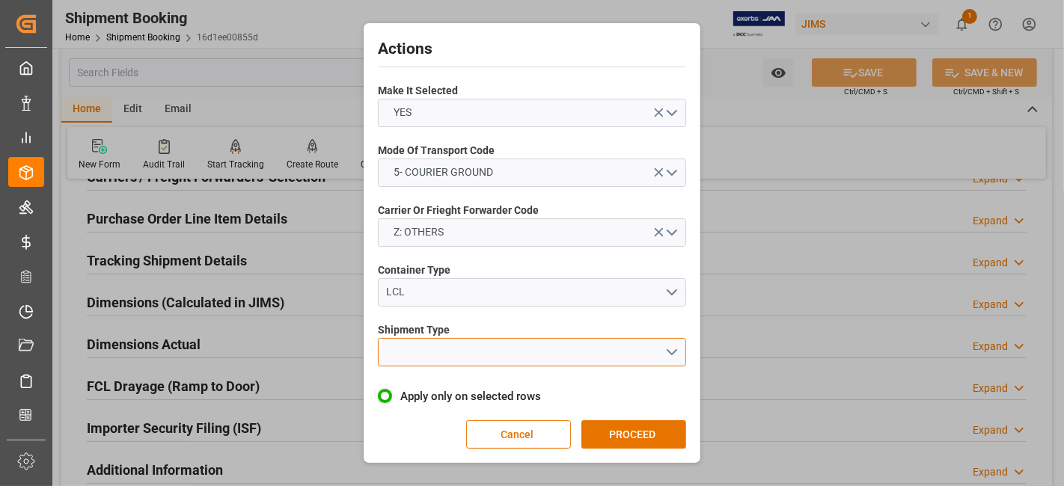
click at [671, 361] on button "open menu" at bounding box center [532, 352] width 308 height 28
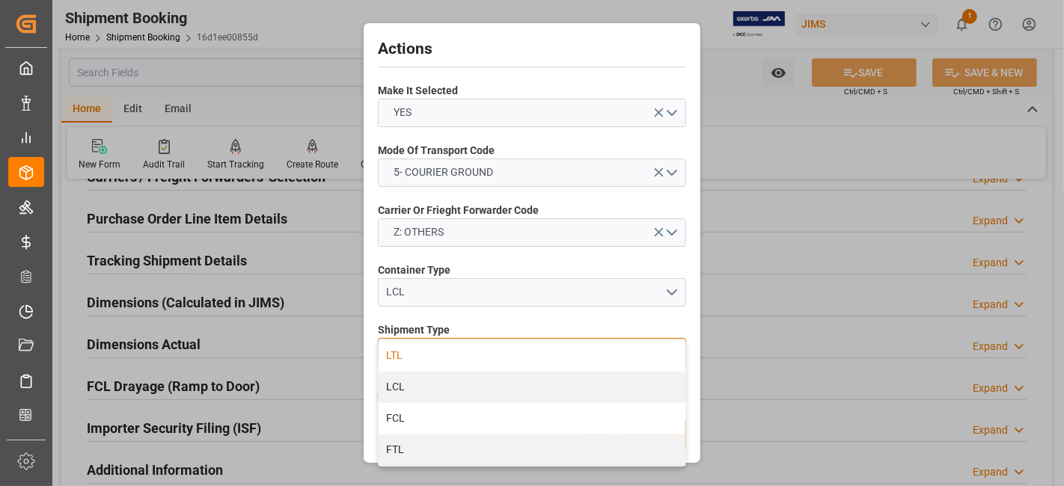
click at [555, 348] on div "LTL" at bounding box center [532, 355] width 307 height 31
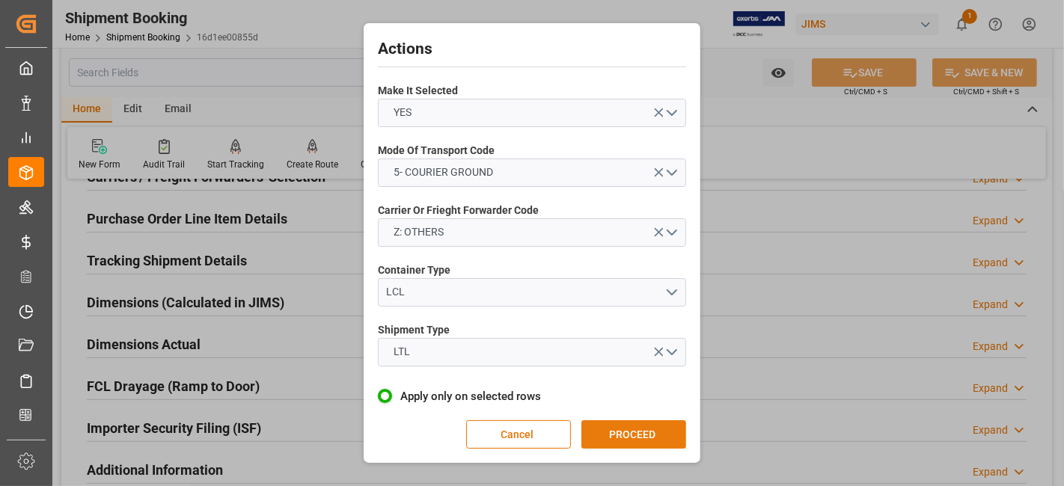
click at [624, 432] on button "PROCEED" at bounding box center [633, 434] width 105 height 28
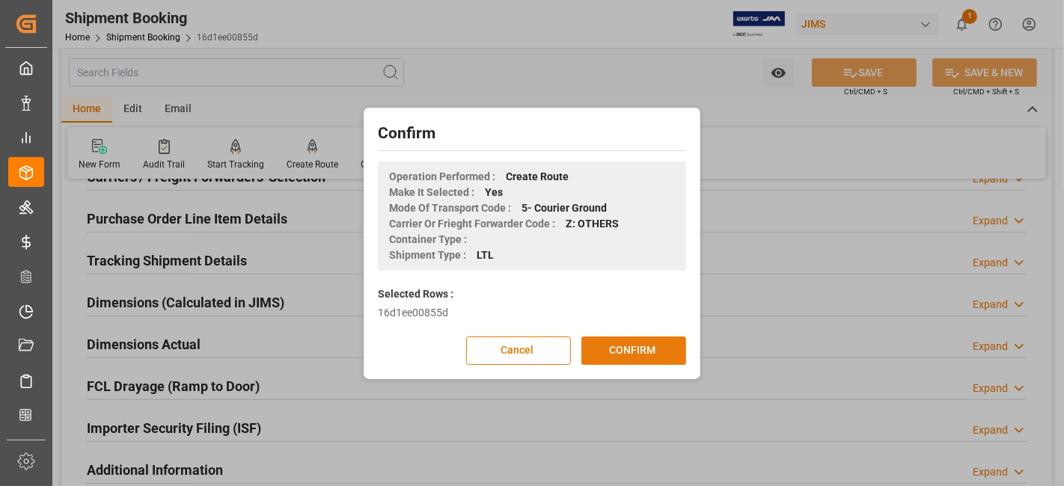
click at [628, 355] on button "CONFIRM" at bounding box center [633, 351] width 105 height 28
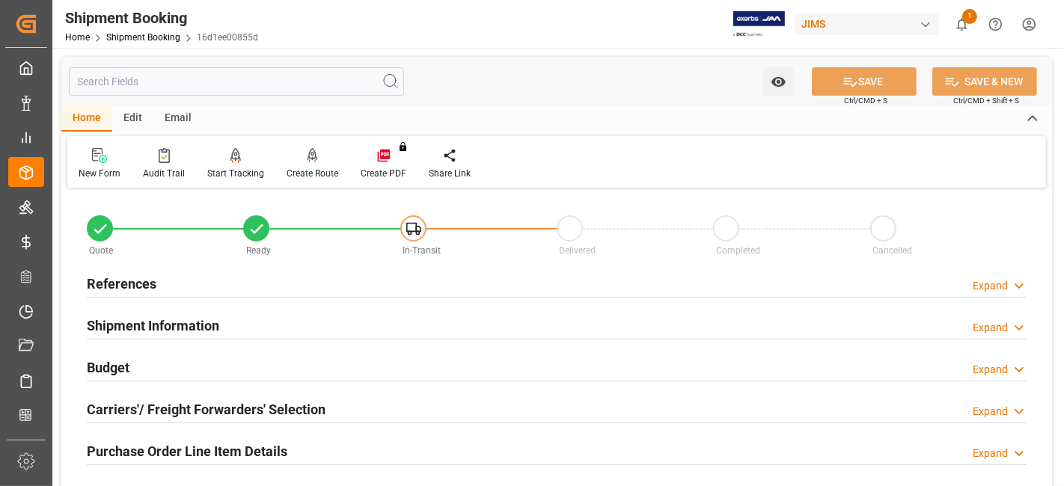
click at [231, 407] on h2 "Carriers'/ Freight Forwarders' Selection" at bounding box center [206, 410] width 239 height 20
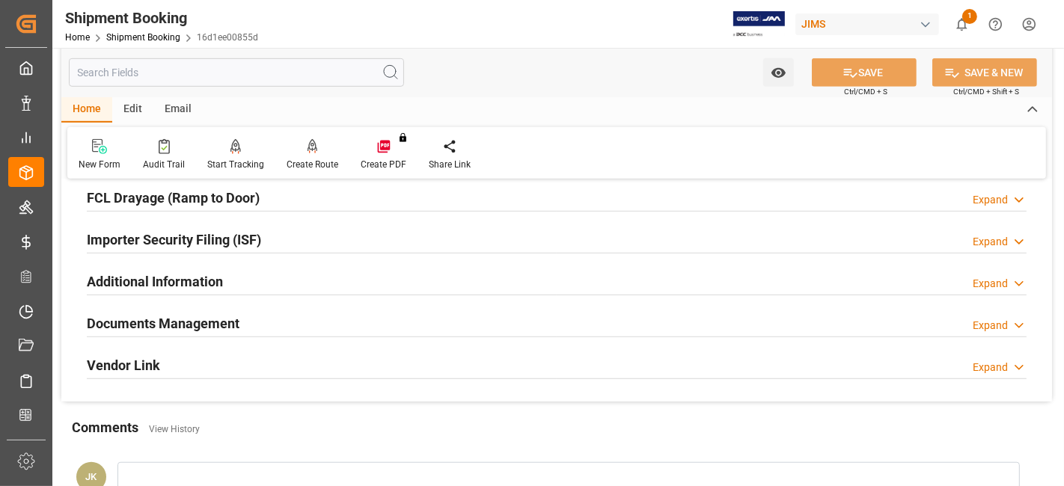
scroll to position [798, 0]
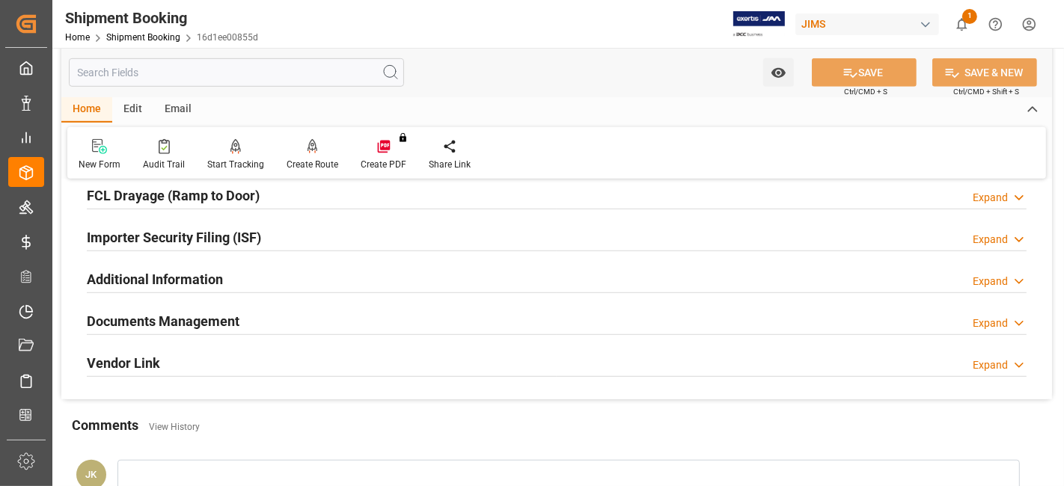
click at [223, 311] on h2 "Documents Management" at bounding box center [163, 321] width 153 height 20
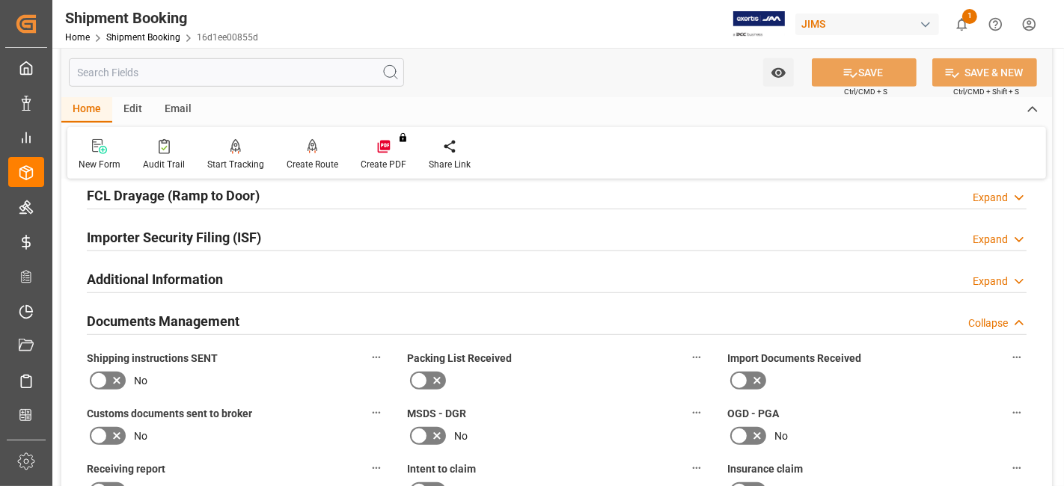
click at [279, 387] on div "Shipping instructions SENT No" at bounding box center [236, 370] width 320 height 55
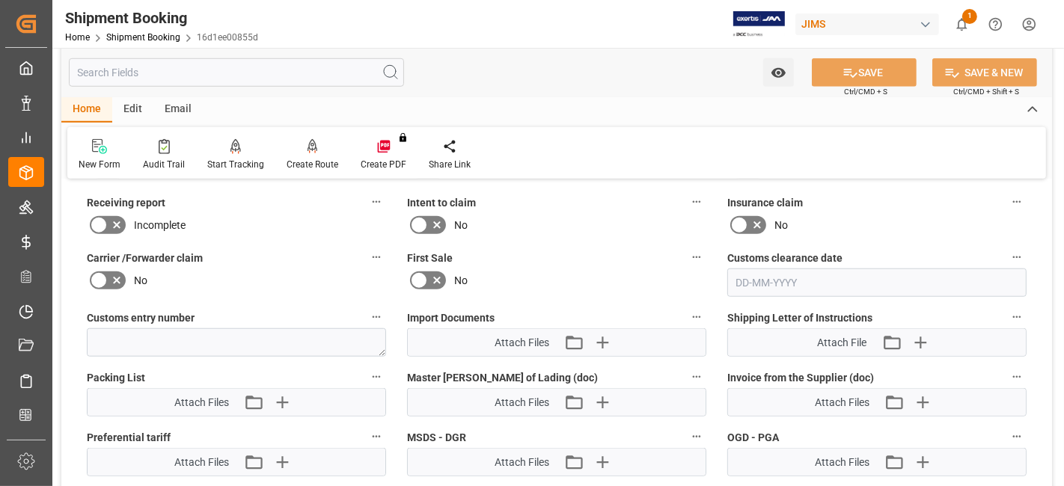
scroll to position [1097, 0]
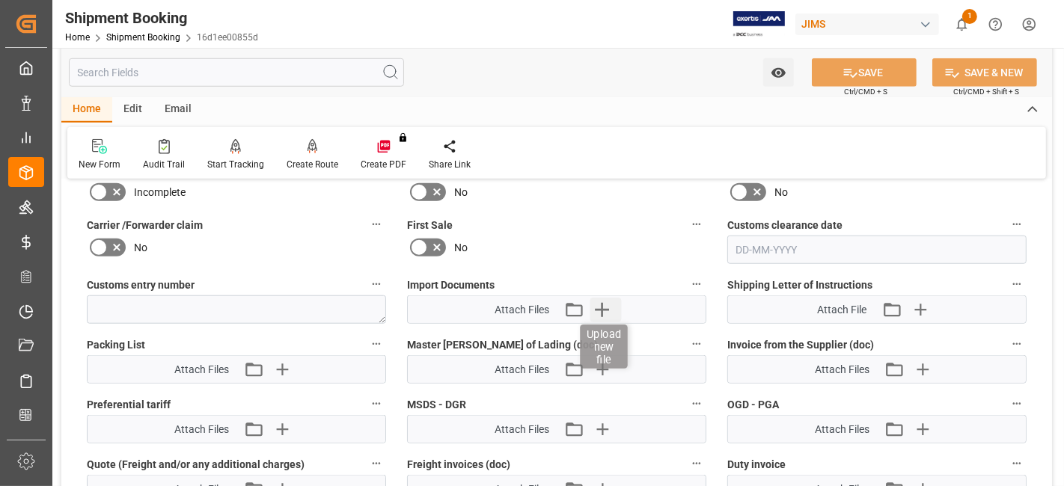
click at [603, 304] on icon "button" at bounding box center [602, 310] width 24 height 24
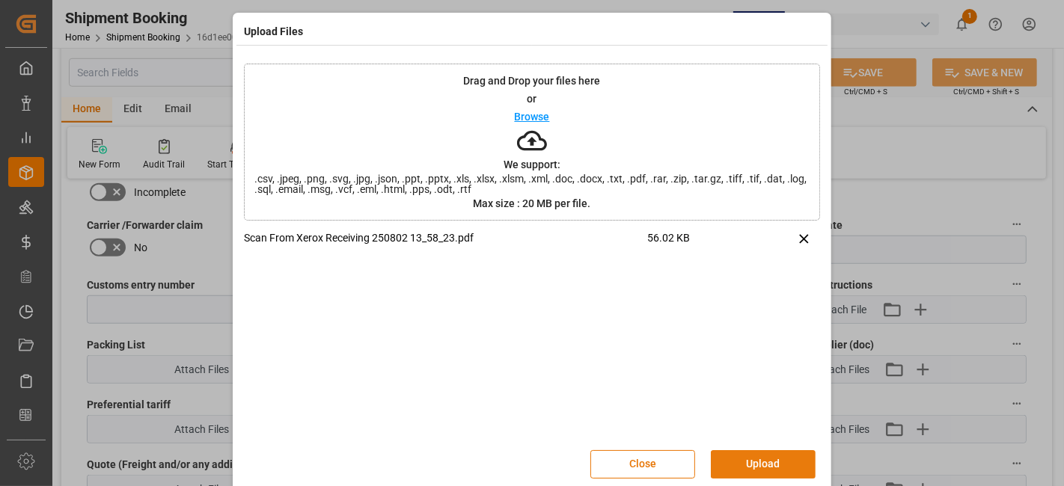
click at [748, 462] on button "Upload" at bounding box center [763, 464] width 105 height 28
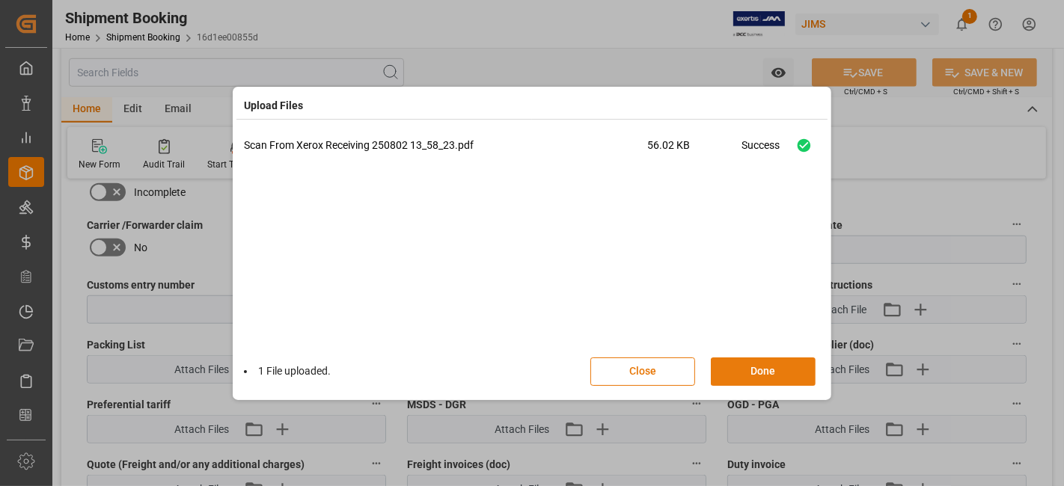
click at [750, 377] on button "Done" at bounding box center [763, 372] width 105 height 28
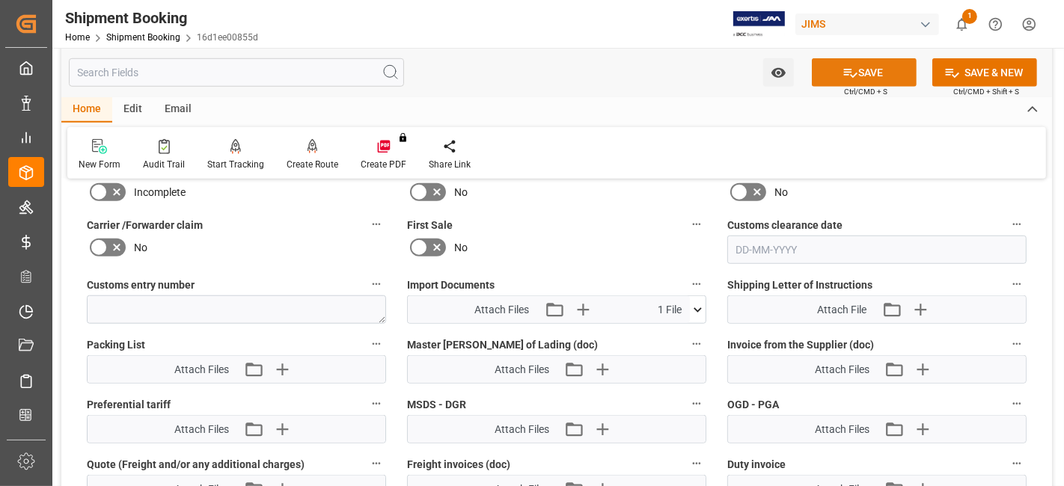
click at [829, 74] on button "SAVE" at bounding box center [864, 72] width 105 height 28
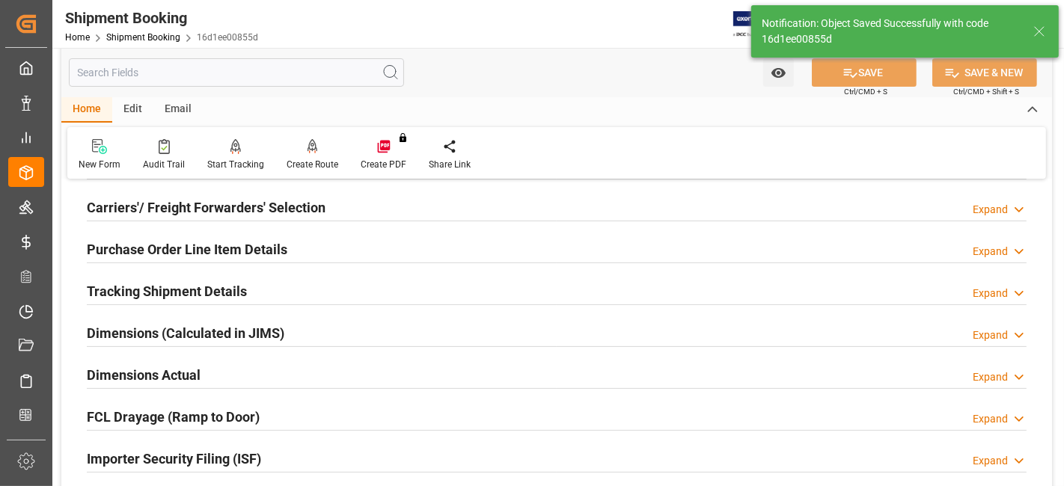
scroll to position [201, 0]
click at [184, 290] on h2 "Tracking Shipment Details" at bounding box center [167, 293] width 160 height 20
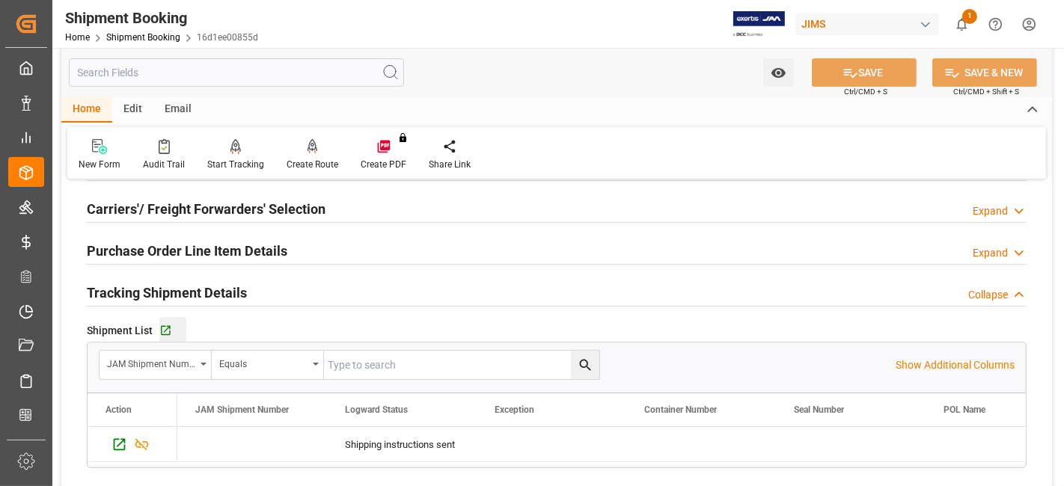
click at [162, 338] on button "Go to Shipment Tracking Grid" at bounding box center [172, 330] width 27 height 27
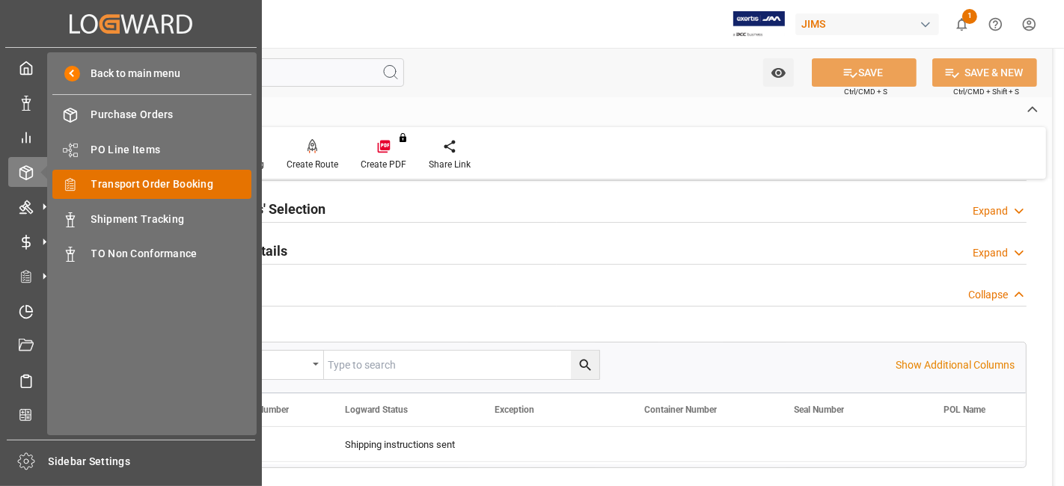
click at [201, 183] on span "Transport Order Booking" at bounding box center [171, 185] width 161 height 16
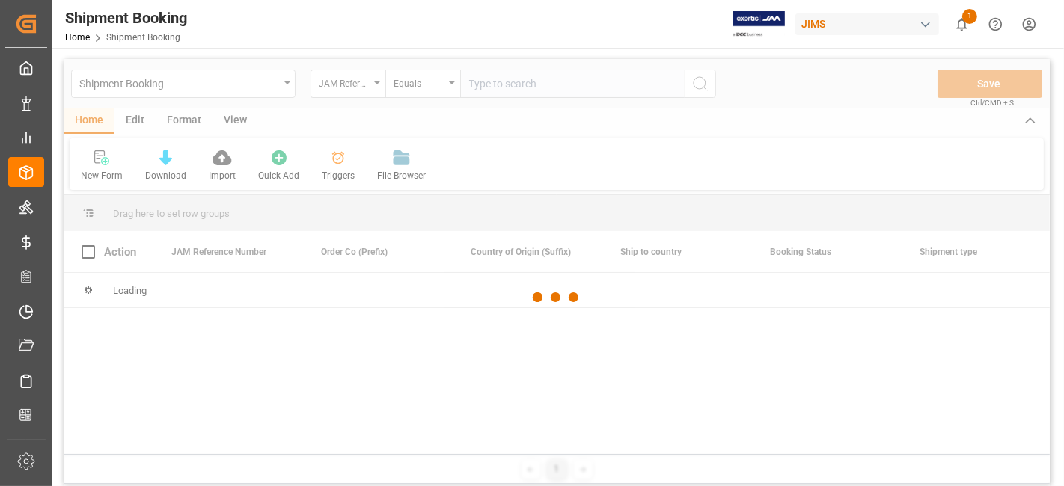
click at [500, 89] on div at bounding box center [557, 297] width 986 height 477
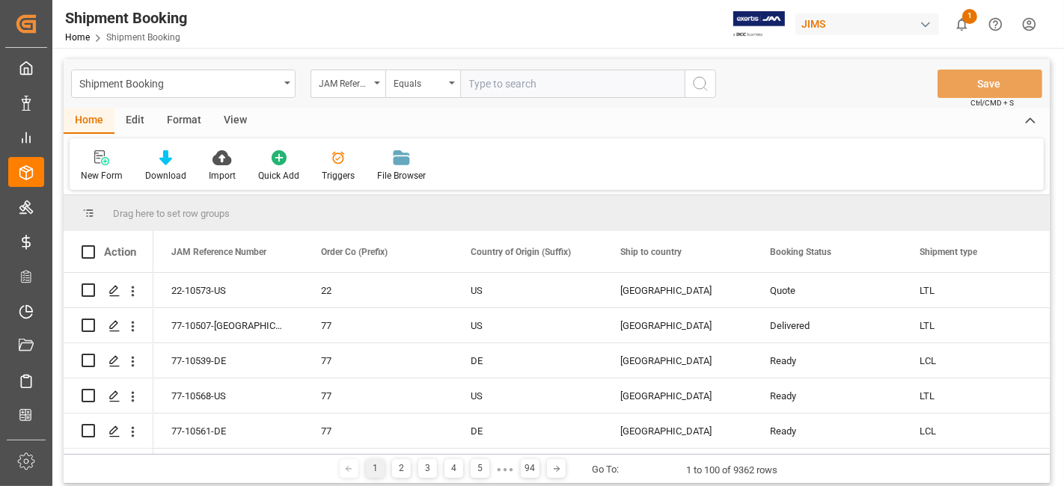
click at [495, 82] on input "text" at bounding box center [572, 84] width 224 height 28
paste input "77-10116-GB"
type input "77-10116-GB"
click at [688, 86] on button "search button" at bounding box center [700, 84] width 31 height 28
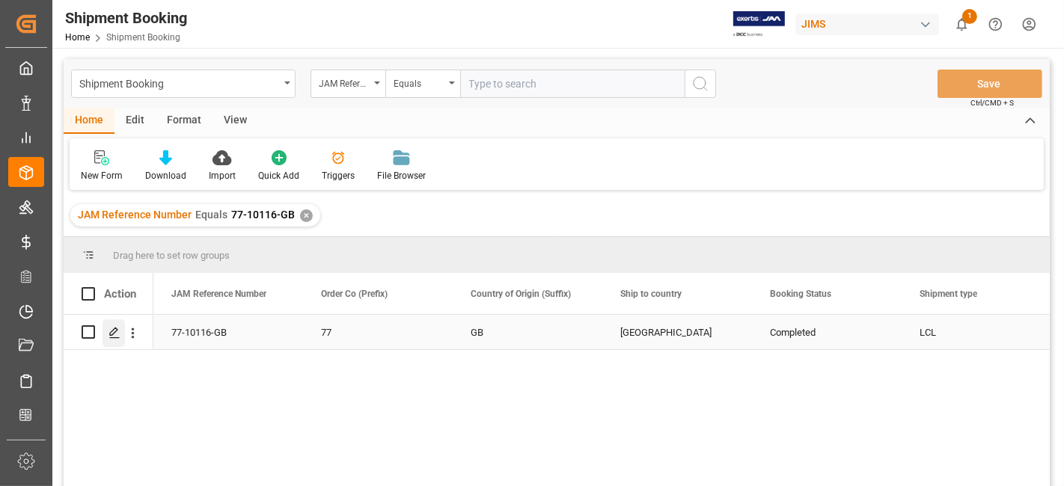
click at [120, 337] on icon "Press SPACE to select this row." at bounding box center [114, 333] width 12 height 12
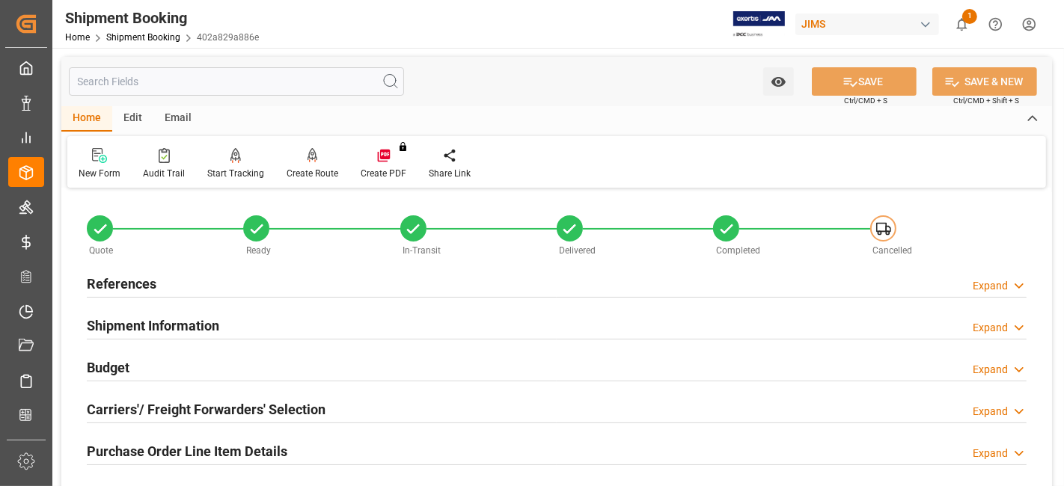
click at [172, 424] on div "Carriers'/ Freight Forwarders' Selection Expand" at bounding box center [556, 410] width 961 height 42
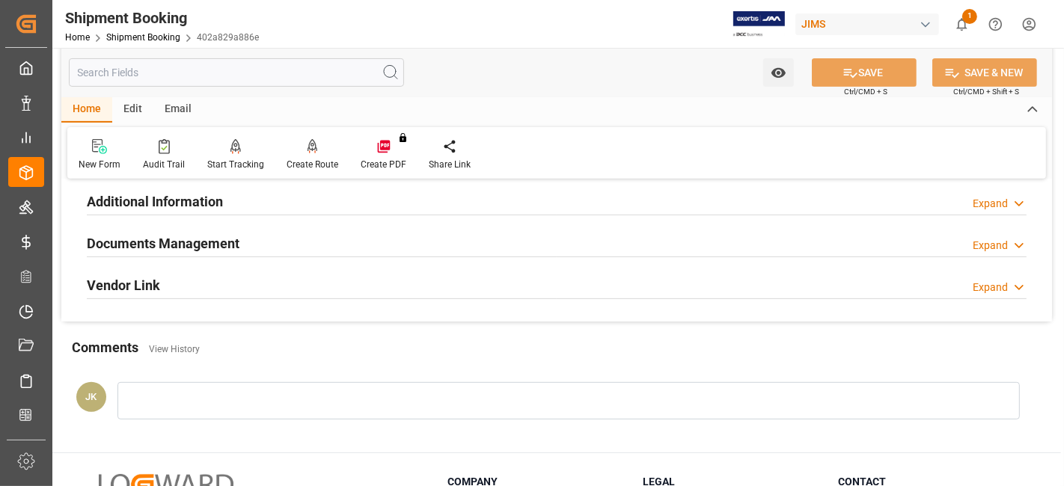
scroll to position [532, 0]
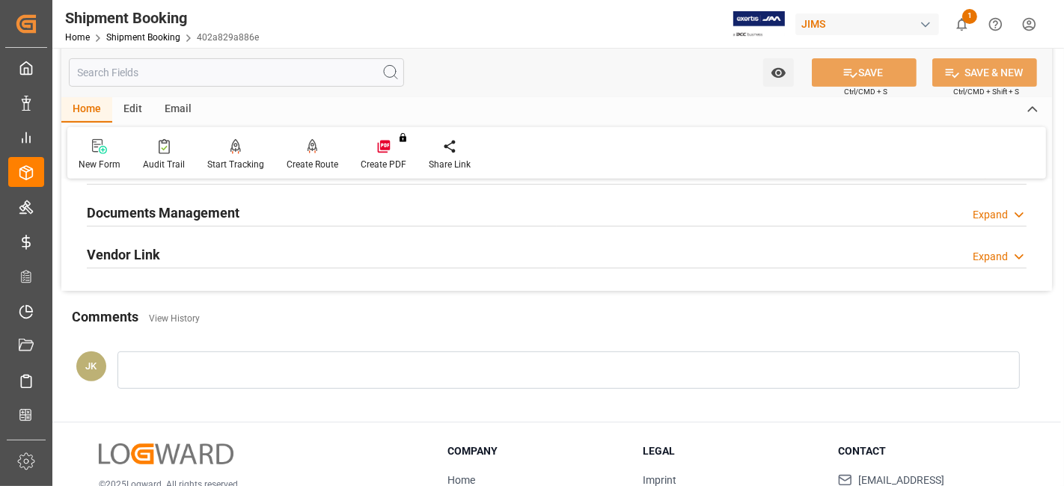
click at [180, 213] on h2 "Documents Management" at bounding box center [163, 213] width 153 height 20
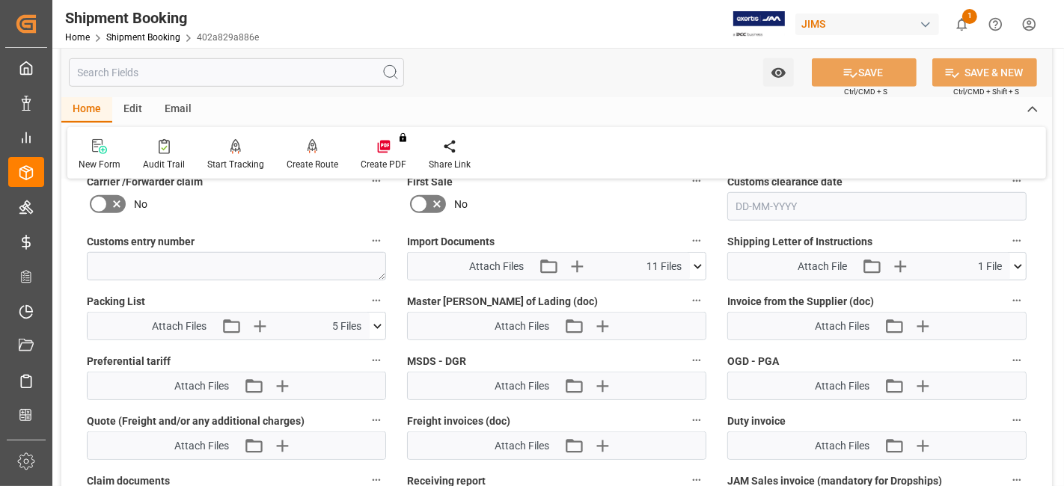
scroll to position [765, 0]
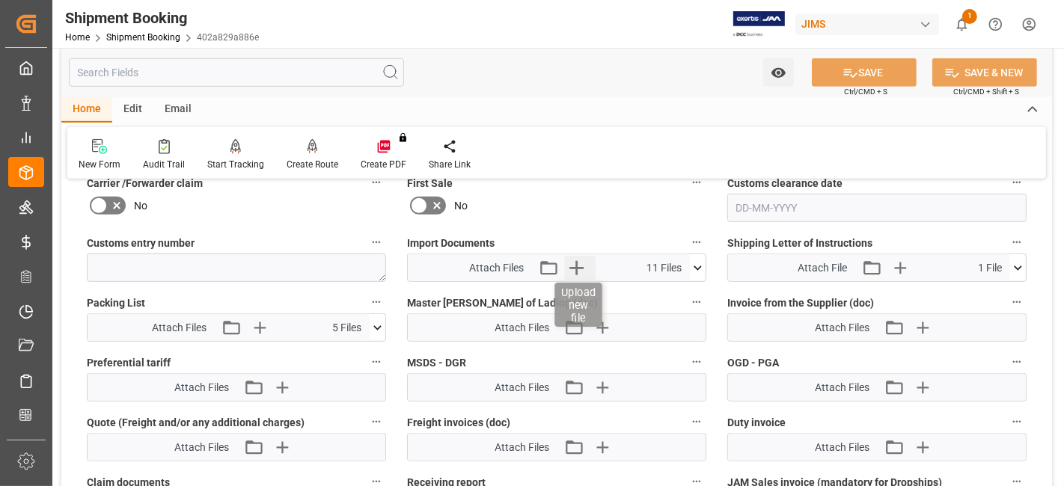
click at [581, 270] on icon "button" at bounding box center [577, 268] width 24 height 24
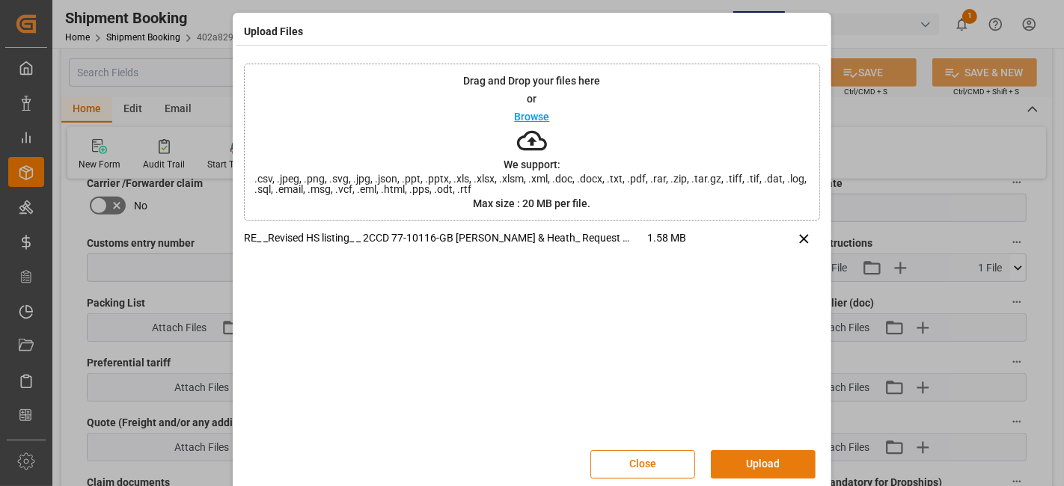
click at [747, 460] on button "Upload" at bounding box center [763, 464] width 105 height 28
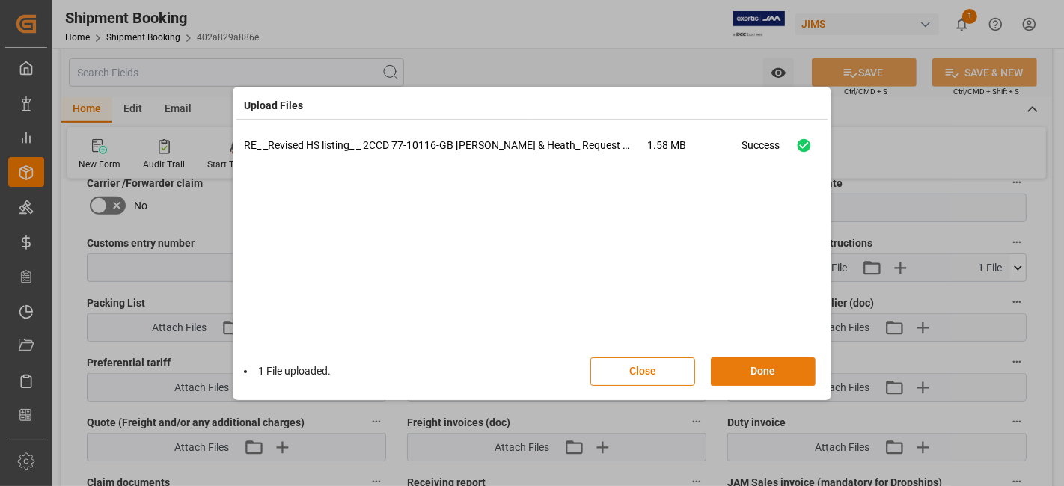
click at [740, 375] on button "Done" at bounding box center [763, 372] width 105 height 28
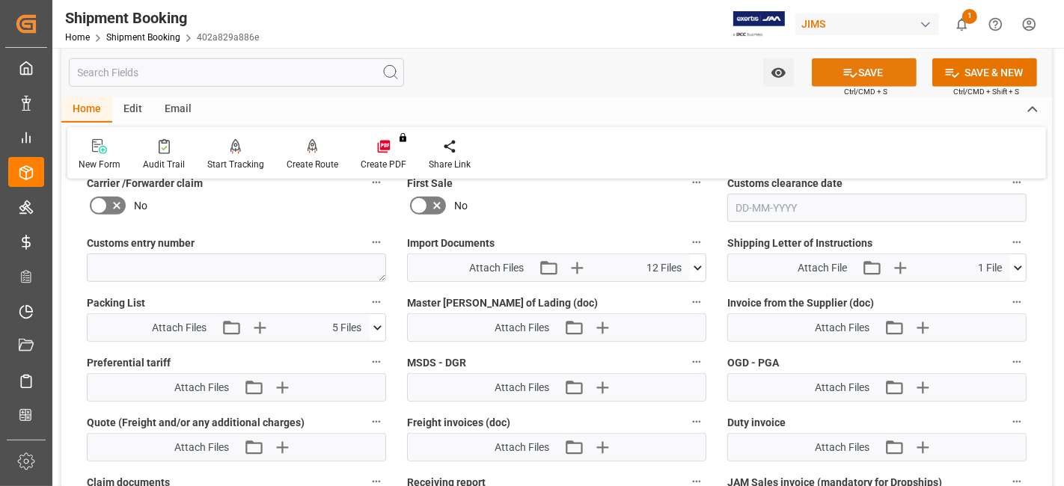
click at [850, 65] on icon at bounding box center [850, 73] width 16 height 16
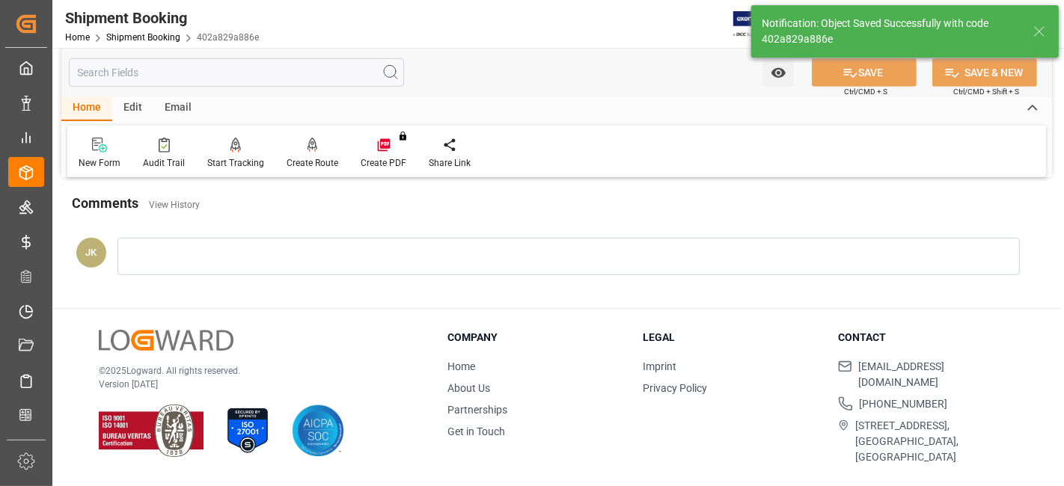
scroll to position [633, 0]
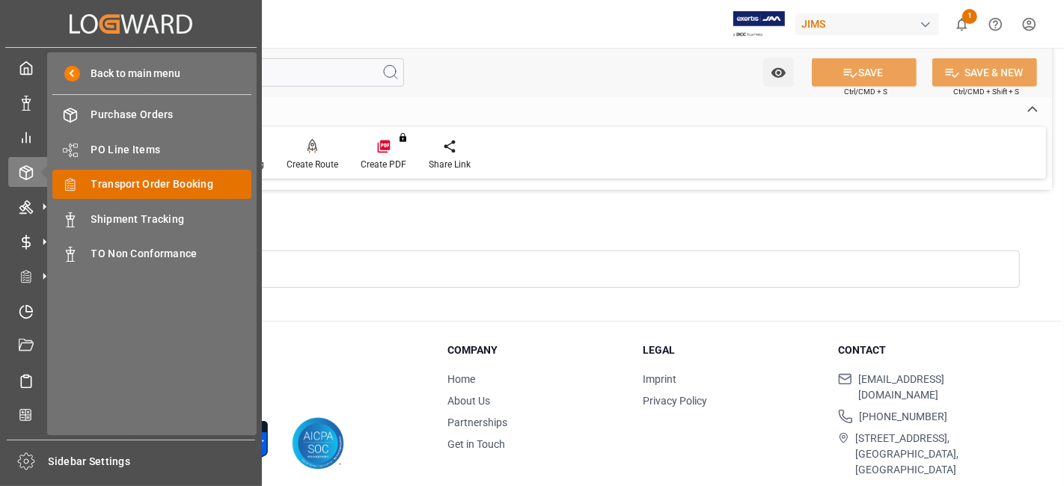
click at [195, 186] on span "Transport Order Booking" at bounding box center [171, 185] width 161 height 16
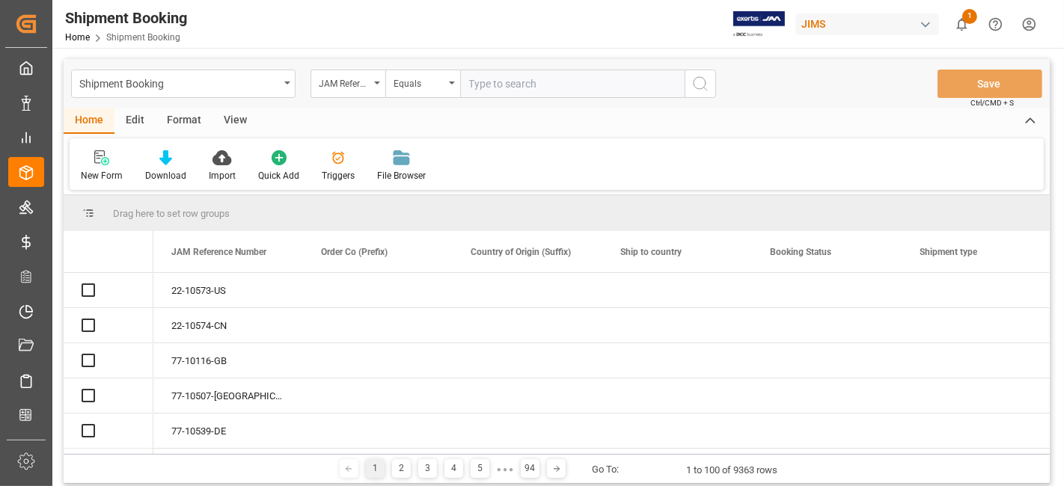
click at [492, 82] on input "text" at bounding box center [572, 84] width 224 height 28
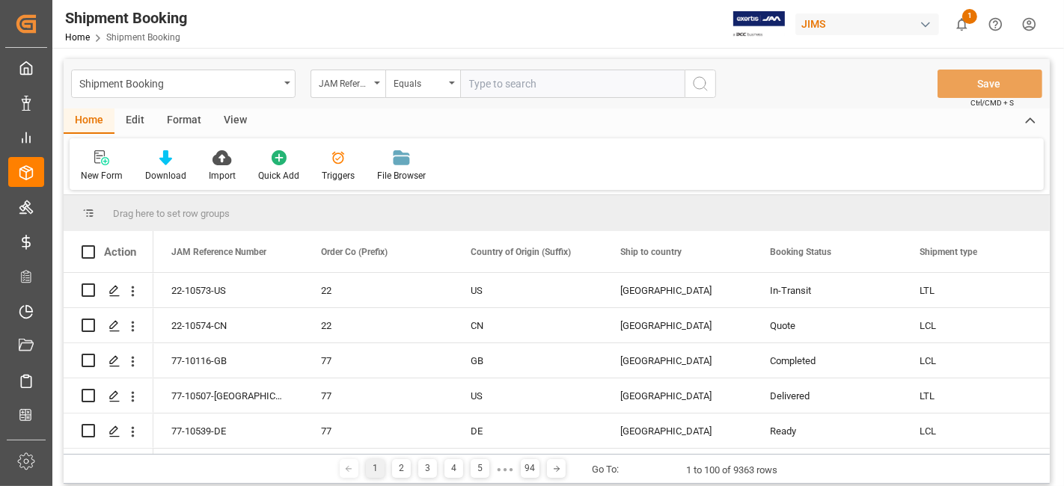
click at [492, 82] on input "text" at bounding box center [572, 84] width 224 height 28
type input "77-10533-CN"
click at [707, 88] on icon "search button" at bounding box center [700, 84] width 18 height 18
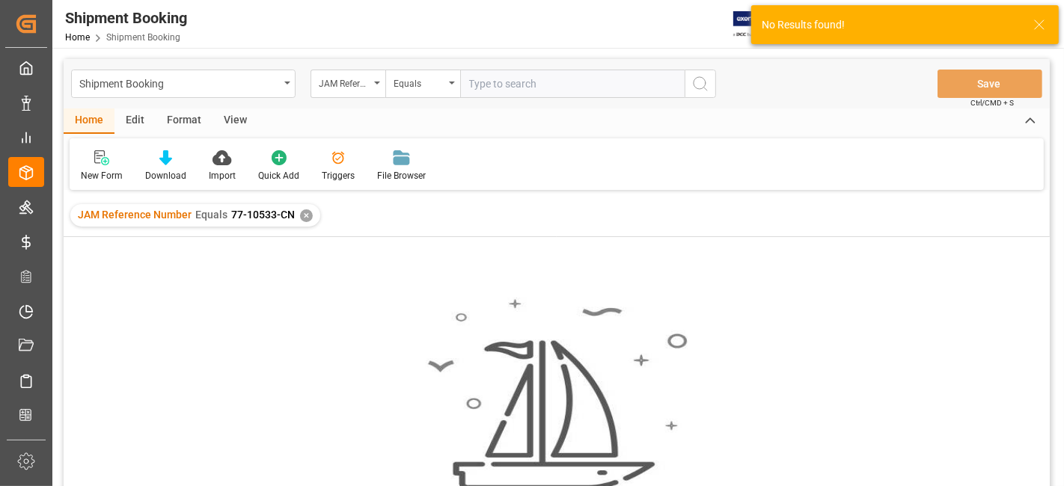
click at [302, 218] on div "✕" at bounding box center [306, 215] width 13 height 13
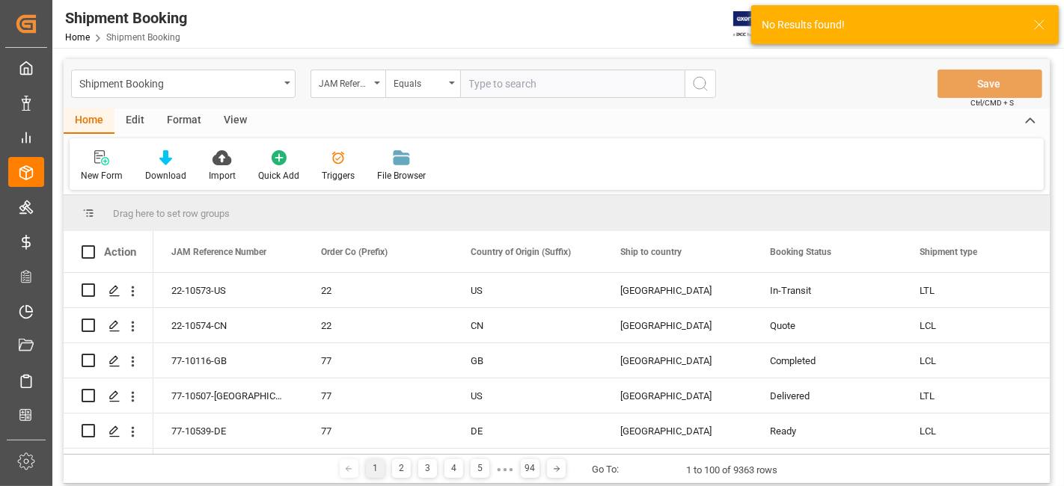
click at [480, 86] on input "text" at bounding box center [572, 84] width 224 height 28
paste input "77-10533-CN"
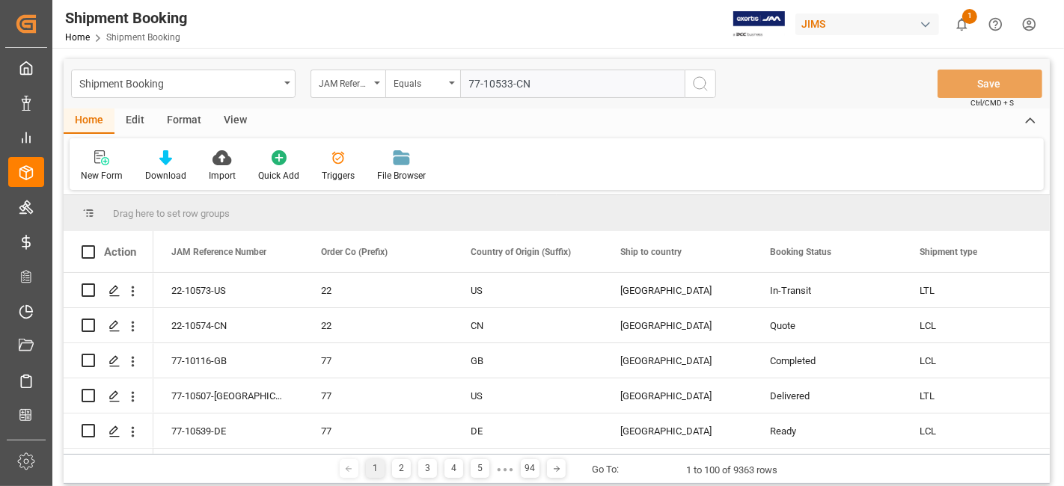
type input "77-10533-CN"
click at [694, 91] on icon "search button" at bounding box center [700, 84] width 18 height 18
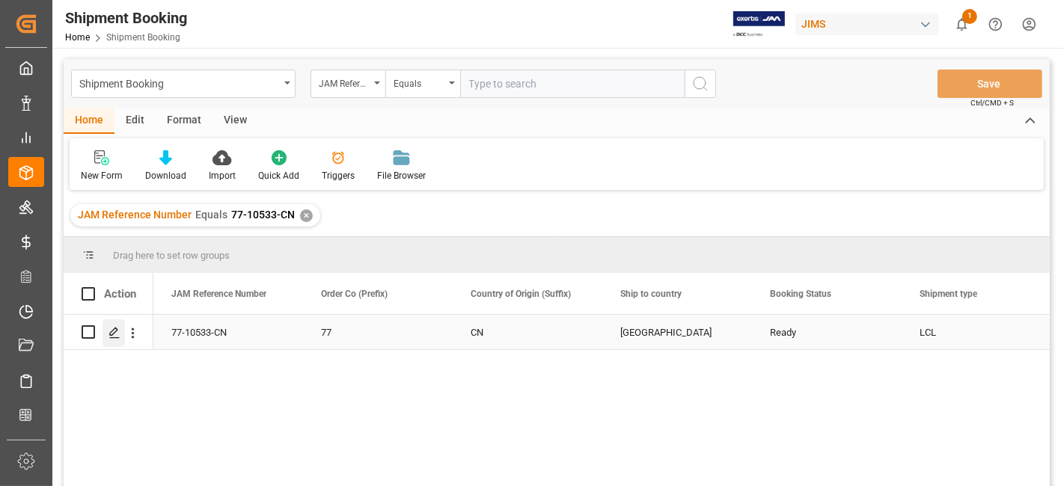
click at [117, 325] on div "Press SPACE to select this row." at bounding box center [113, 333] width 22 height 28
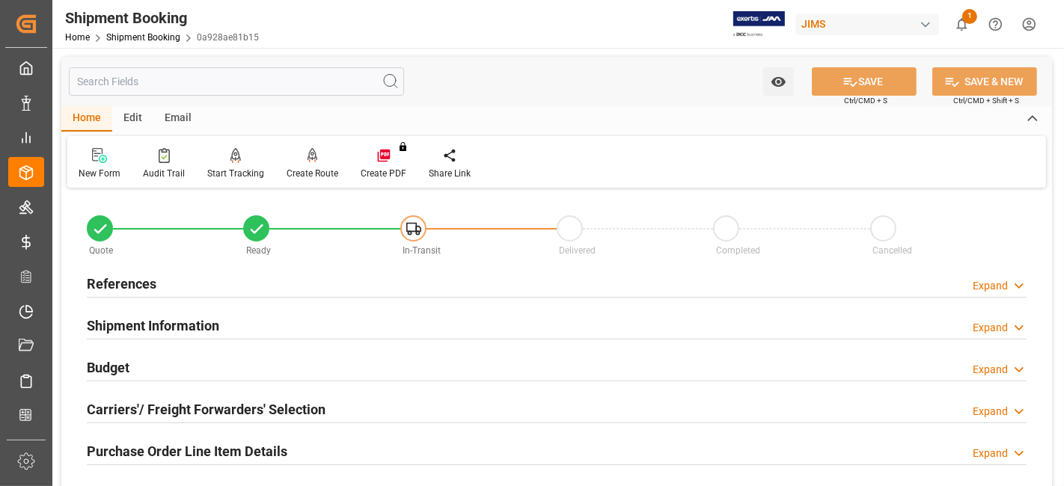
click at [215, 284] on div "References Expand" at bounding box center [557, 283] width 940 height 28
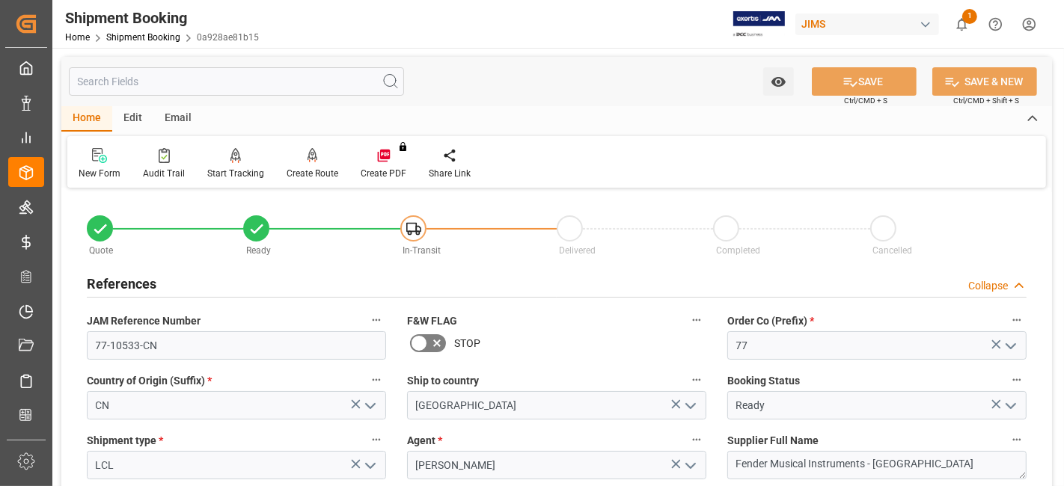
click at [171, 283] on div "References Collapse" at bounding box center [557, 283] width 940 height 28
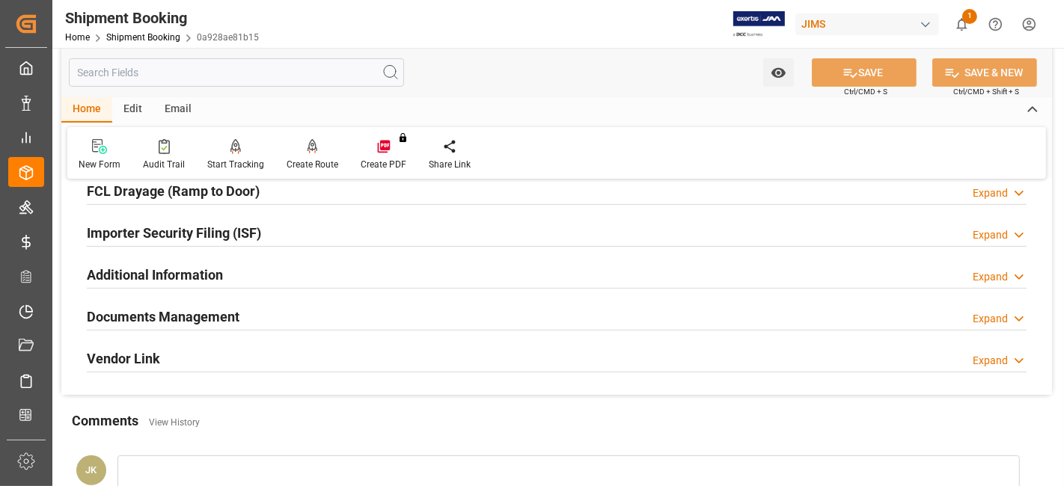
scroll to position [432, 0]
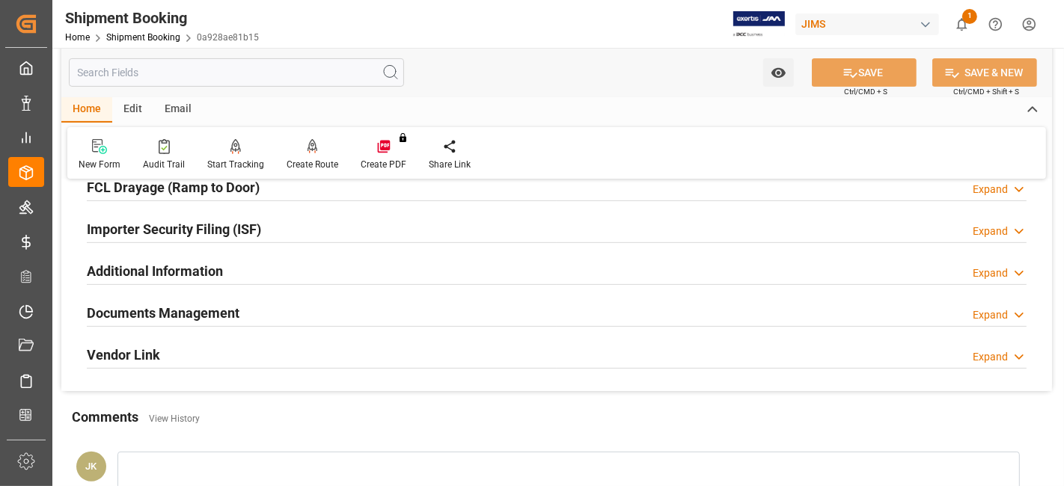
click at [230, 309] on h2 "Documents Management" at bounding box center [163, 313] width 153 height 20
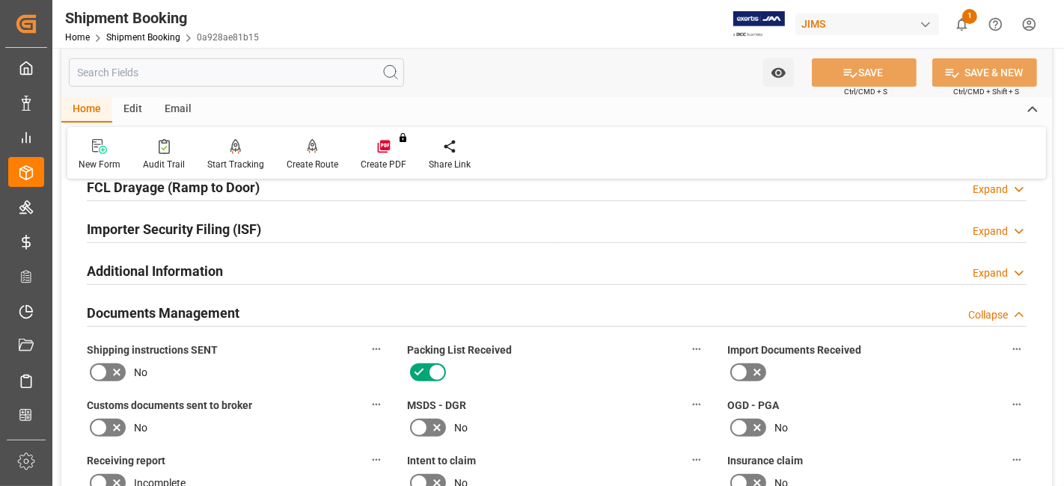
click at [112, 367] on icon at bounding box center [117, 373] width 18 height 18
click at [0, 0] on input "checkbox" at bounding box center [0, 0] width 0 height 0
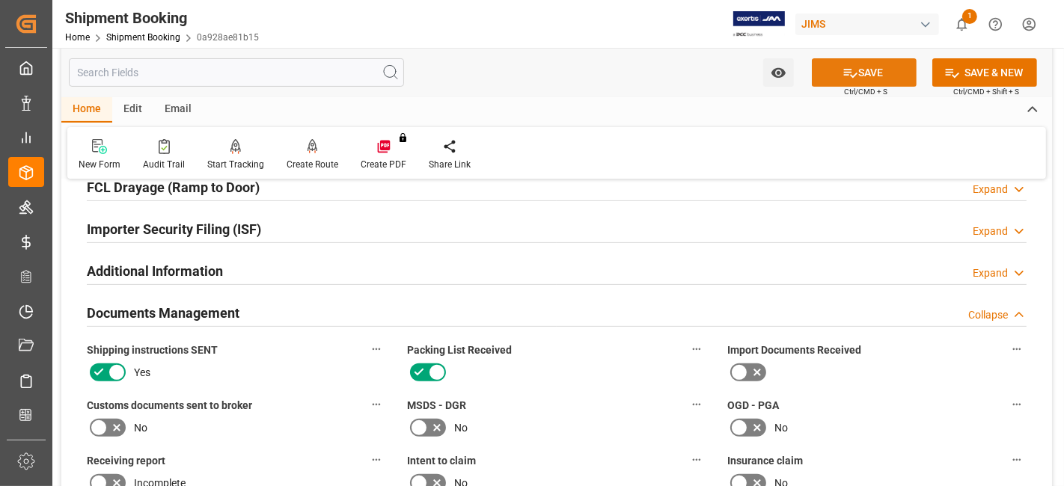
click at [829, 82] on button "SAVE" at bounding box center [864, 72] width 105 height 28
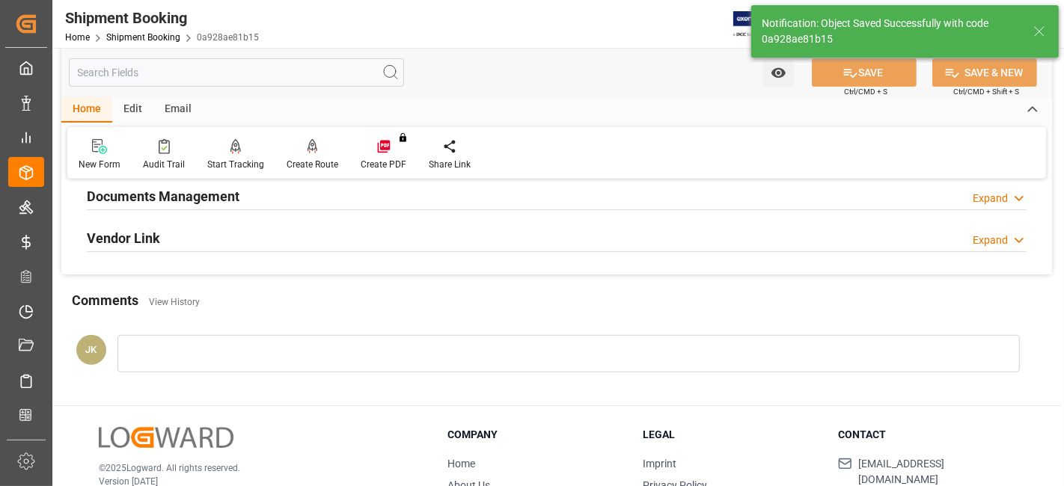
scroll to position [515, 0]
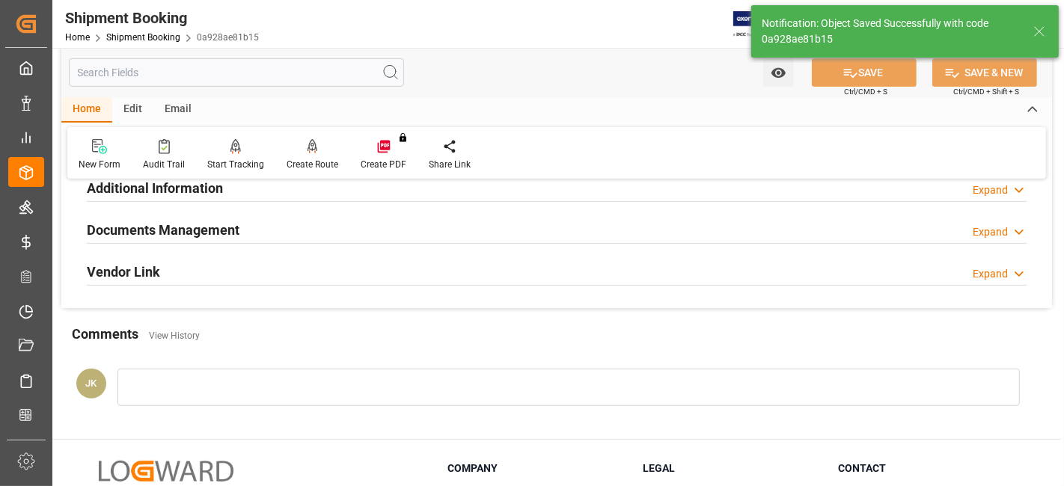
click at [230, 233] on h2 "Documents Management" at bounding box center [163, 230] width 153 height 20
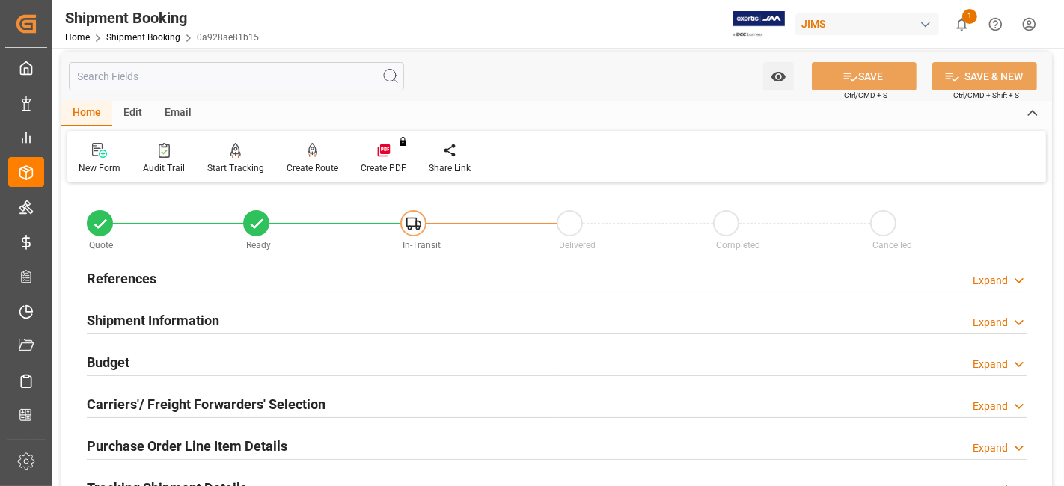
scroll to position [0, 0]
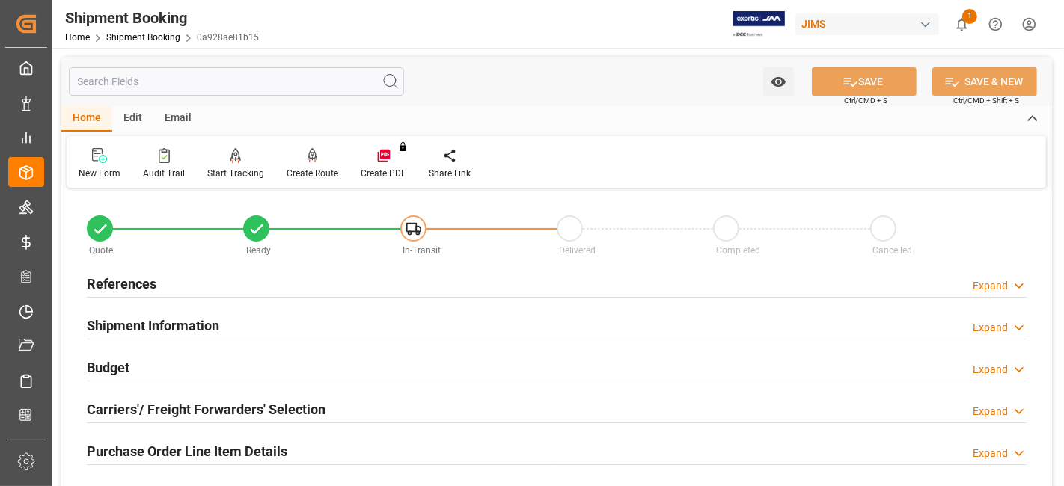
click at [405, 320] on div "Shipment Information Expand" at bounding box center [557, 324] width 940 height 28
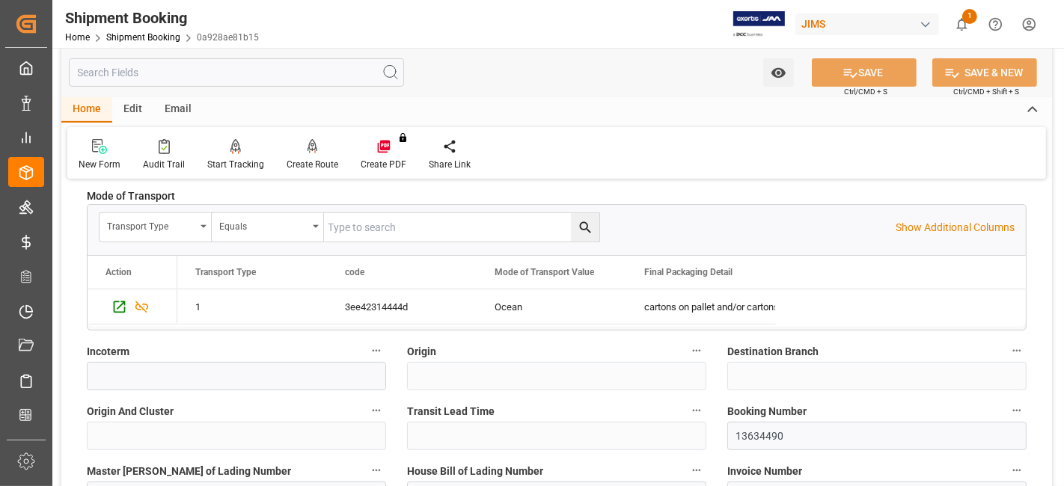
scroll to position [465, 0]
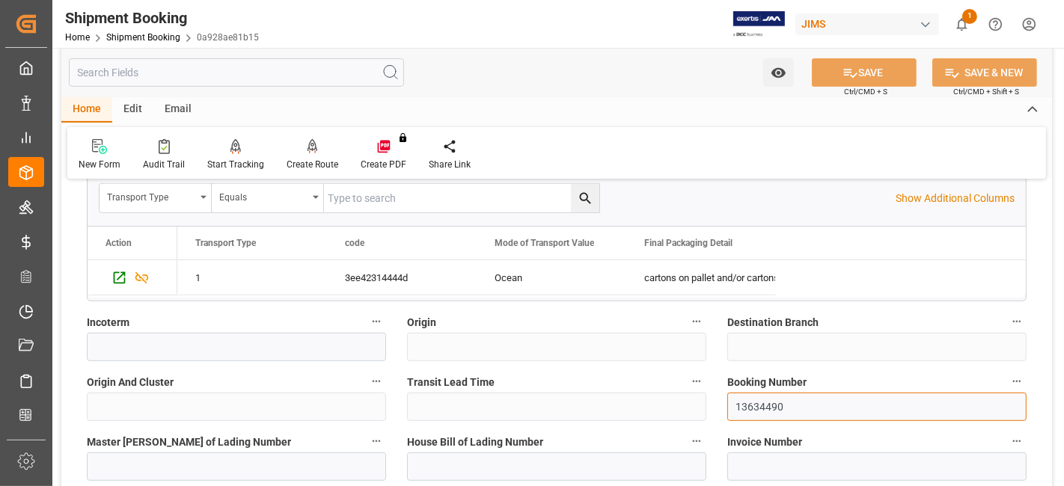
click at [755, 403] on input "13634490" at bounding box center [876, 407] width 299 height 28
click at [753, 403] on input "13634490" at bounding box center [876, 407] width 299 height 28
click at [747, 403] on input "13634490" at bounding box center [876, 407] width 299 height 28
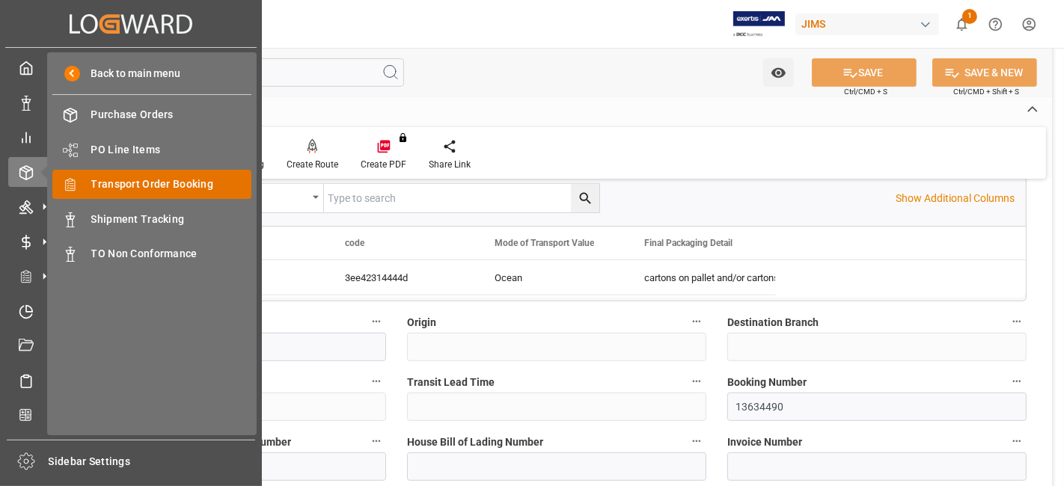
click at [179, 186] on span "Transport Order Booking" at bounding box center [171, 185] width 161 height 16
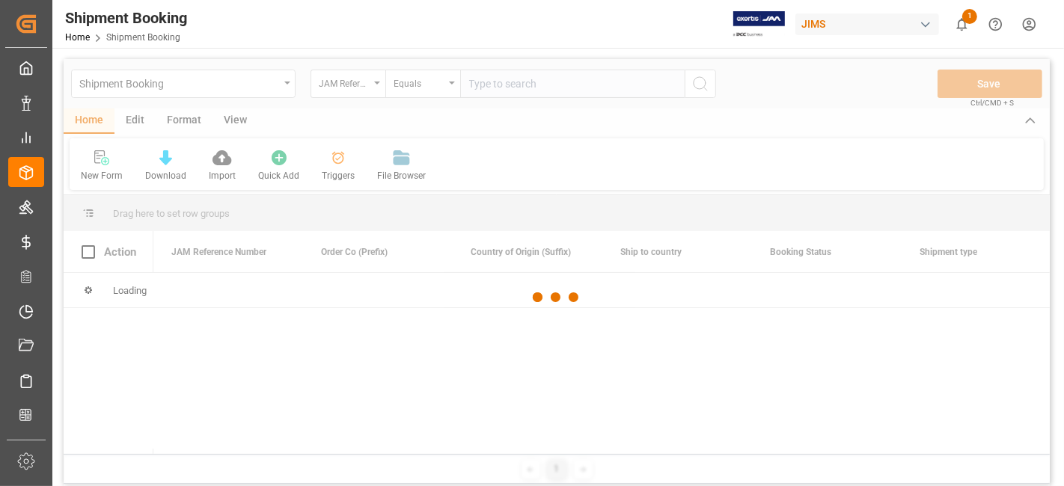
click at [492, 86] on div at bounding box center [557, 297] width 986 height 477
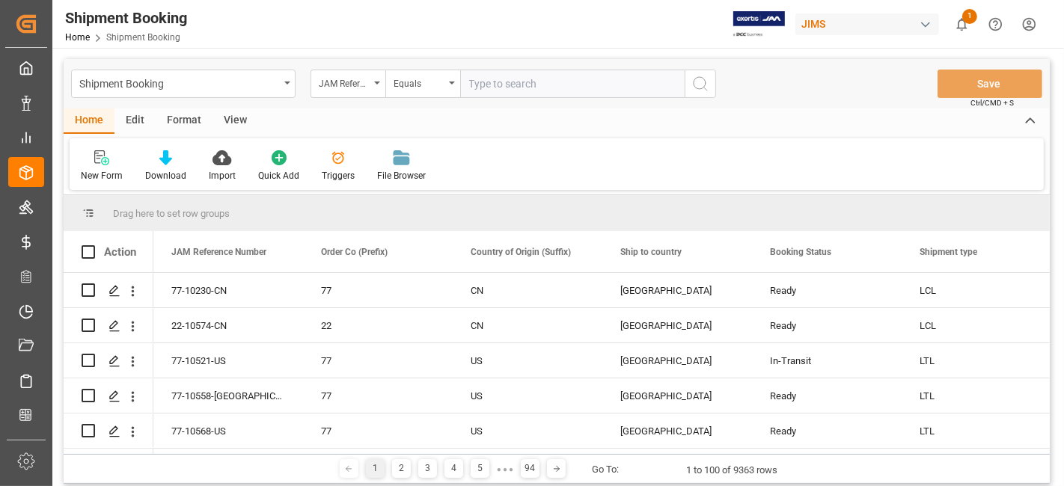
click at [492, 86] on input "text" at bounding box center [572, 84] width 224 height 28
type input "77-9939-us"
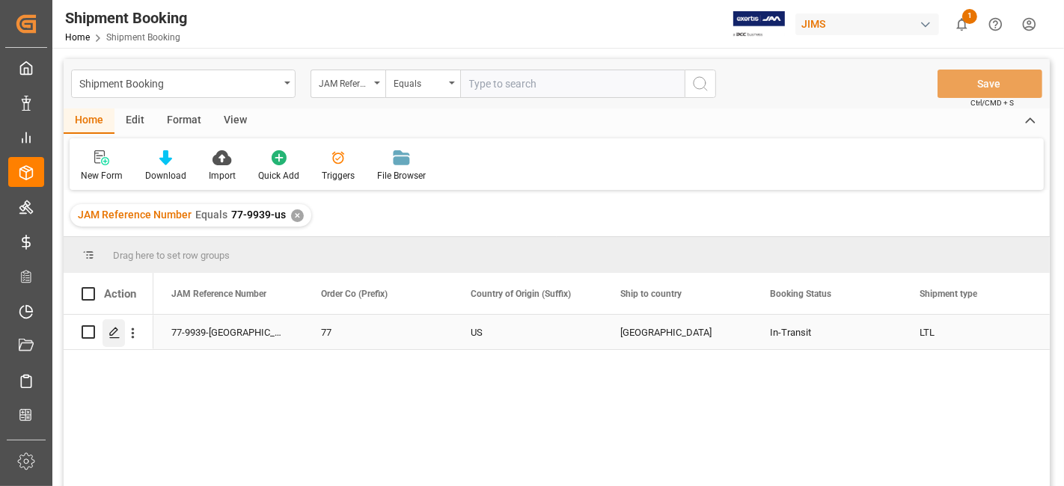
click at [118, 336] on icon "Press SPACE to select this row." at bounding box center [114, 333] width 12 height 12
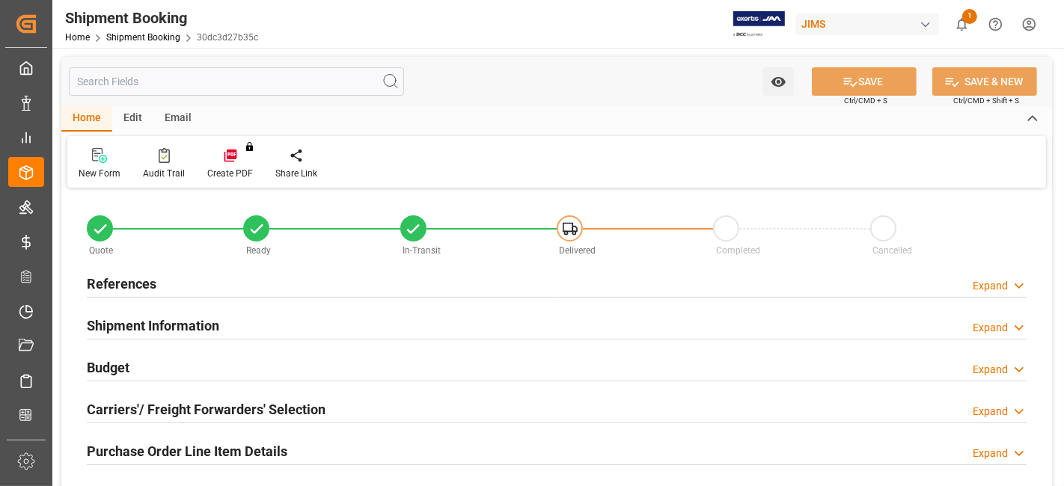
type input "21"
click at [263, 437] on div "Purchase Order Line Item Details" at bounding box center [187, 450] width 201 height 28
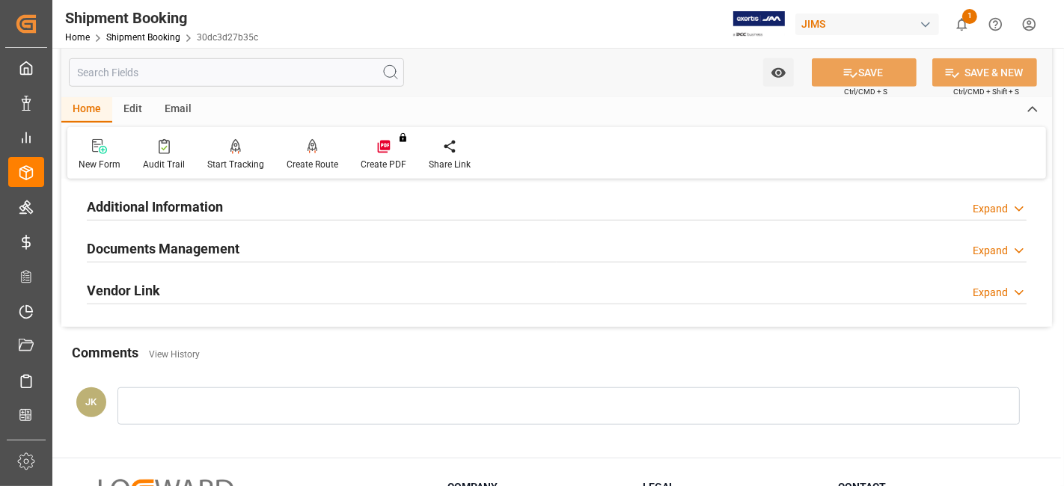
scroll to position [854, 0]
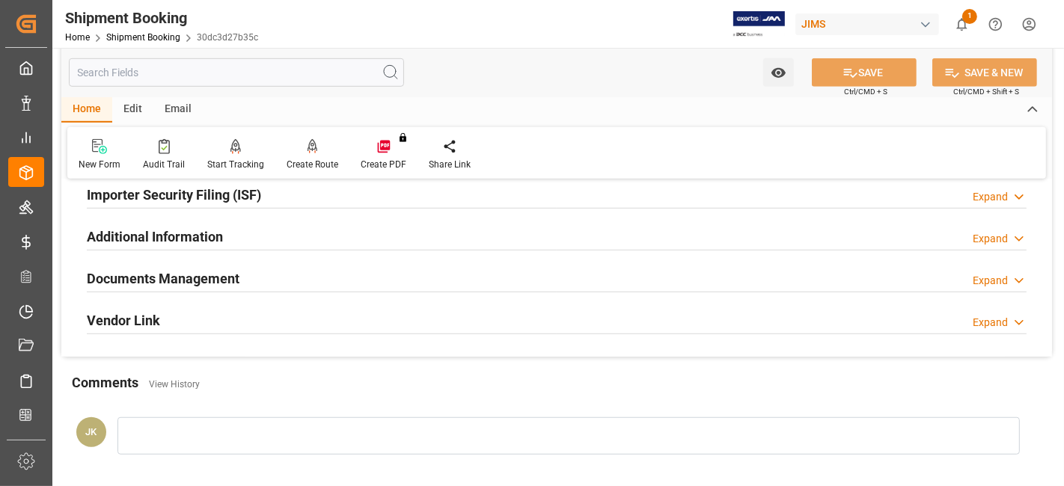
click at [237, 281] on h2 "Documents Management" at bounding box center [163, 279] width 153 height 20
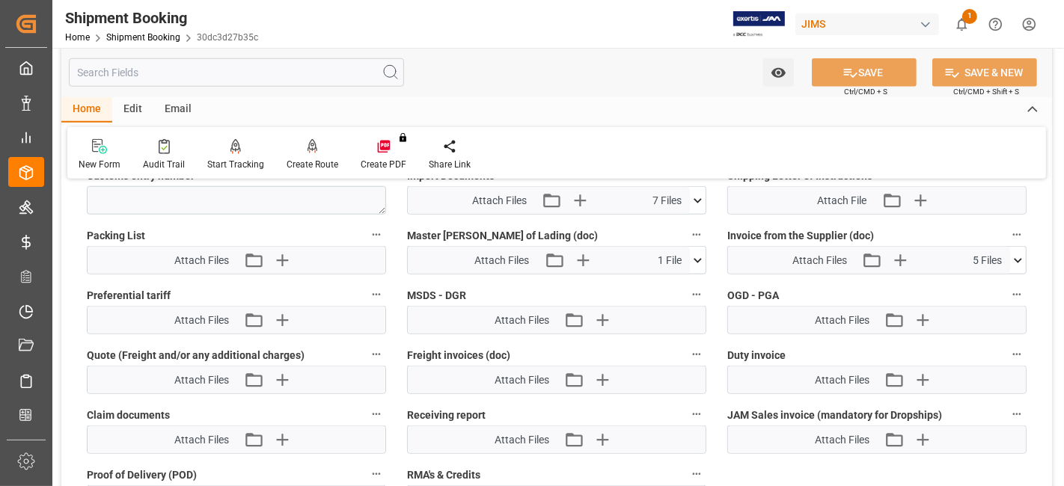
scroll to position [1187, 0]
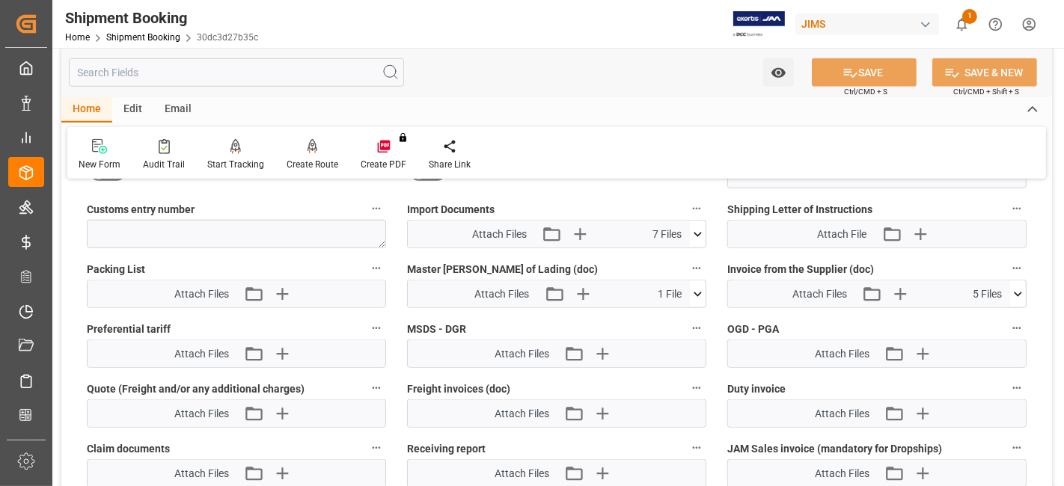
click at [1017, 296] on button at bounding box center [1018, 294] width 16 height 27
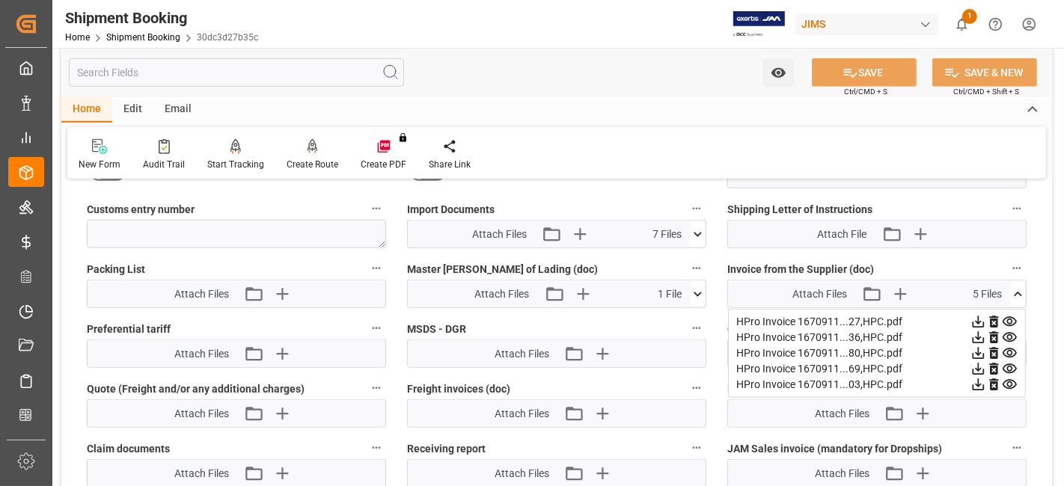
click at [980, 314] on icon at bounding box center [978, 322] width 16 height 16
click at [977, 330] on icon at bounding box center [978, 338] width 16 height 16
click at [978, 348] on icon at bounding box center [979, 354] width 12 height 12
click at [979, 364] on icon at bounding box center [979, 370] width 12 height 12
click at [979, 379] on icon at bounding box center [979, 385] width 12 height 12
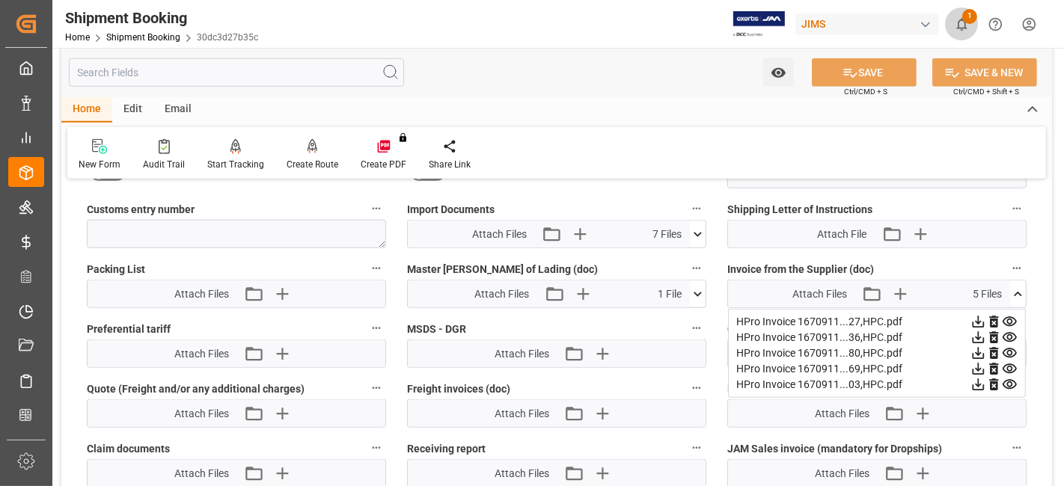
click at [963, 29] on icon "show 1 new notifications" at bounding box center [962, 24] width 10 height 13
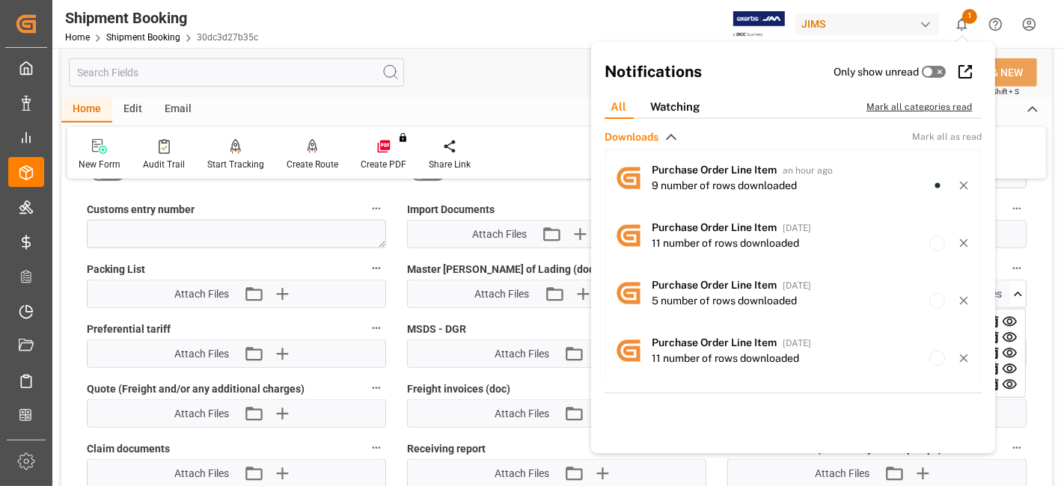
drag, startPoint x: 900, startPoint y: 115, endPoint x: 905, endPoint y: 108, distance: 8.1
click at [901, 115] on div "All Watching Mark all categories read" at bounding box center [793, 107] width 389 height 23
click at [904, 108] on div "Mark all categories read" at bounding box center [926, 106] width 121 height 13
click at [468, 105] on div "Home Edit Email" at bounding box center [556, 109] width 991 height 25
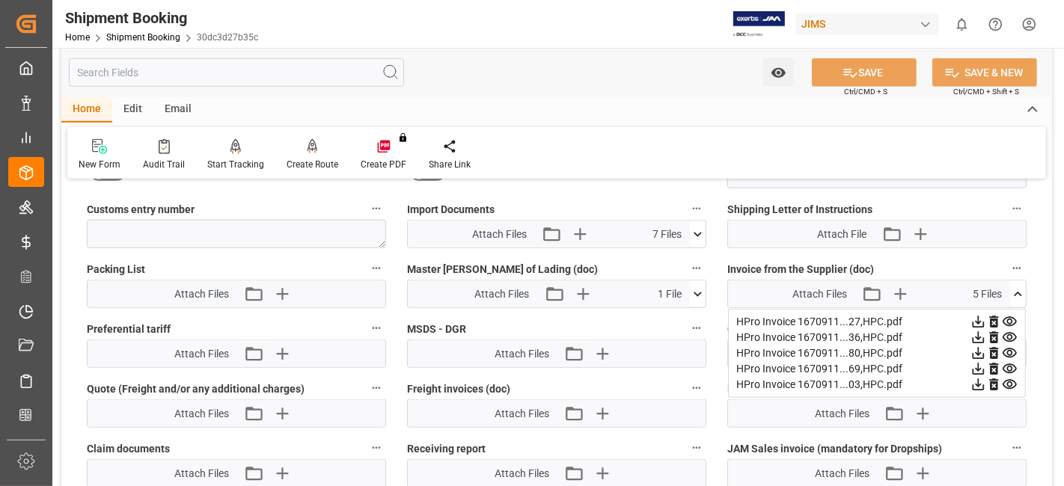
click at [557, 115] on div "Home Edit Email" at bounding box center [556, 109] width 991 height 25
click at [527, 199] on label "Import Documents" at bounding box center [556, 209] width 299 height 21
click at [687, 199] on button "Import Documents" at bounding box center [696, 208] width 19 height 19
click at [1037, 254] on div at bounding box center [532, 243] width 1064 height 486
click at [238, 206] on label "Customs entry number" at bounding box center [236, 209] width 299 height 21
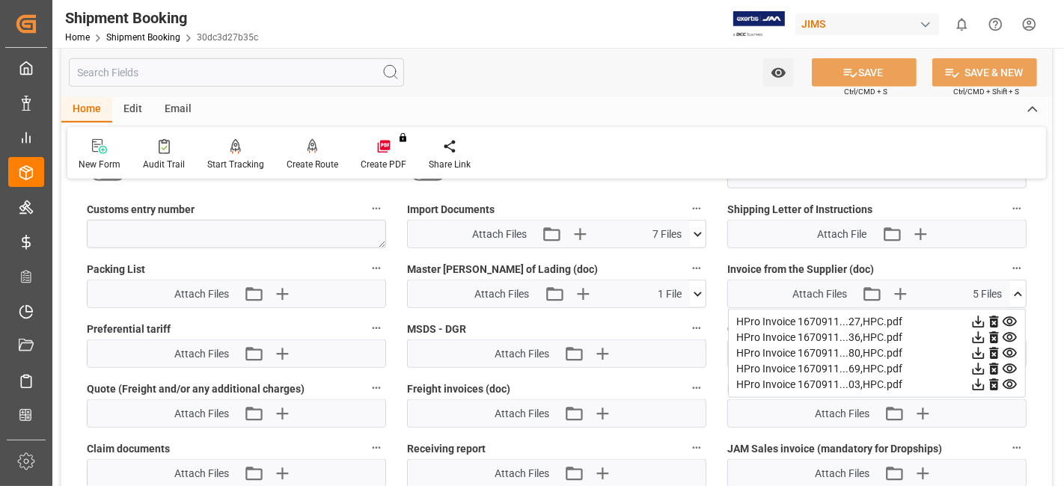
click at [367, 206] on button "Customs entry number" at bounding box center [376, 208] width 19 height 19
click at [237, 203] on div at bounding box center [532, 243] width 1064 height 486
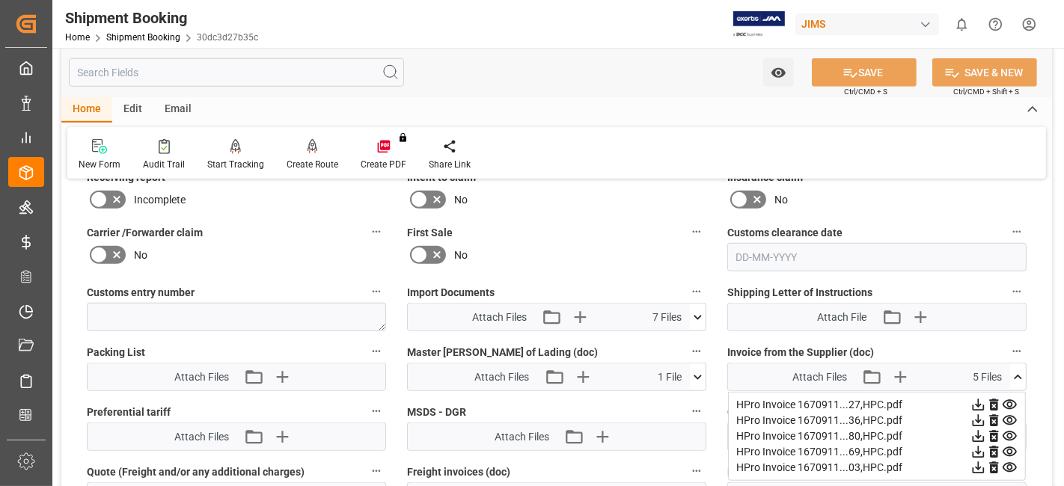
click at [269, 230] on label "Carrier /Forwarder claim" at bounding box center [236, 232] width 299 height 21
click at [367, 230] on button "Carrier /Forwarder claim" at bounding box center [376, 231] width 19 height 19
click at [269, 225] on div at bounding box center [532, 243] width 1064 height 486
click at [1015, 370] on icon at bounding box center [1018, 378] width 16 height 16
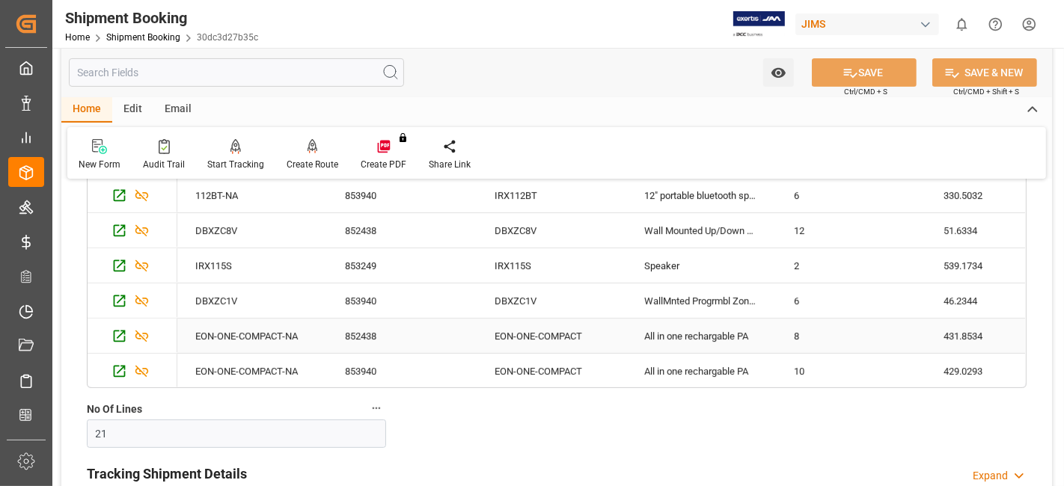
scroll to position [405, 0]
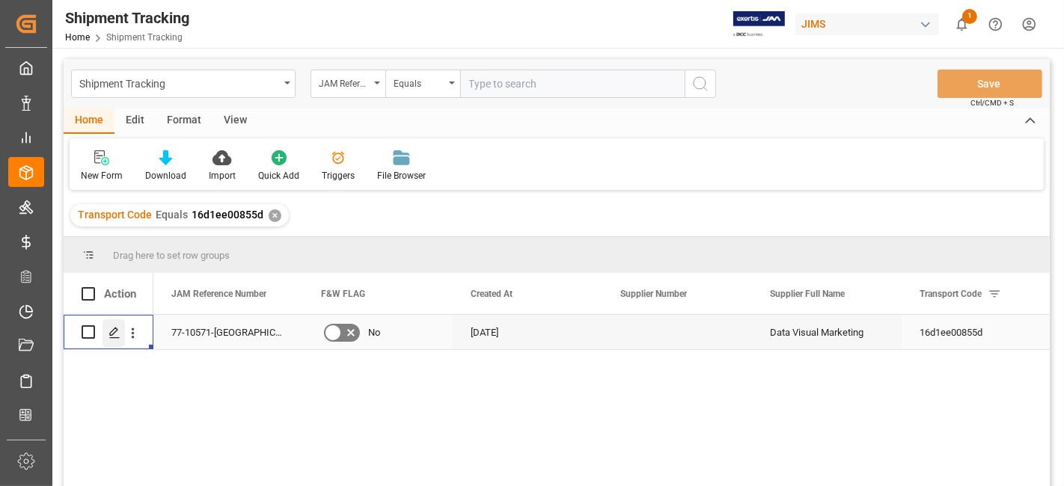
click at [120, 333] on div "Press SPACE to select this row." at bounding box center [113, 333] width 22 height 28
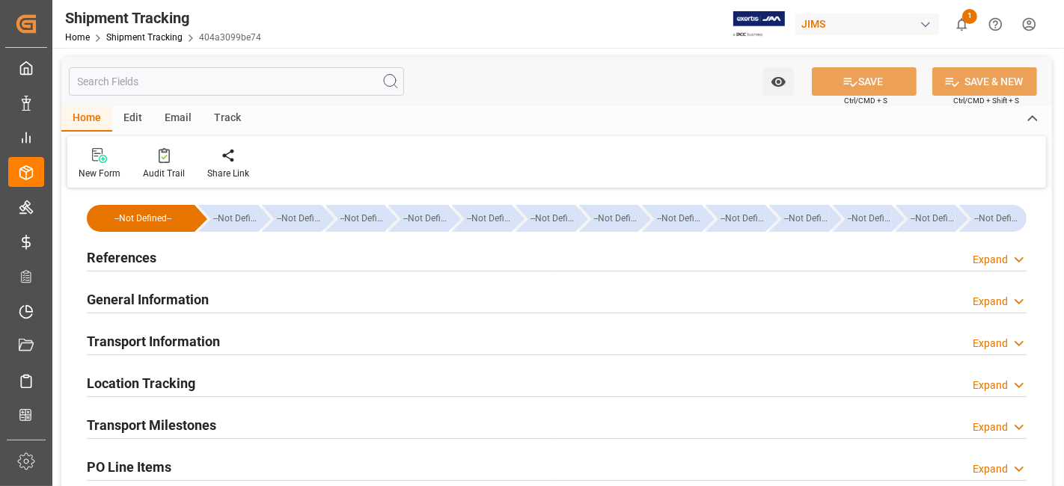
type input "[DATE]"
click at [275, 263] on div "References Expand" at bounding box center [557, 256] width 940 height 28
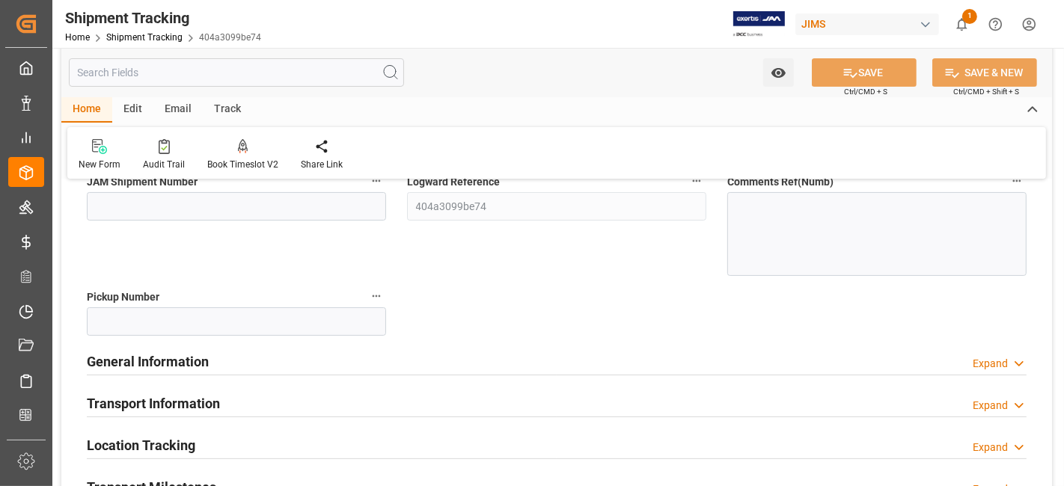
click at [355, 358] on div "General Information Expand" at bounding box center [557, 360] width 940 height 28
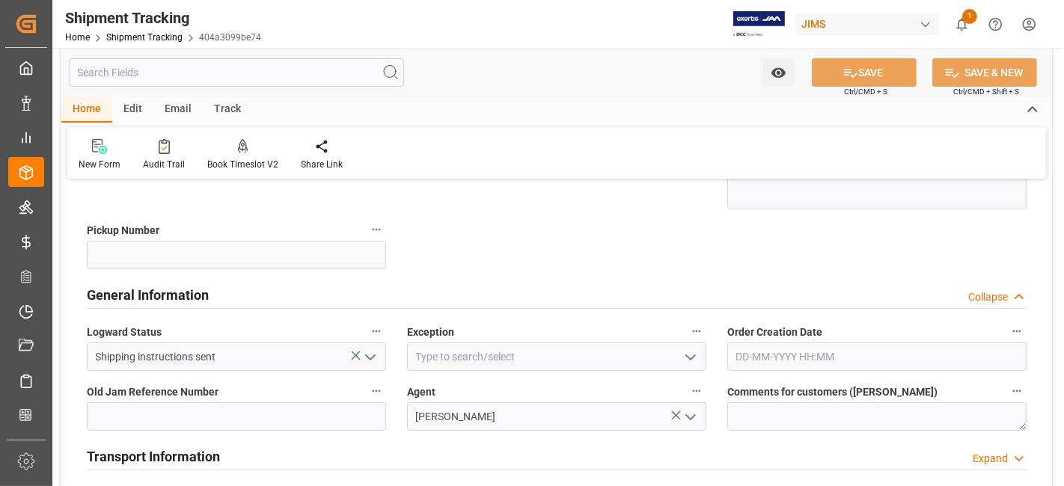
scroll to position [332, 0]
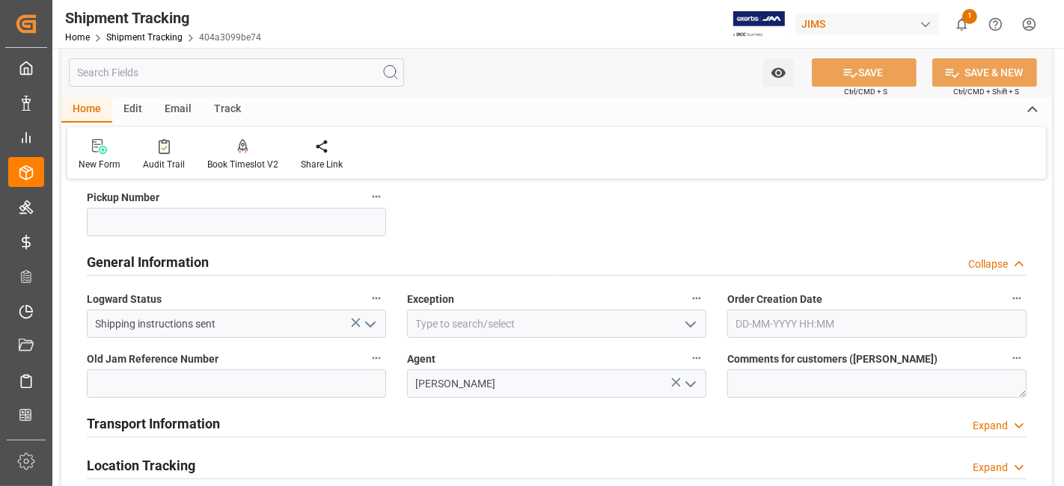
click at [691, 328] on icon "open menu" at bounding box center [691, 325] width 18 height 18
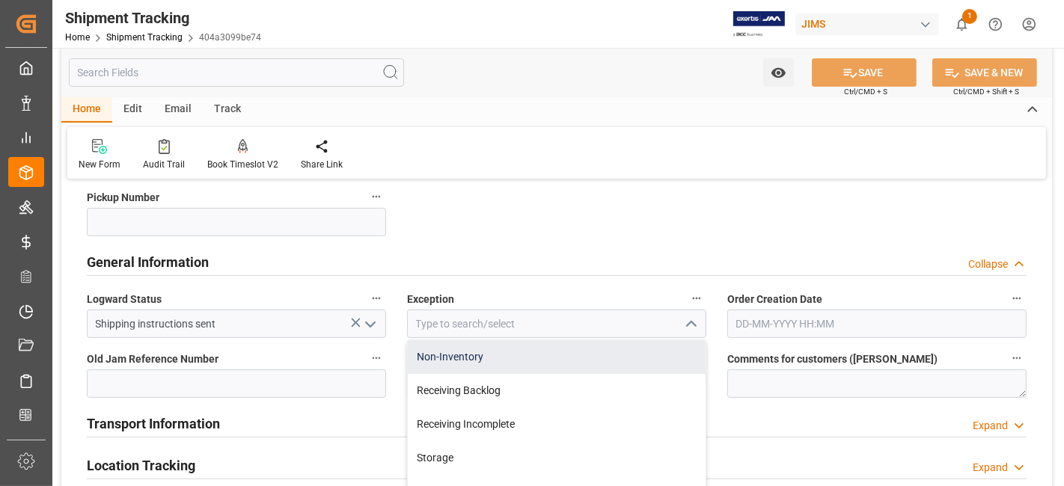
scroll to position [303, 0]
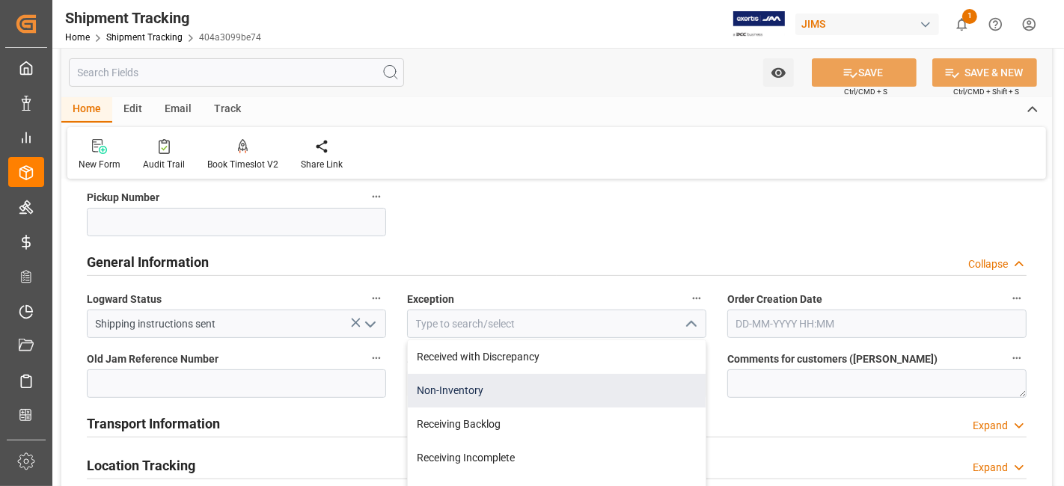
click at [600, 388] on div "Non-Inventory" at bounding box center [557, 391] width 298 height 34
type input "Non-Inventory"
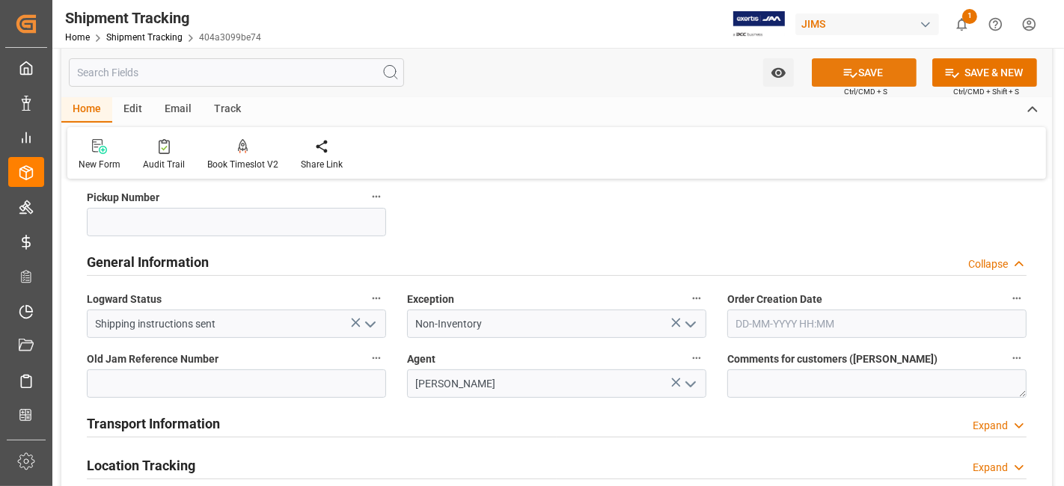
click at [860, 75] on button "SAVE" at bounding box center [864, 72] width 105 height 28
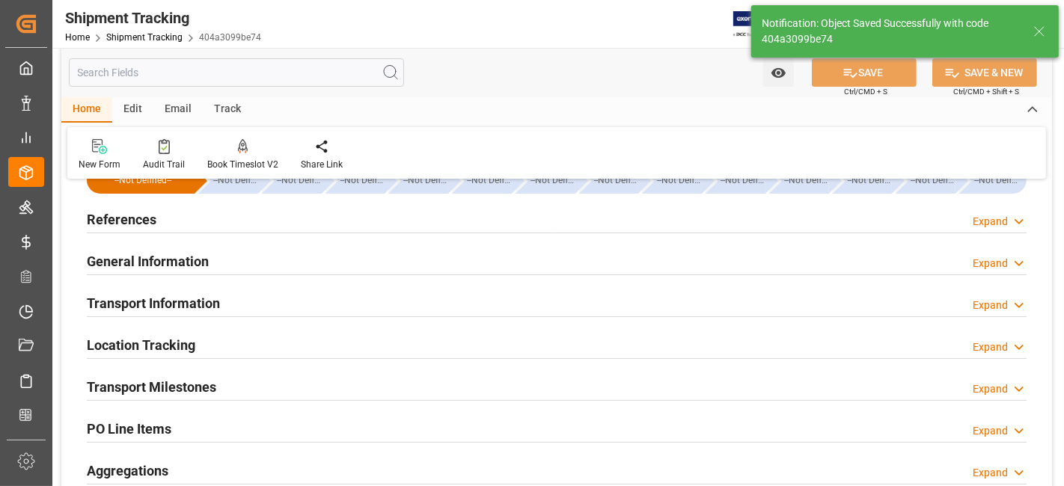
scroll to position [4, 0]
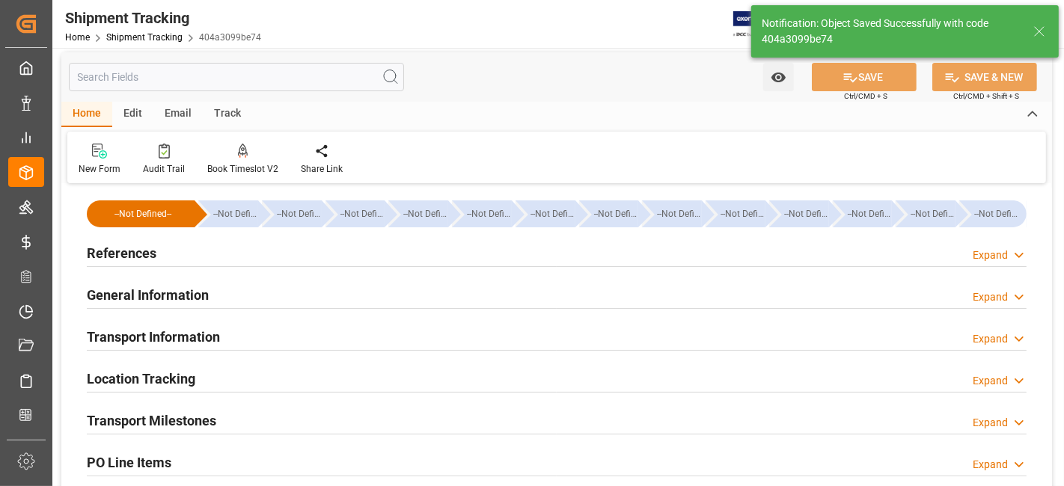
click at [413, 299] on div "General Information Expand" at bounding box center [557, 294] width 940 height 28
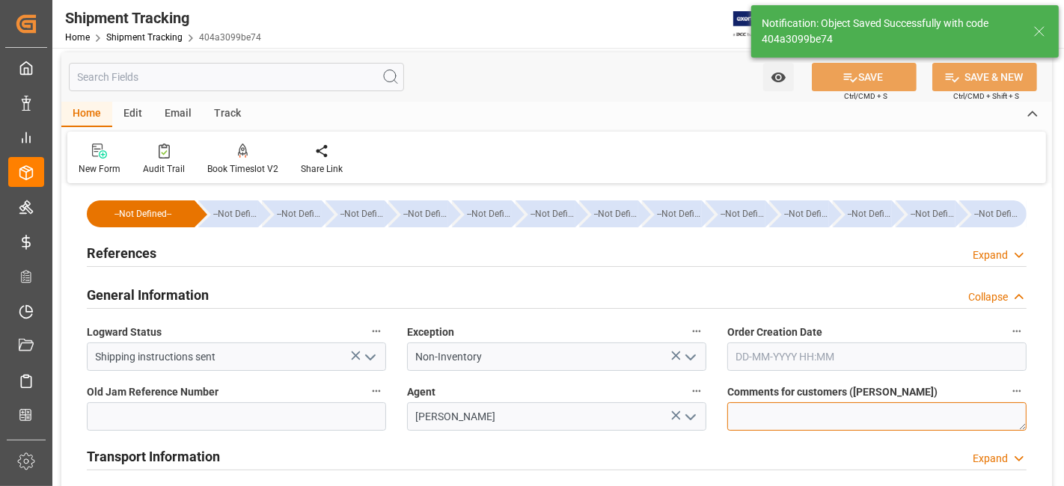
click at [768, 417] on textarea at bounding box center [876, 417] width 299 height 28
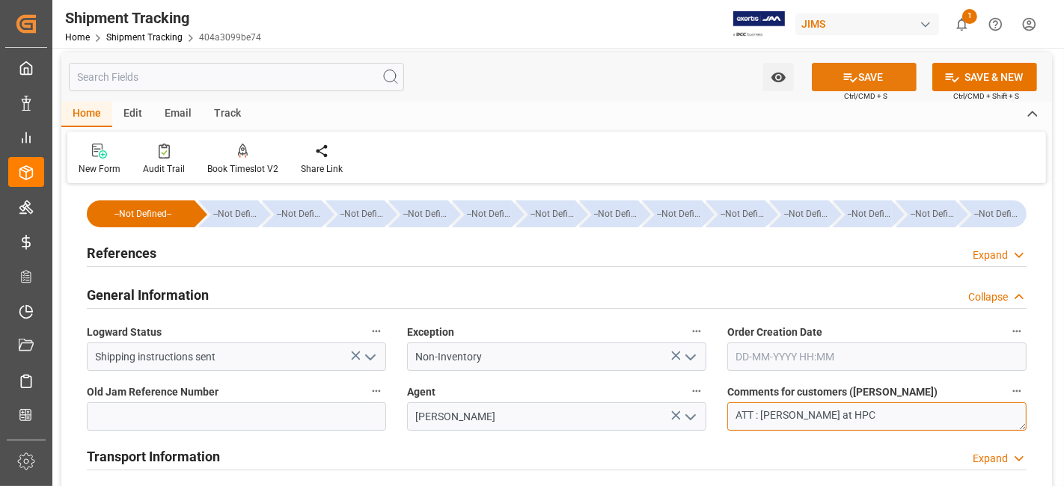
type textarea "ATT : [PERSON_NAME] at HPC"
click at [836, 74] on button "SAVE" at bounding box center [864, 77] width 105 height 28
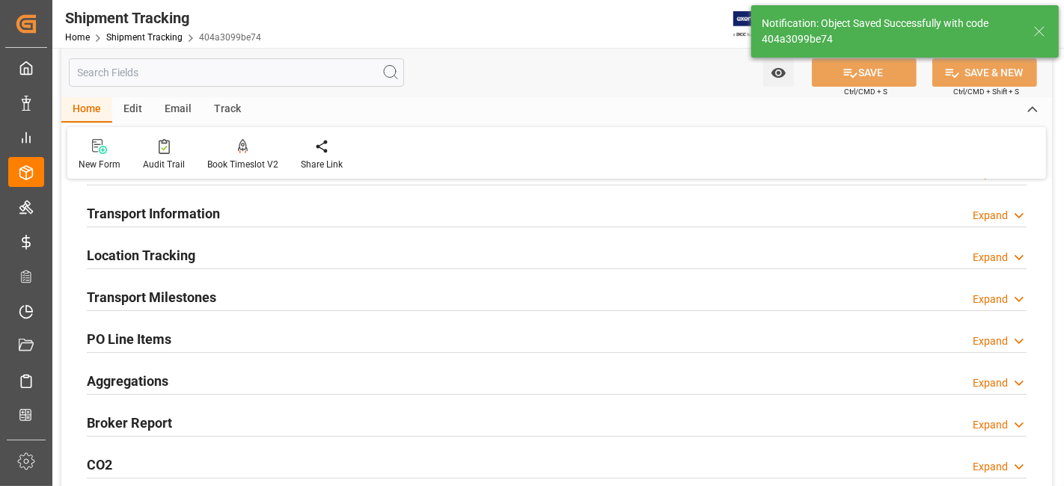
scroll to position [166, 0]
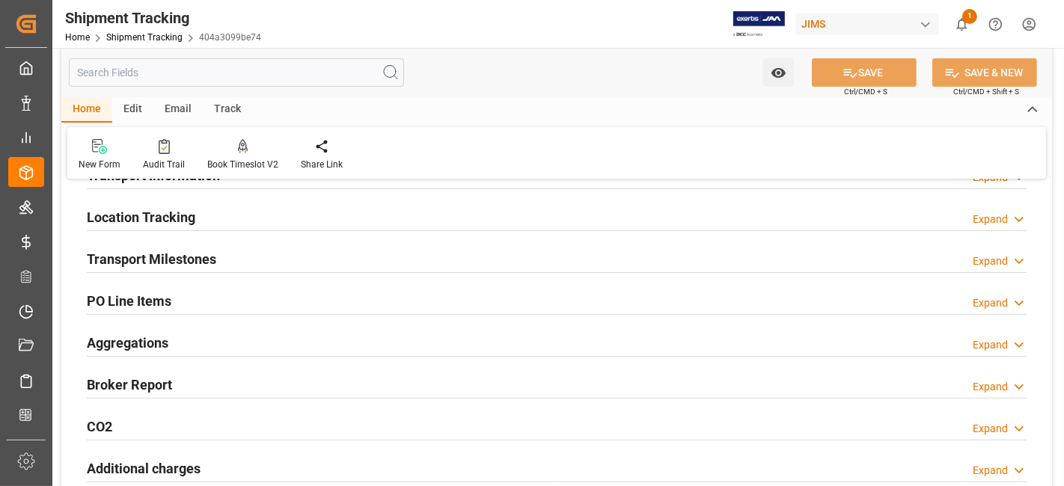
click at [162, 257] on h2 "Transport Milestones" at bounding box center [151, 259] width 129 height 20
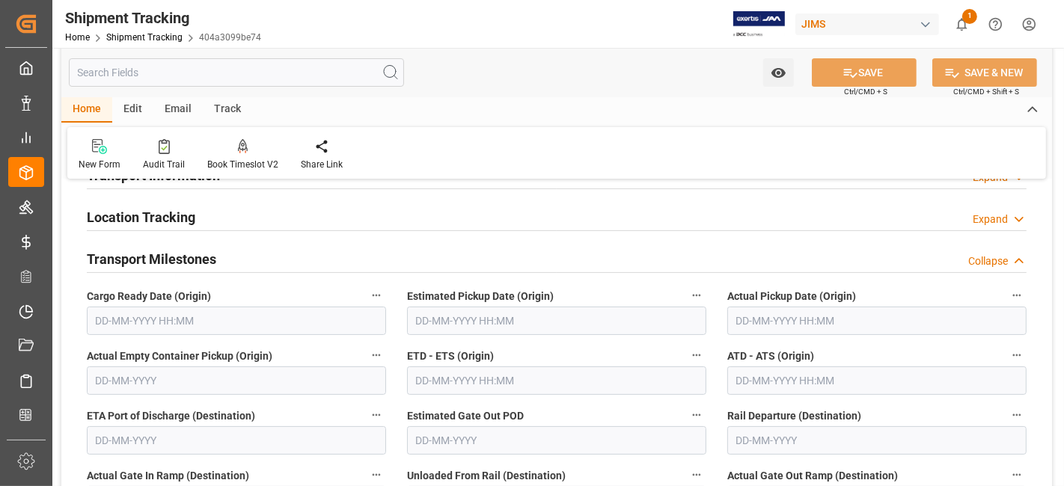
click at [171, 324] on input "text" at bounding box center [236, 321] width 299 height 28
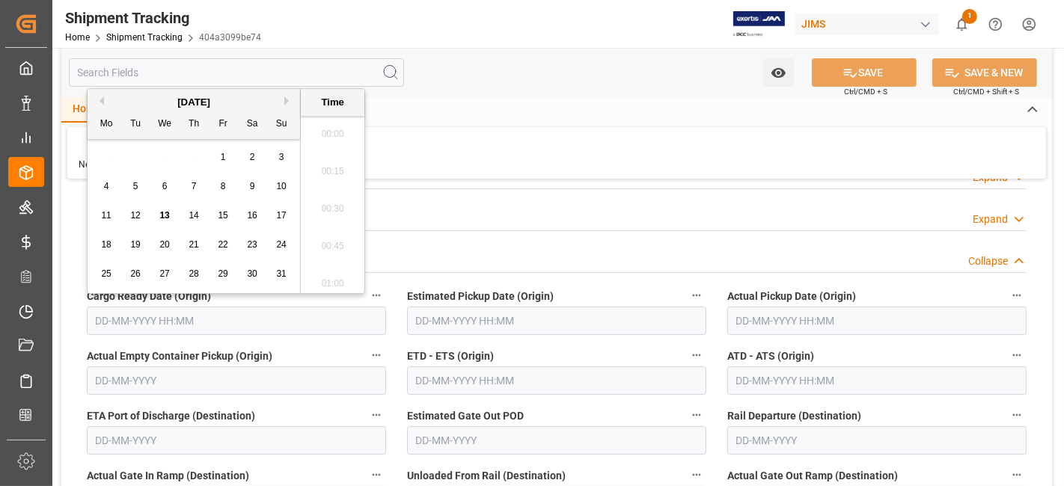
scroll to position [1574, 0]
click at [100, 101] on button "Previous Month" at bounding box center [99, 101] width 9 height 9
click at [158, 278] on div "30" at bounding box center [165, 275] width 19 height 18
type input "[DATE] 00:00"
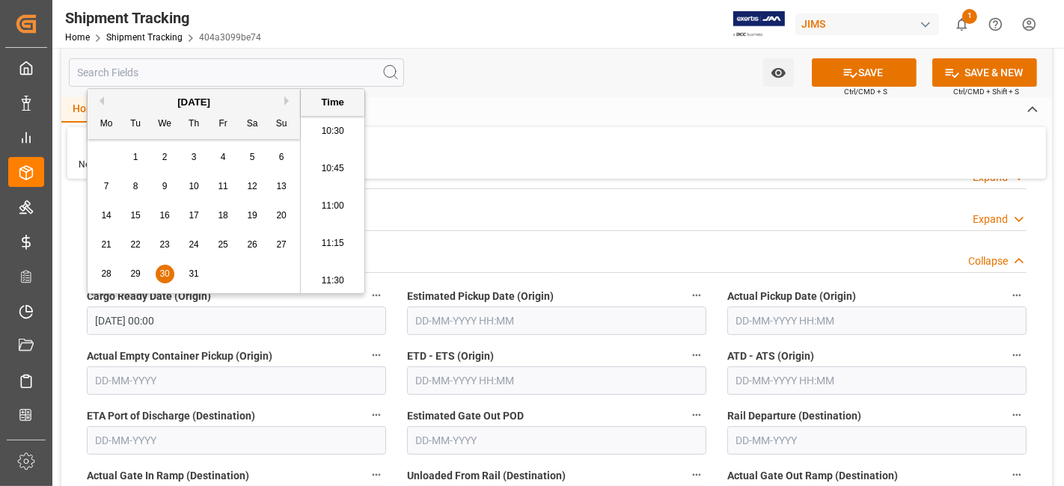
click at [760, 319] on input "text" at bounding box center [876, 321] width 299 height 28
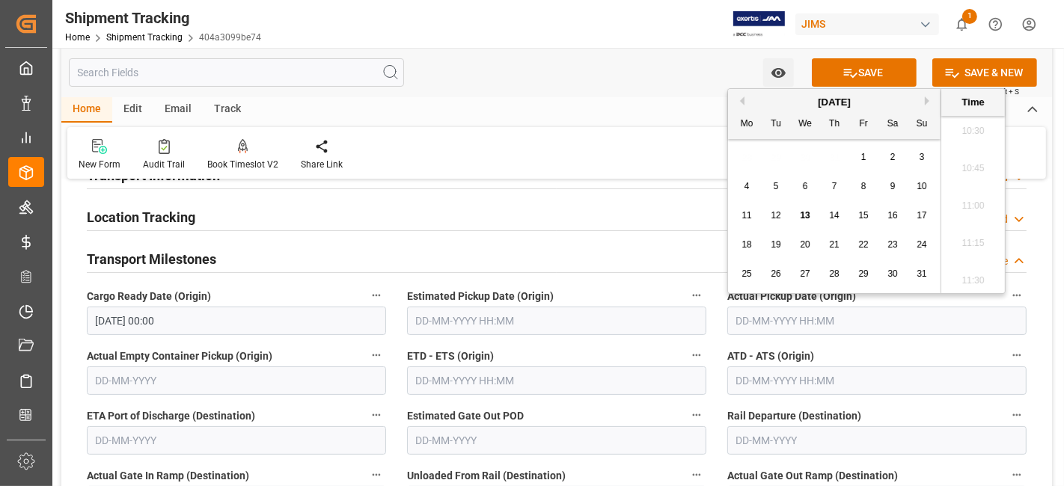
click at [740, 100] on button "Previous Month" at bounding box center [739, 101] width 9 height 9
click at [799, 275] on div "30" at bounding box center [805, 275] width 19 height 18
type input "[DATE] 00:00"
click at [462, 384] on input "text" at bounding box center [556, 381] width 299 height 28
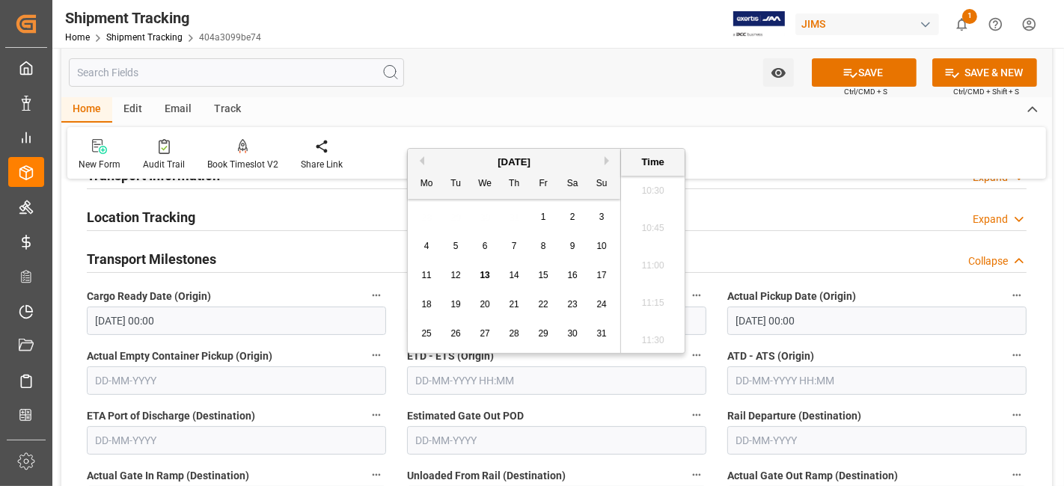
click at [419, 159] on button "Previous Month" at bounding box center [419, 160] width 9 height 9
click at [485, 338] on span "30" at bounding box center [485, 333] width 10 height 10
type input "[DATE] 00:00"
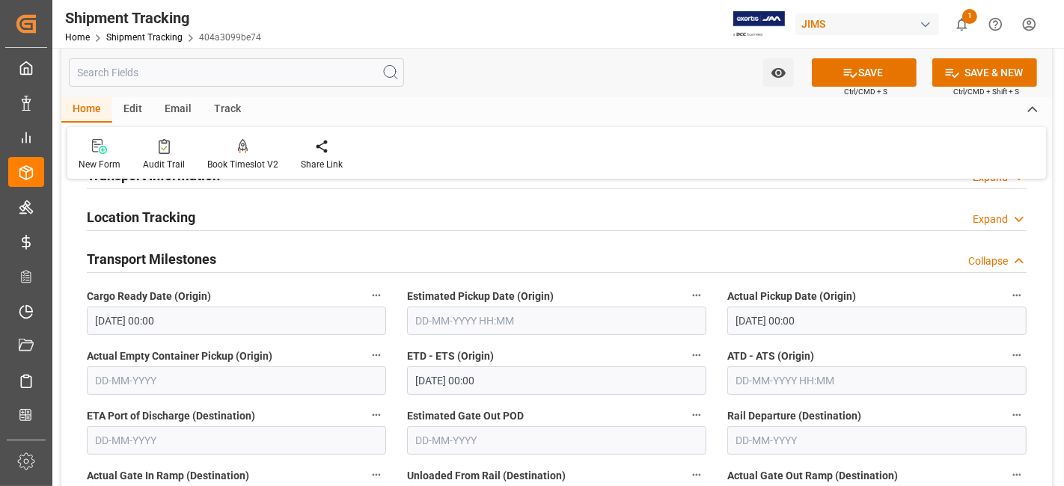
click at [558, 407] on label "Estimated Gate Out POD" at bounding box center [556, 415] width 299 height 21
click at [687, 407] on button "Estimated Gate Out POD" at bounding box center [696, 414] width 19 height 19
click at [549, 405] on div at bounding box center [532, 243] width 1064 height 486
click at [549, 405] on div "Audits" at bounding box center [532, 243] width 1064 height 486
click at [549, 405] on label "Estimated Gate Out POD" at bounding box center [556, 415] width 299 height 21
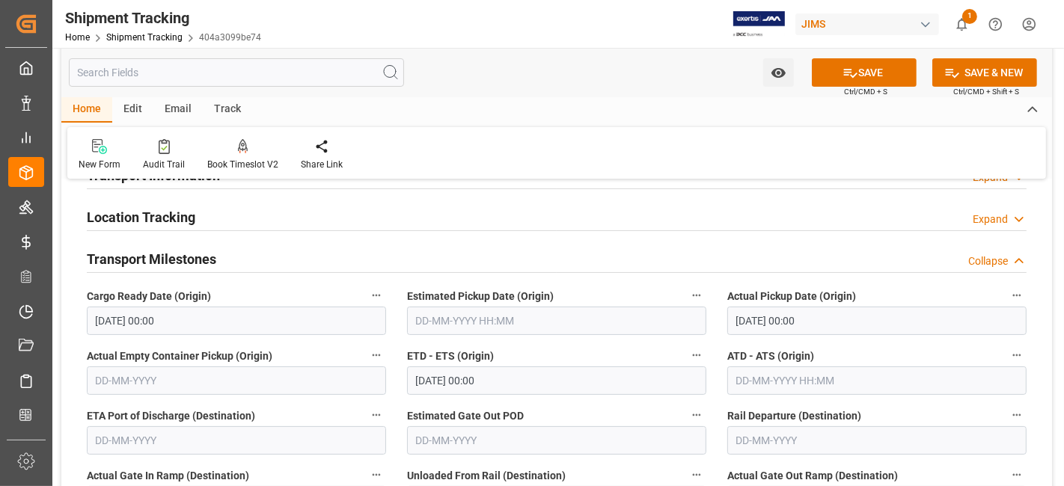
click at [687, 405] on button "Estimated Gate Out POD" at bounding box center [696, 414] width 19 height 19
click at [214, 260] on div at bounding box center [532, 243] width 1064 height 486
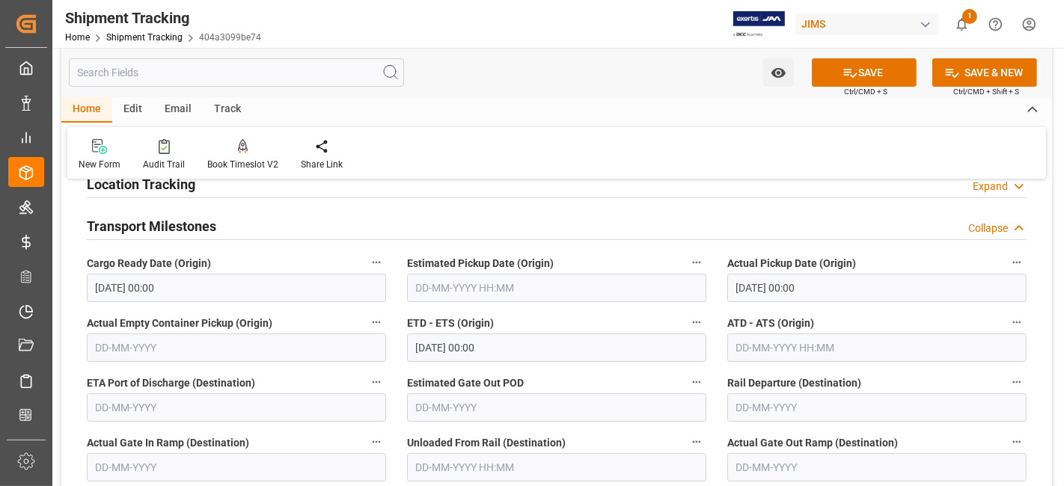
click at [196, 225] on h2 "Transport Milestones" at bounding box center [151, 226] width 129 height 20
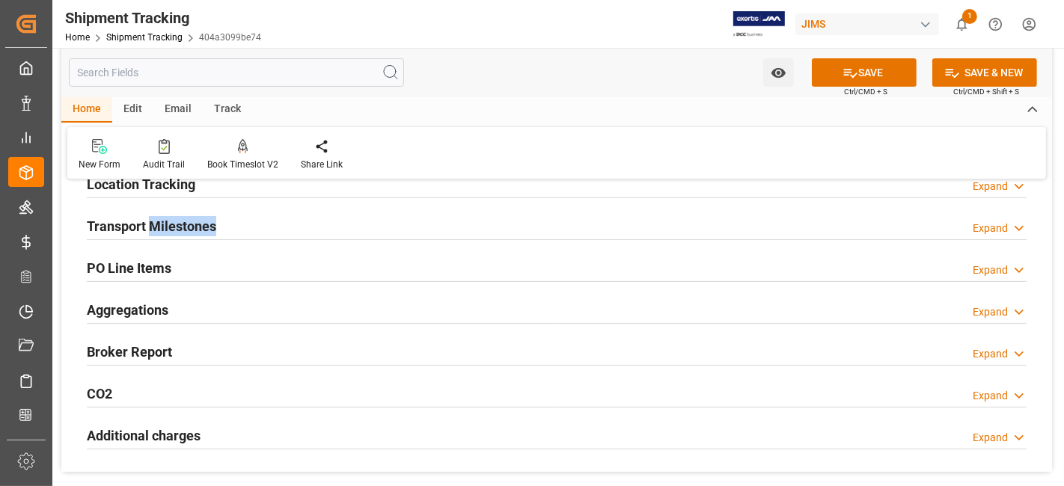
click at [196, 225] on h2 "Transport Milestones" at bounding box center [151, 226] width 129 height 20
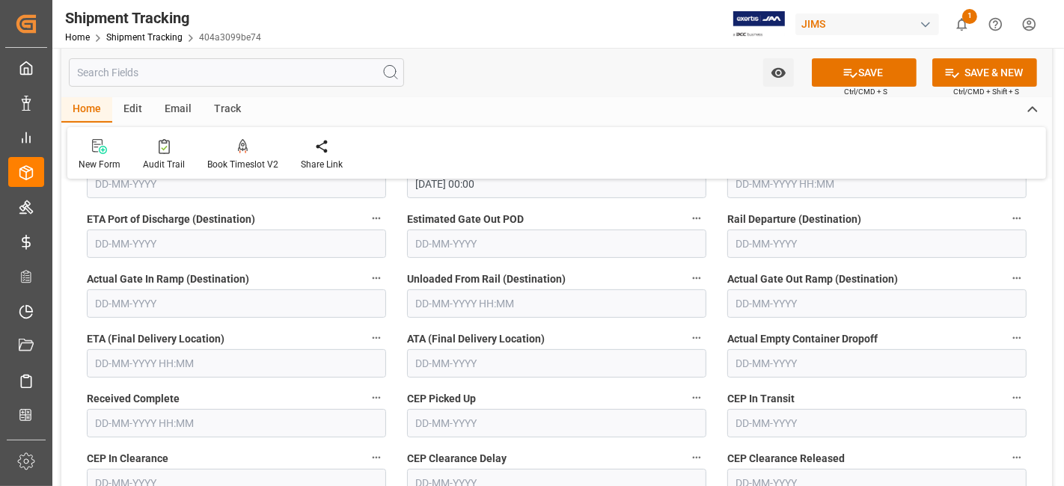
scroll to position [365, 0]
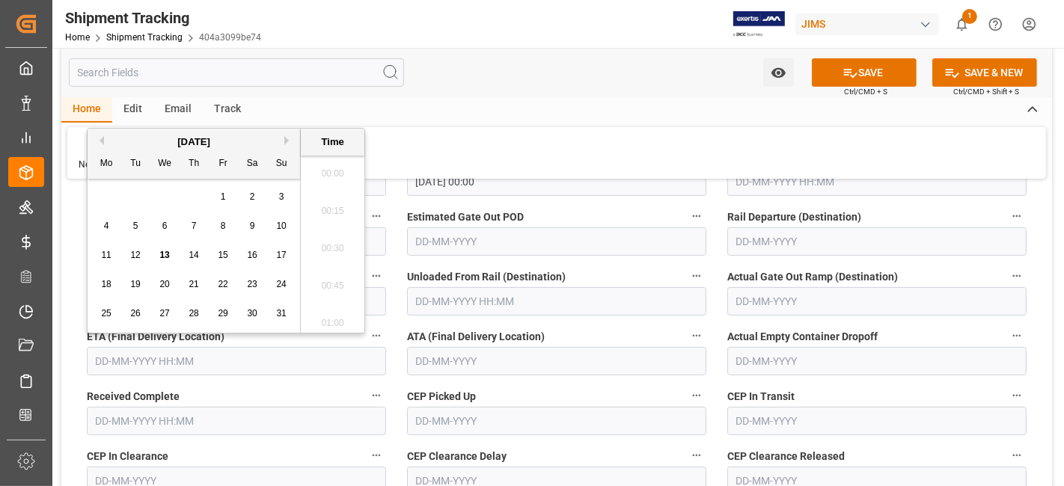
click at [138, 358] on input "text" at bounding box center [236, 361] width 299 height 28
click at [126, 190] on div "28 29 30 31 1 2 3" at bounding box center [194, 197] width 204 height 29
click at [221, 196] on span "1" at bounding box center [223, 197] width 5 height 10
type input "[DATE] 00:00"
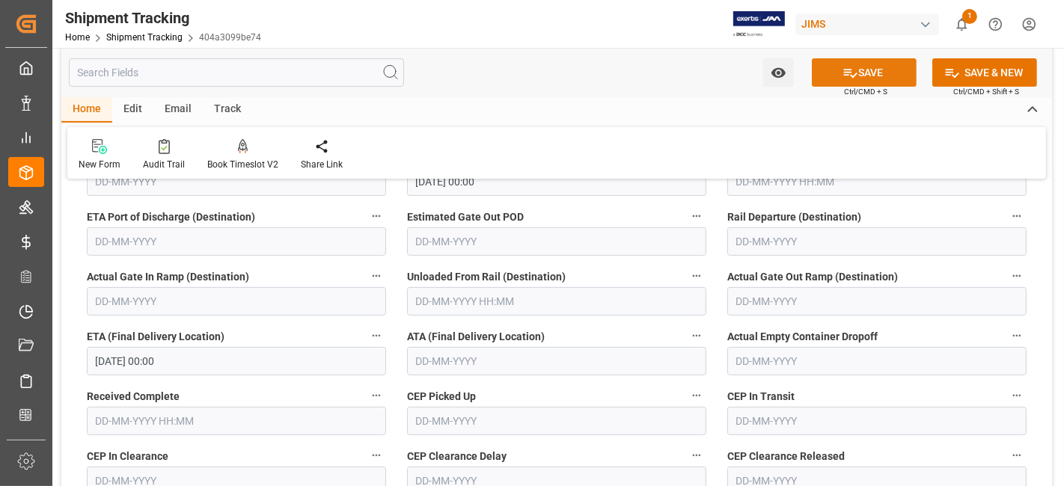
click at [874, 71] on button "SAVE" at bounding box center [864, 72] width 105 height 28
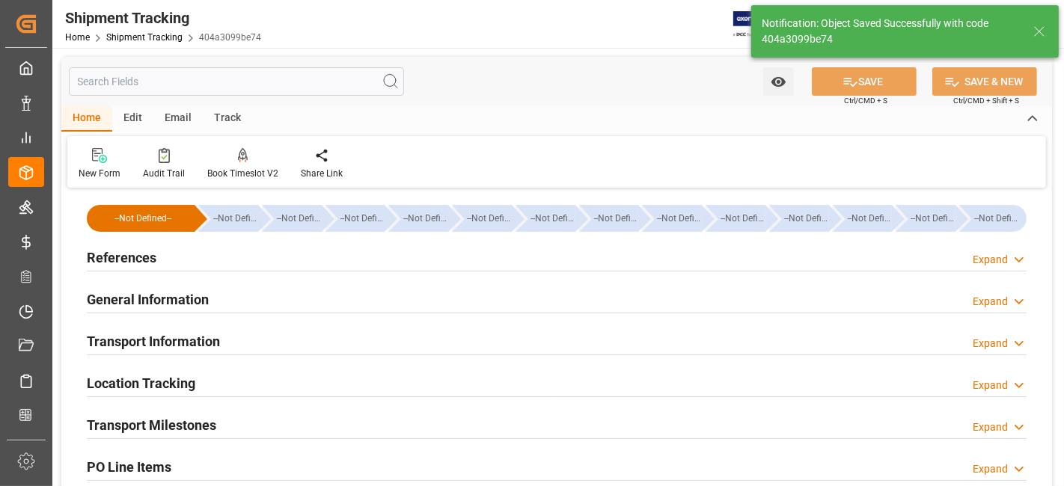
scroll to position [0, 0]
click at [195, 294] on h2 "General Information" at bounding box center [148, 300] width 122 height 20
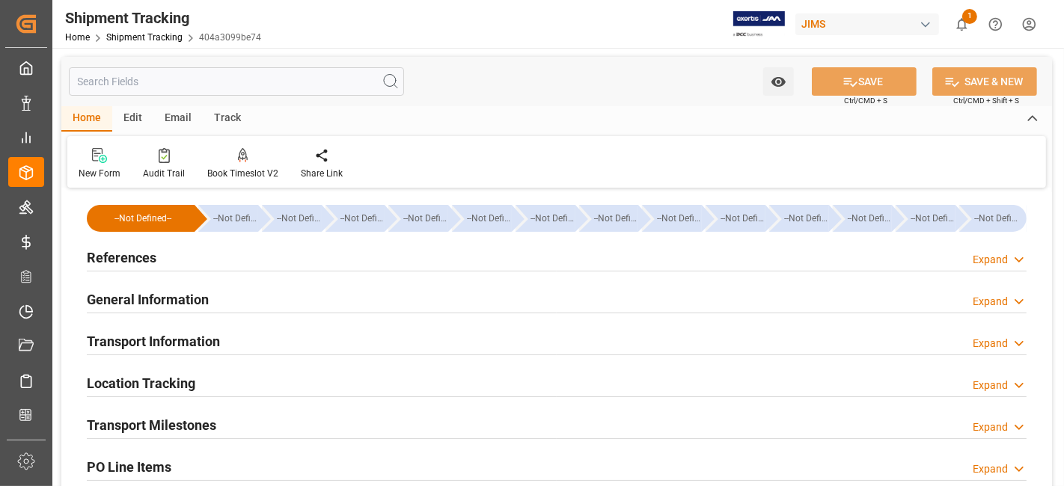
click at [132, 299] on h2 "General Information" at bounding box center [148, 300] width 122 height 20
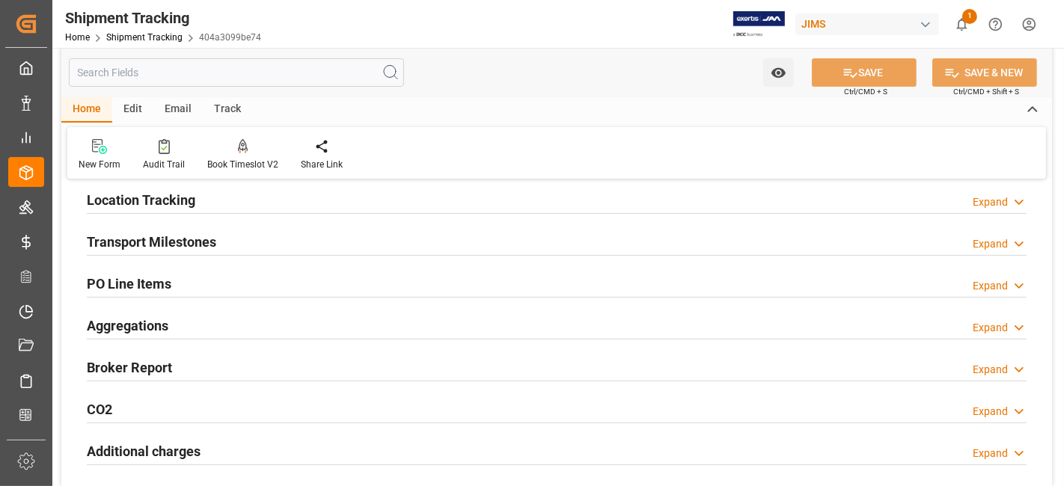
click at [227, 239] on div "Transport Milestones Expand" at bounding box center [557, 241] width 940 height 28
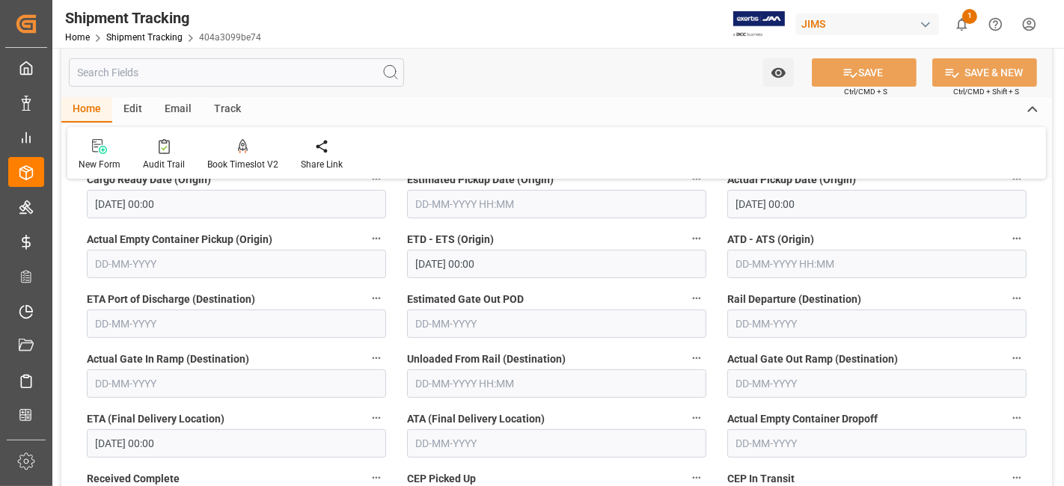
scroll to position [435, 0]
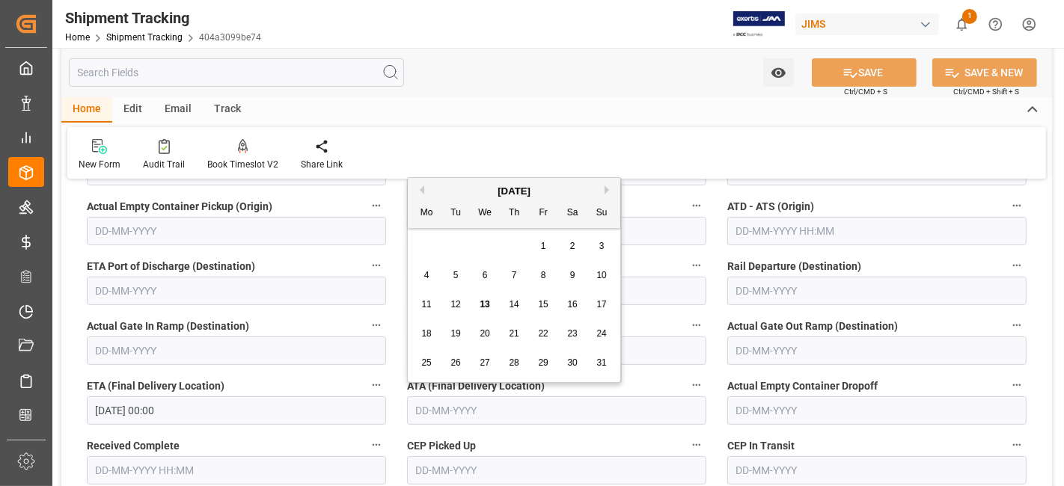
click at [493, 410] on input "text" at bounding box center [556, 411] width 299 height 28
click at [549, 248] on div "1" at bounding box center [543, 247] width 19 height 18
type input "[DATE]"
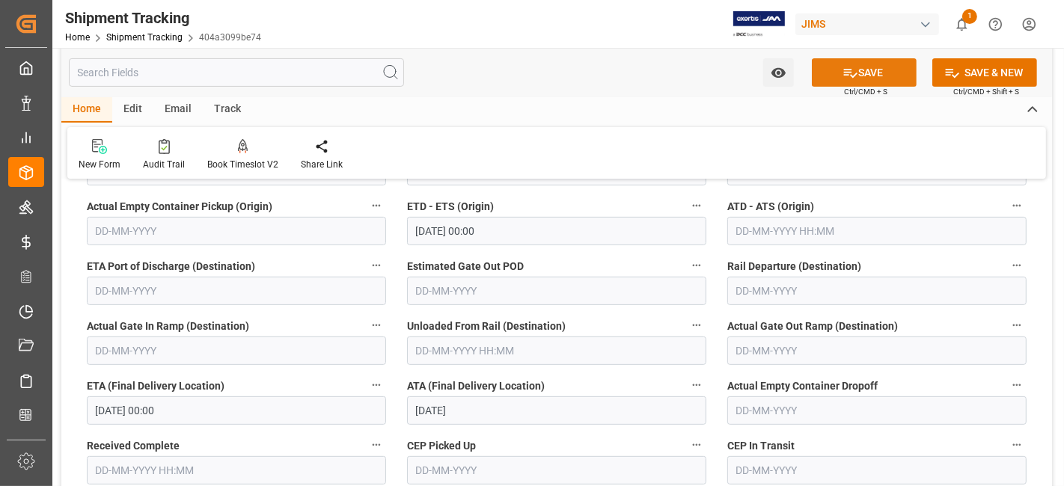
click at [867, 71] on button "SAVE" at bounding box center [864, 72] width 105 height 28
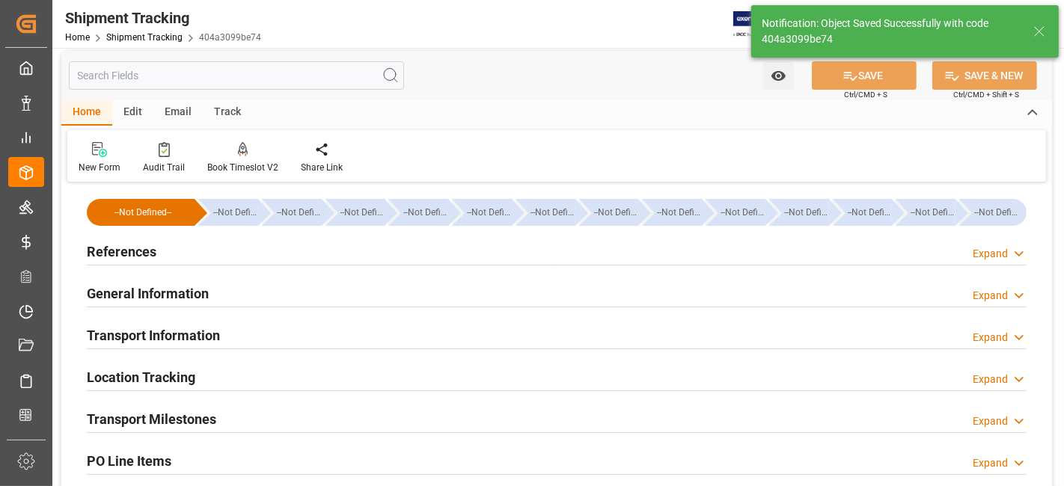
scroll to position [0, 0]
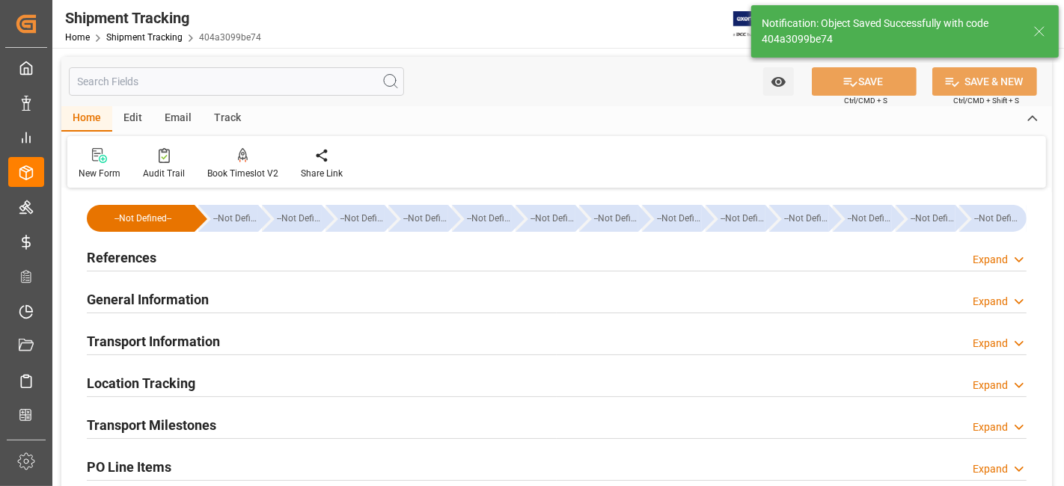
click at [152, 290] on h2 "General Information" at bounding box center [148, 300] width 122 height 20
